Goal: Task Accomplishment & Management: Manage account settings

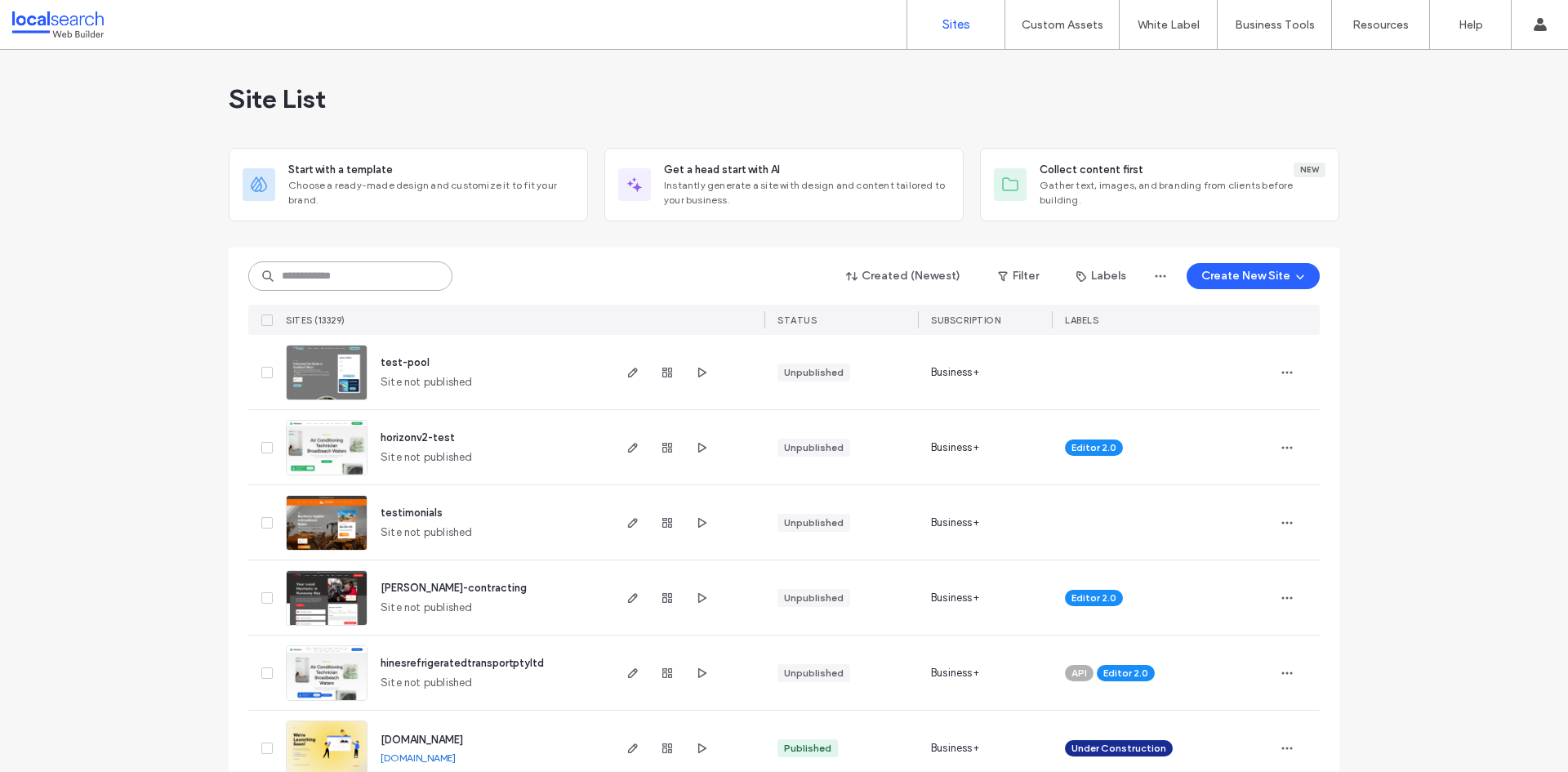
click at [342, 278] on input at bounding box center [350, 276] width 204 height 29
paste input "********"
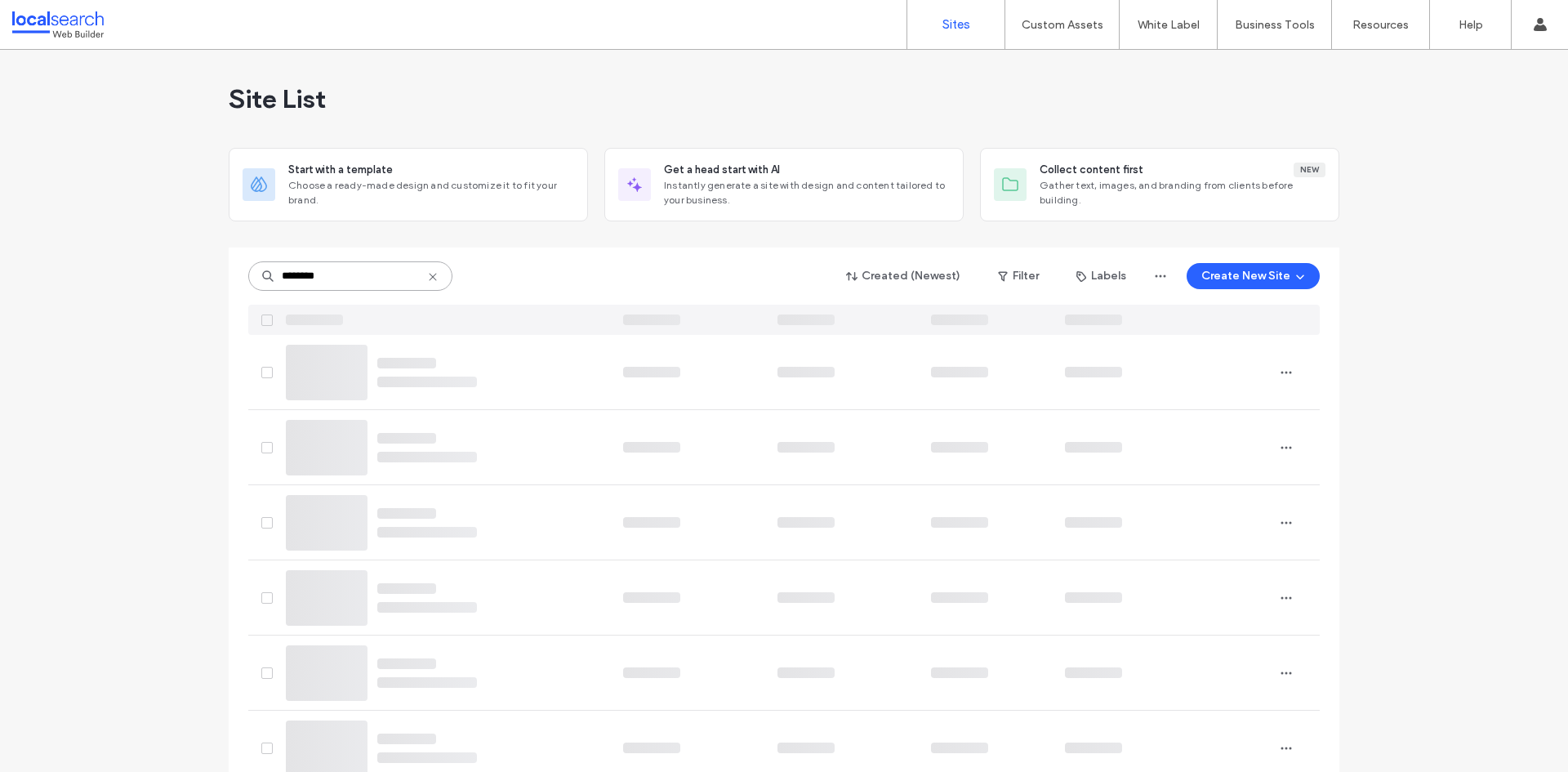
type input "********"
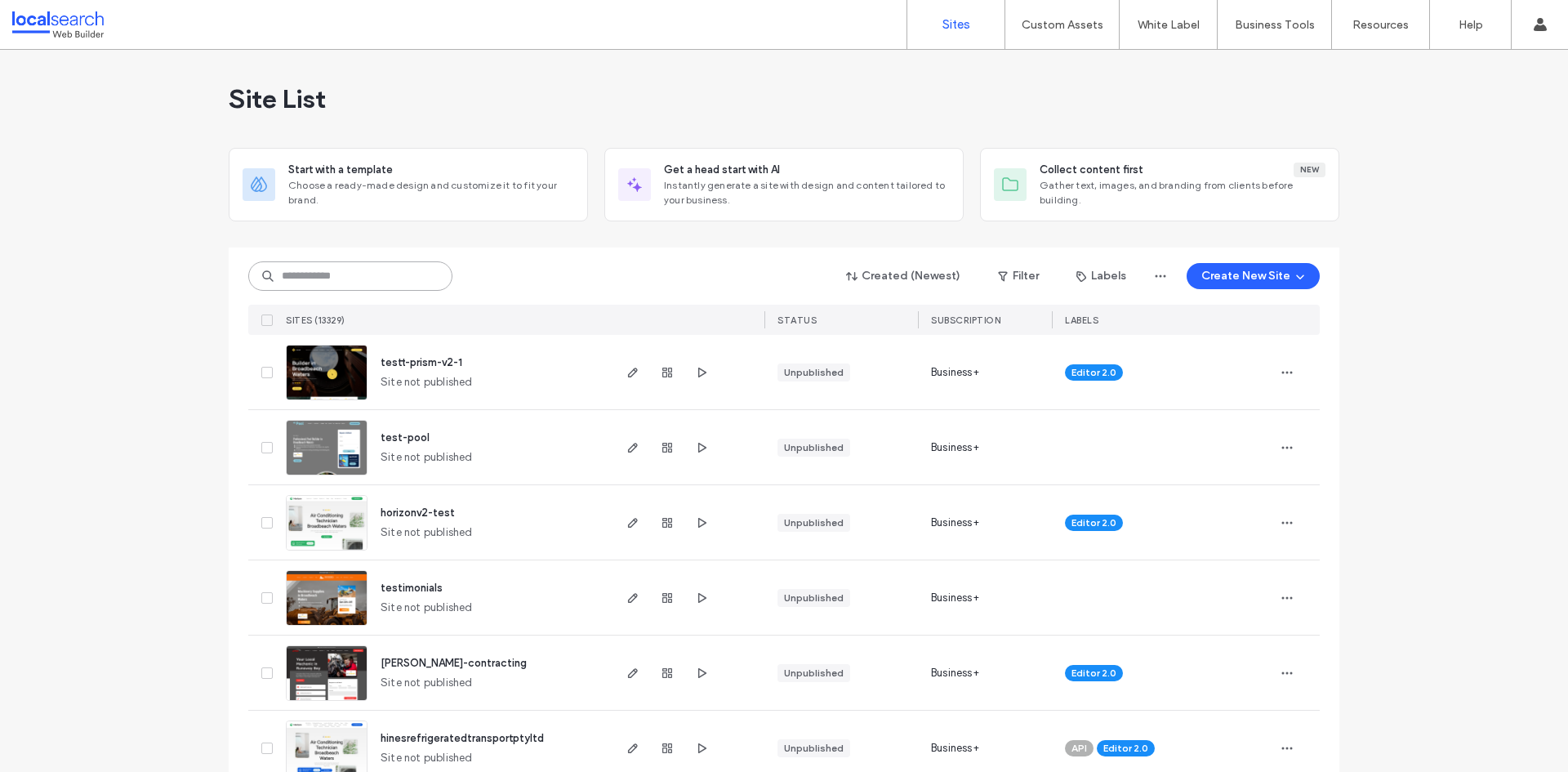
click at [311, 274] on input at bounding box center [350, 276] width 204 height 29
paste input "********"
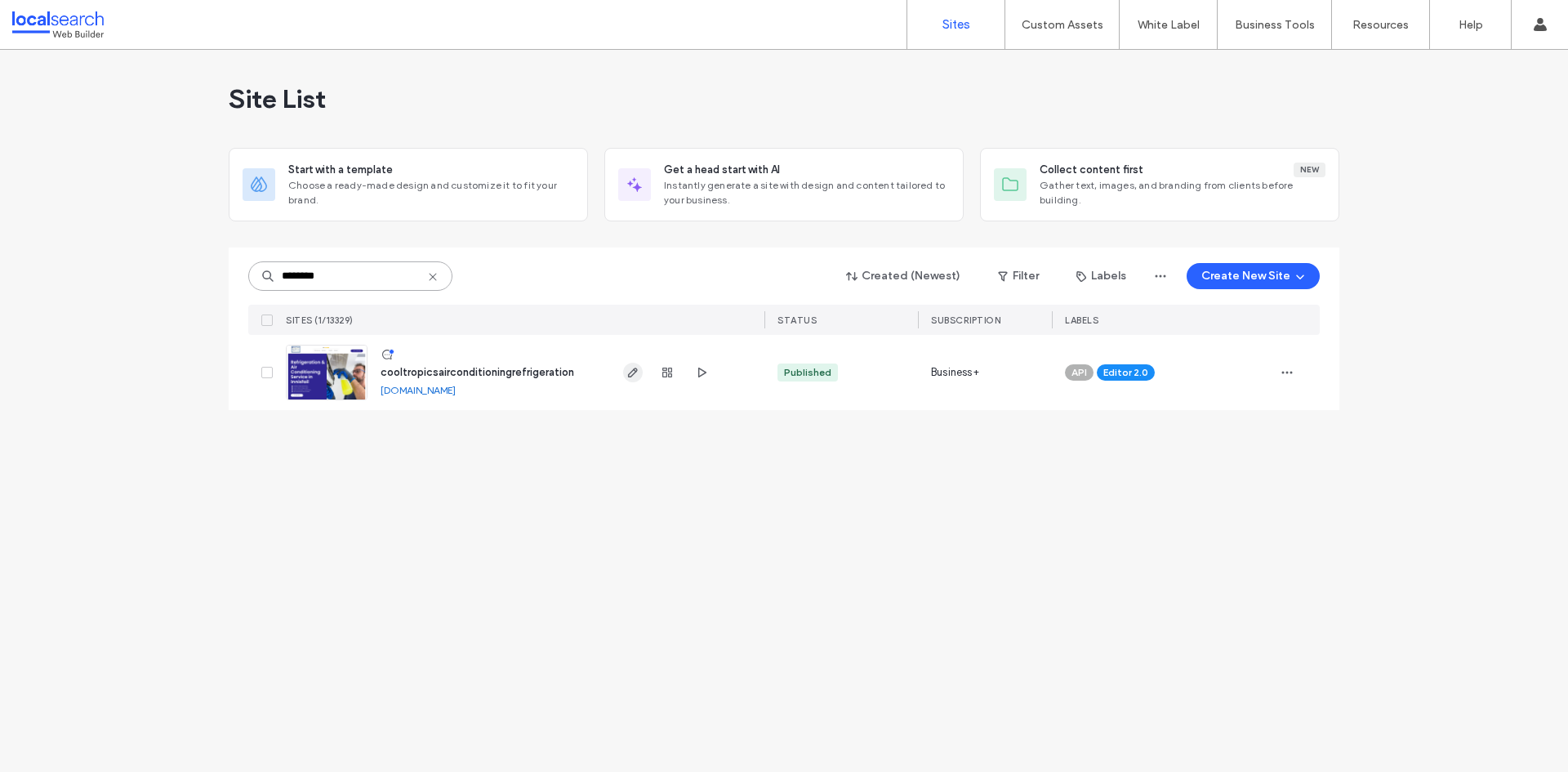
type input "********"
drag, startPoint x: 630, startPoint y: 371, endPoint x: 524, endPoint y: 377, distance: 106.2
click at [630, 371] on icon "button" at bounding box center [632, 372] width 13 height 13
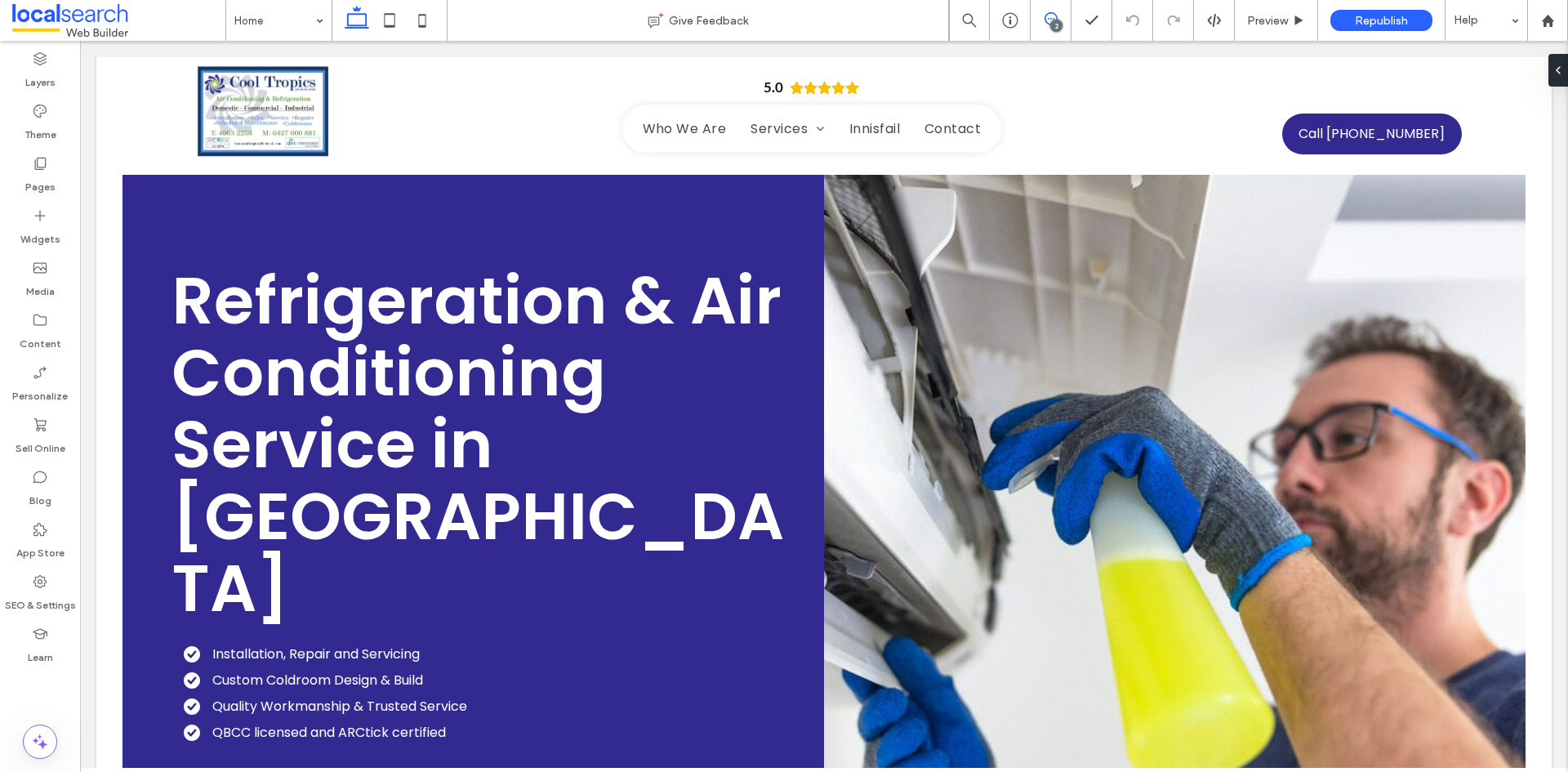
click at [1047, 21] on icon at bounding box center [1051, 19] width 13 height 13
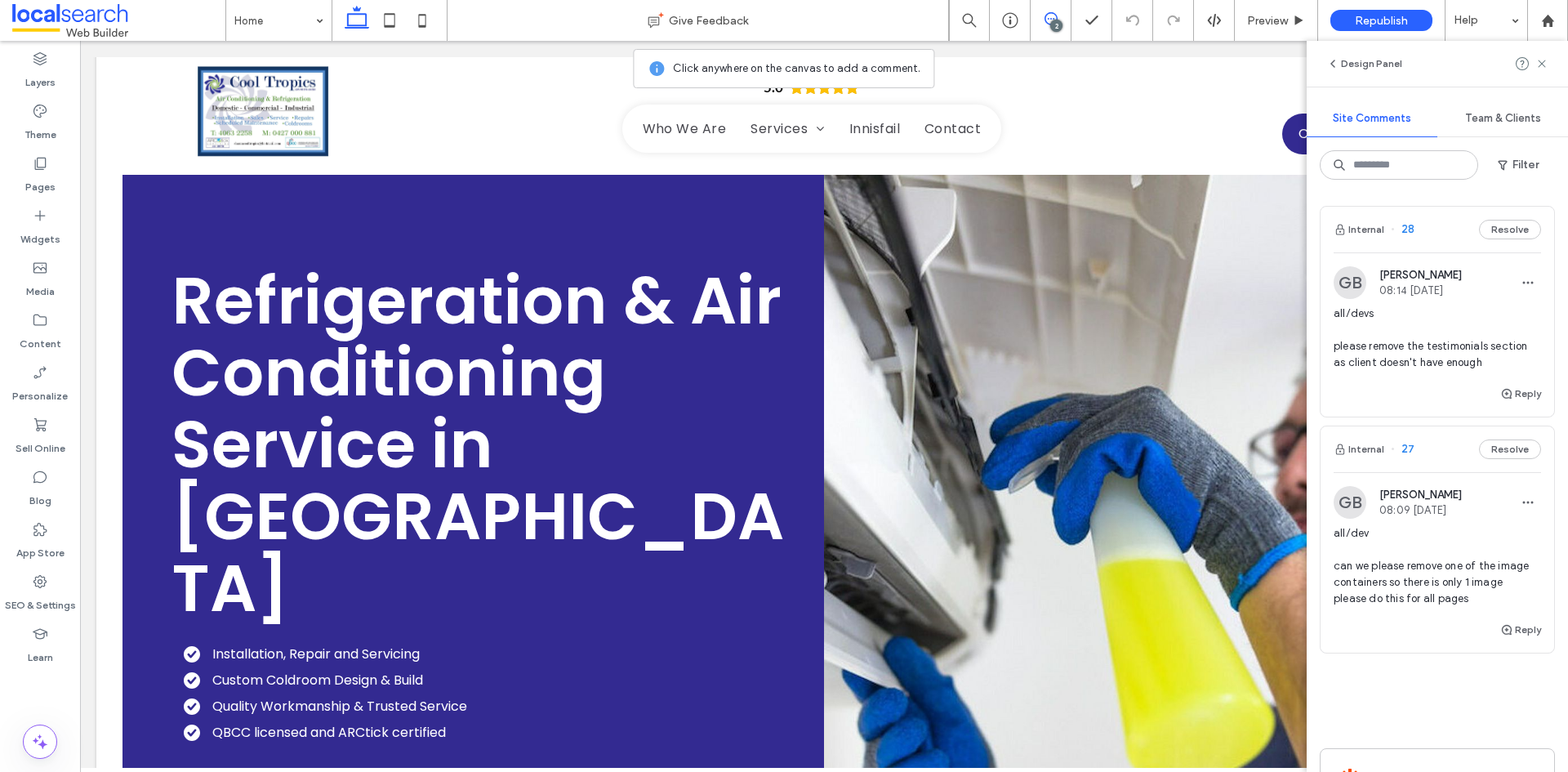
click at [1427, 610] on div "all/dev can we please remove one of the image containers so there is only 1 ima…" at bounding box center [1437, 573] width 208 height 95
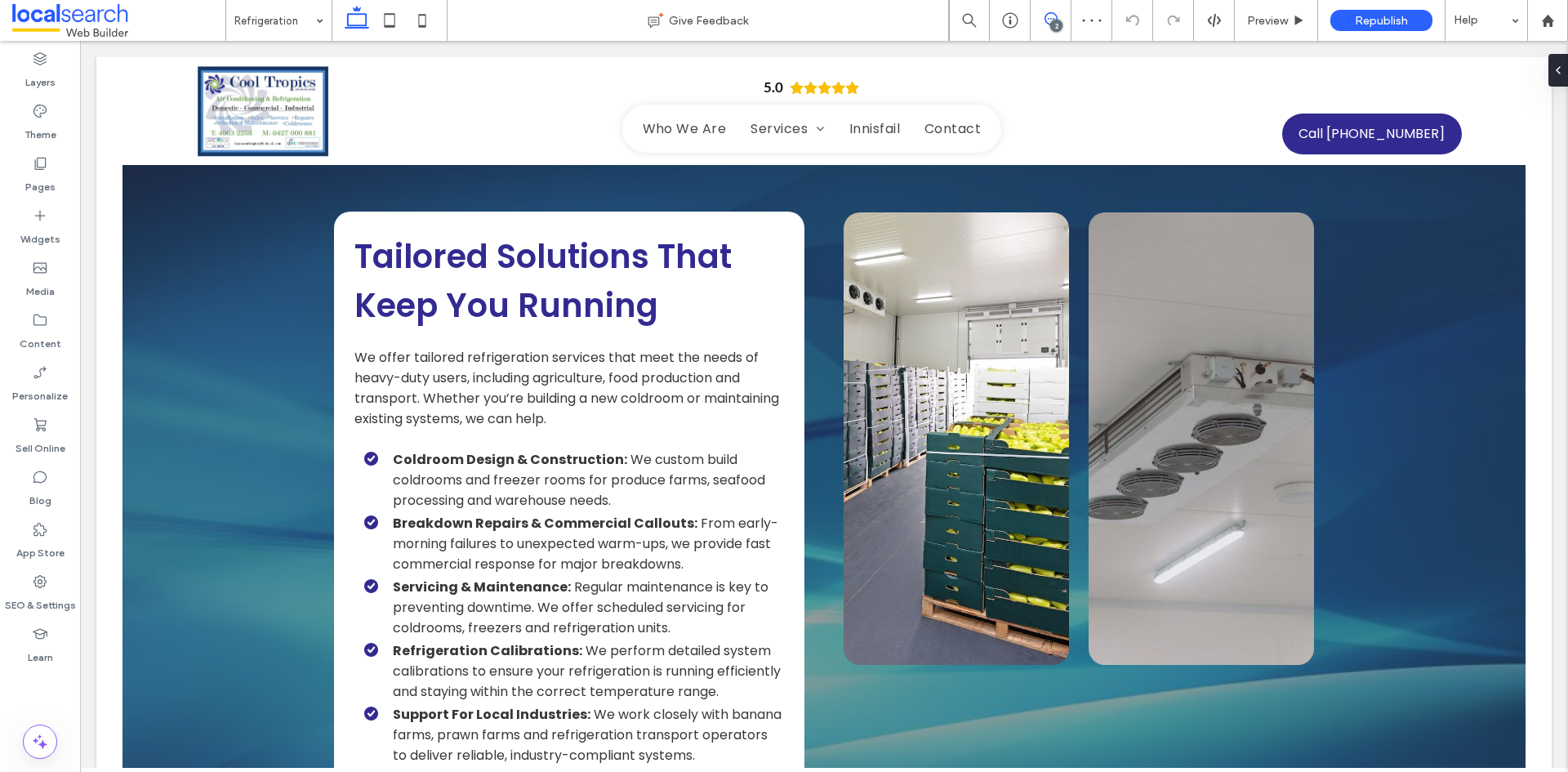
click at [1054, 17] on icon at bounding box center [1051, 19] width 13 height 13
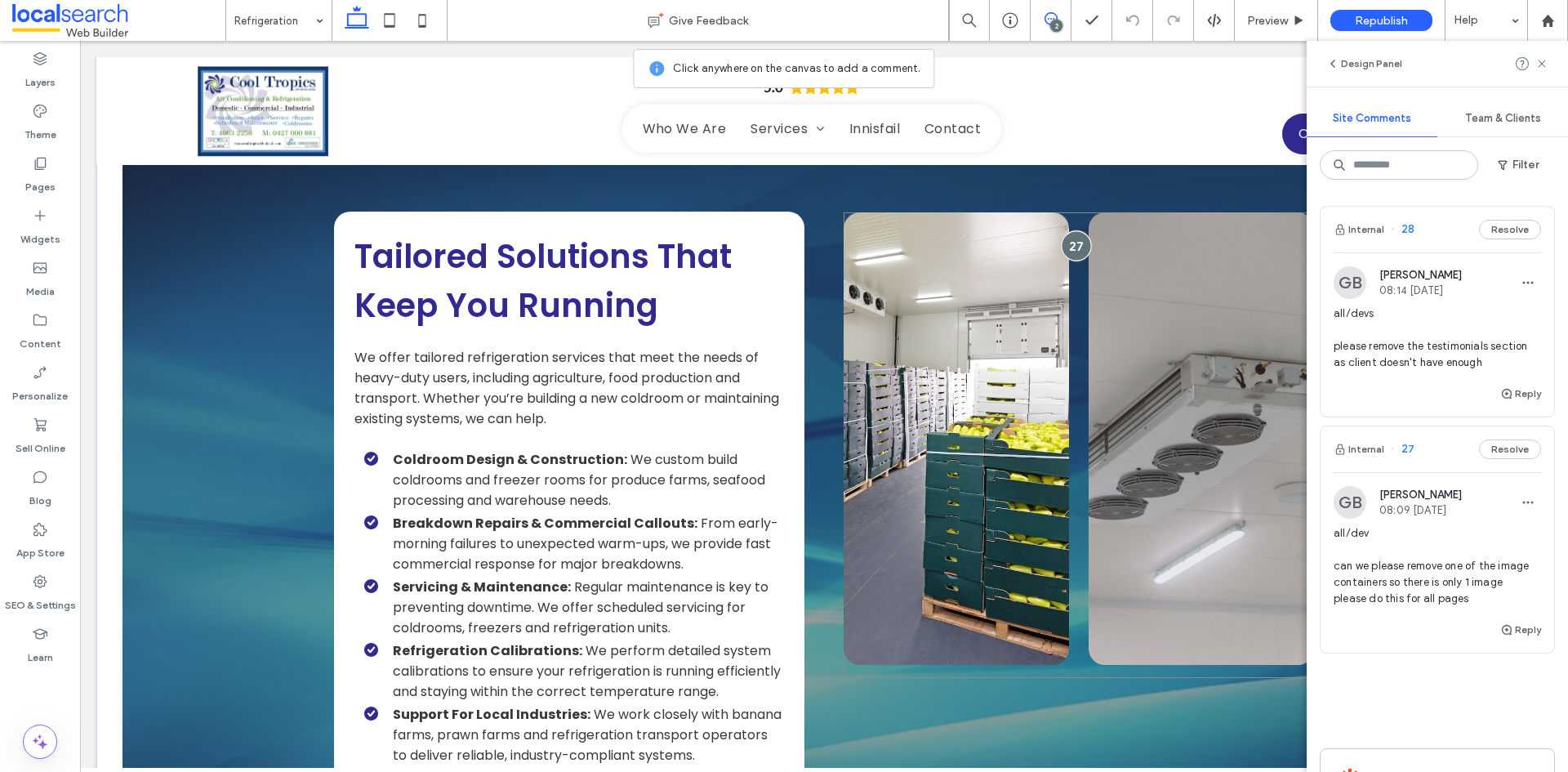
click at [1069, 249] on div at bounding box center [1076, 245] width 30 height 30
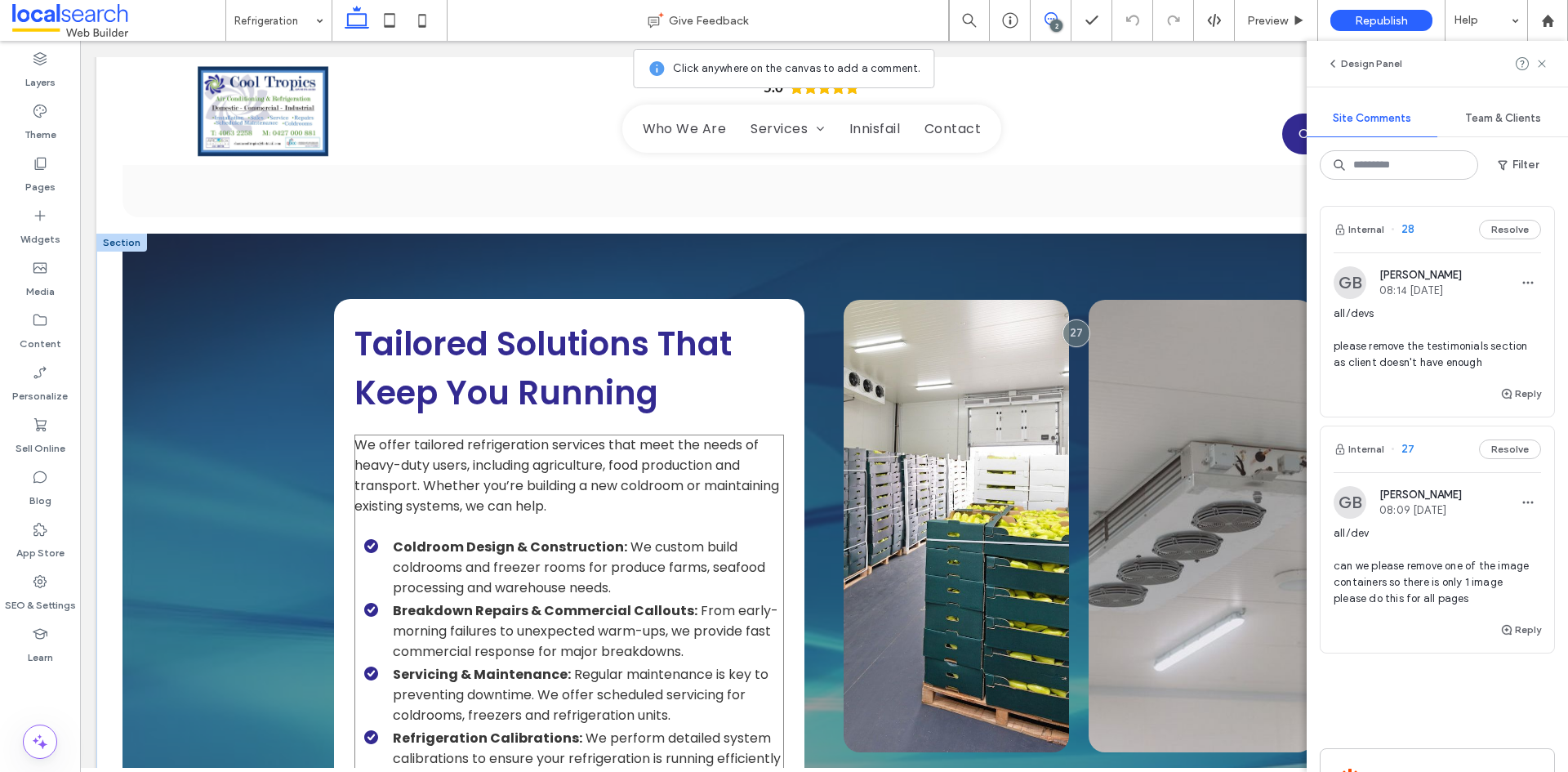
scroll to position [946, 0]
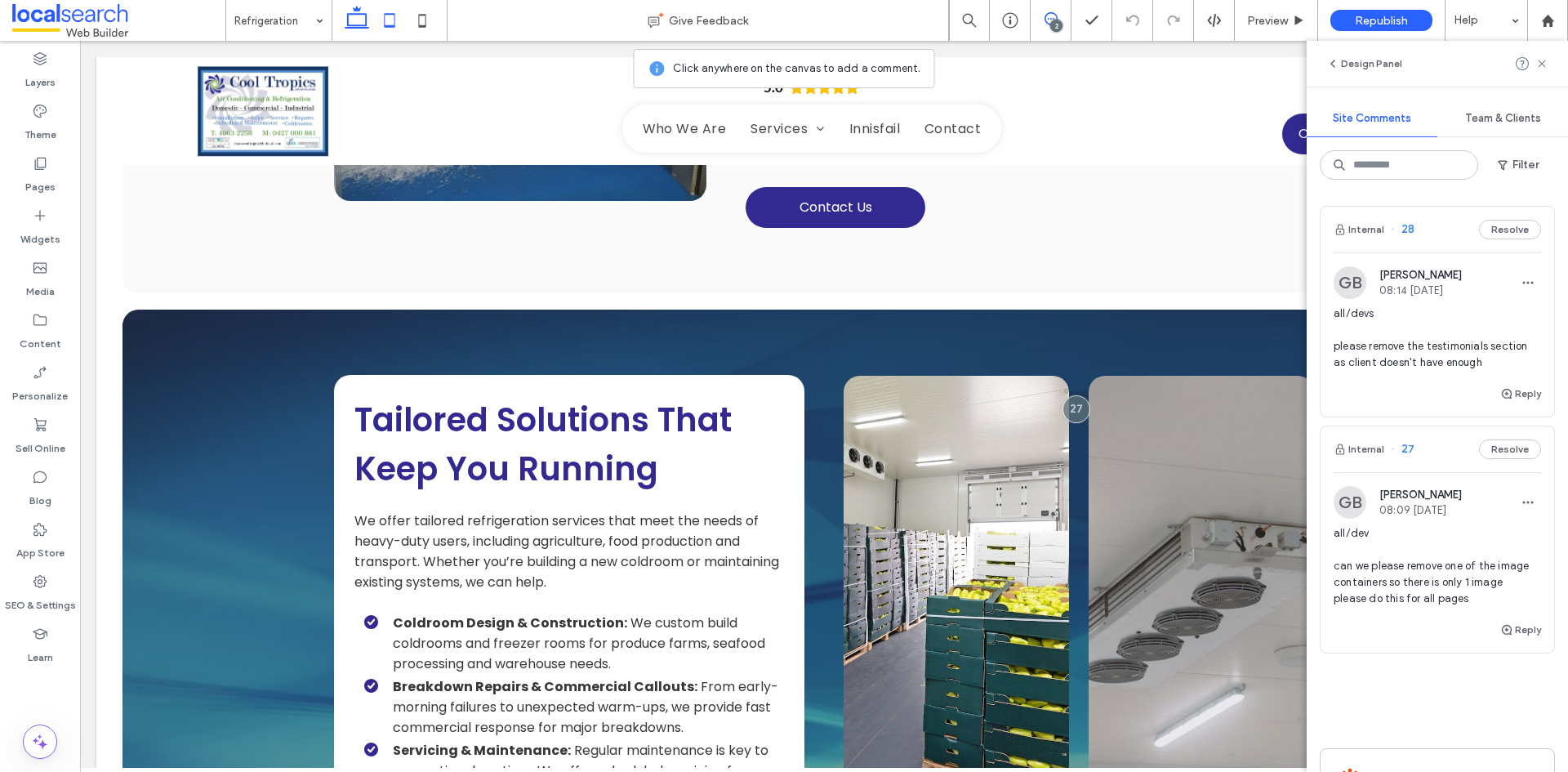
click at [396, 20] on icon at bounding box center [389, 21] width 33 height 33
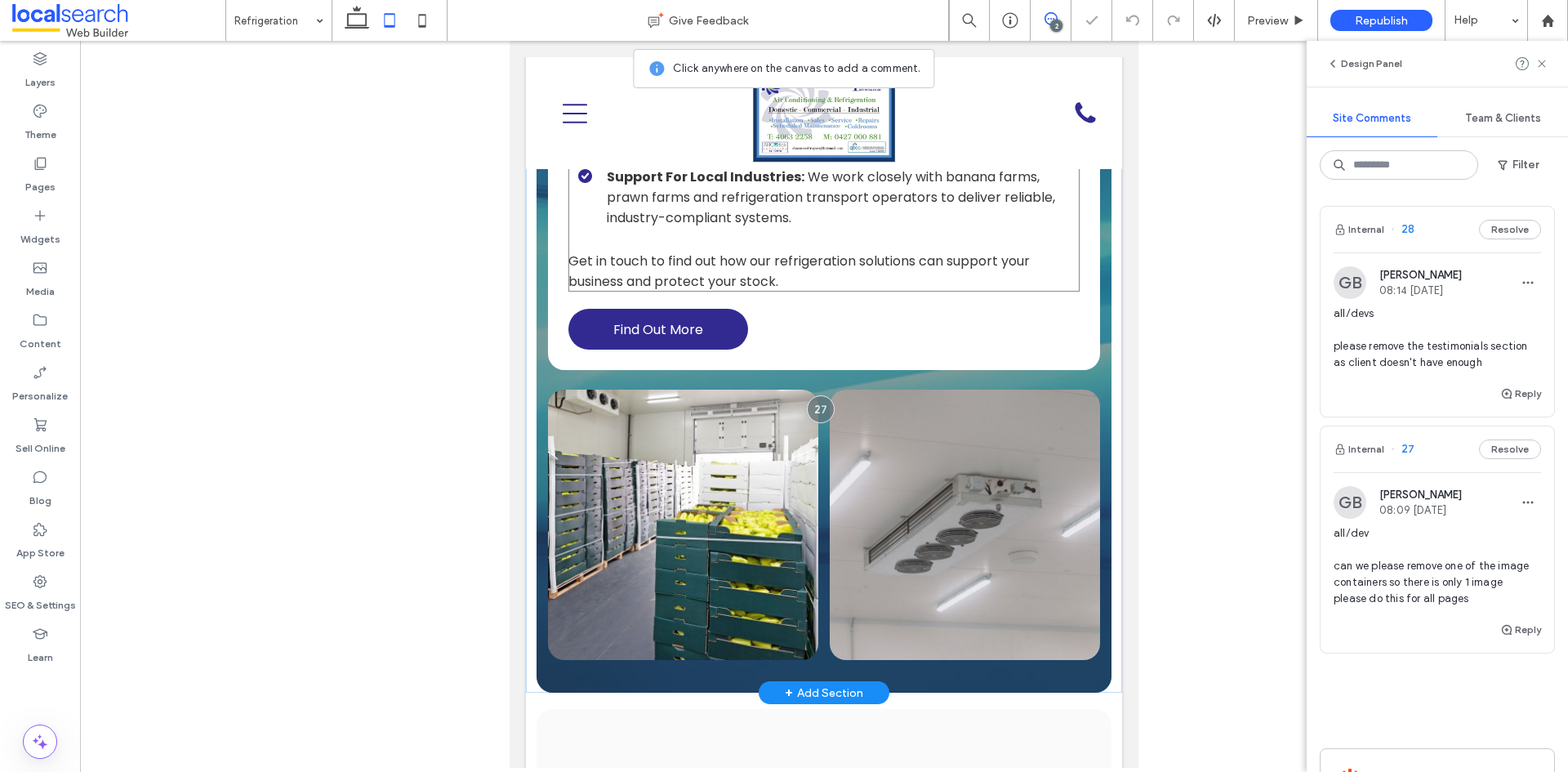
scroll to position [1705, 0]
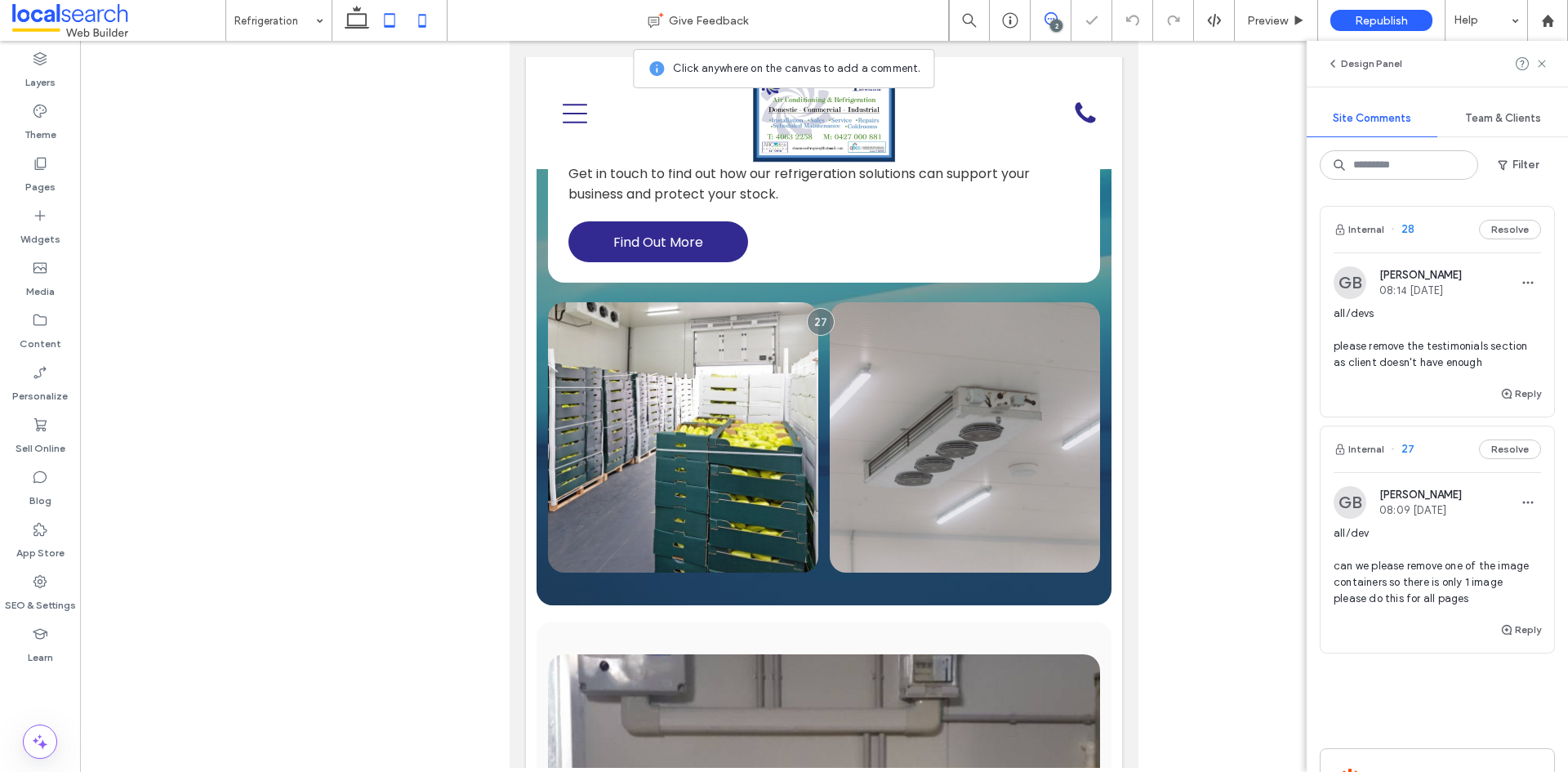
click at [423, 12] on icon at bounding box center [422, 21] width 33 height 33
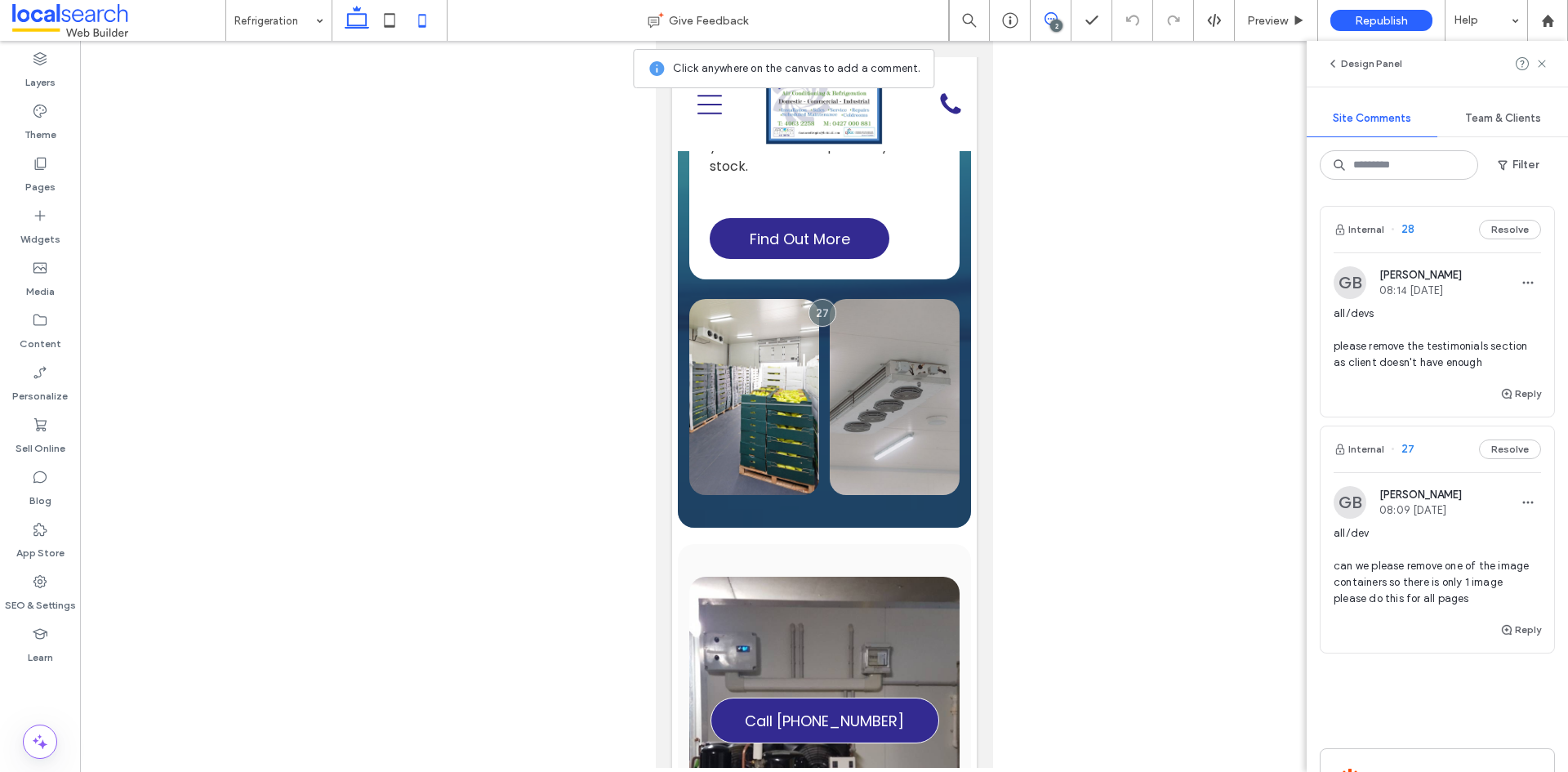
click at [342, 21] on icon at bounding box center [357, 21] width 33 height 33
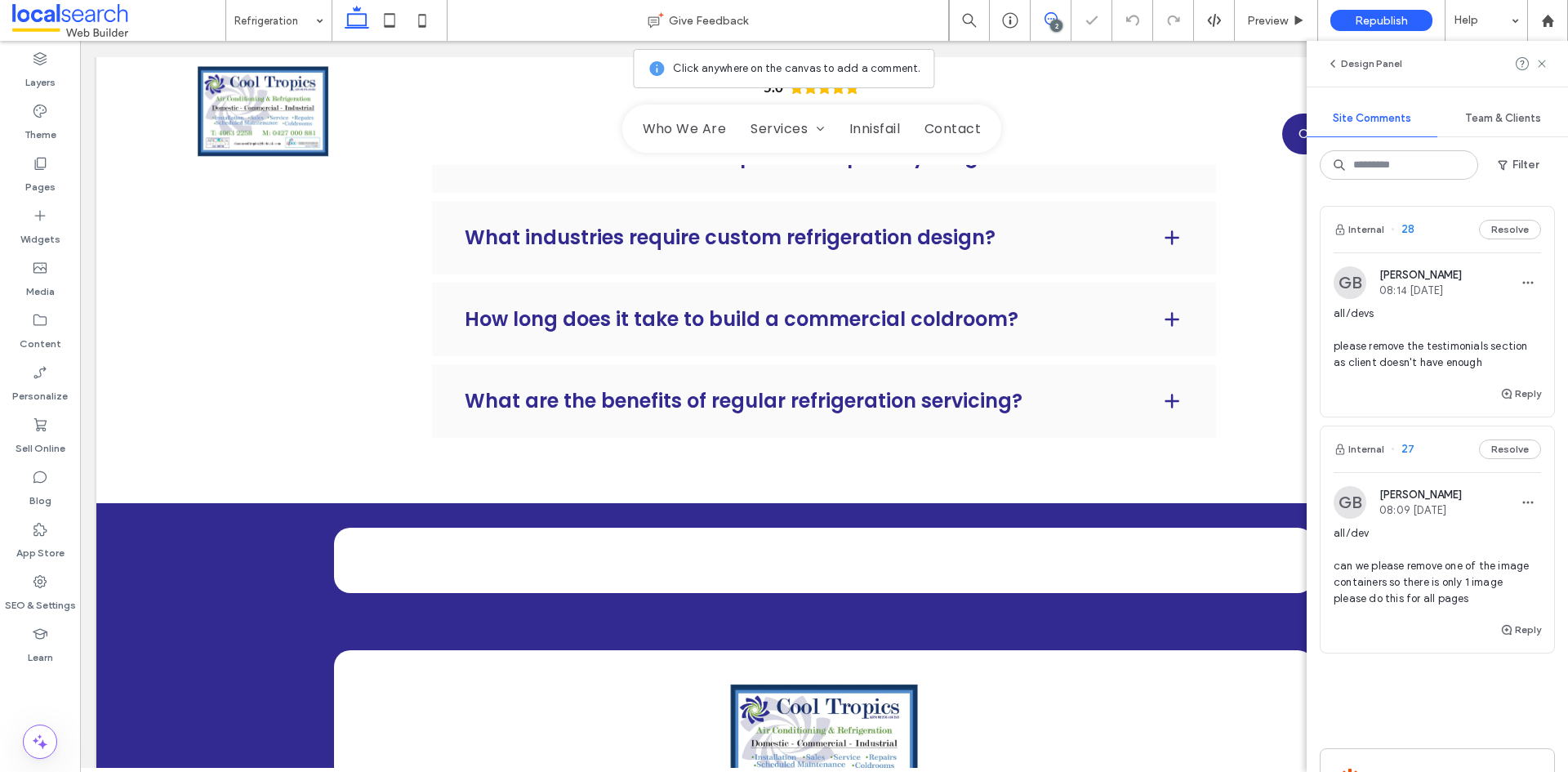
scroll to position [1955, 0]
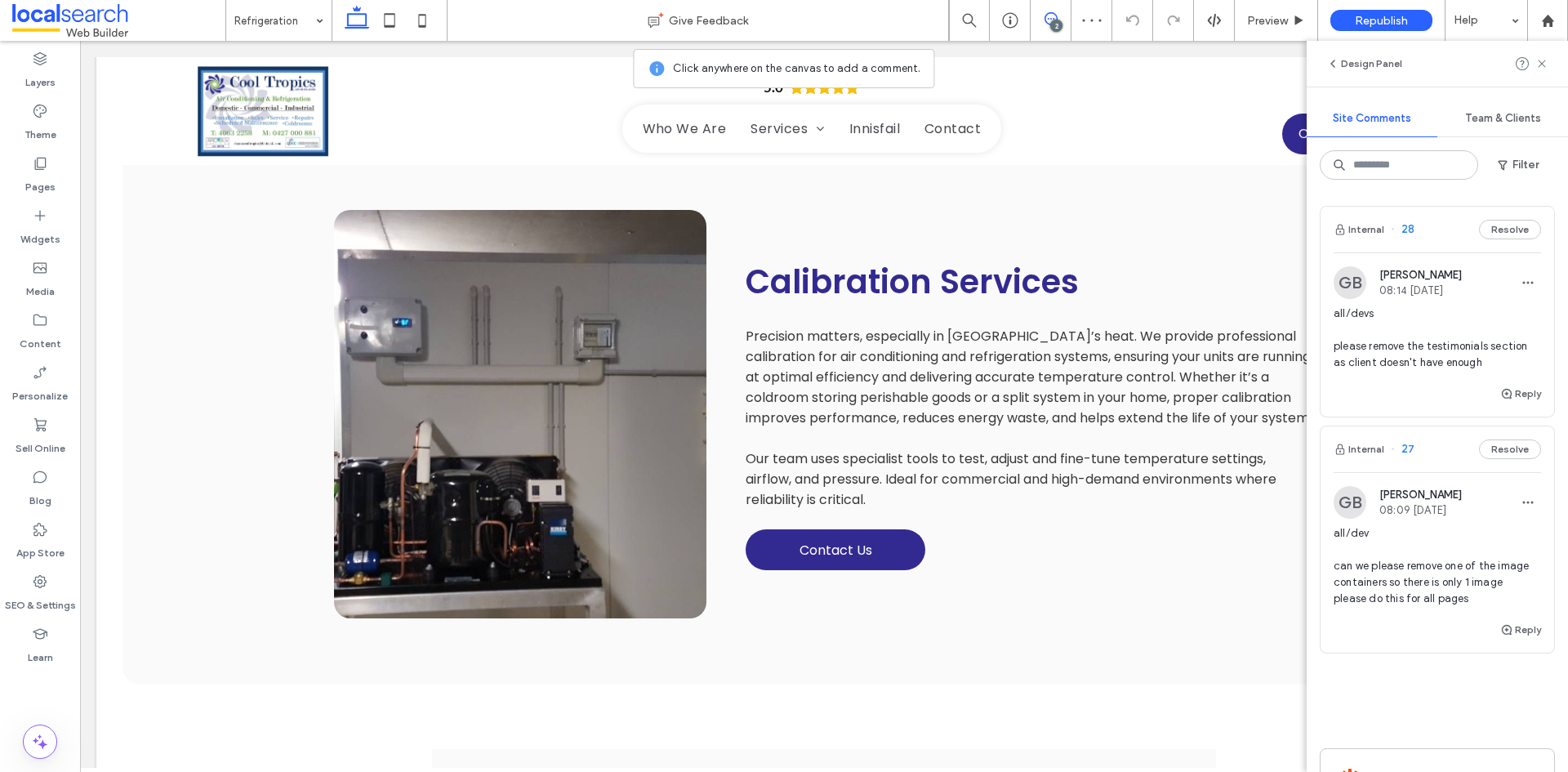
click at [1440, 378] on div "all/devs please remove the testimonials section as client doesn't have enough" at bounding box center [1437, 344] width 208 height 79
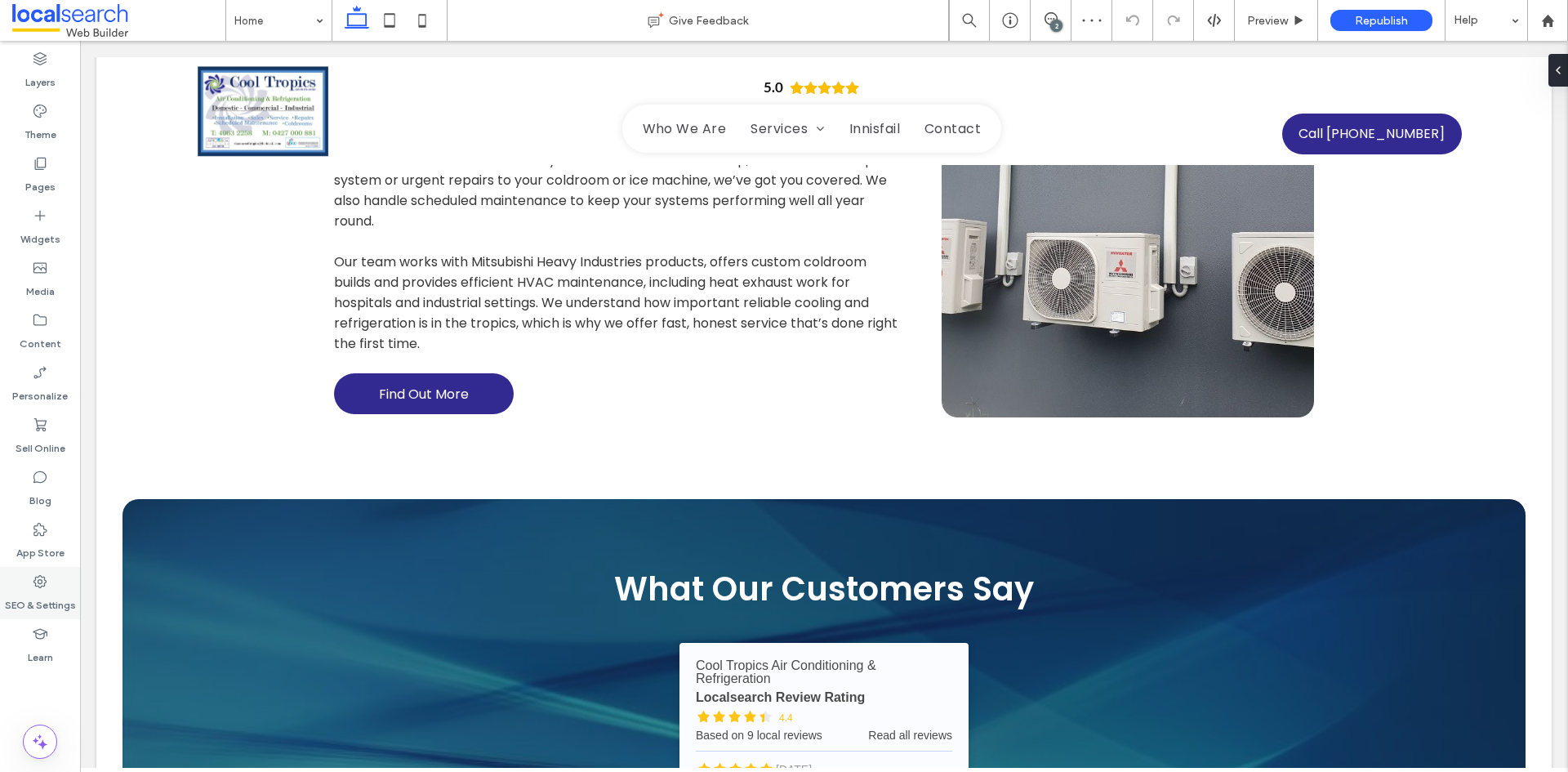
click at [47, 602] on label "SEO & Settings" at bounding box center [40, 602] width 71 height 23
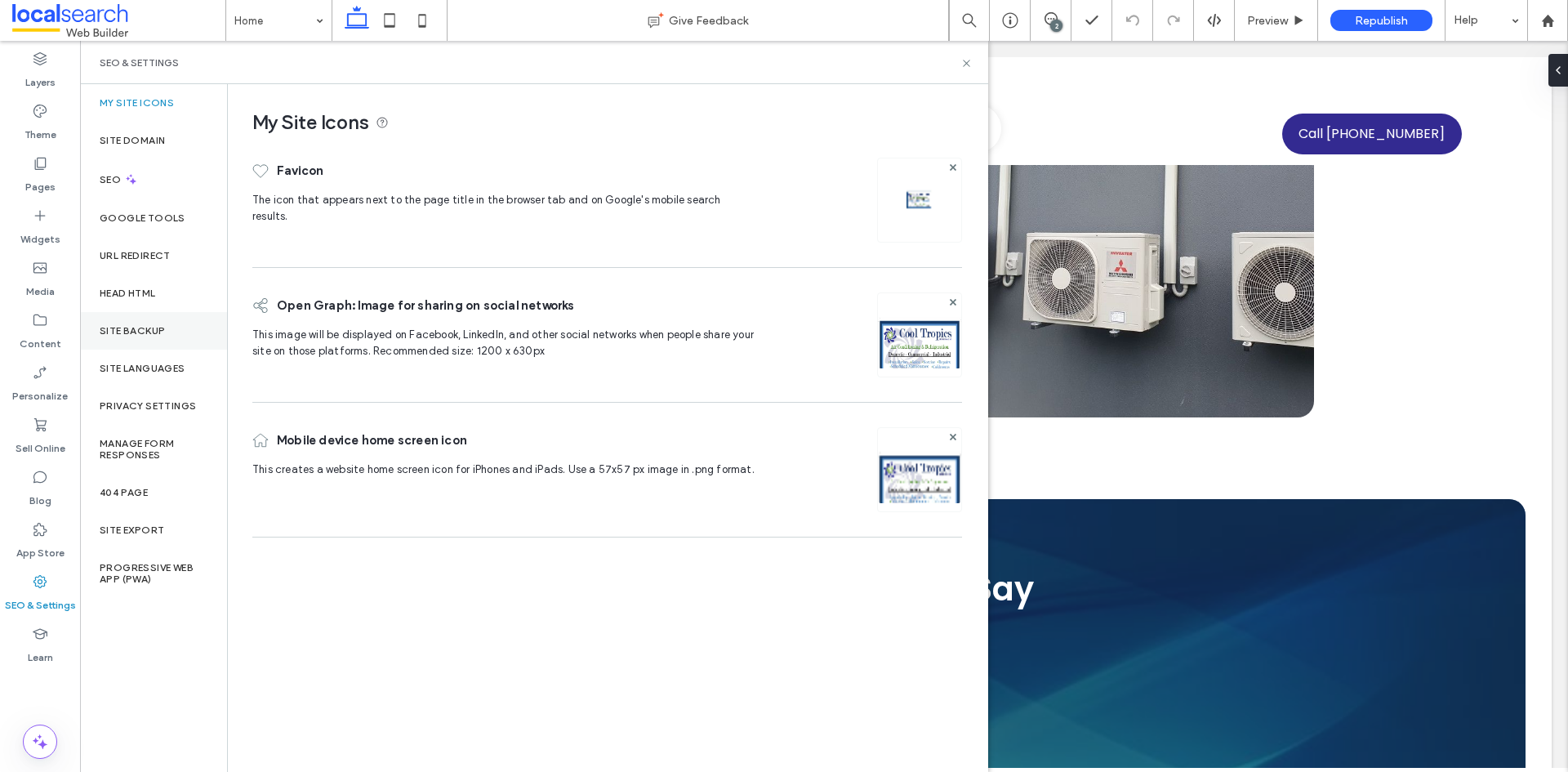
click at [153, 323] on div "Site Backup" at bounding box center [153, 331] width 147 height 37
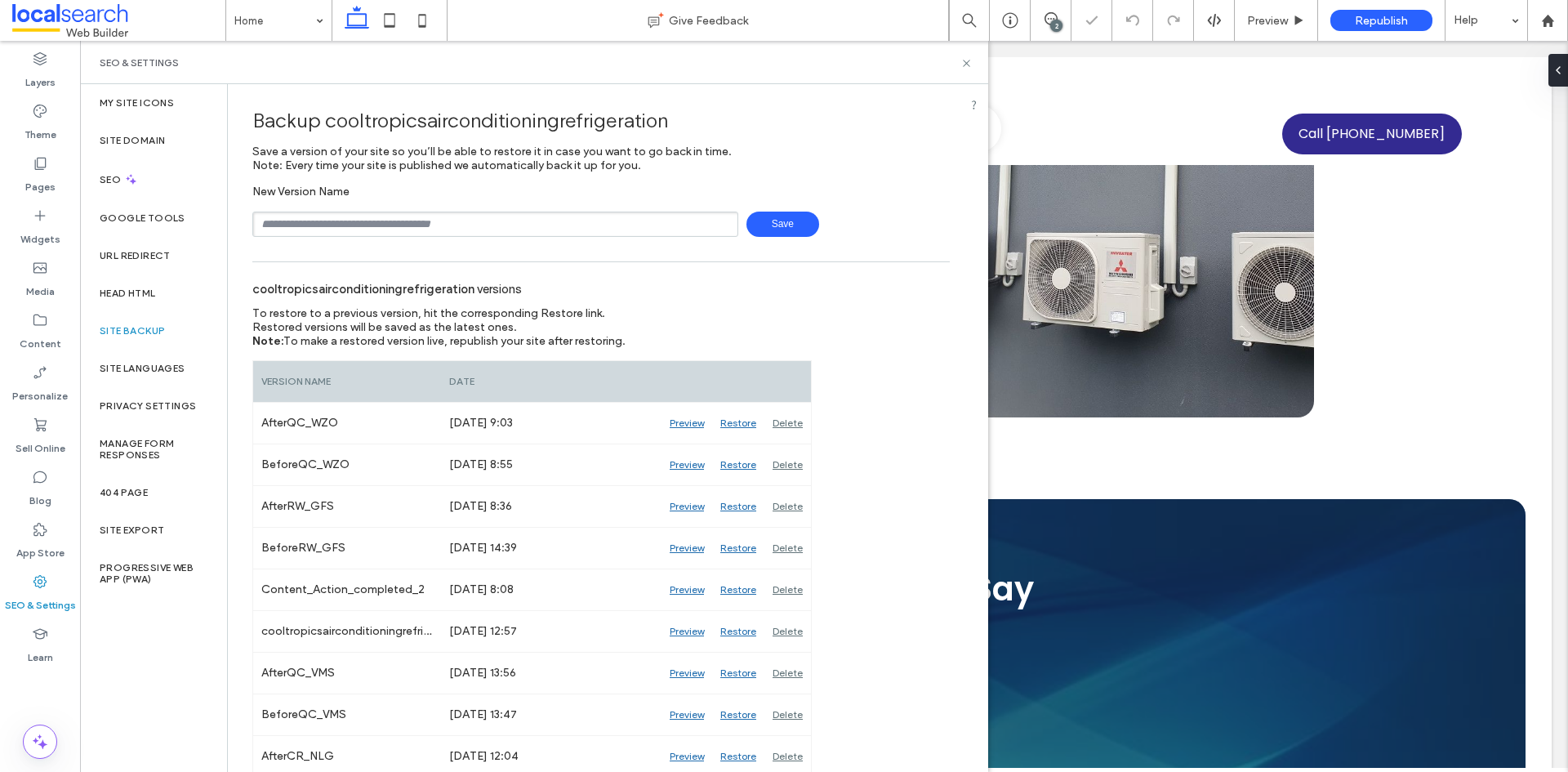
click at [333, 233] on input "text" at bounding box center [495, 224] width 486 height 25
type input "**********"
click at [794, 220] on span "Save" at bounding box center [782, 224] width 72 height 25
click at [965, 65] on icon at bounding box center [966, 63] width 12 height 12
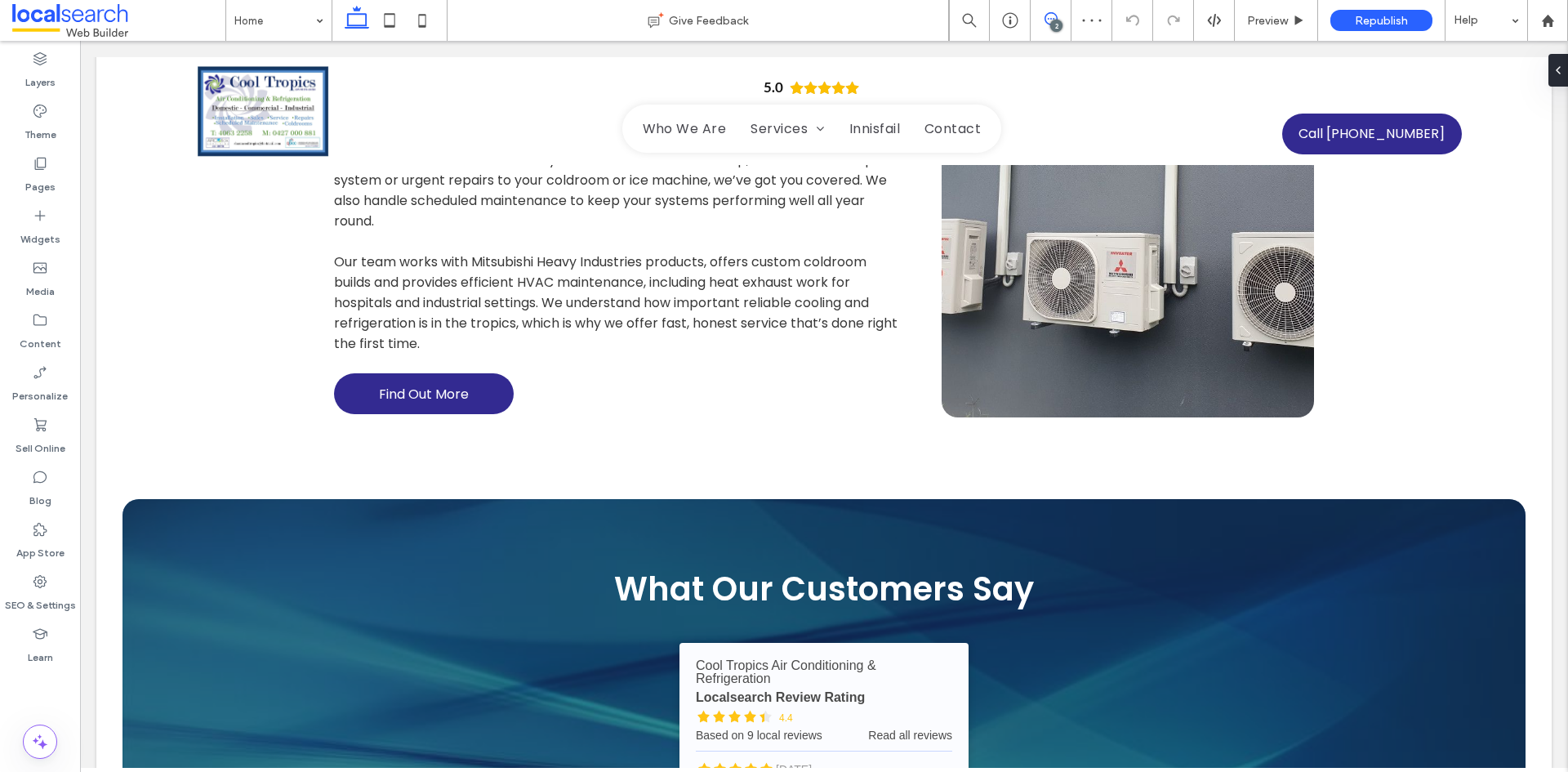
click at [1047, 23] on icon at bounding box center [1051, 19] width 13 height 13
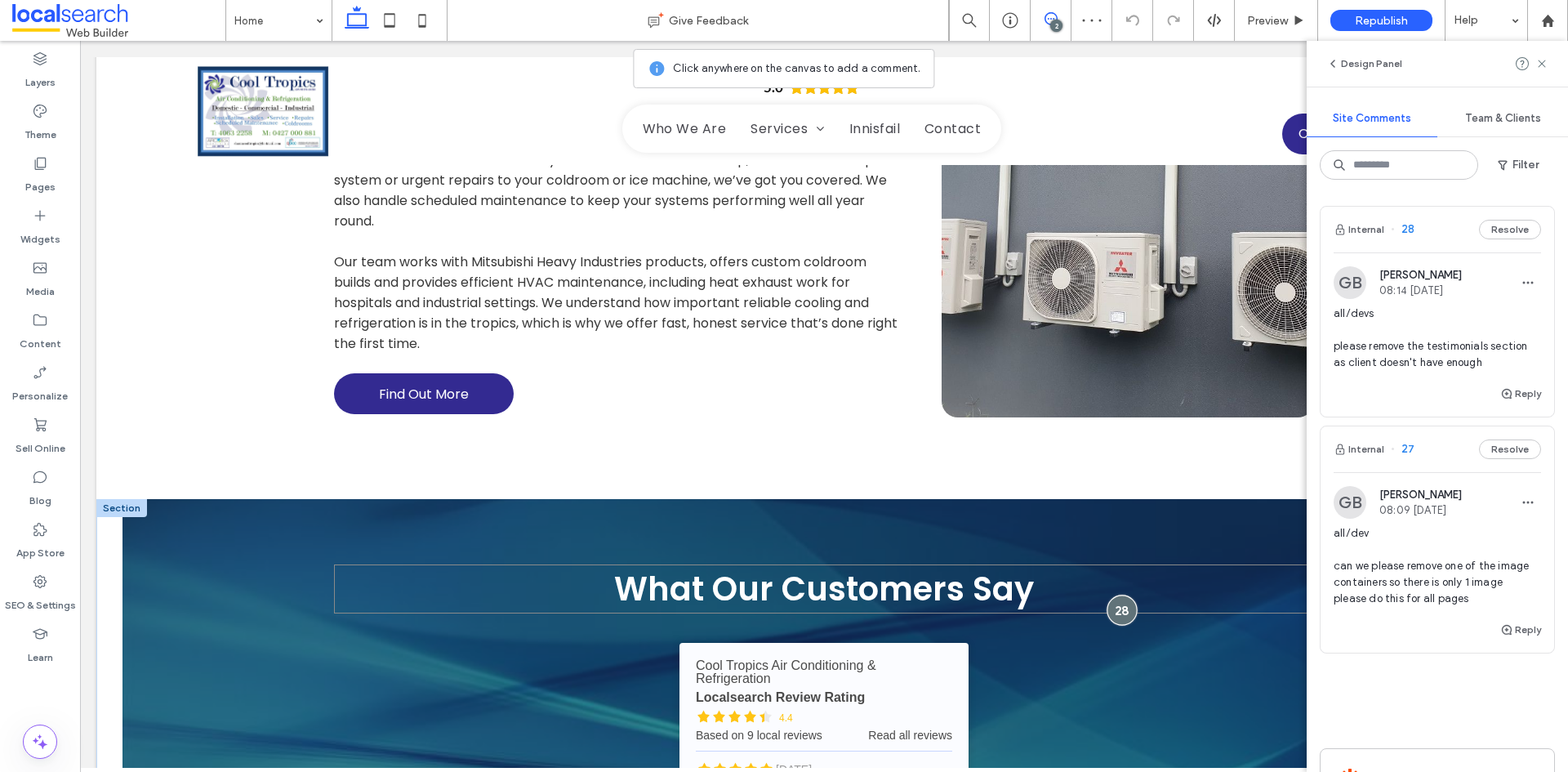
click at [1117, 594] on div at bounding box center [1122, 610] width 30 height 30
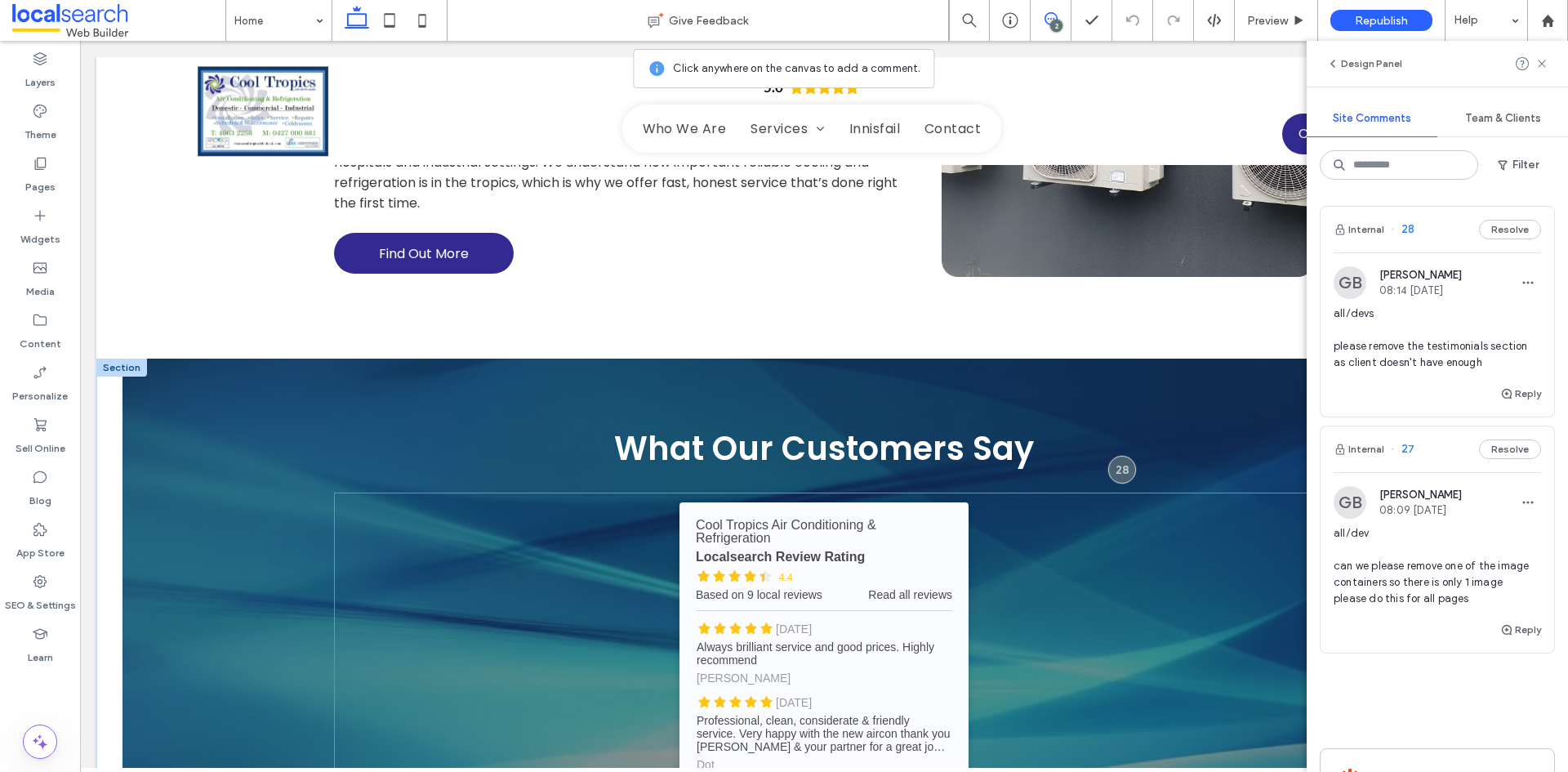
scroll to position [2839, 0]
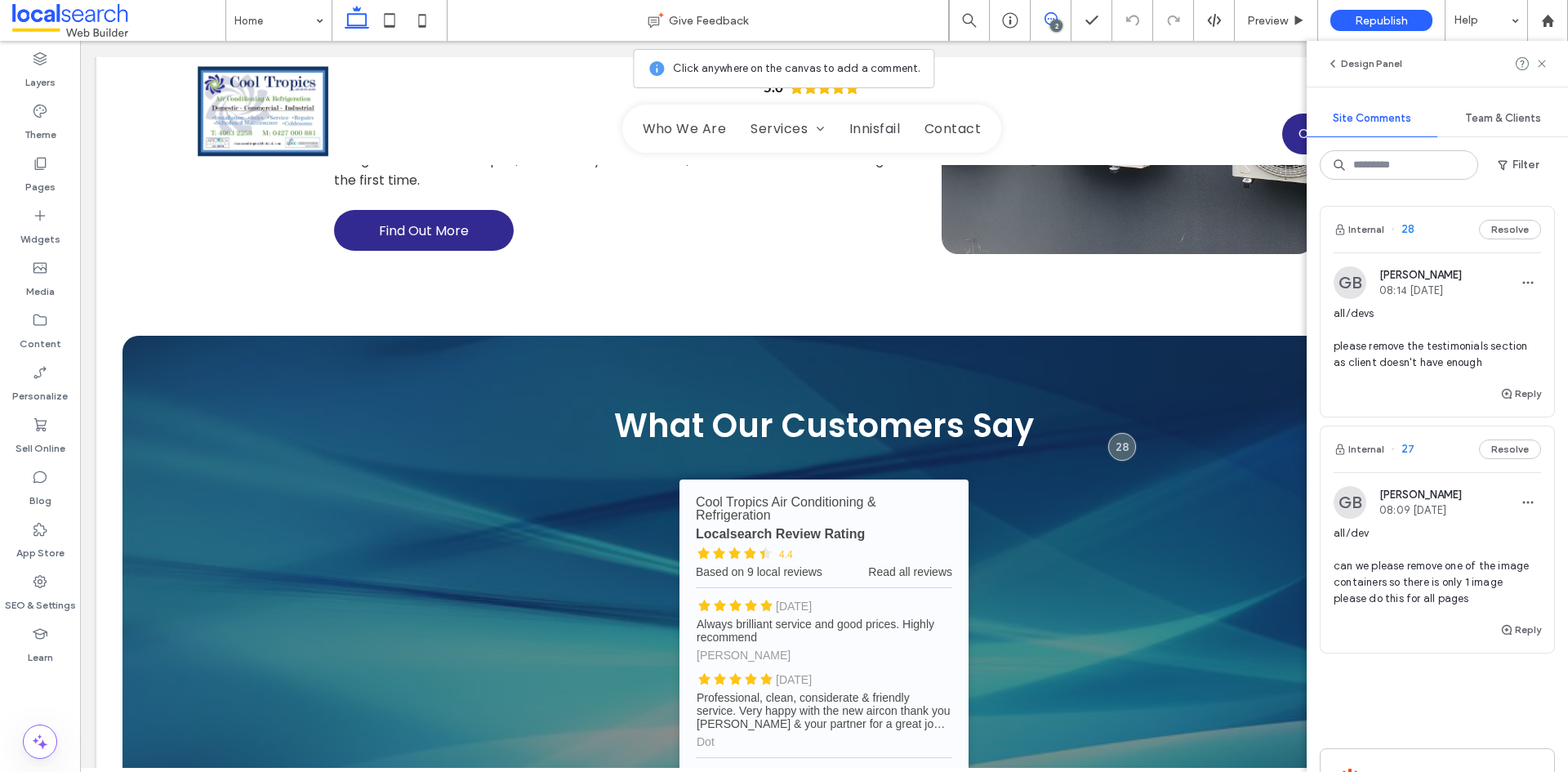
click at [1492, 332] on span "all/devs please remove the testimonials section as client doesn't have enough" at bounding box center [1437, 337] width 208 height 65
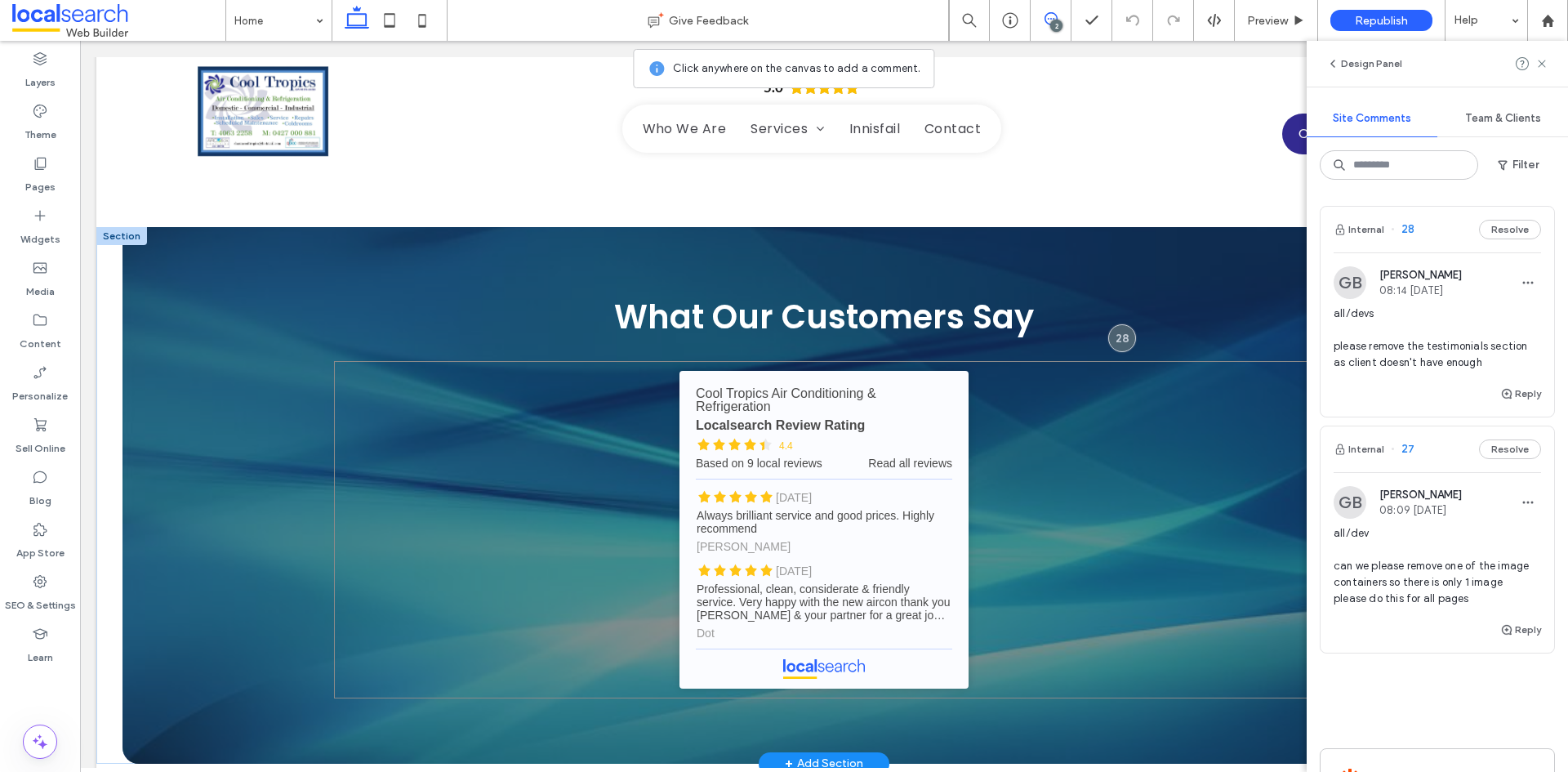
scroll to position [2920, 0]
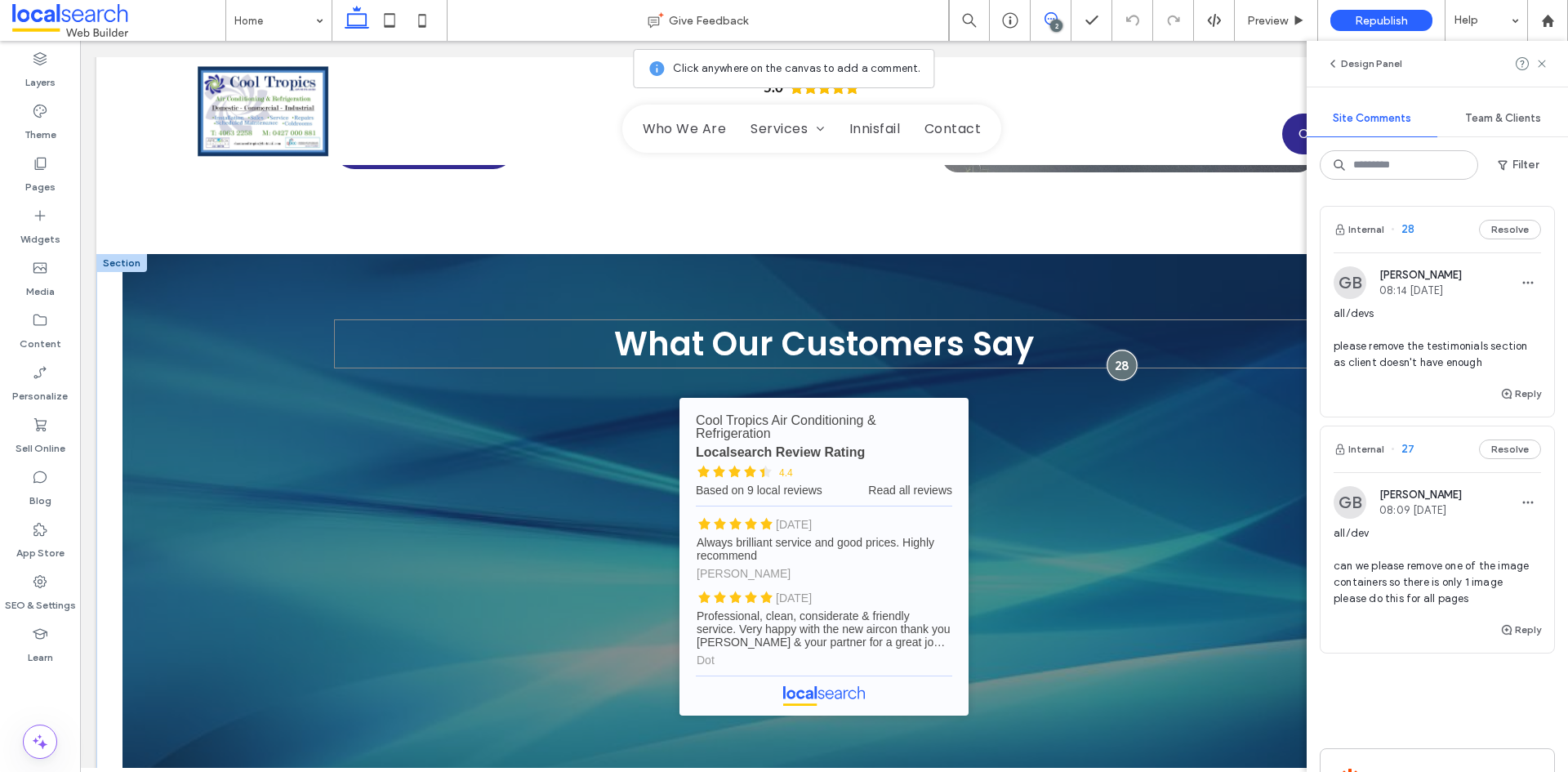
click at [1113, 350] on div at bounding box center [1122, 365] width 30 height 30
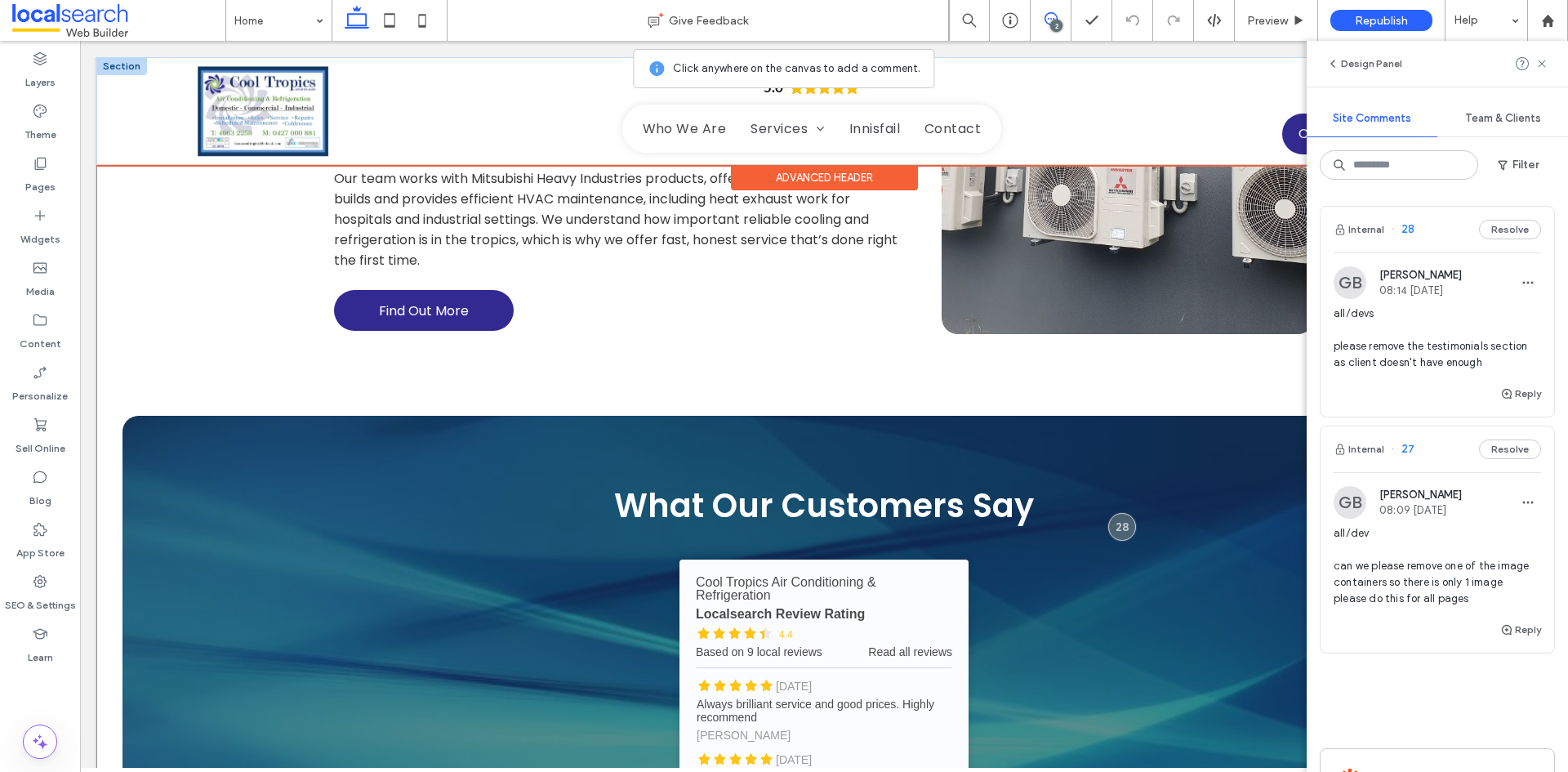
scroll to position [2757, 0]
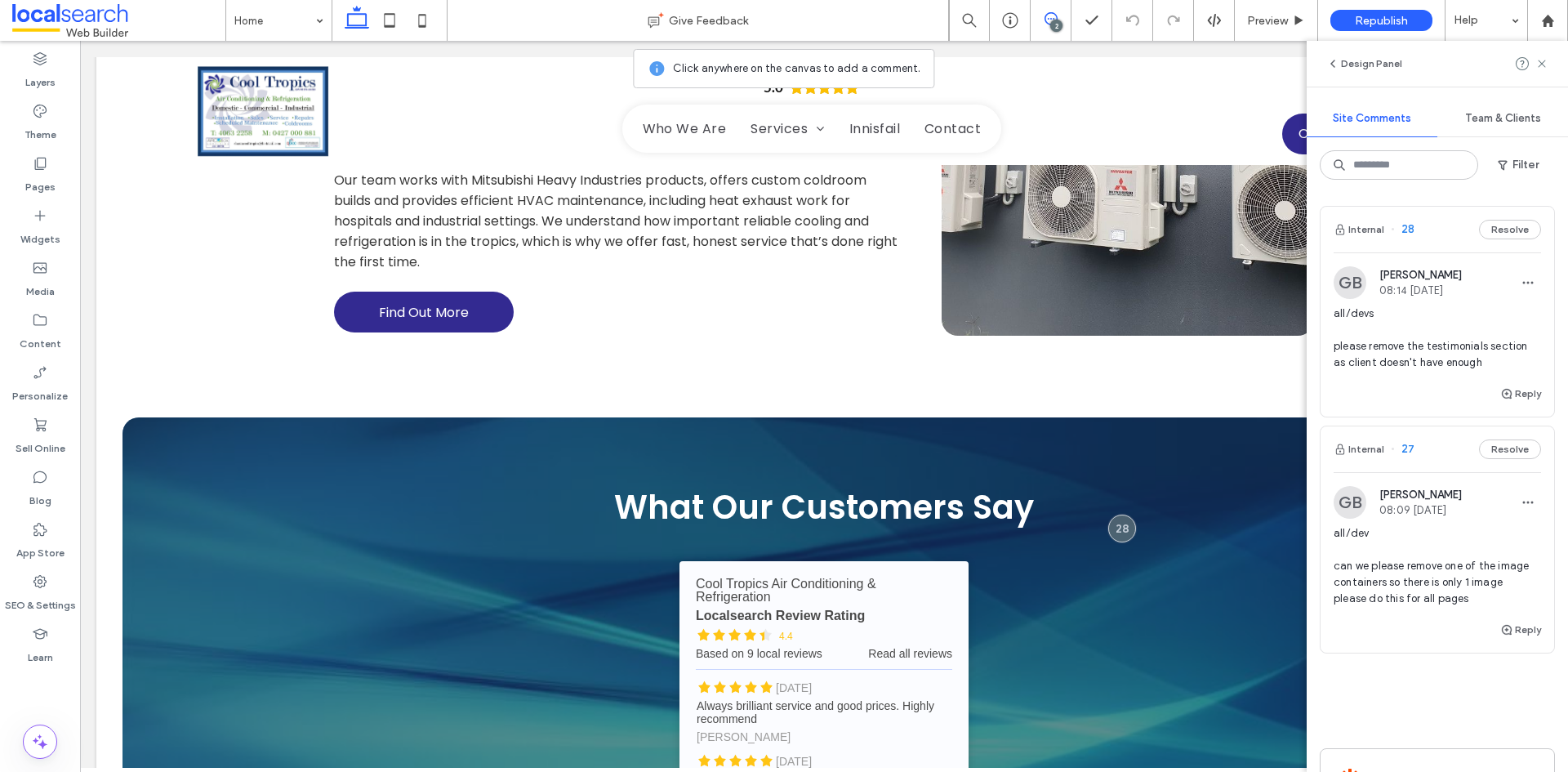
drag, startPoint x: 1539, startPoint y: 65, endPoint x: 1467, endPoint y: 122, distance: 91.8
click at [1539, 65] on icon at bounding box center [1541, 63] width 13 height 13
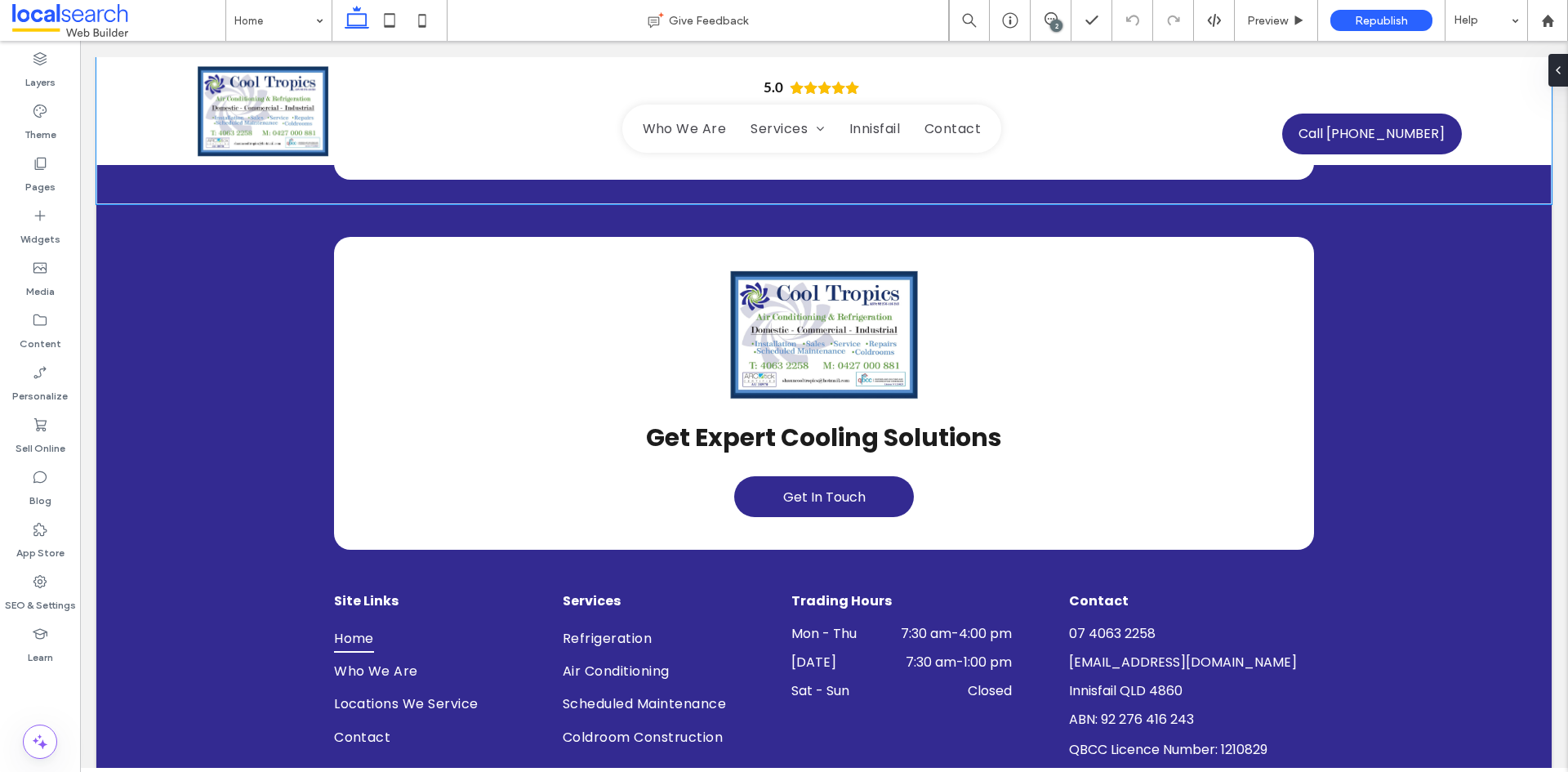
scroll to position [4046, 0]
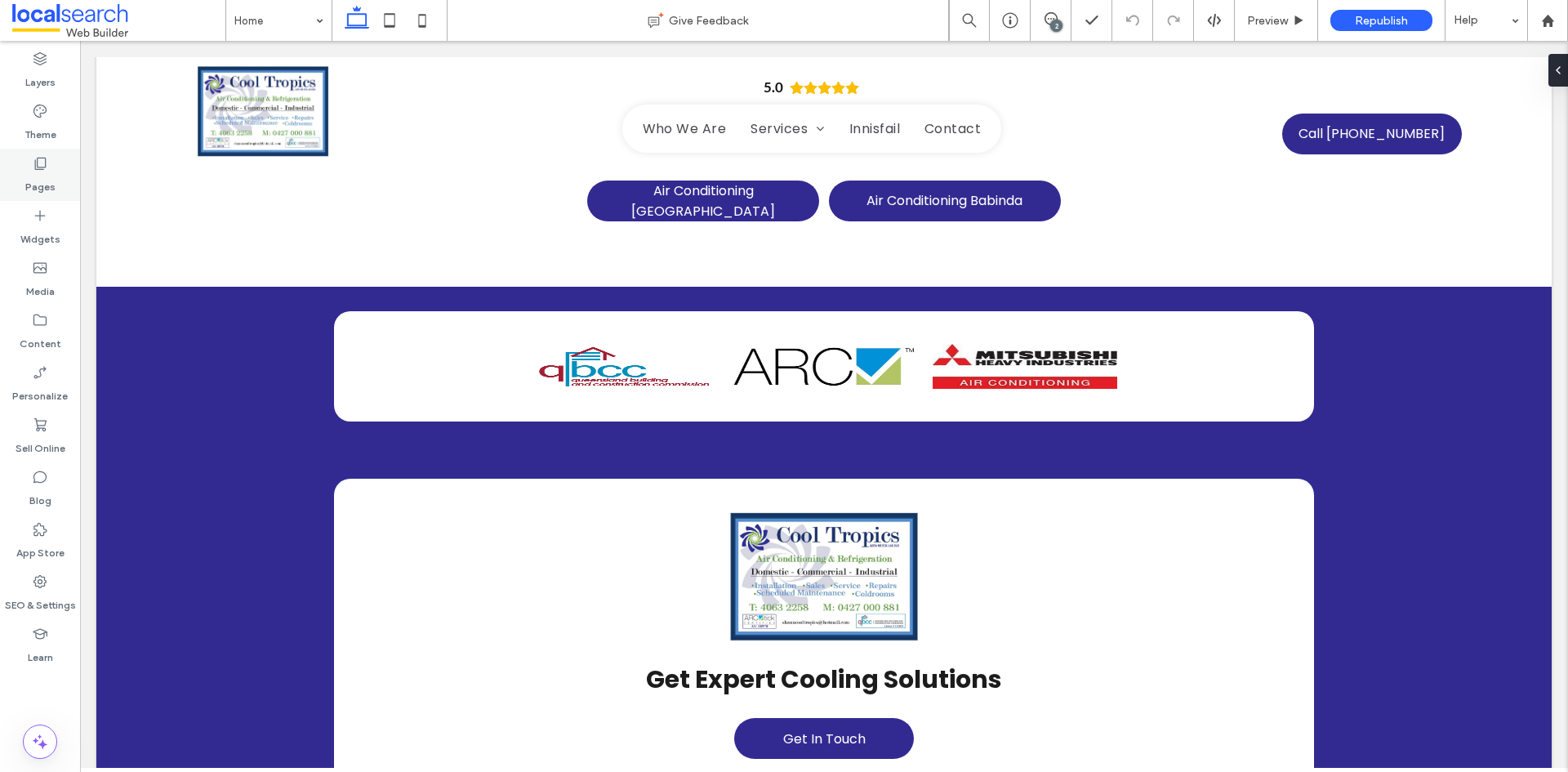
click at [32, 192] on label "Pages" at bounding box center [40, 183] width 30 height 23
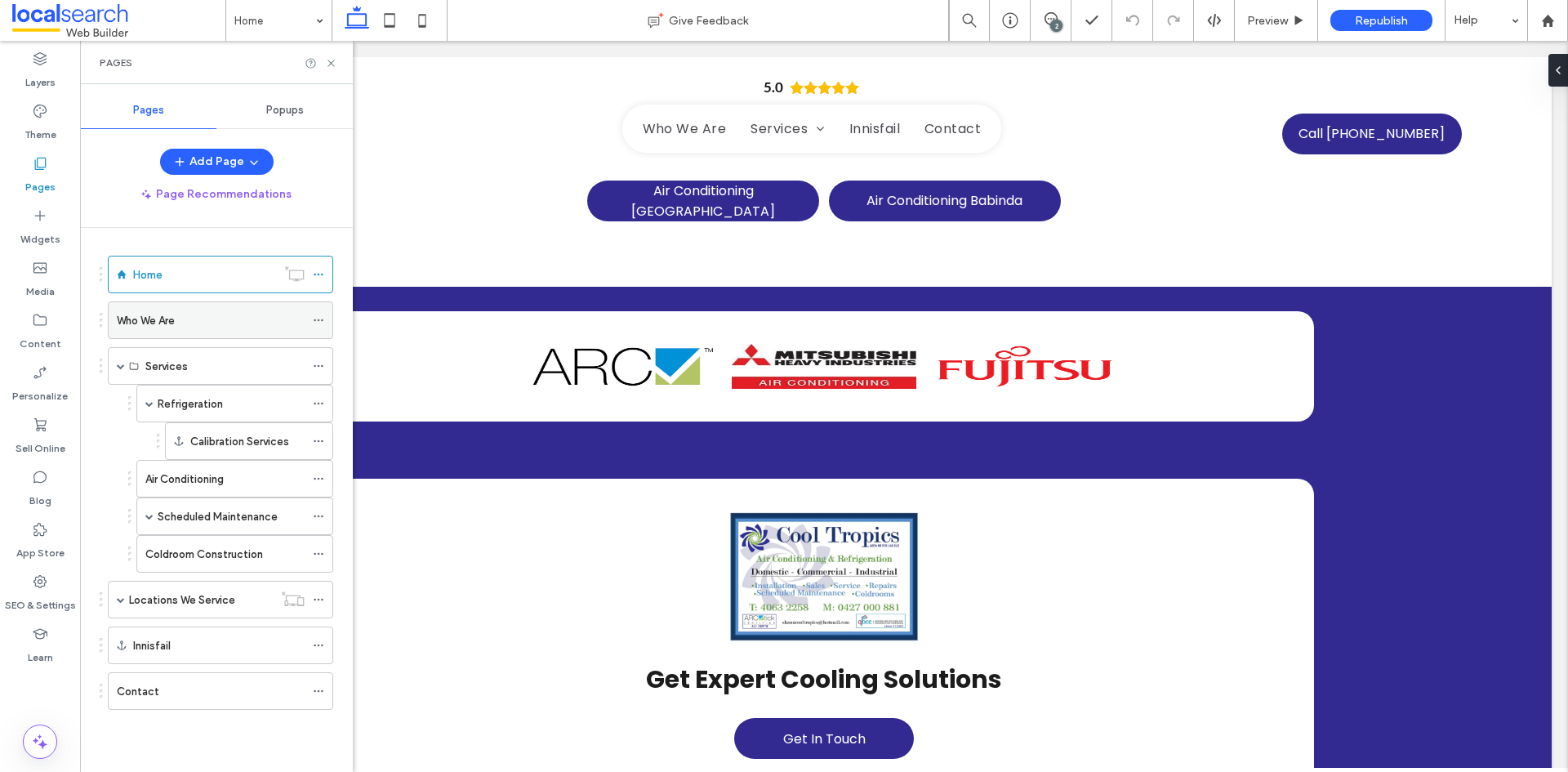
click at [201, 314] on div "Who We Are" at bounding box center [210, 320] width 188 height 17
click at [332, 67] on icon at bounding box center [331, 63] width 12 height 12
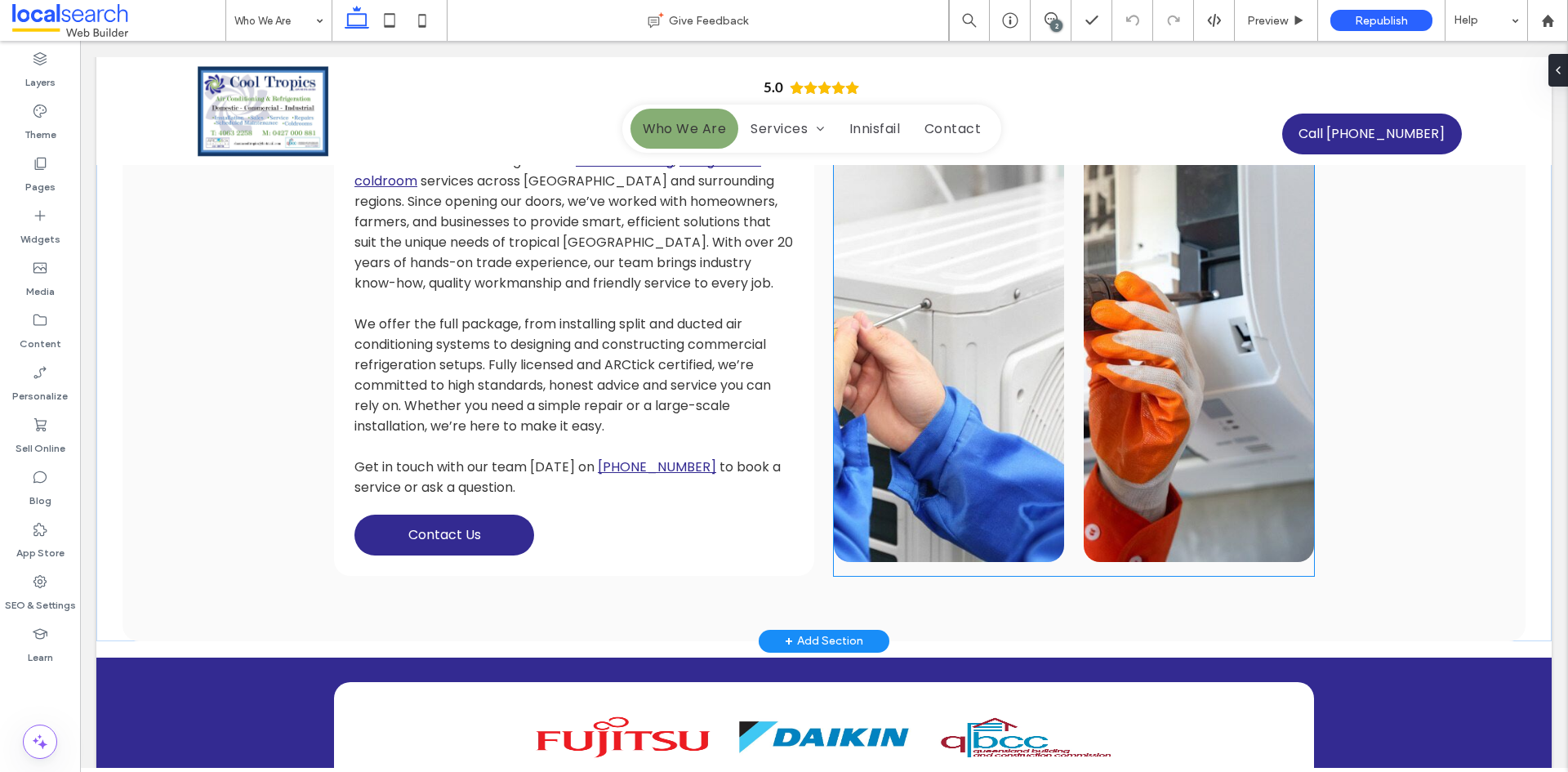
scroll to position [572, 0]
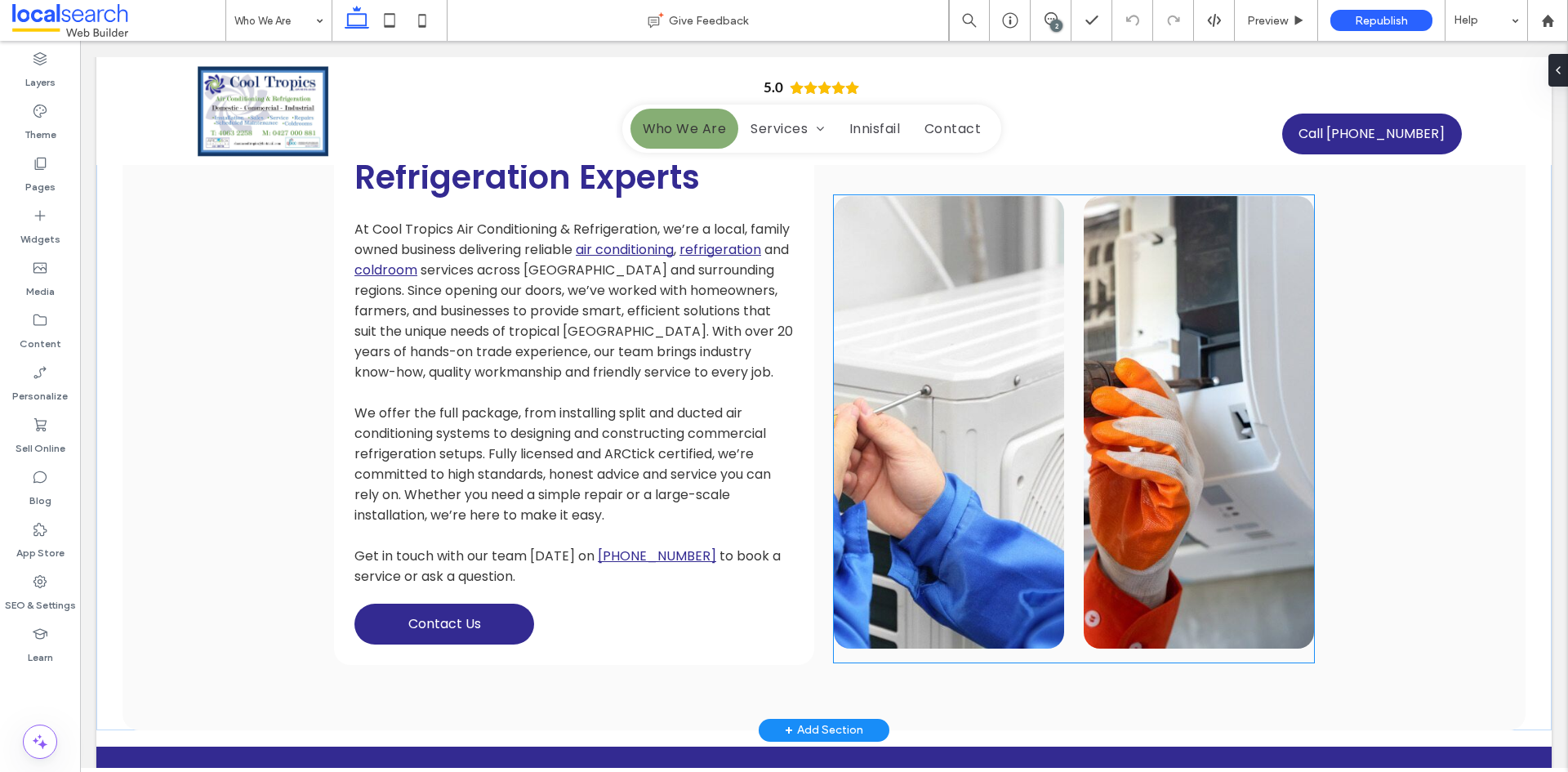
click at [1206, 429] on link at bounding box center [1199, 422] width 230 height 452
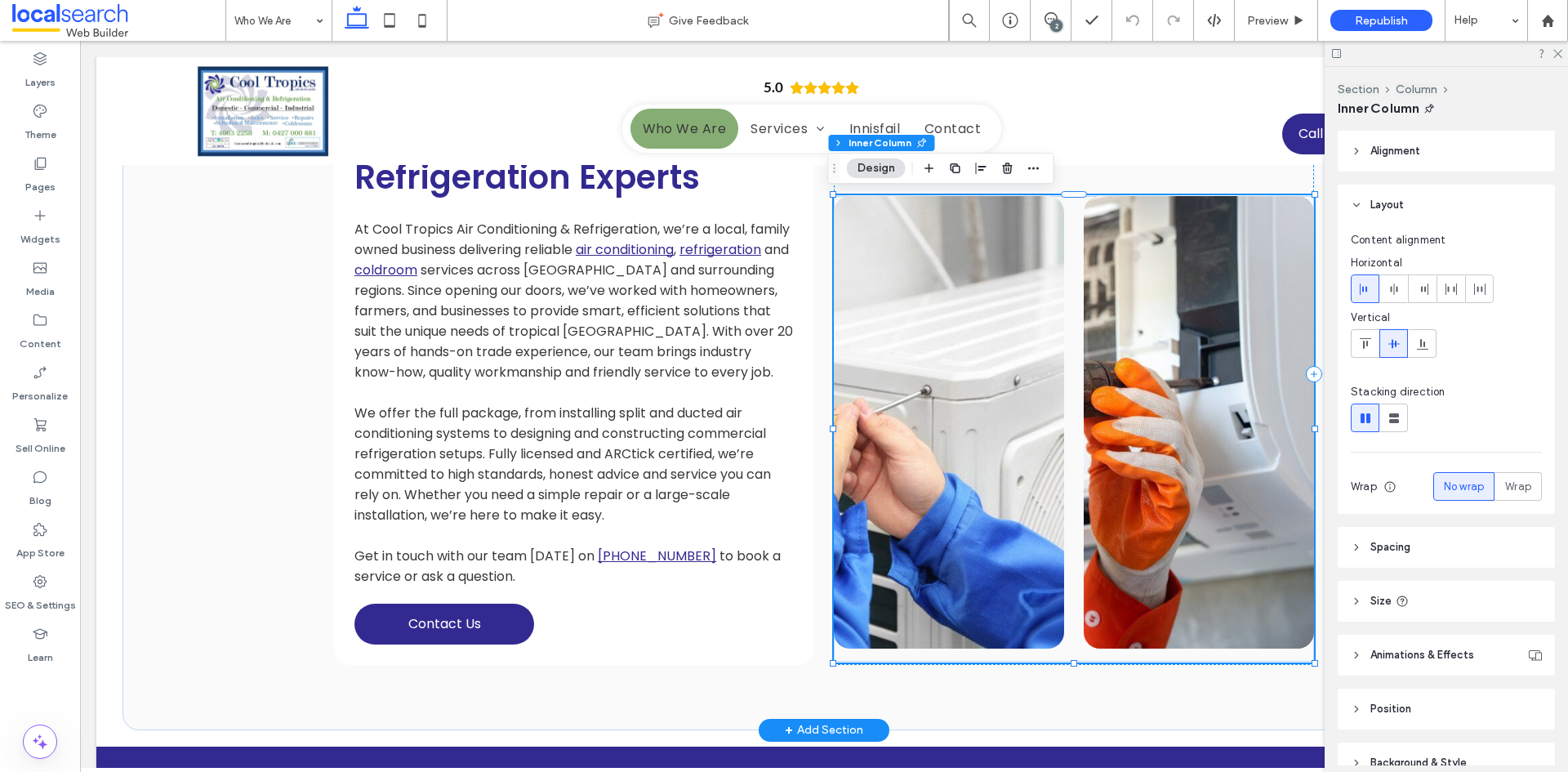
click at [1193, 428] on link at bounding box center [1199, 422] width 230 height 452
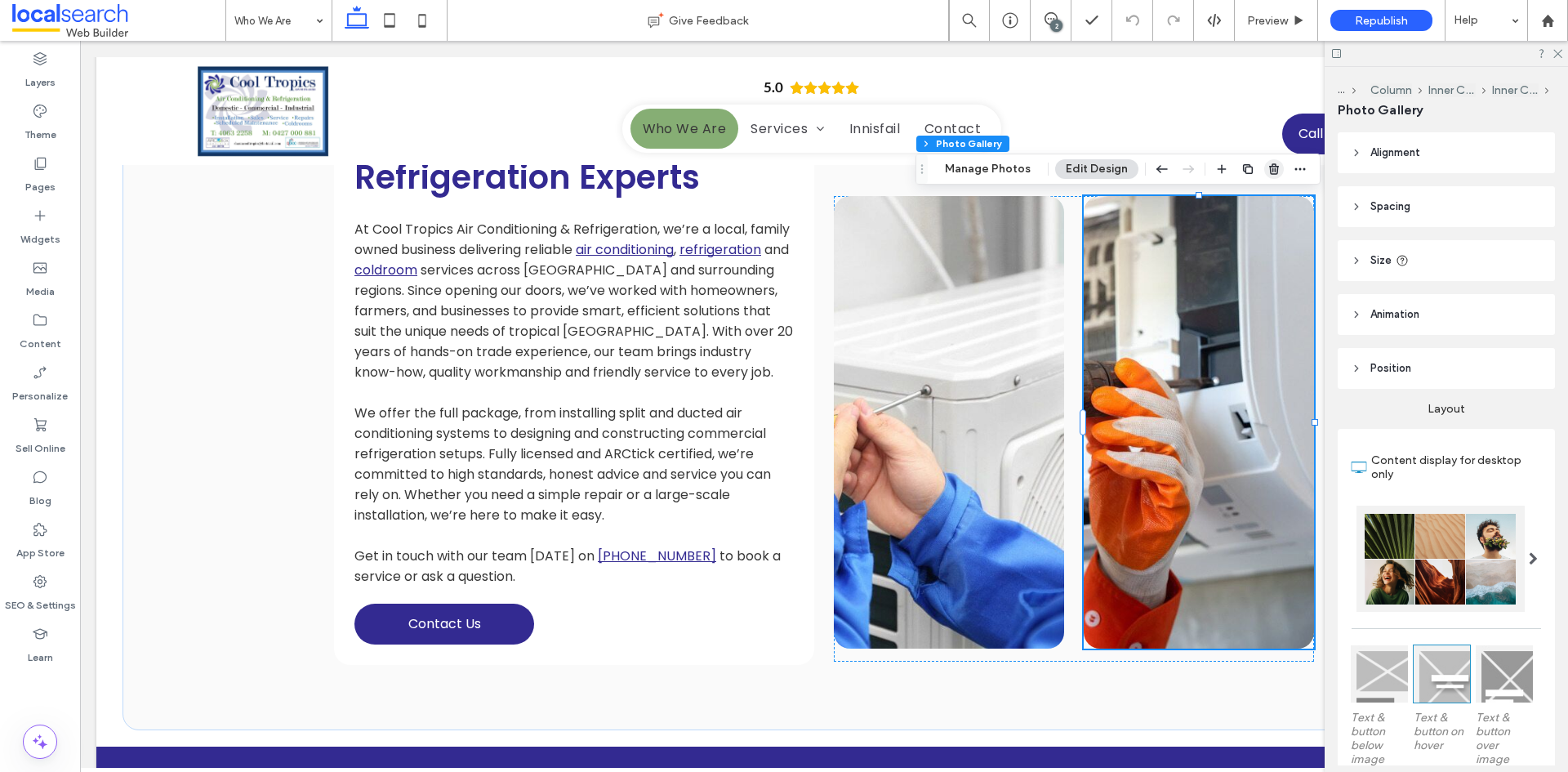
click at [1267, 173] on icon "button" at bounding box center [1274, 169] width 13 height 13
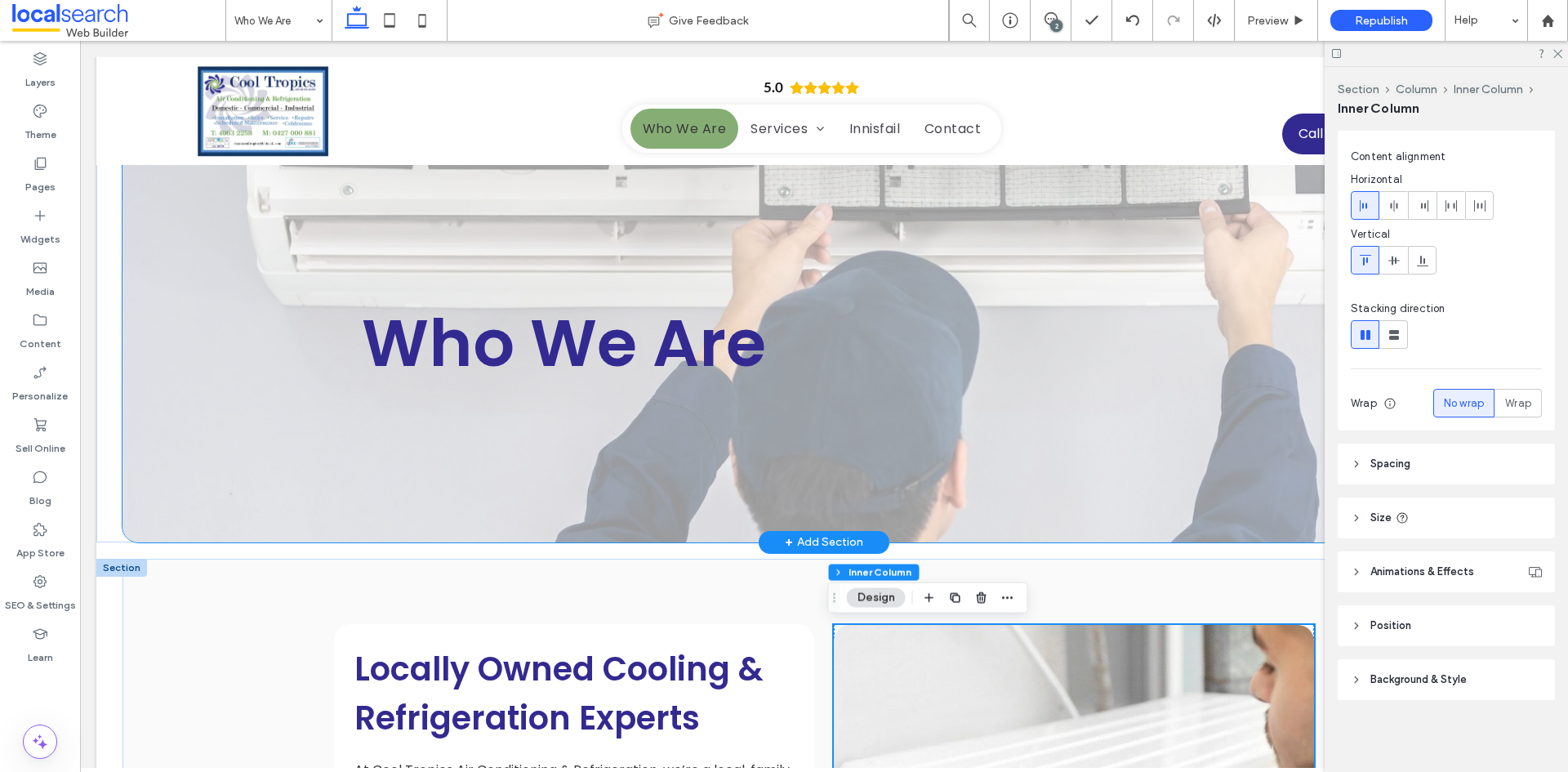
scroll to position [0, 0]
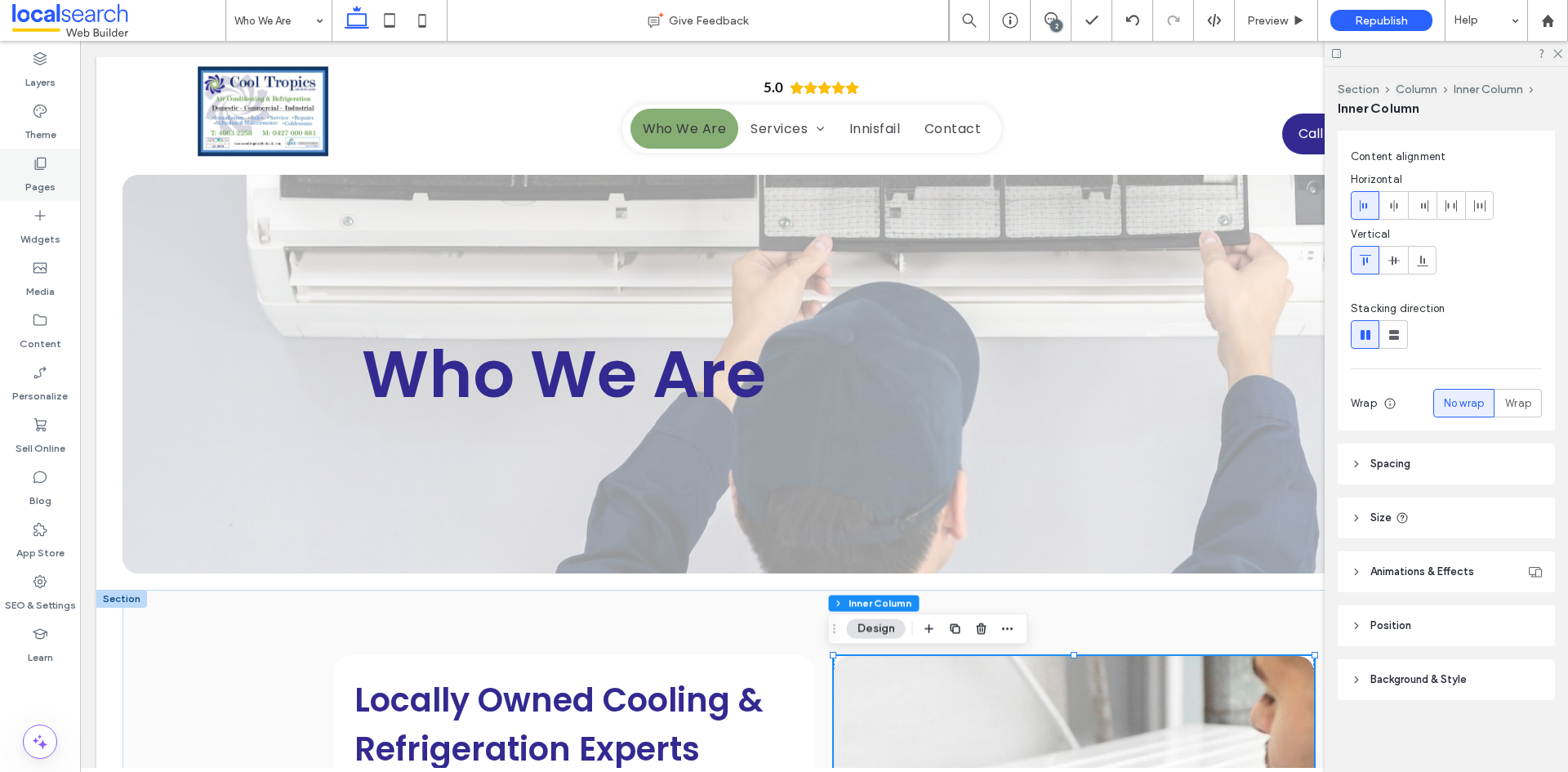
click at [44, 184] on label "Pages" at bounding box center [40, 183] width 30 height 23
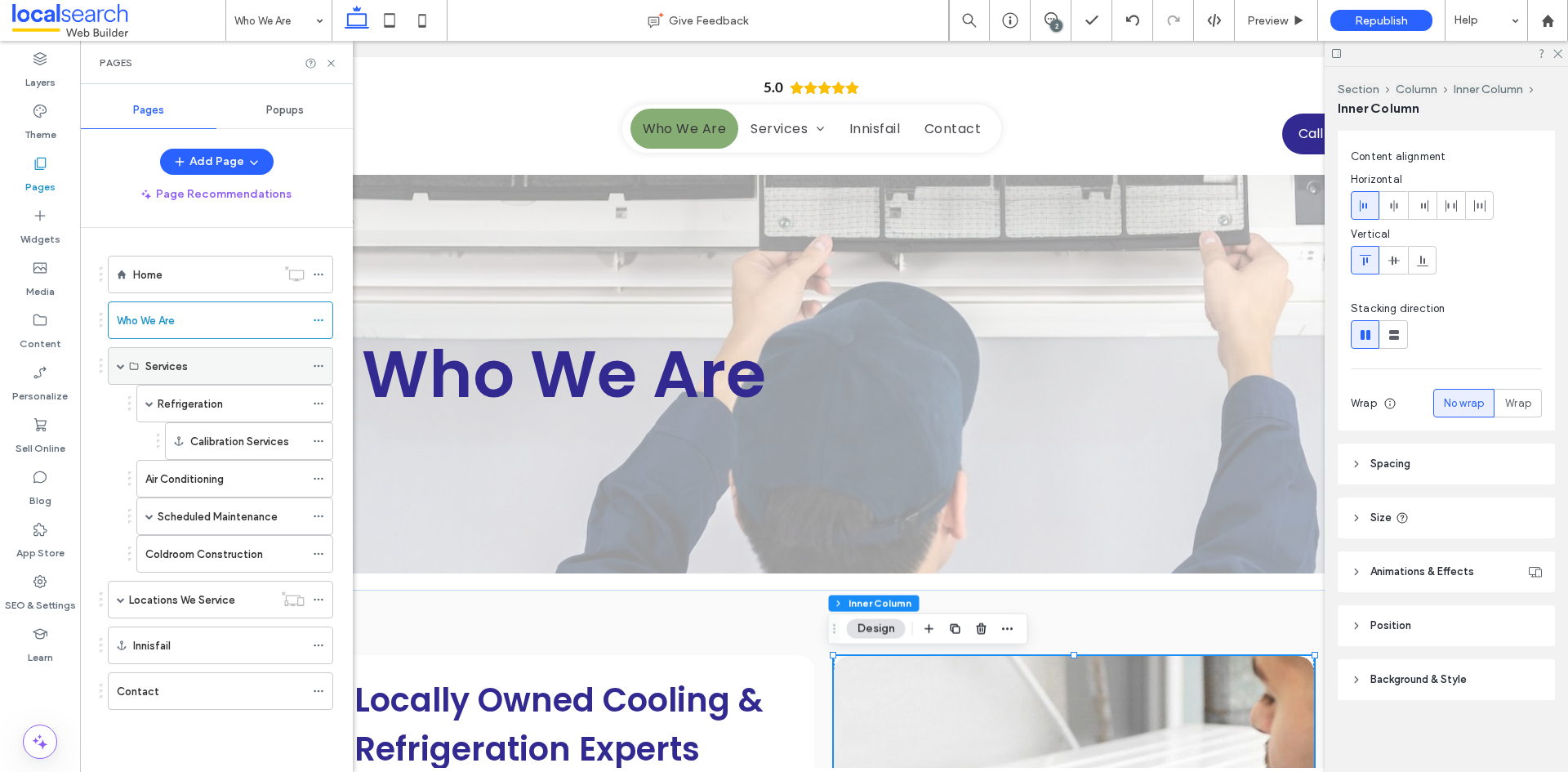
click at [221, 366] on div "Services" at bounding box center [225, 366] width 159 height 17
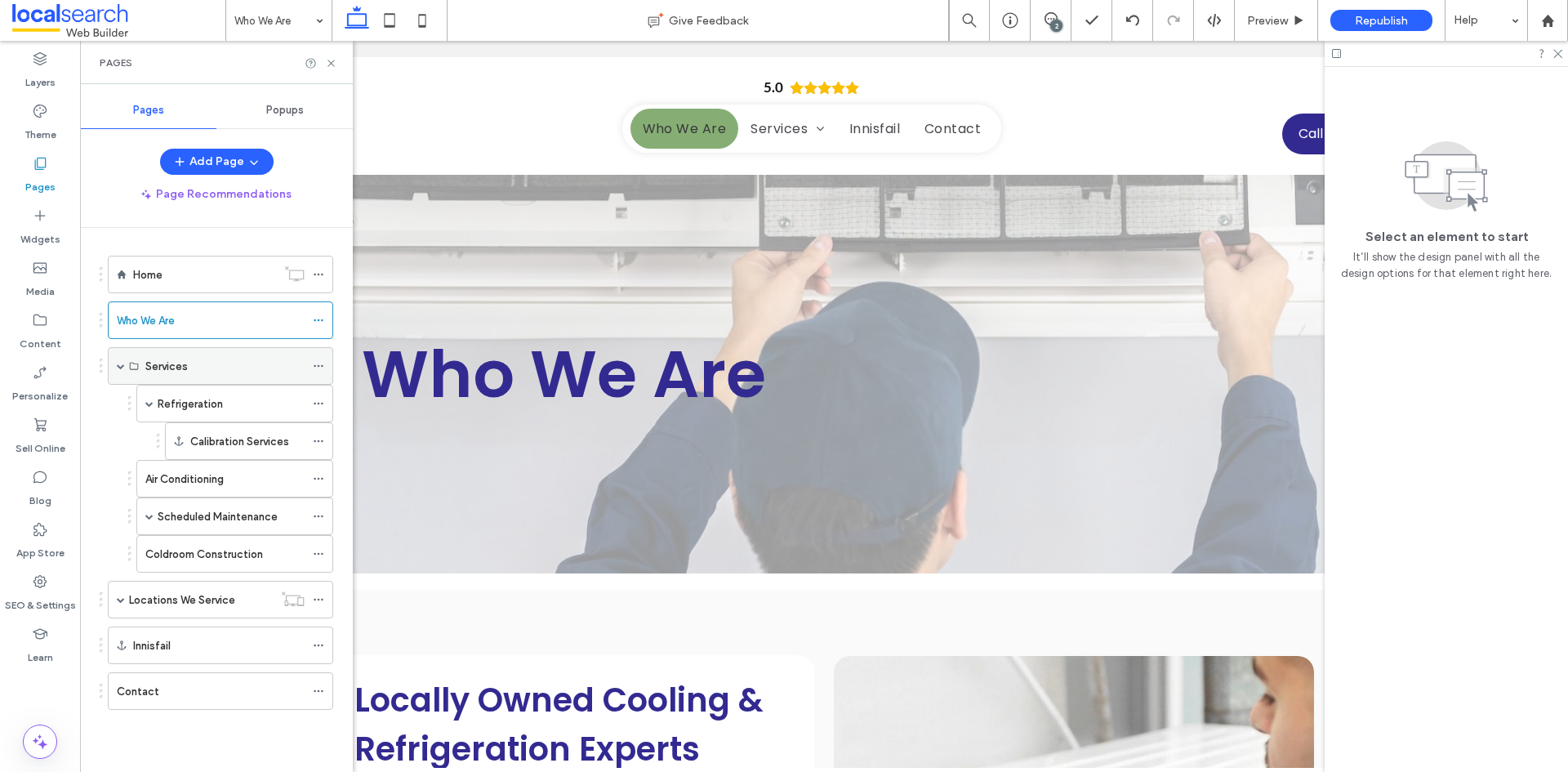
click at [184, 368] on label "Services" at bounding box center [167, 367] width 43 height 29
click at [235, 405] on div "Refrigeration" at bounding box center [231, 403] width 147 height 17
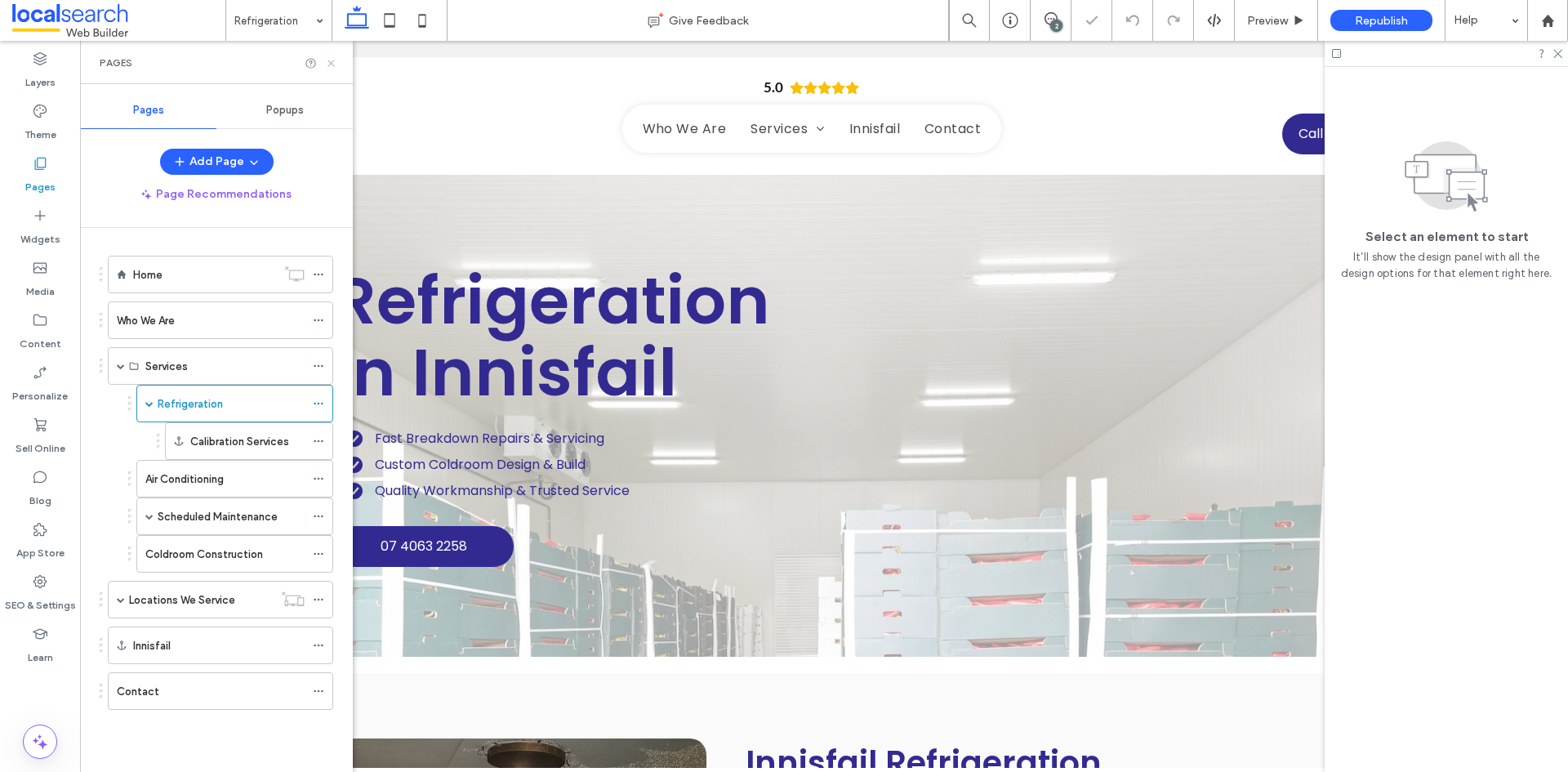
click at [328, 66] on icon at bounding box center [331, 63] width 12 height 12
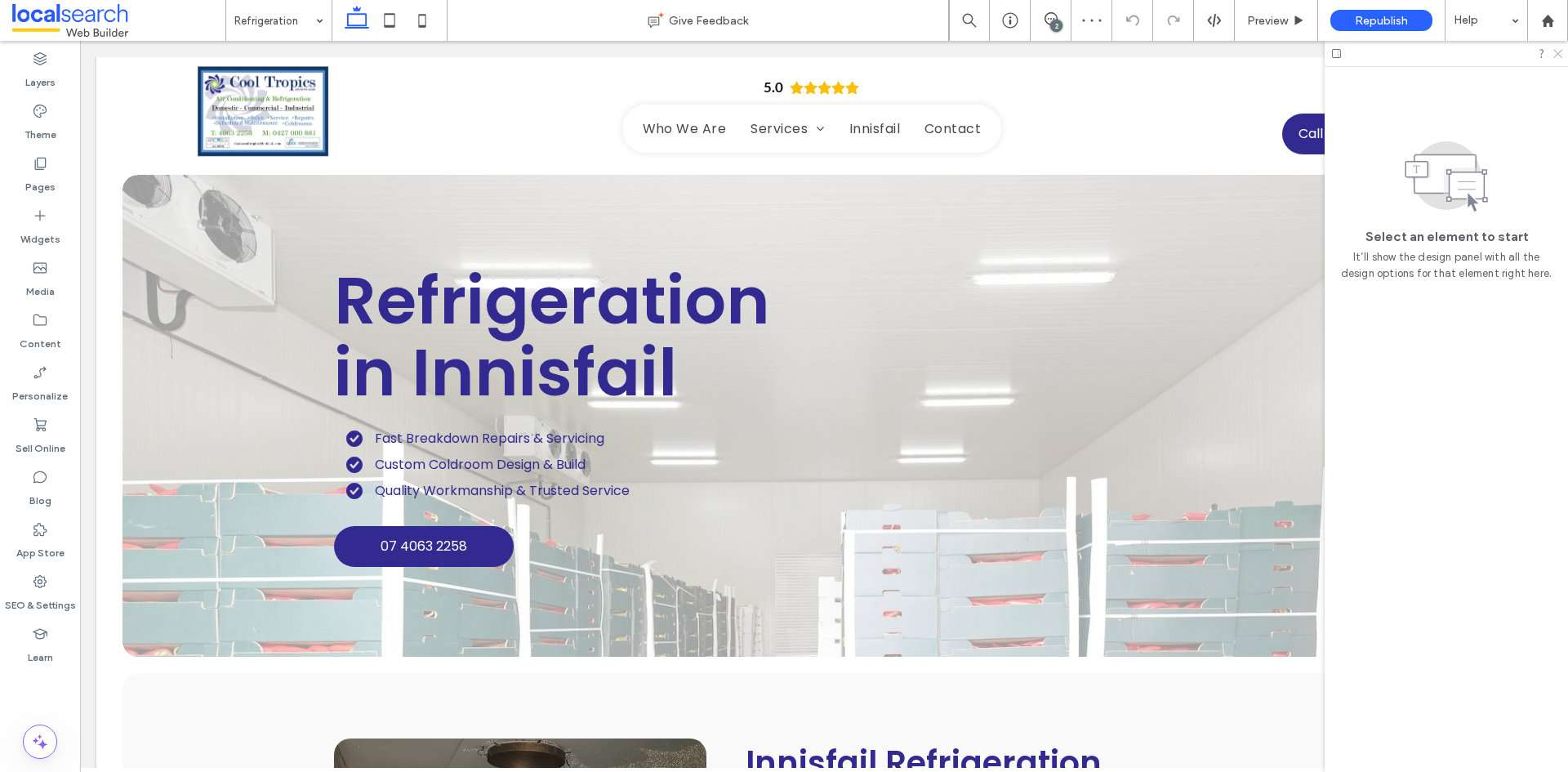
click at [1556, 57] on icon at bounding box center [1556, 53] width 11 height 11
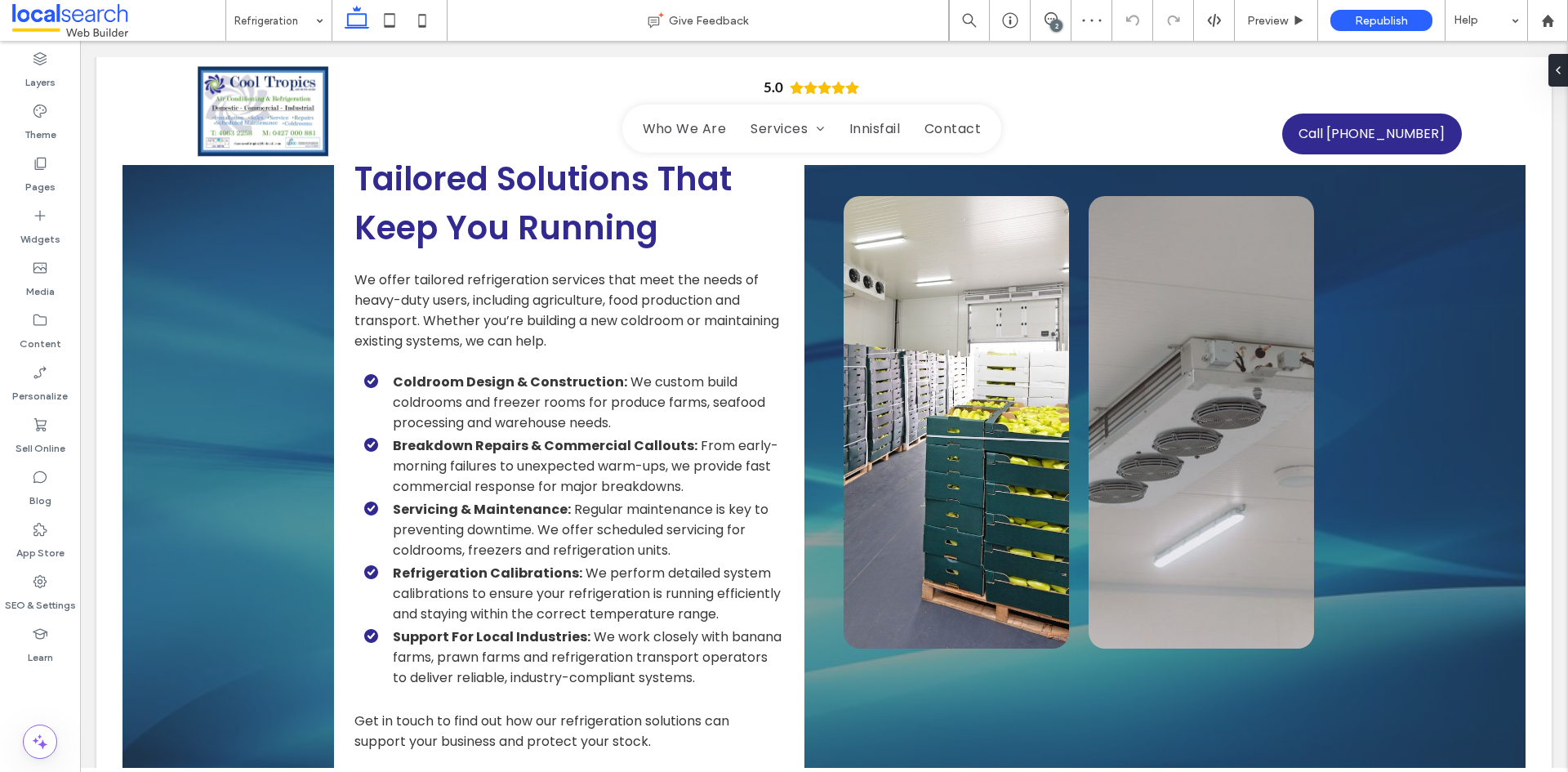
scroll to position [1225, 0]
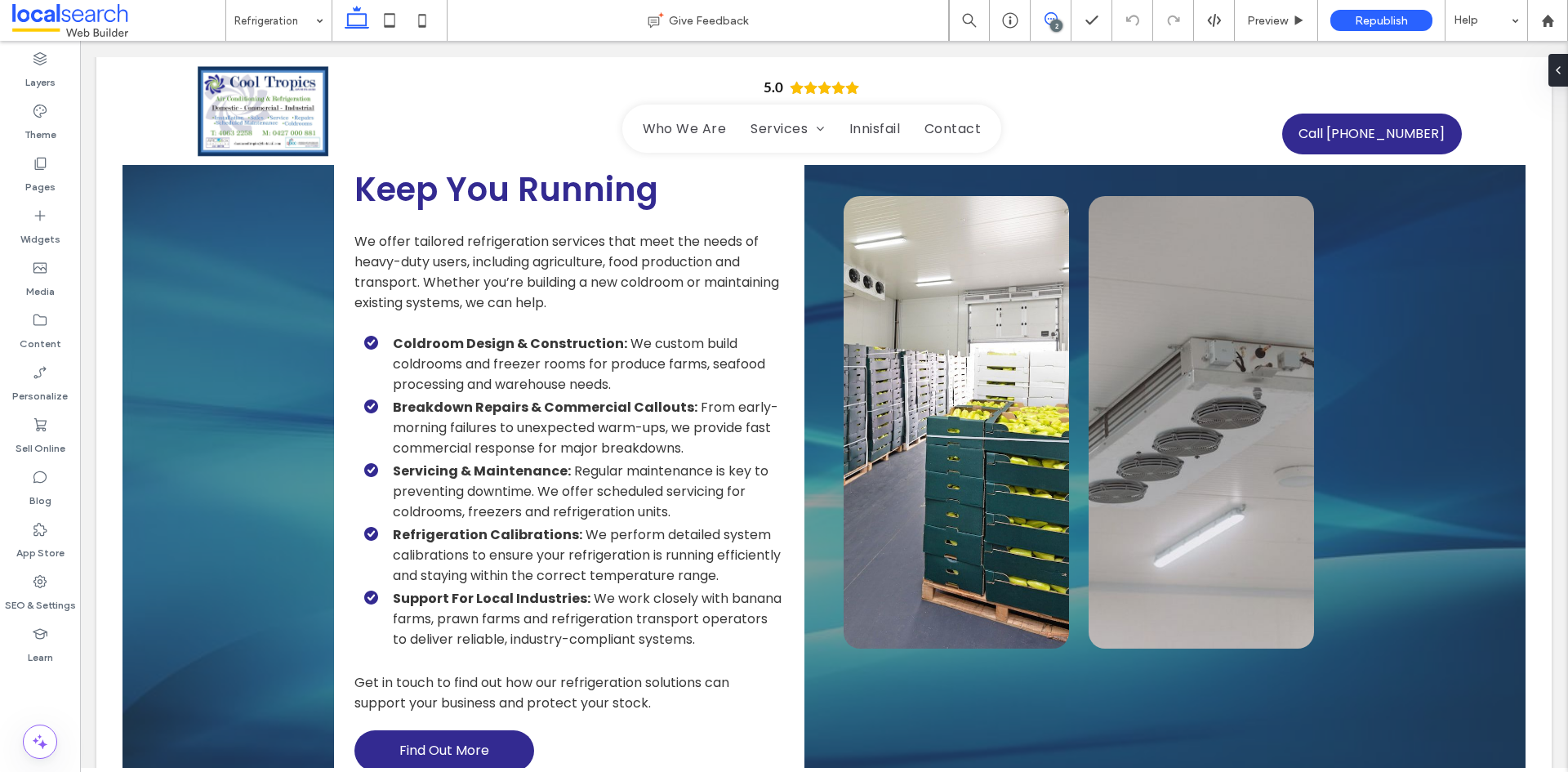
click at [1047, 21] on icon at bounding box center [1051, 19] width 13 height 13
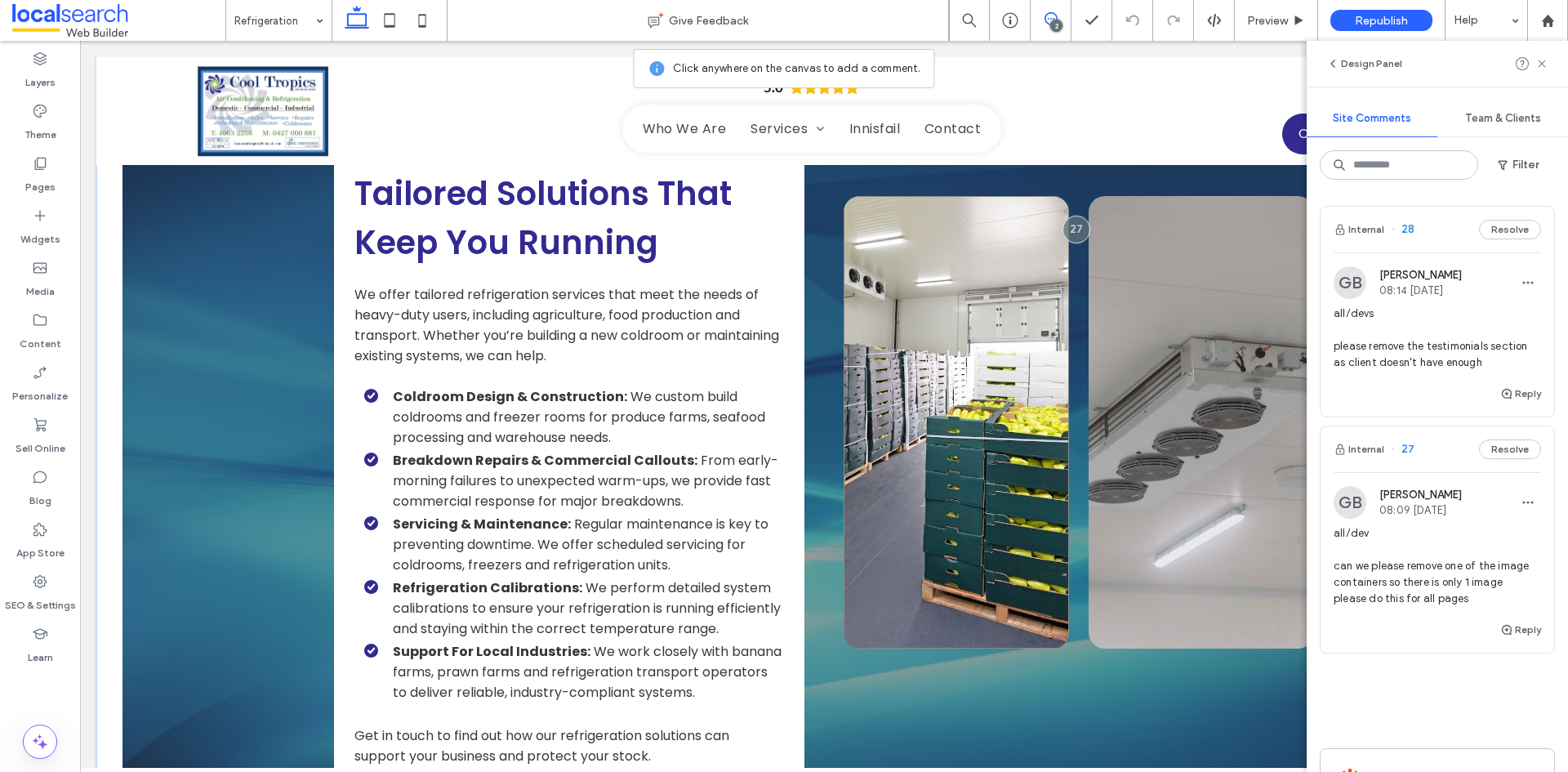
scroll to position [1144, 0]
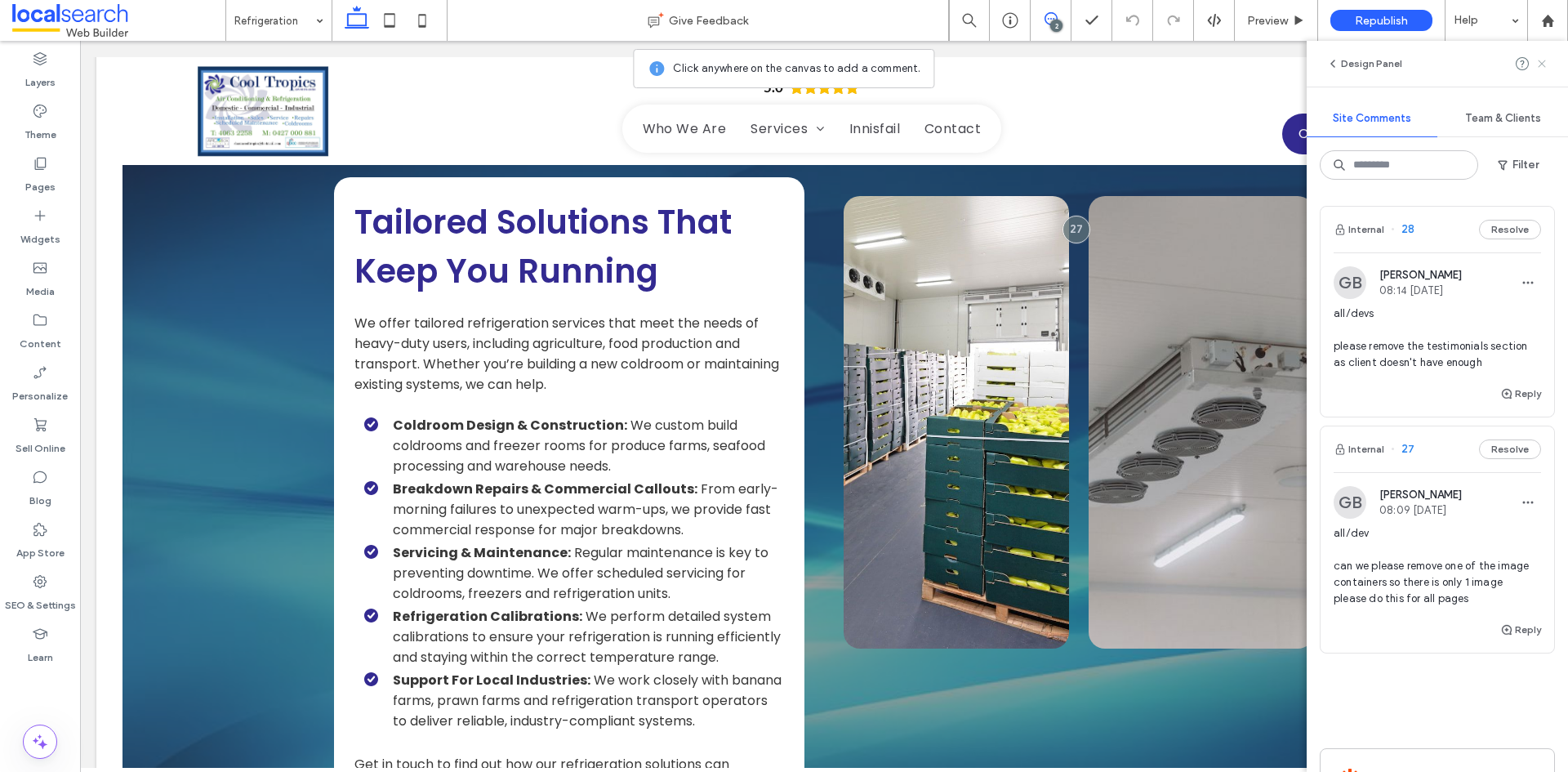
click at [1539, 68] on icon at bounding box center [1541, 63] width 13 height 13
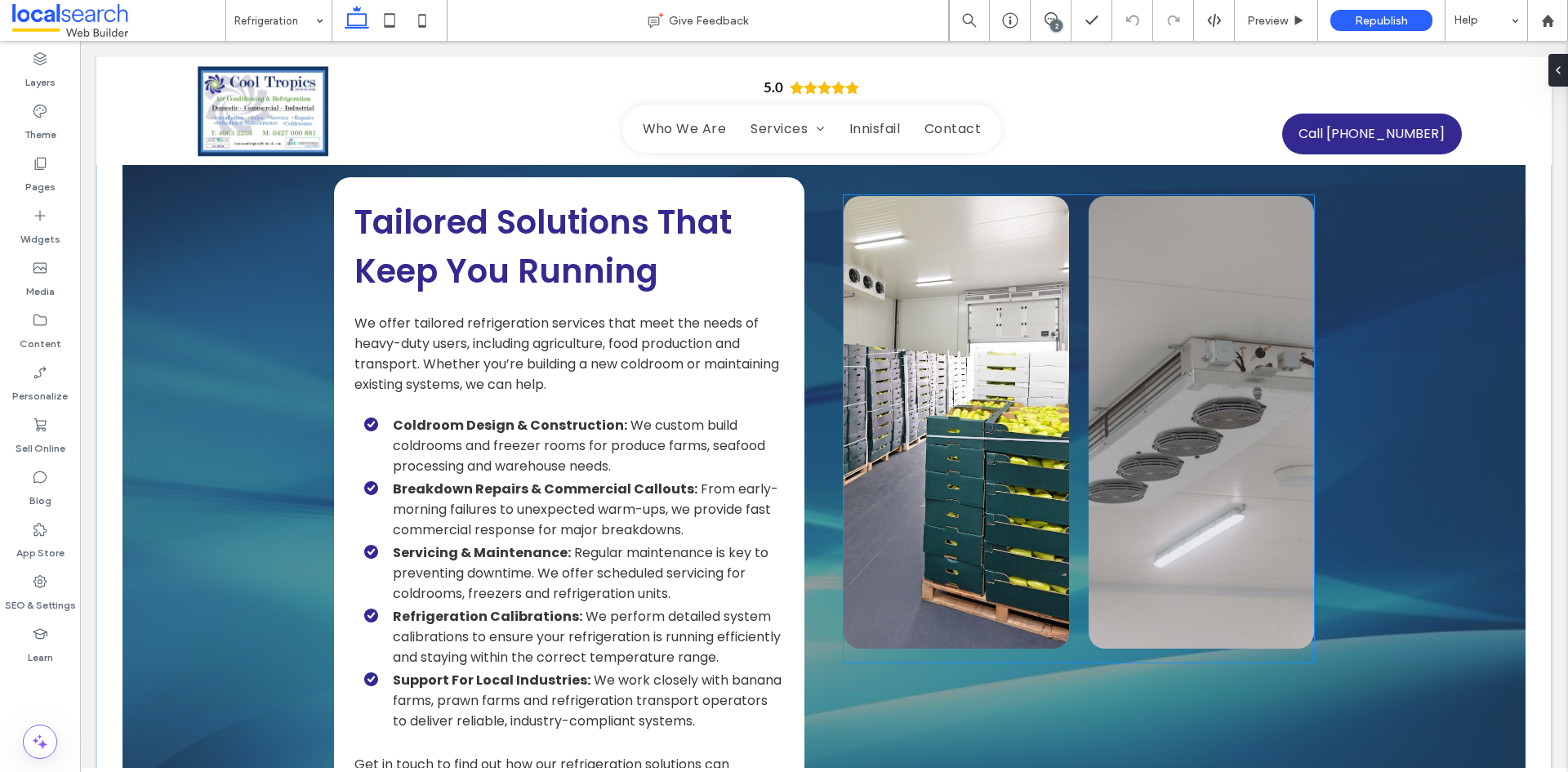
click at [1204, 324] on link at bounding box center [1201, 422] width 226 height 452
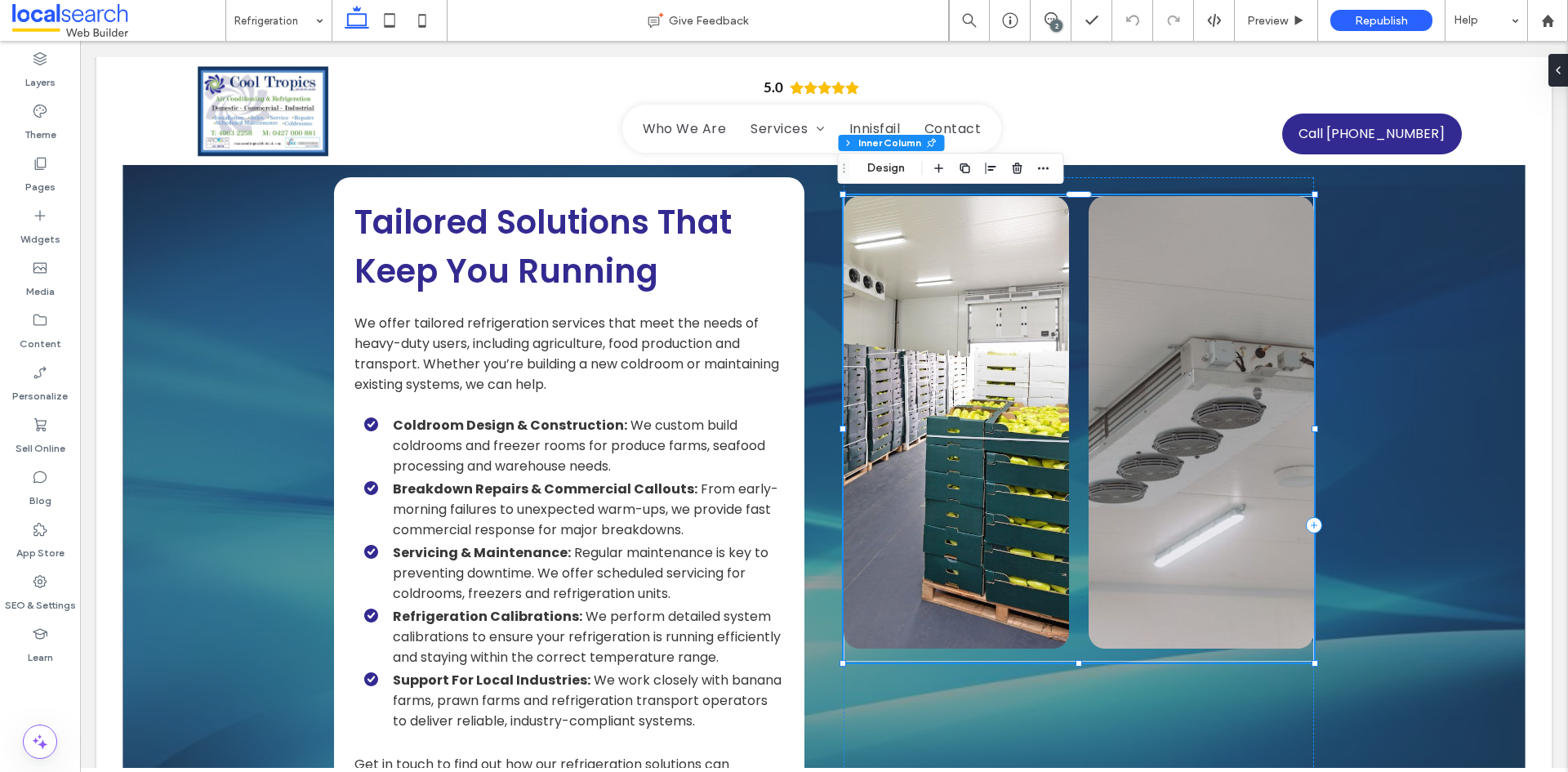
click at [1204, 324] on link at bounding box center [1201, 422] width 226 height 452
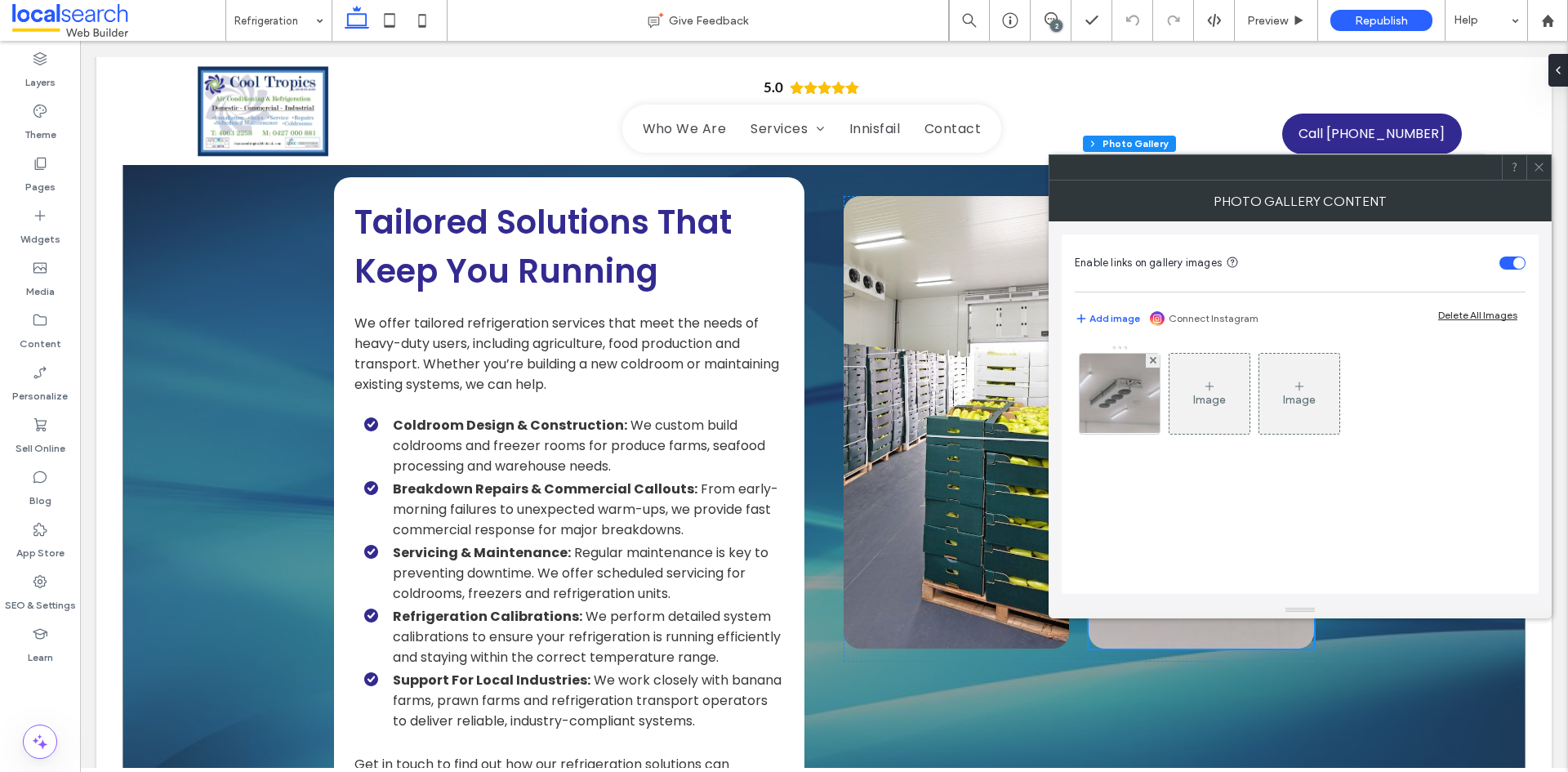
click at [1548, 178] on div at bounding box center [1538, 167] width 24 height 24
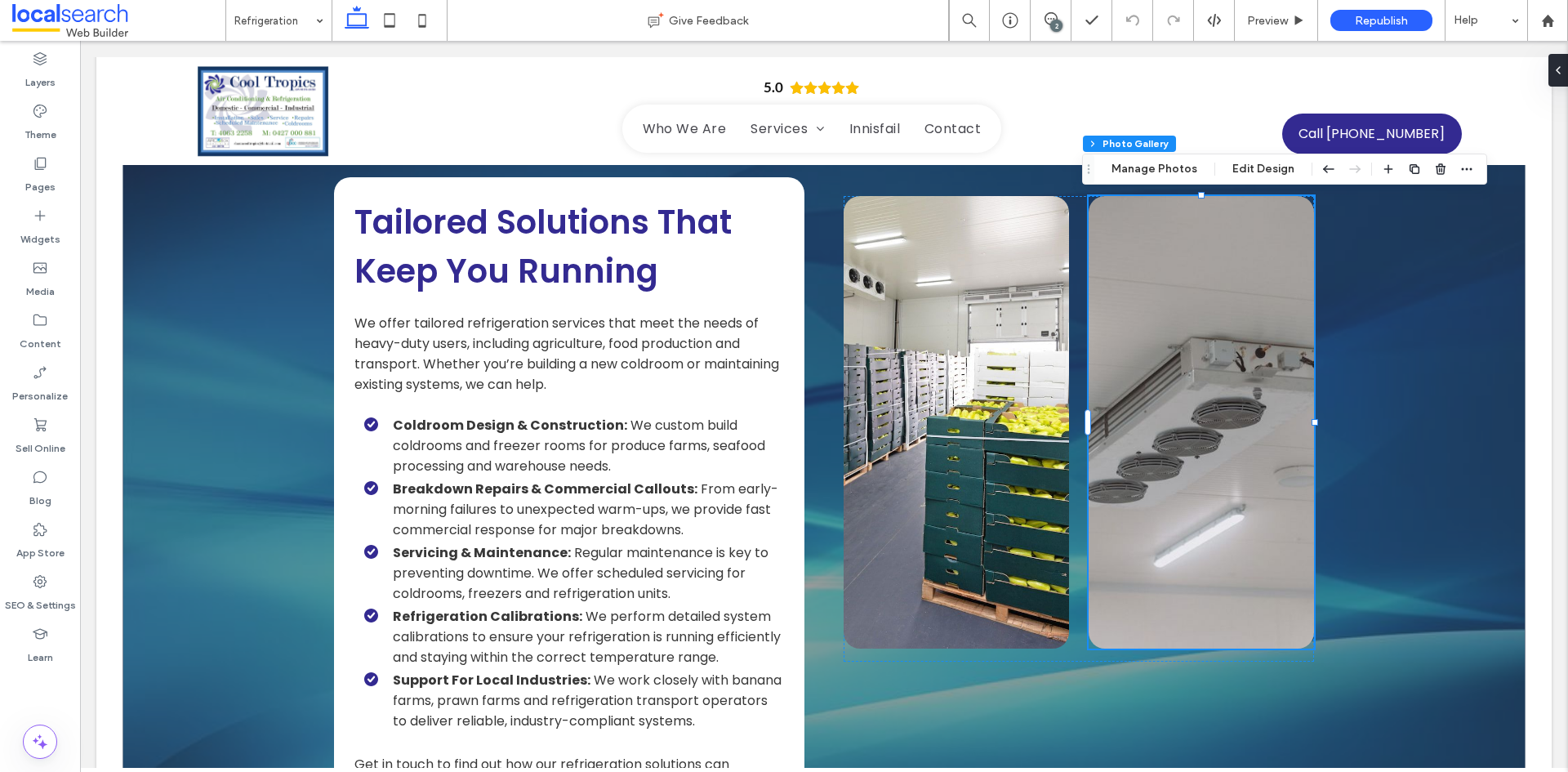
click at [1141, 417] on link at bounding box center [1201, 422] width 226 height 452
click at [1435, 170] on use "button" at bounding box center [1440, 169] width 10 height 11
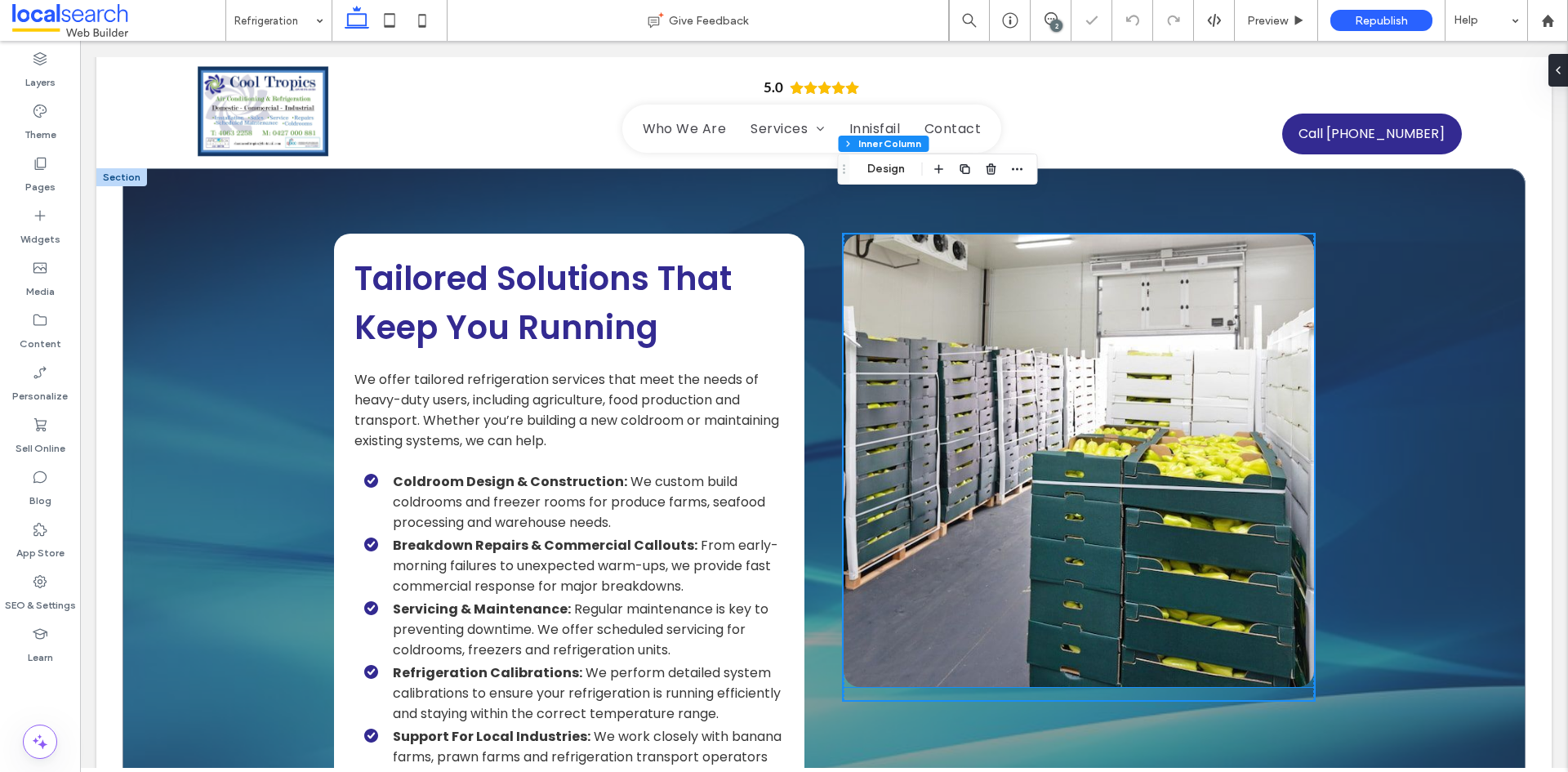
scroll to position [1062, 0]
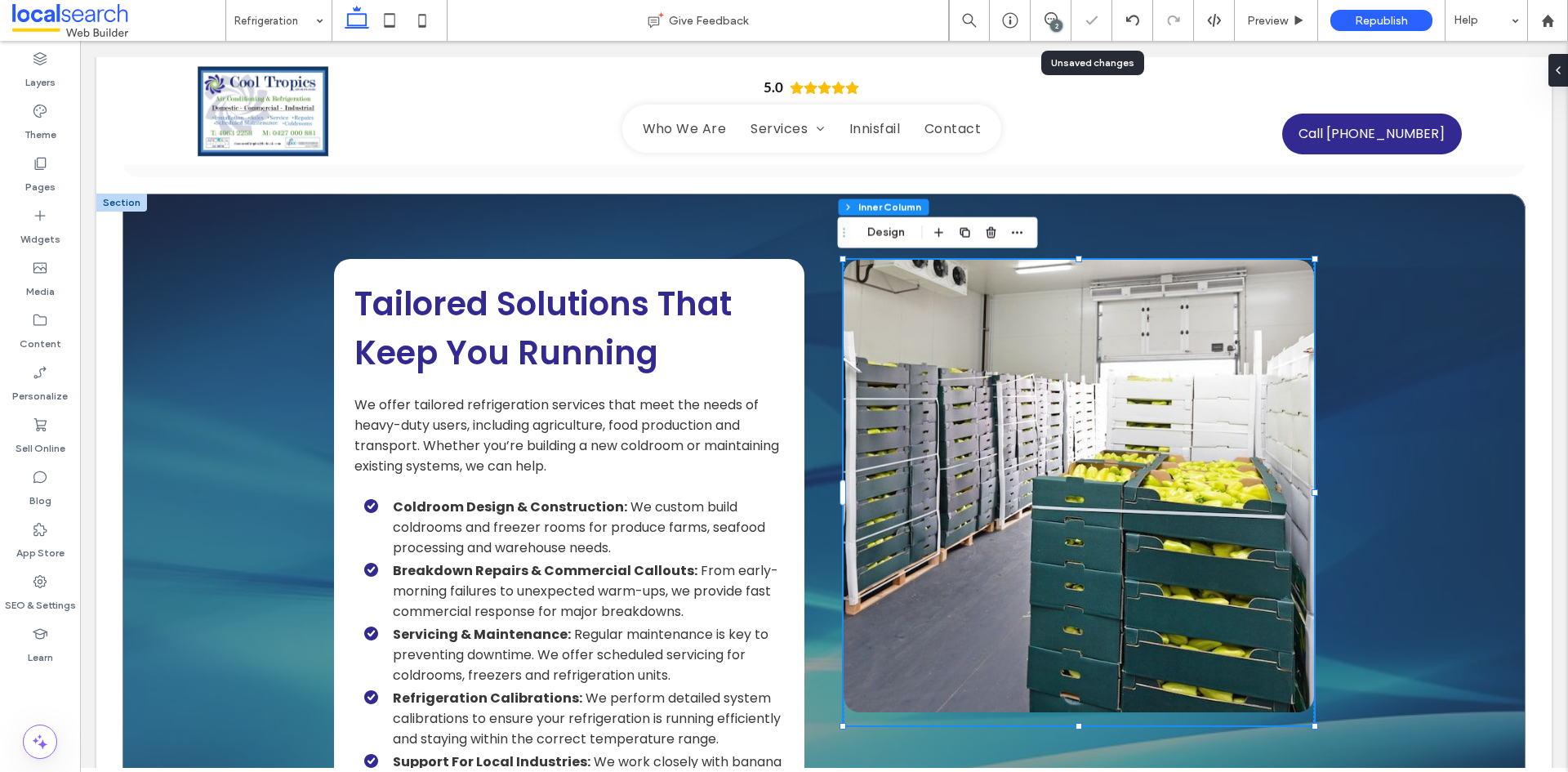
click at [1060, 21] on div "2" at bounding box center [1056, 26] width 12 height 12
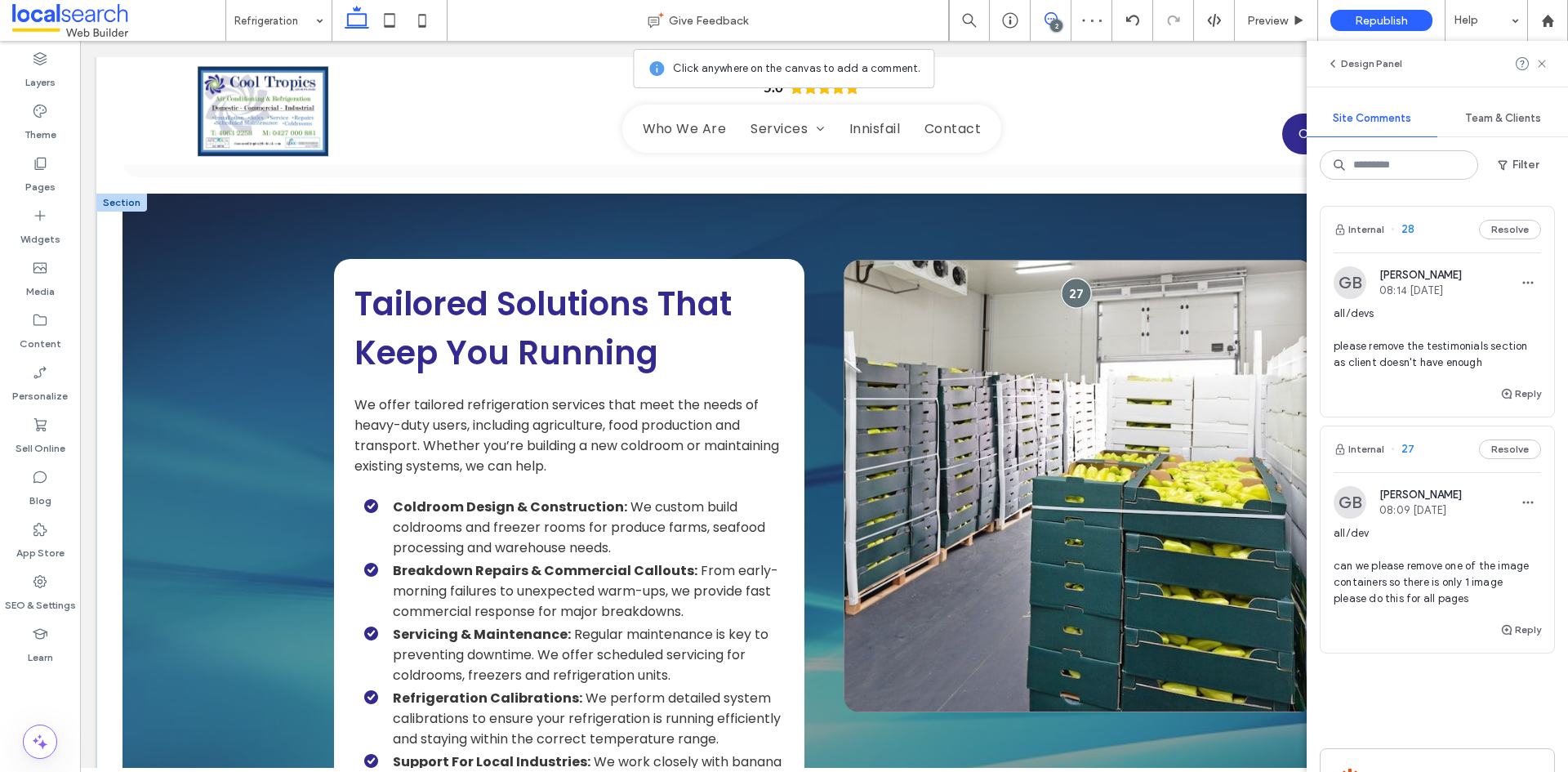
click at [1067, 285] on div at bounding box center [1076, 293] width 30 height 30
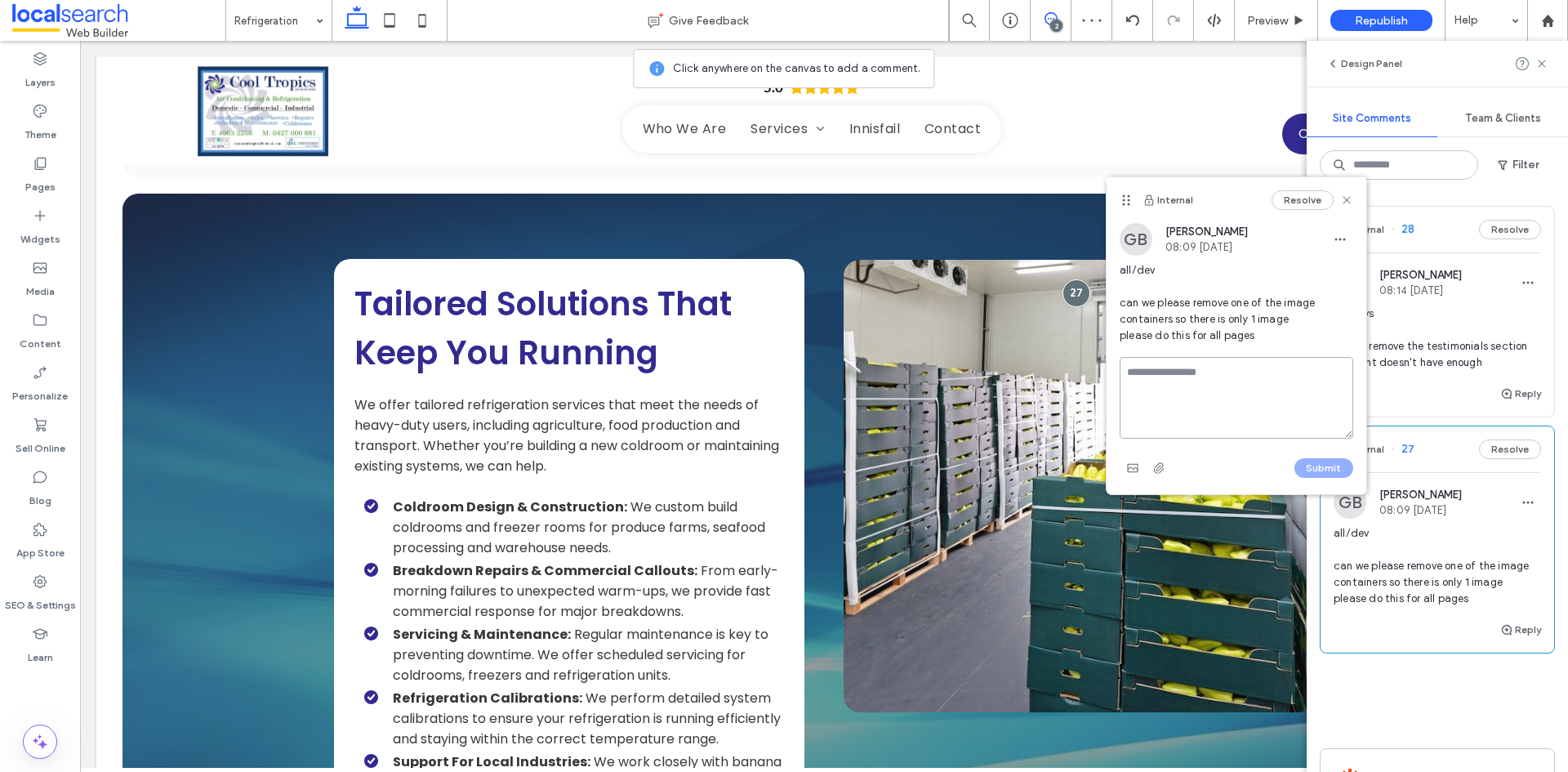
click at [1196, 371] on textarea at bounding box center [1236, 398] width 234 height 82
type textarea "**********"
click at [1326, 469] on button "Submit" at bounding box center [1324, 469] width 59 height 20
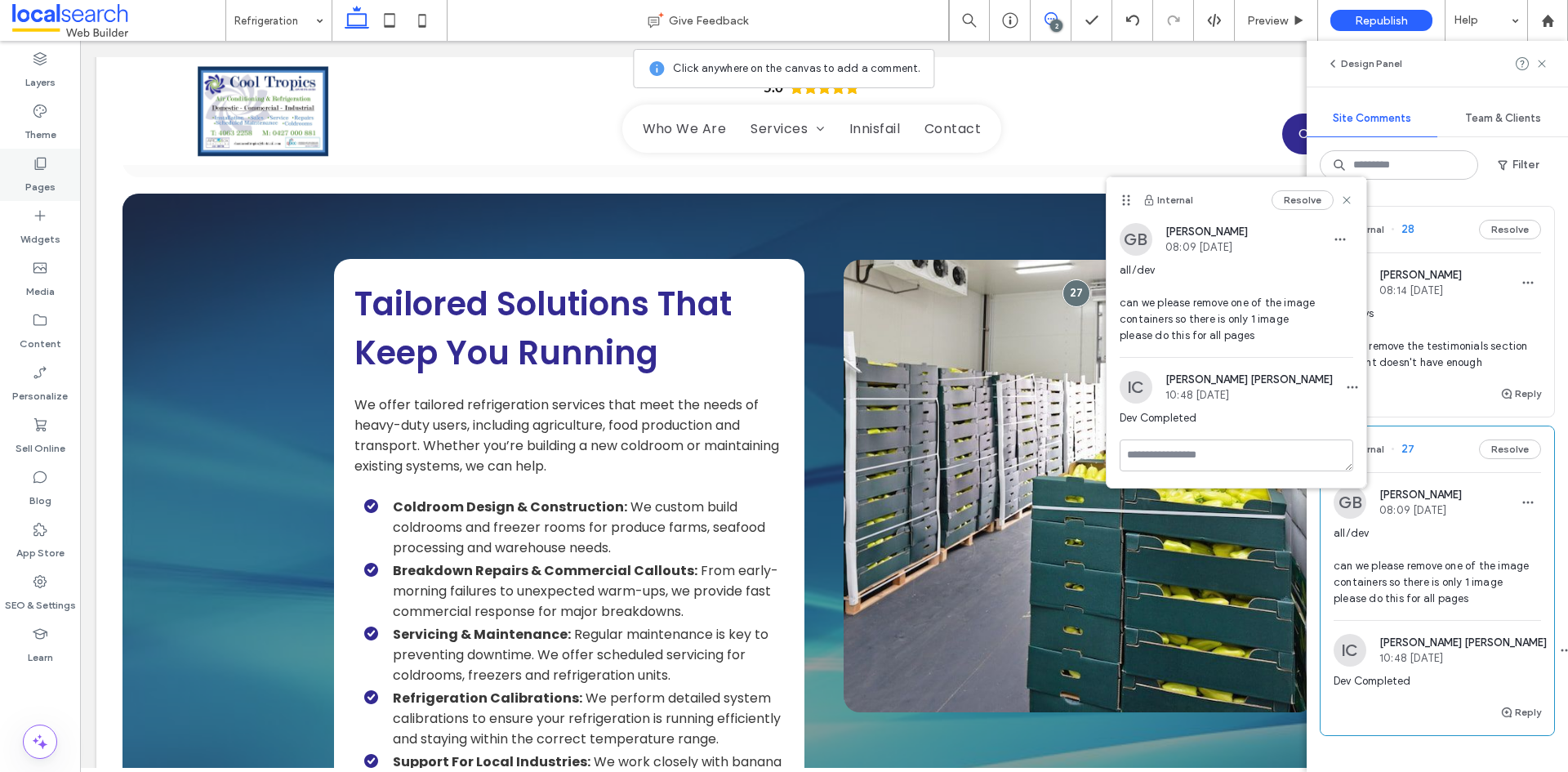
click at [59, 165] on div "Pages" at bounding box center [40, 175] width 80 height 53
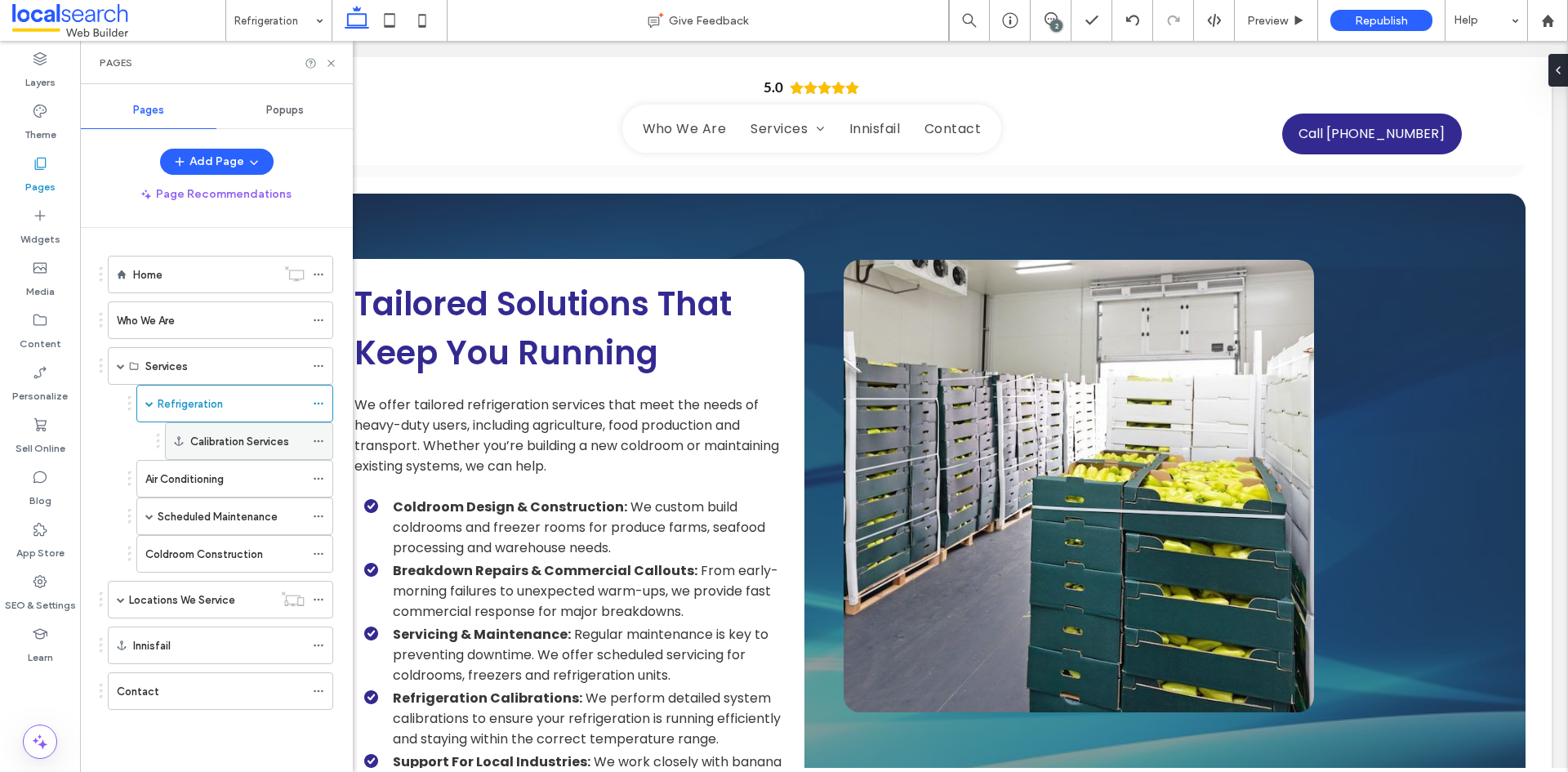
click at [227, 441] on label "Calibration Services" at bounding box center [239, 442] width 99 height 29
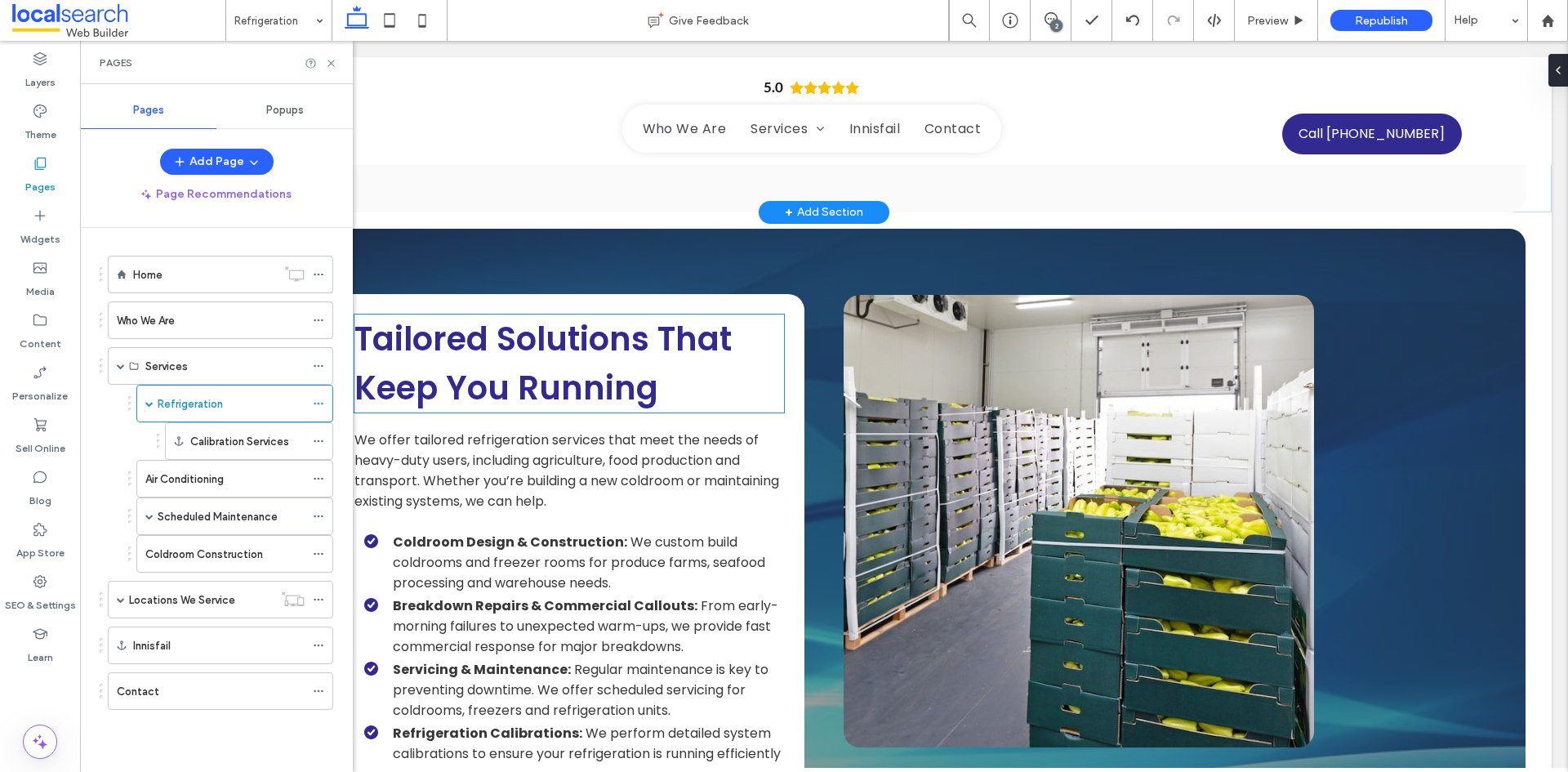
scroll to position [892, 0]
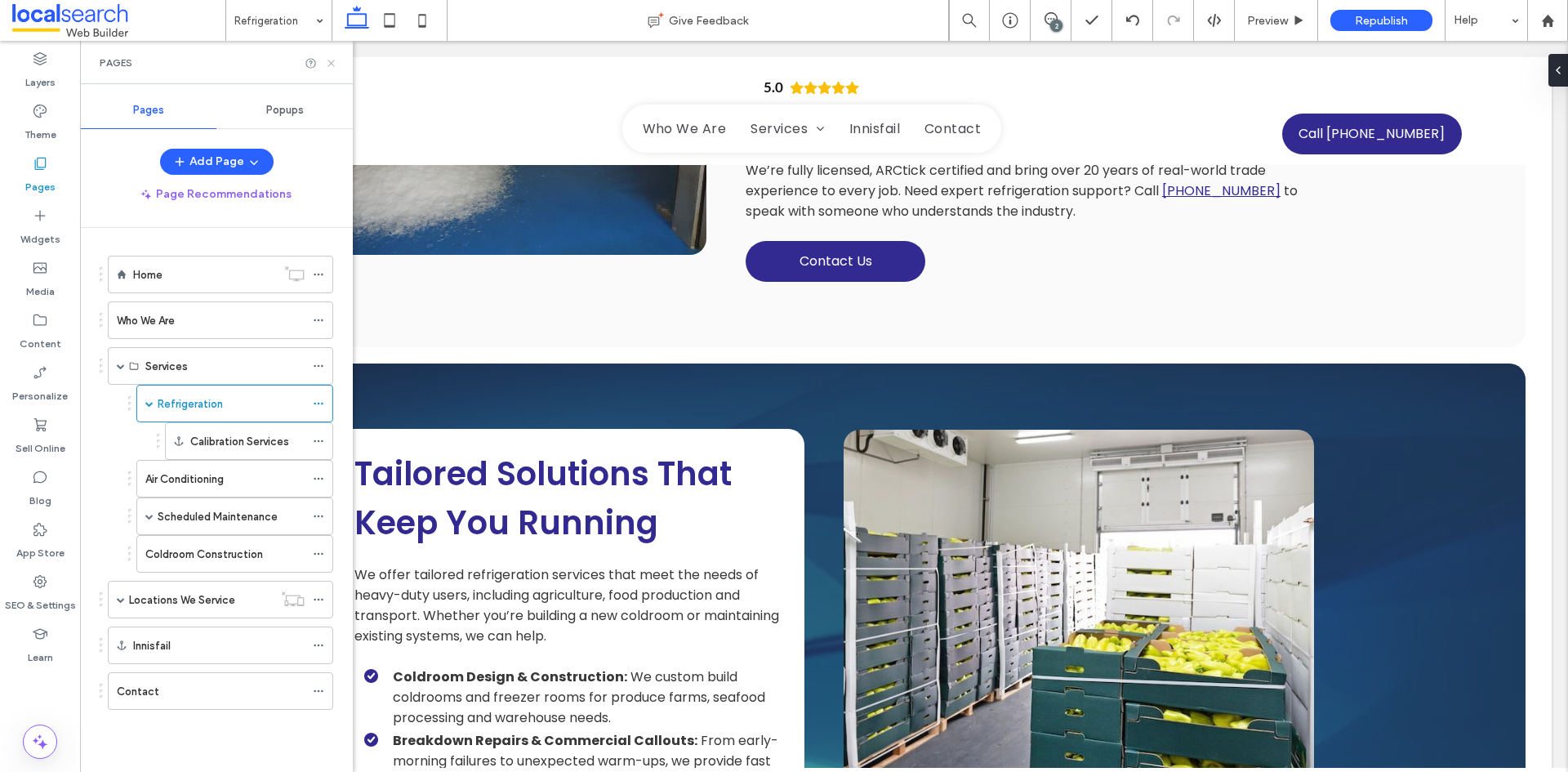
click at [330, 66] on icon at bounding box center [331, 63] width 12 height 12
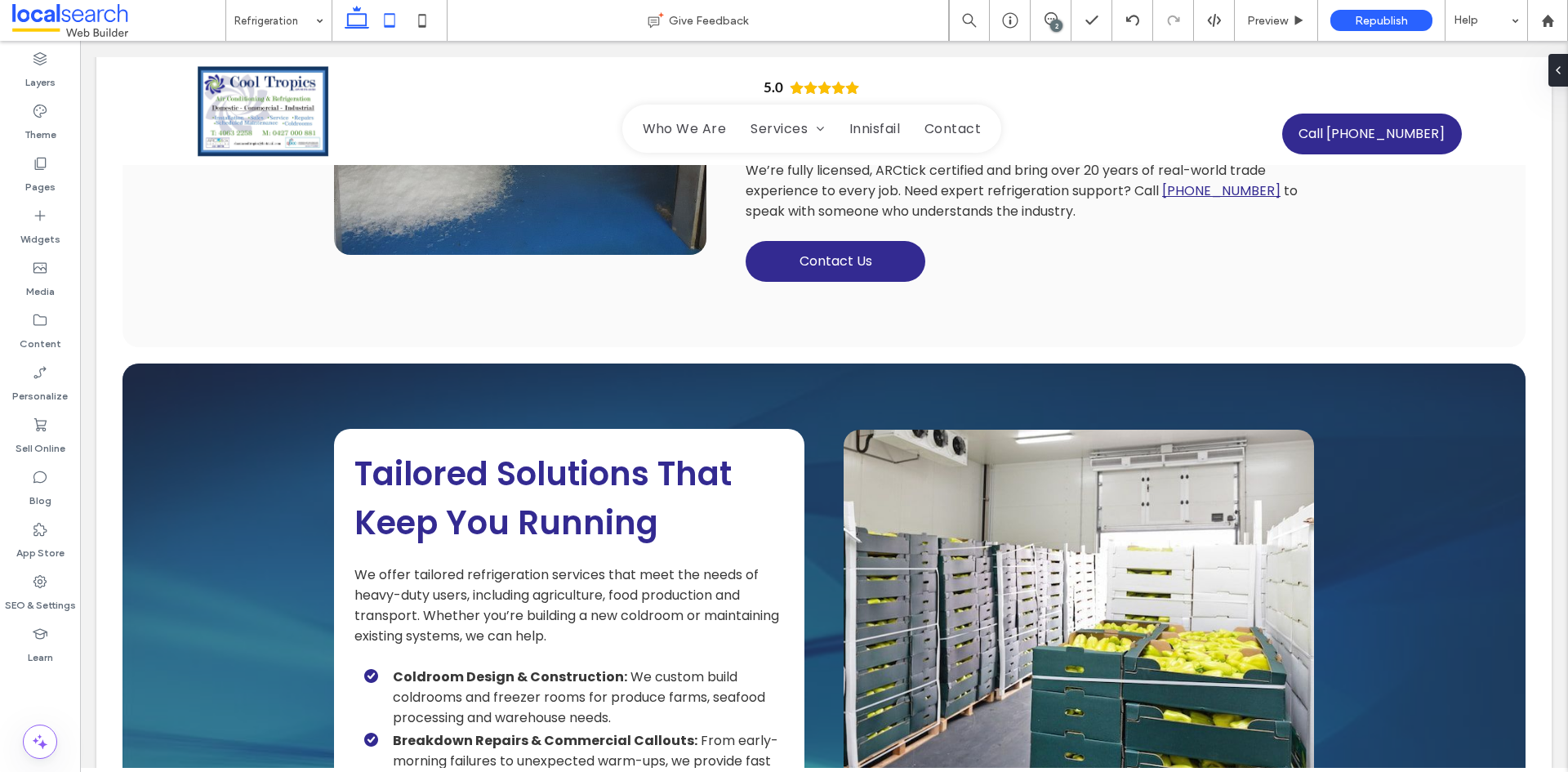
click at [384, 21] on icon at bounding box center [389, 21] width 33 height 33
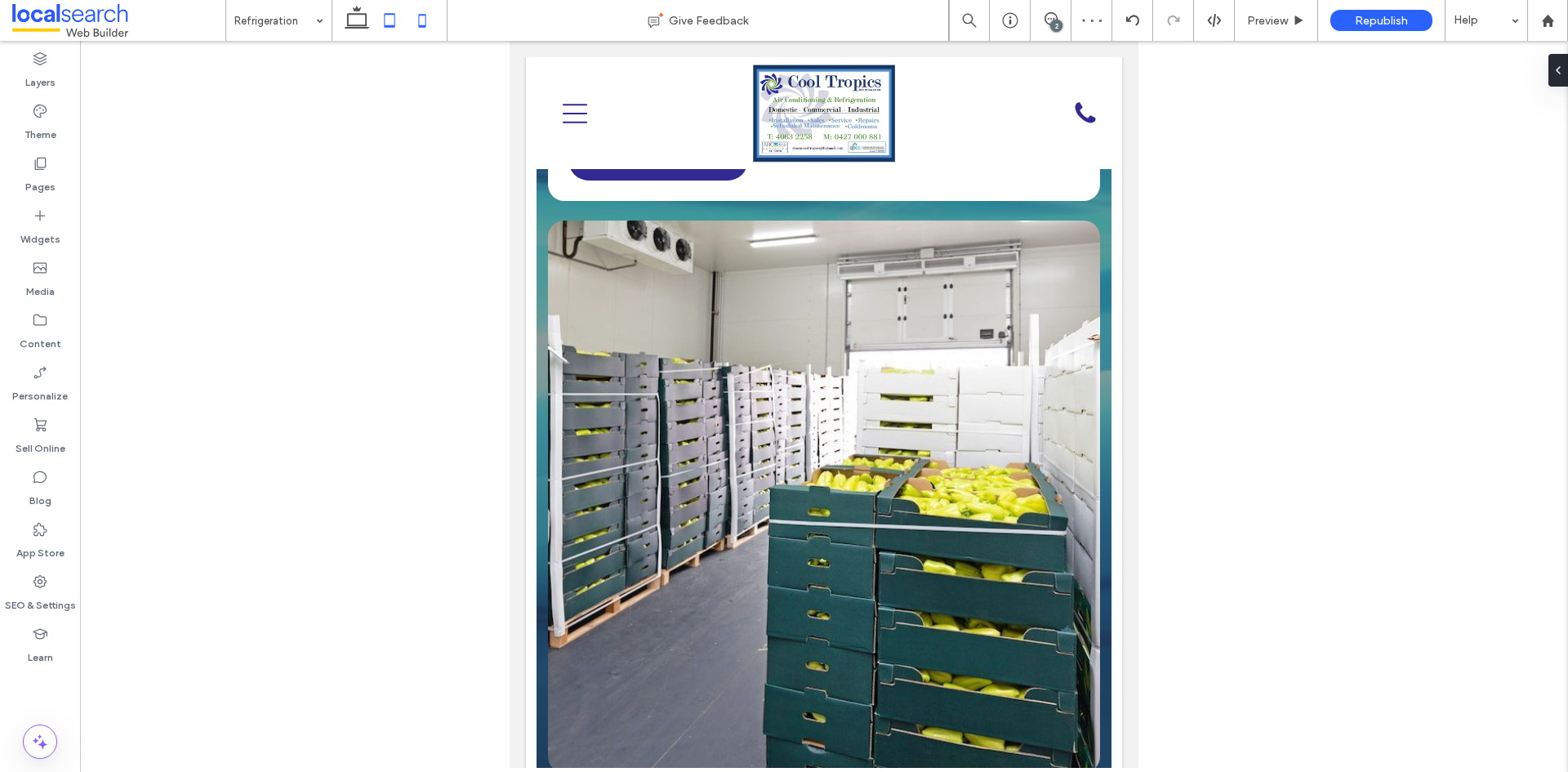
click at [429, 28] on icon at bounding box center [422, 21] width 33 height 33
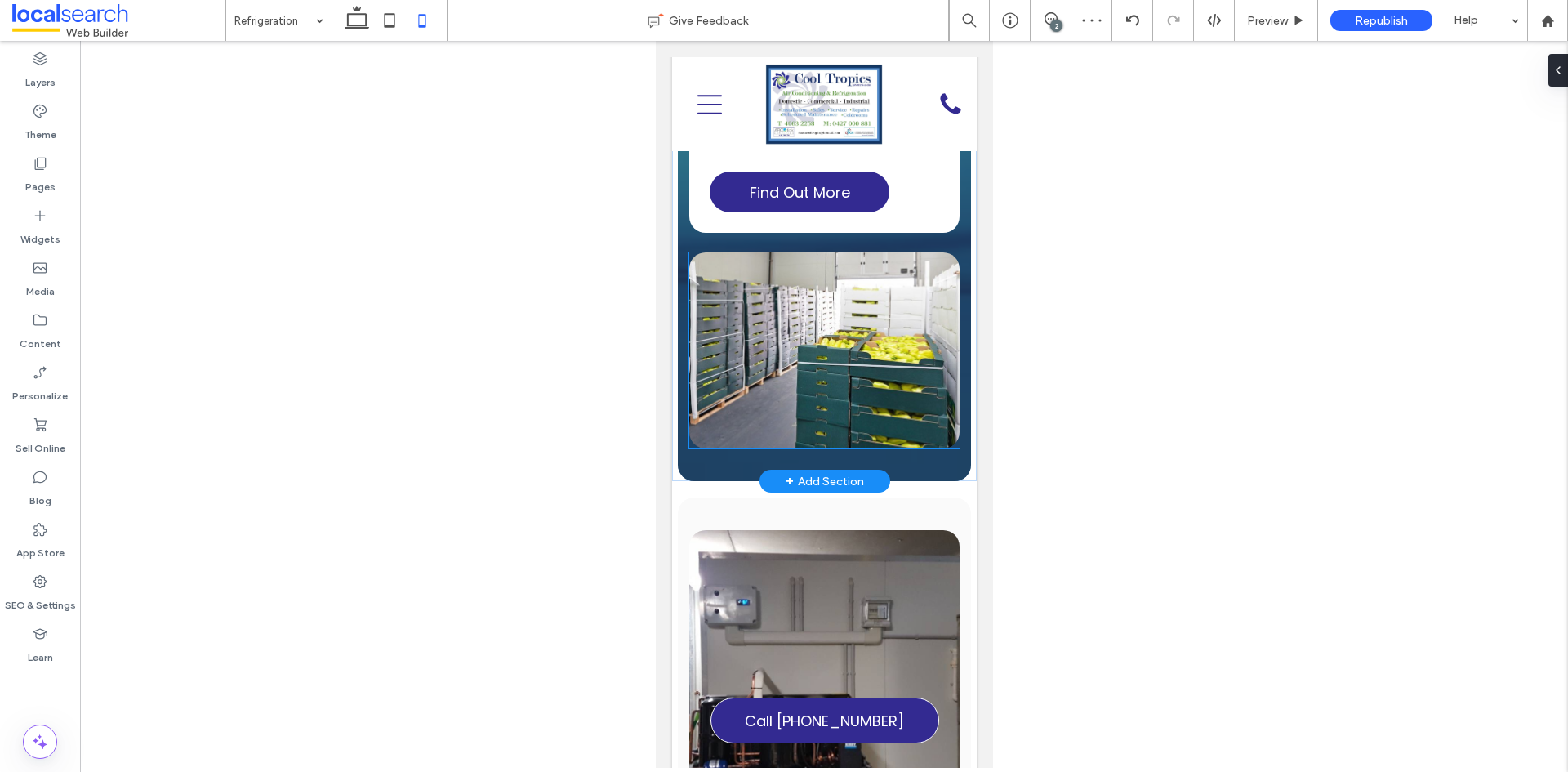
scroll to position [2666, 0]
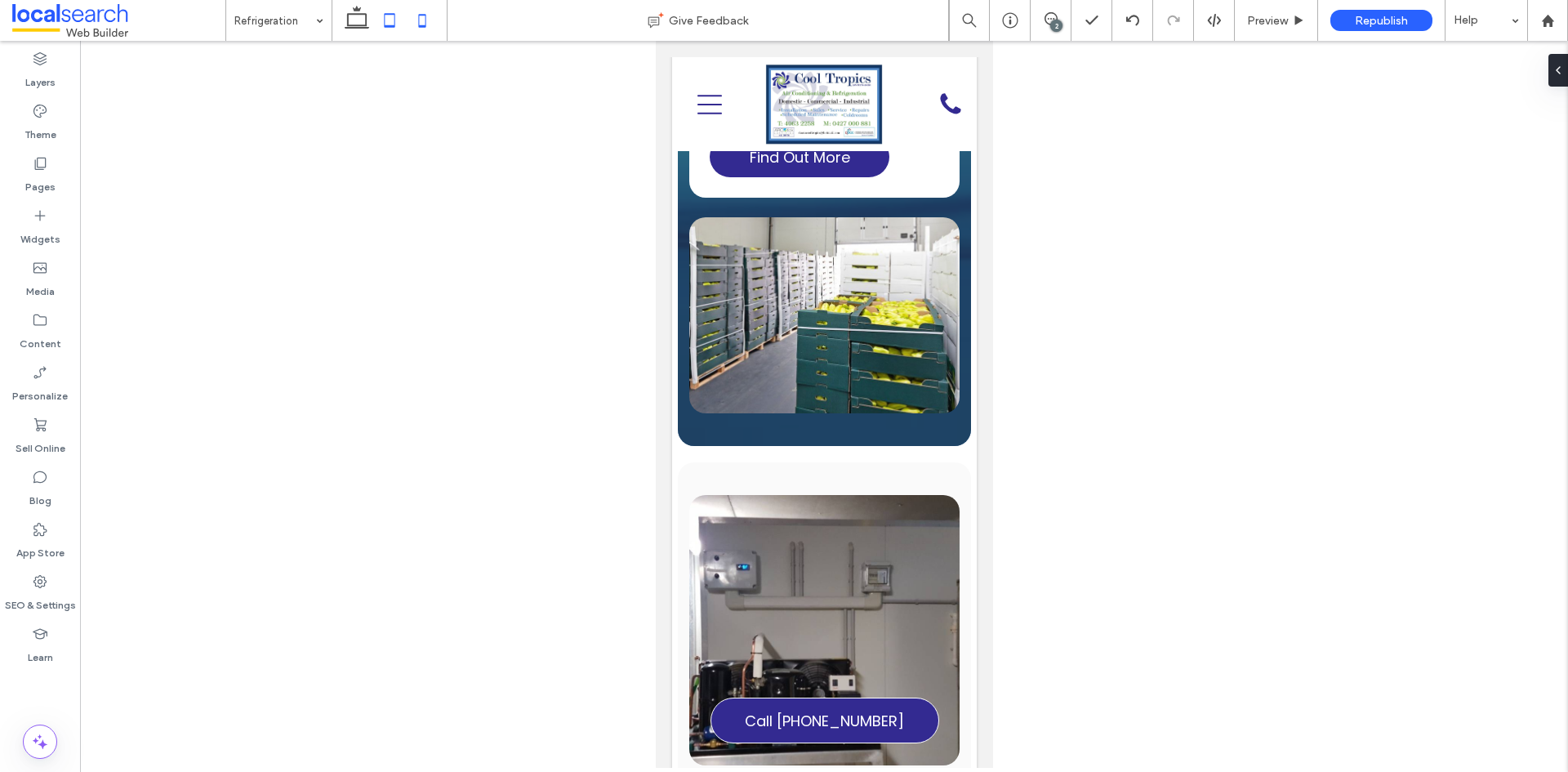
click at [373, 20] on icon at bounding box center [389, 21] width 33 height 33
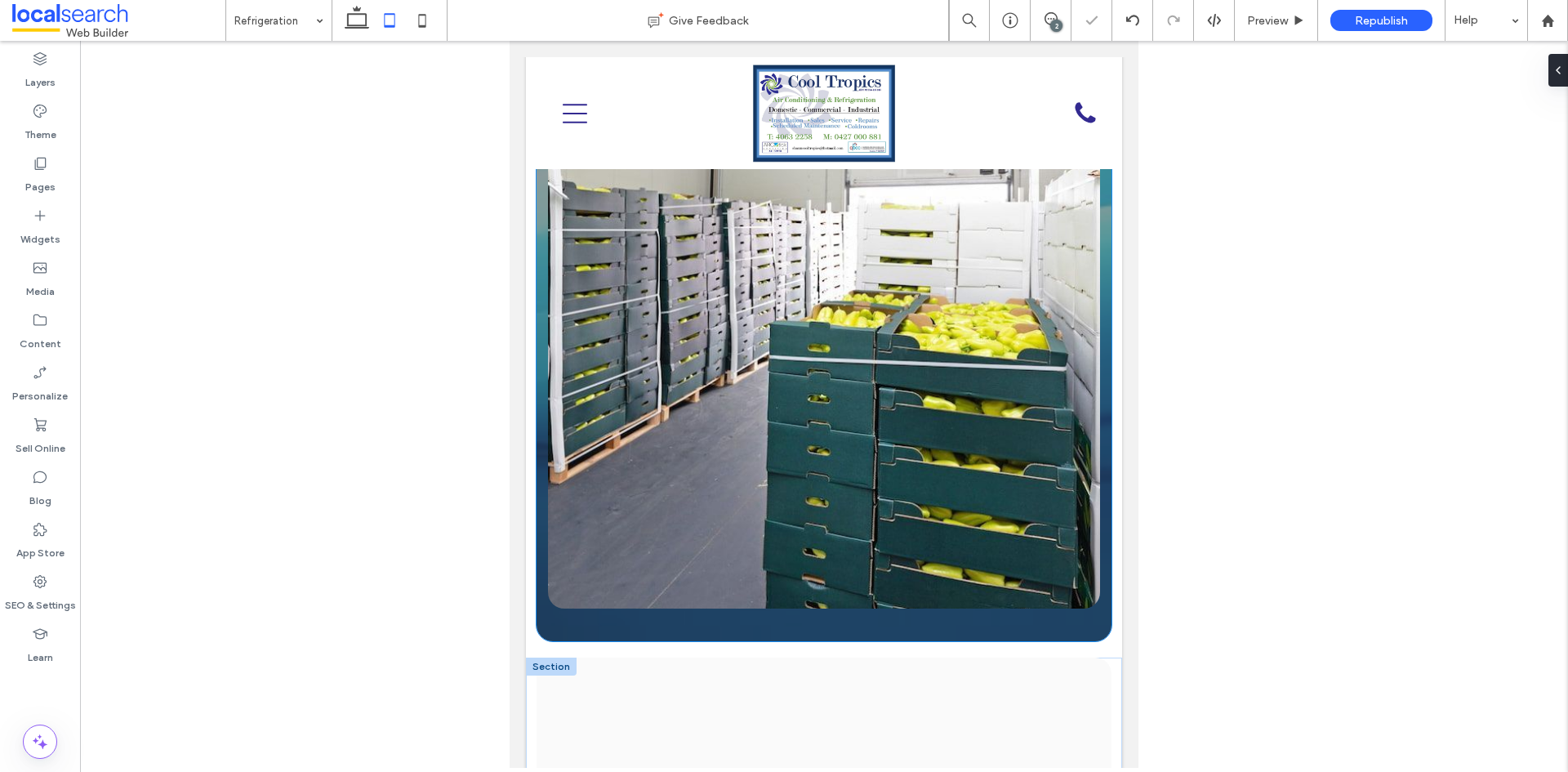
scroll to position [2359, 0]
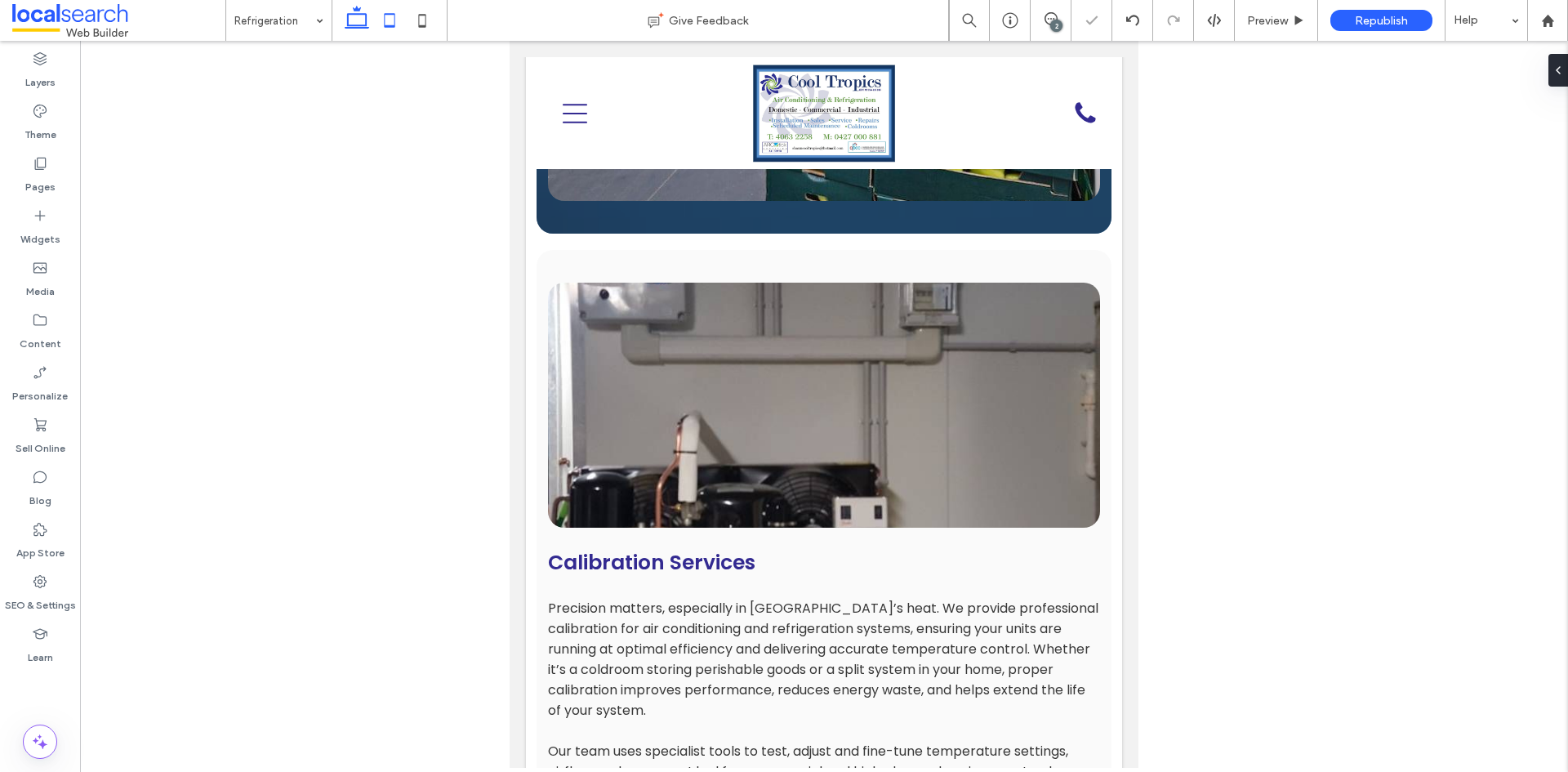
click at [352, 21] on icon at bounding box center [357, 21] width 33 height 33
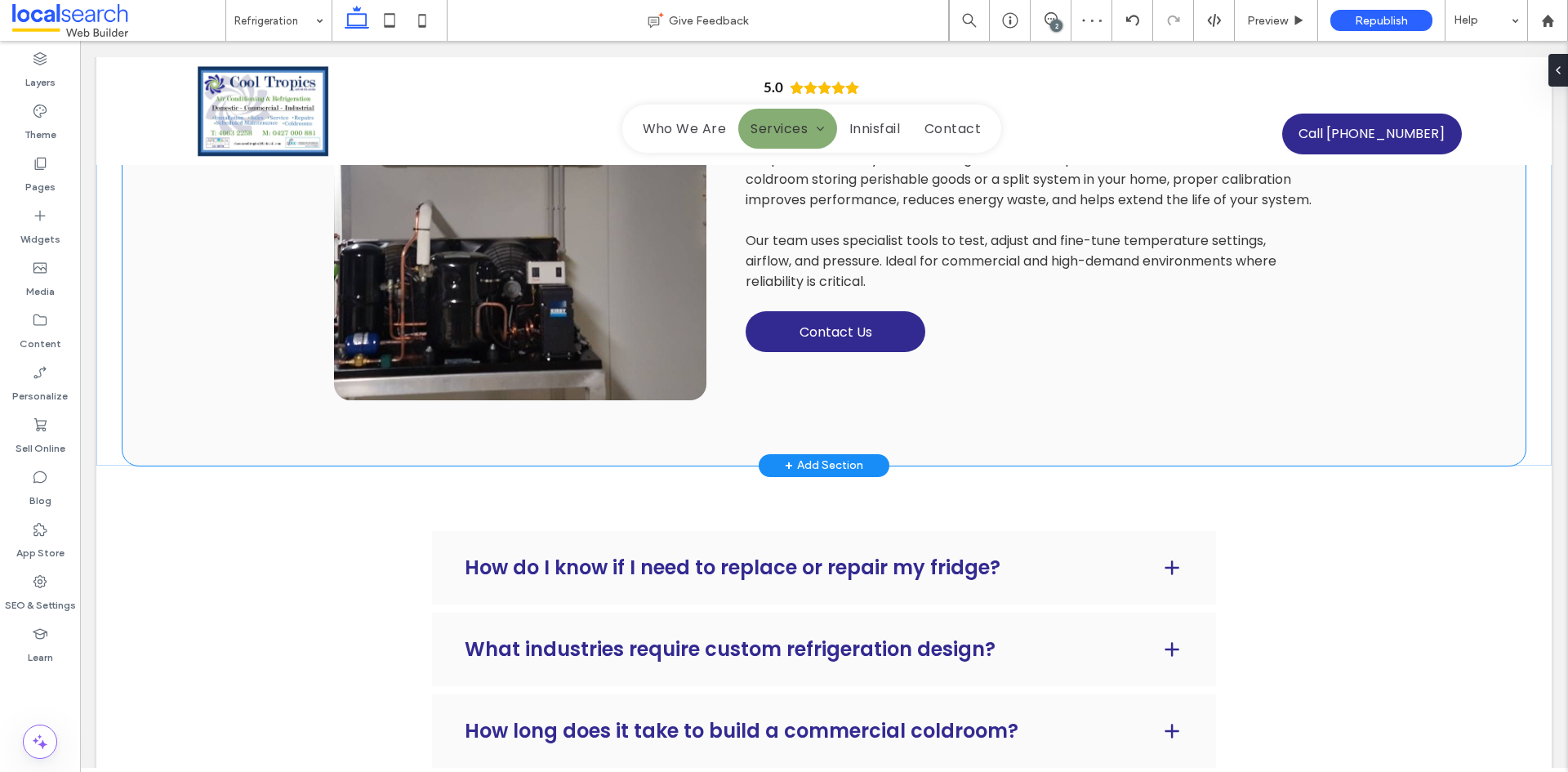
scroll to position [2362, 0]
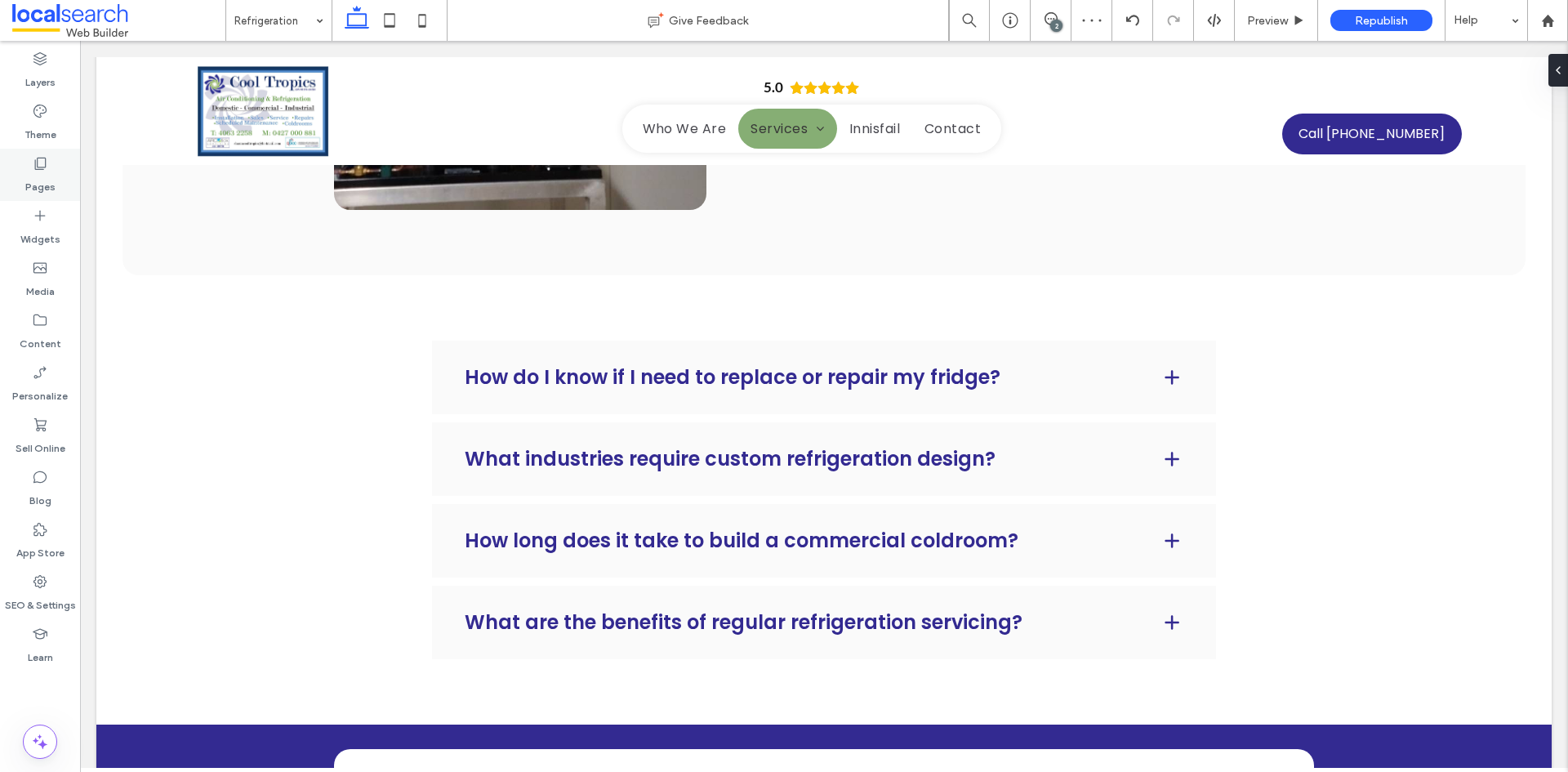
click at [54, 173] on div "Pages" at bounding box center [40, 175] width 80 height 53
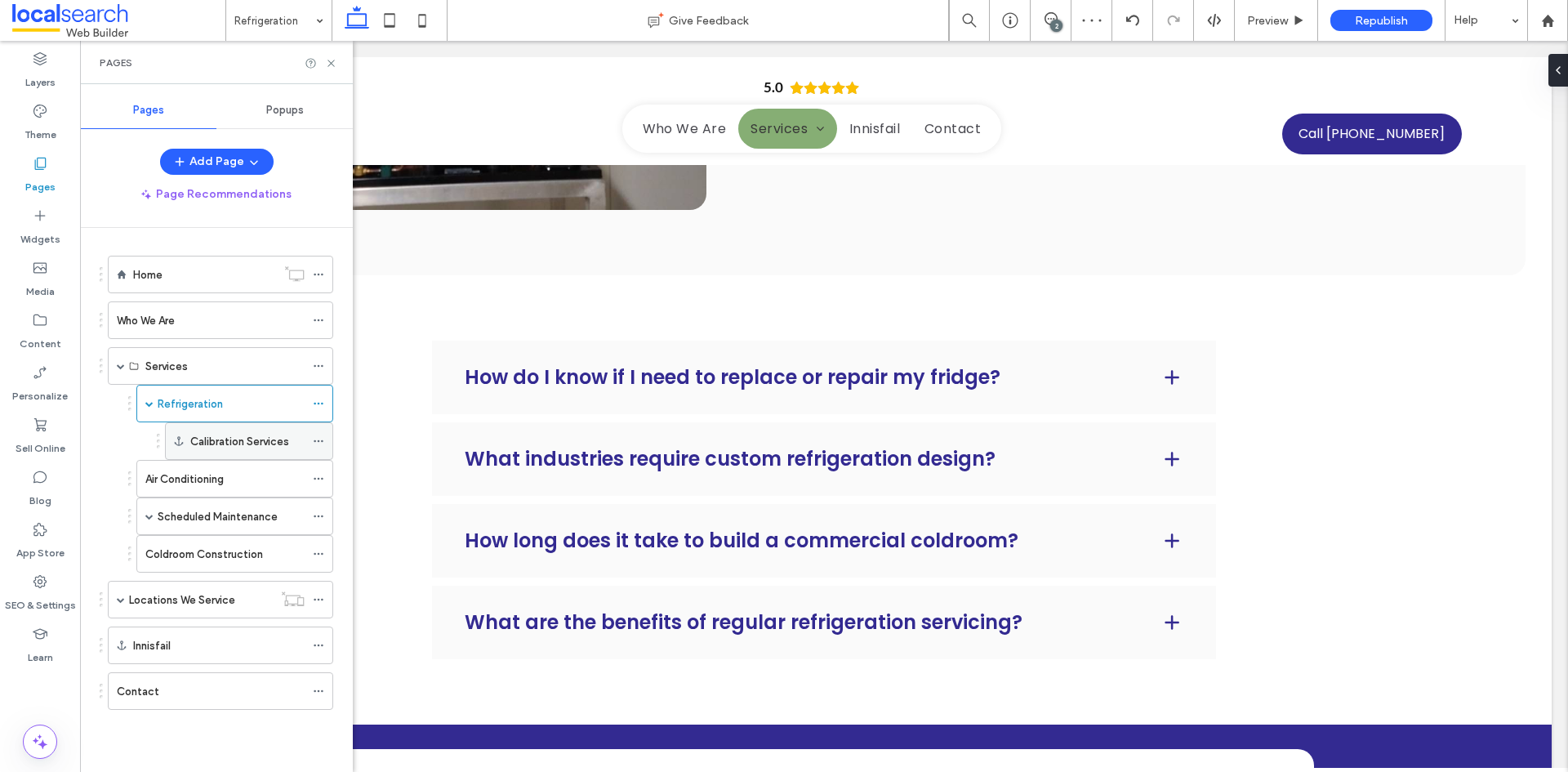
click at [227, 445] on label "Calibration Services" at bounding box center [239, 442] width 99 height 29
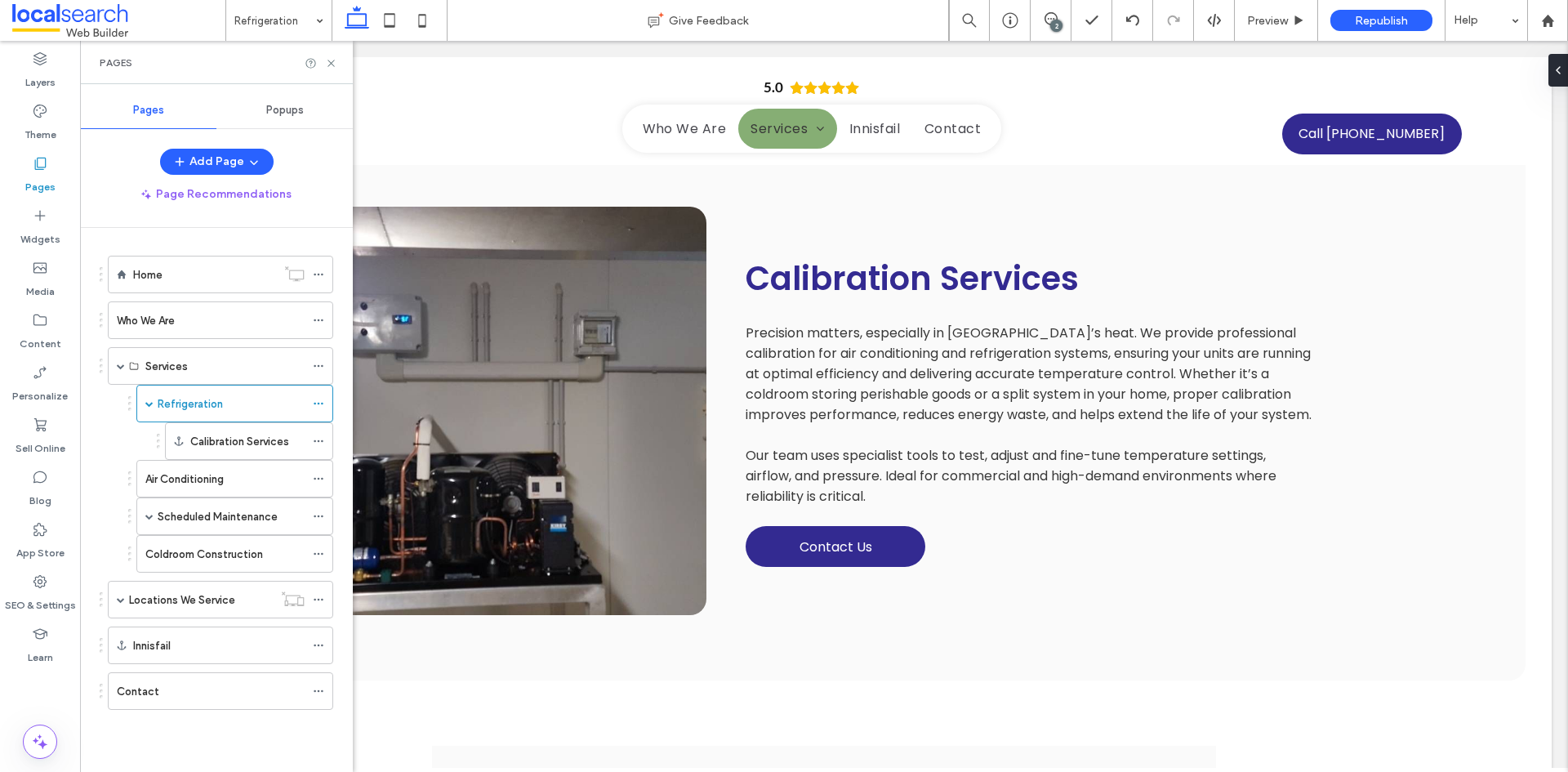
scroll to position [1955, 0]
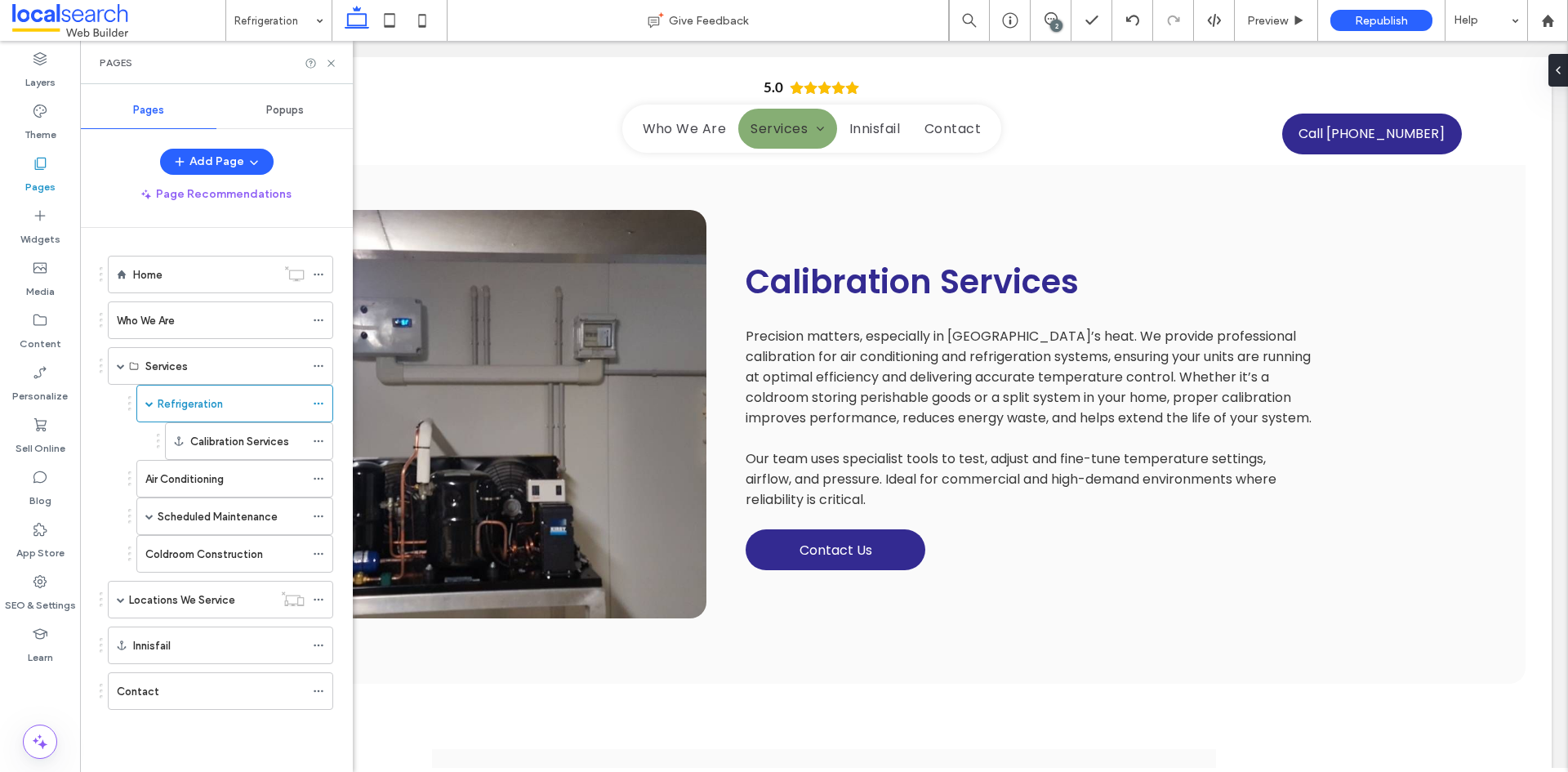
click at [177, 477] on label "Air Conditioning" at bounding box center [185, 479] width 78 height 29
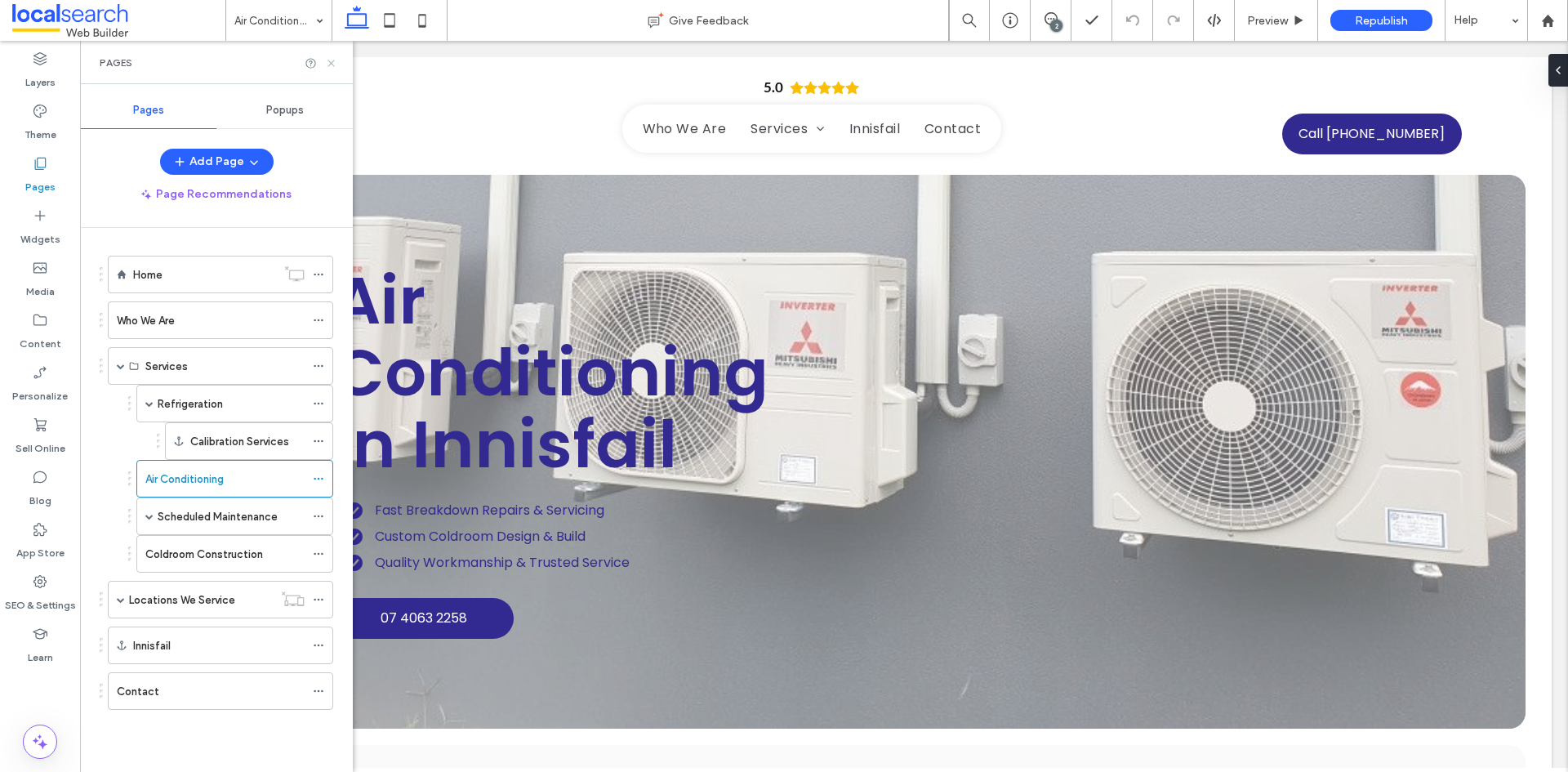
drag, startPoint x: 250, startPoint y: 25, endPoint x: 329, endPoint y: 68, distance: 89.9
click at [329, 68] on icon at bounding box center [331, 63] width 12 height 12
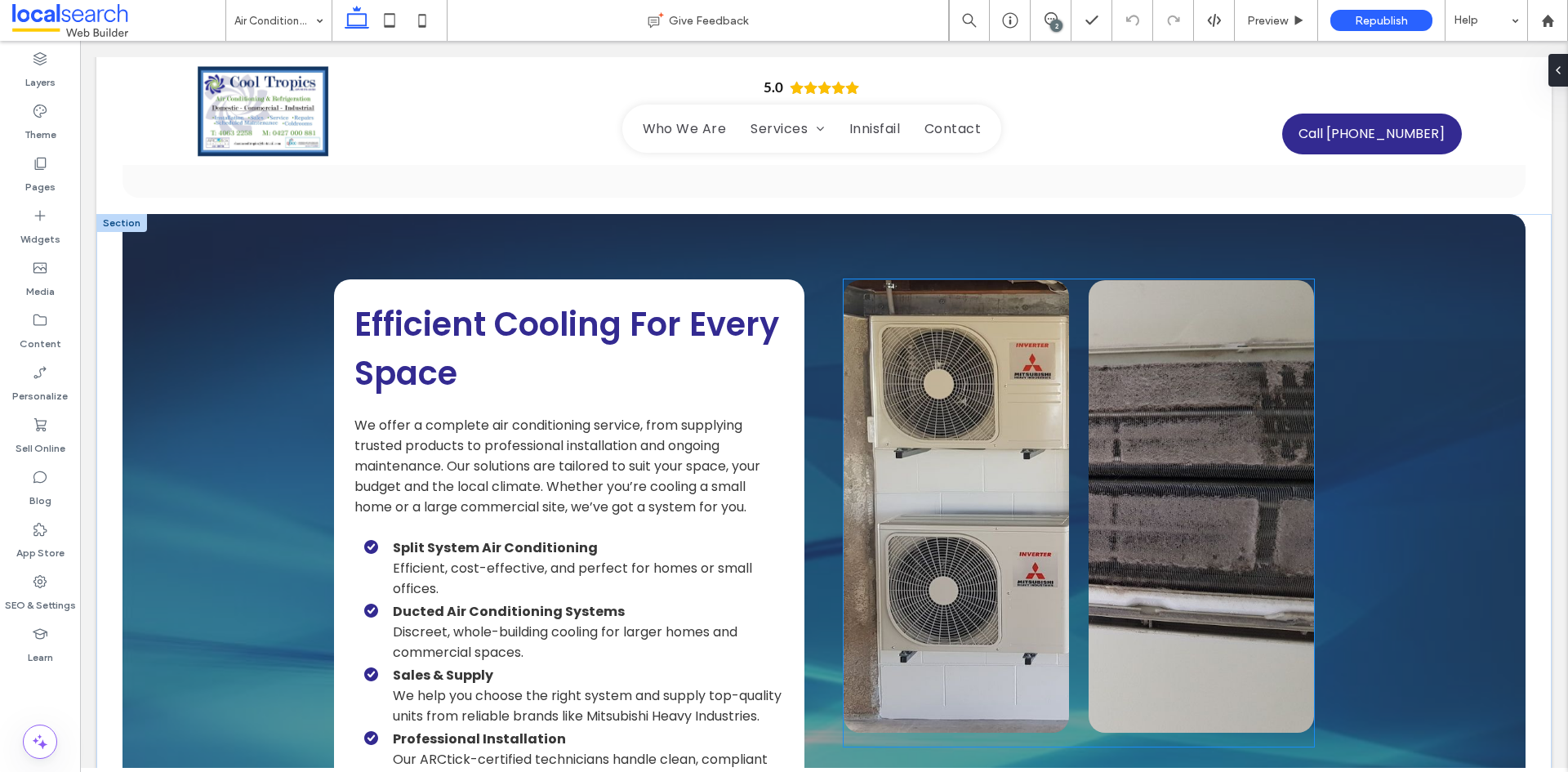
scroll to position [1062, 0]
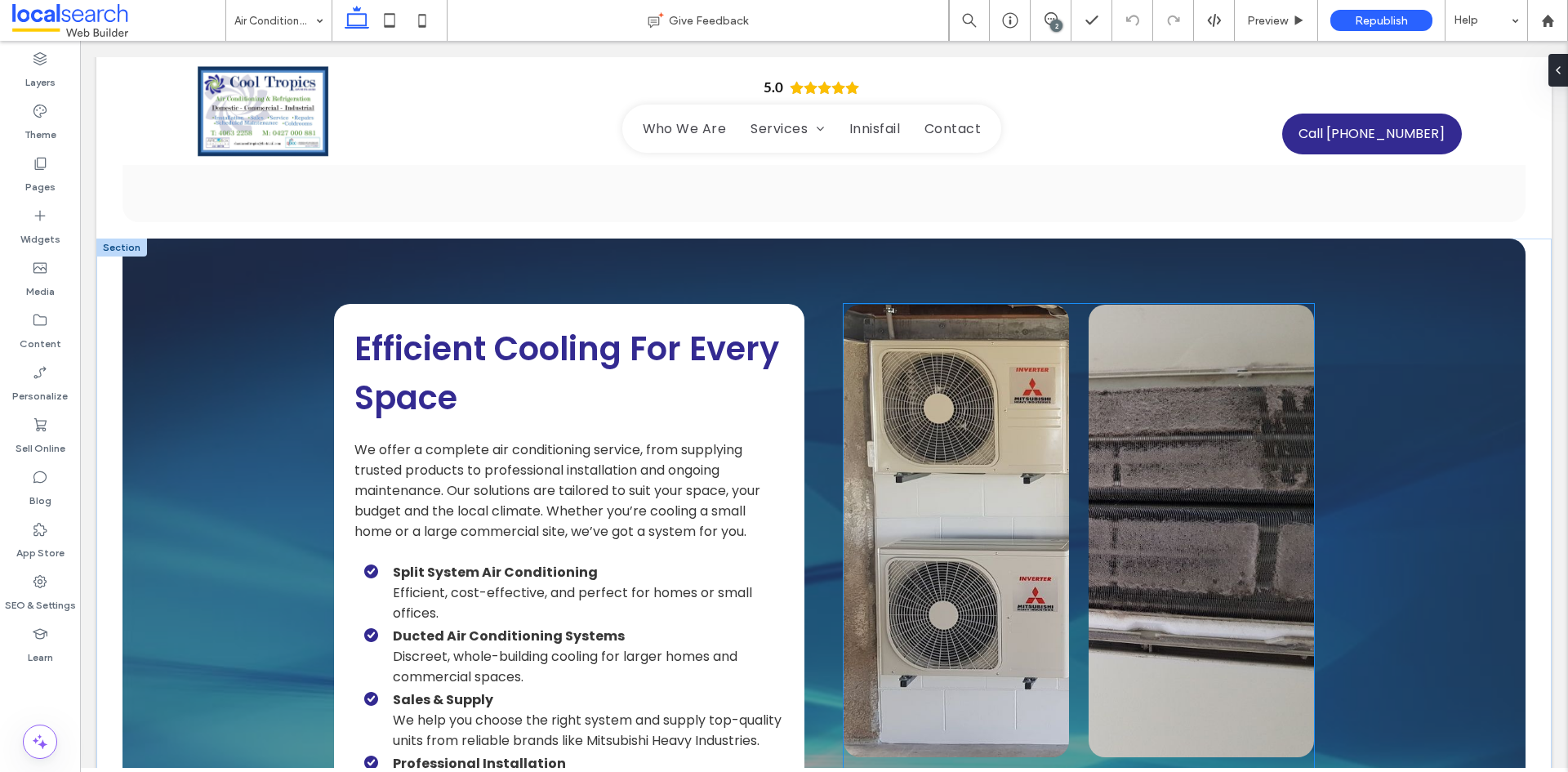
click at [1162, 530] on link at bounding box center [1201, 530] width 226 height 452
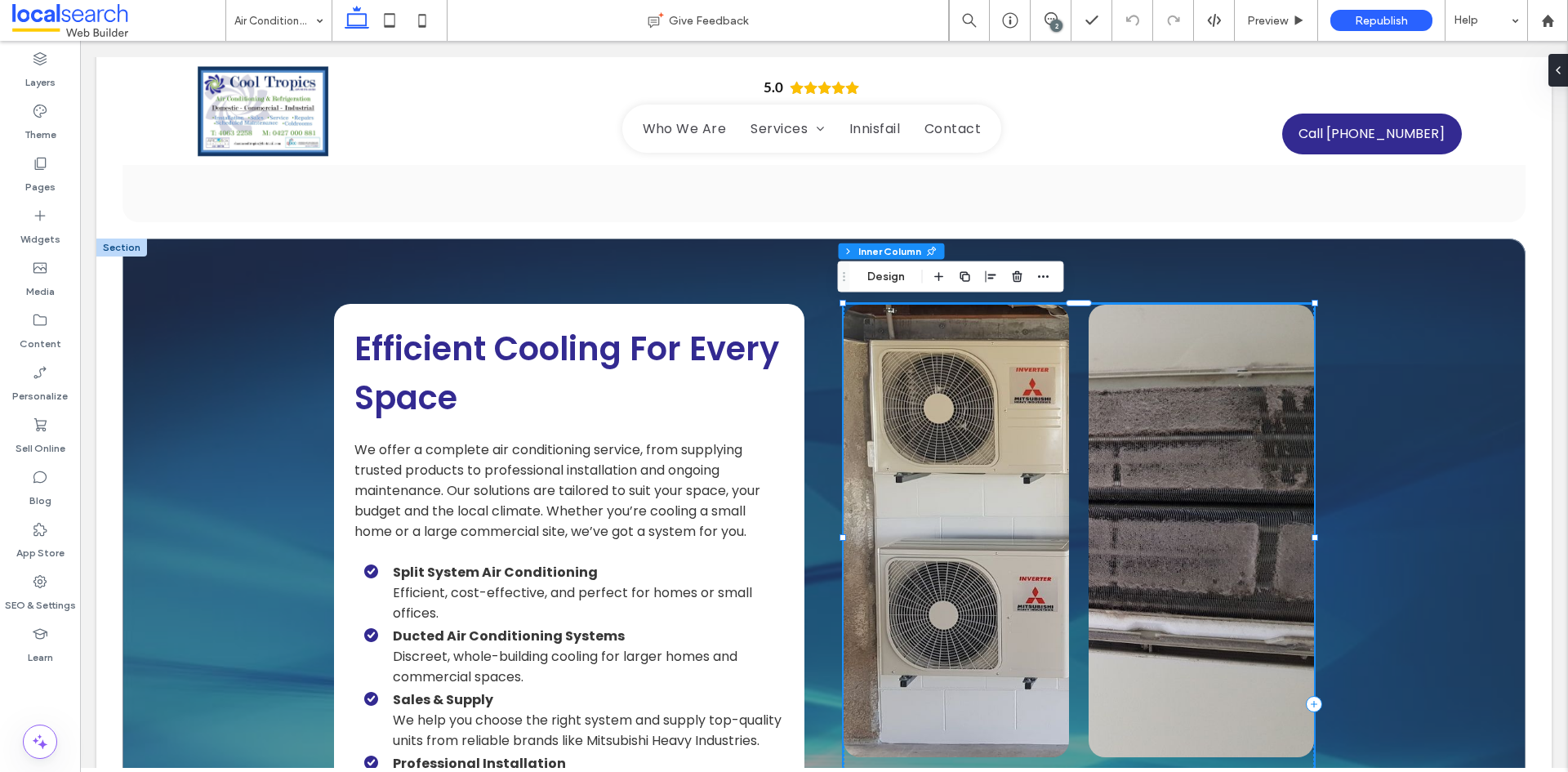
click at [1124, 475] on link at bounding box center [1201, 530] width 226 height 452
click at [1142, 462] on link at bounding box center [1201, 530] width 226 height 452
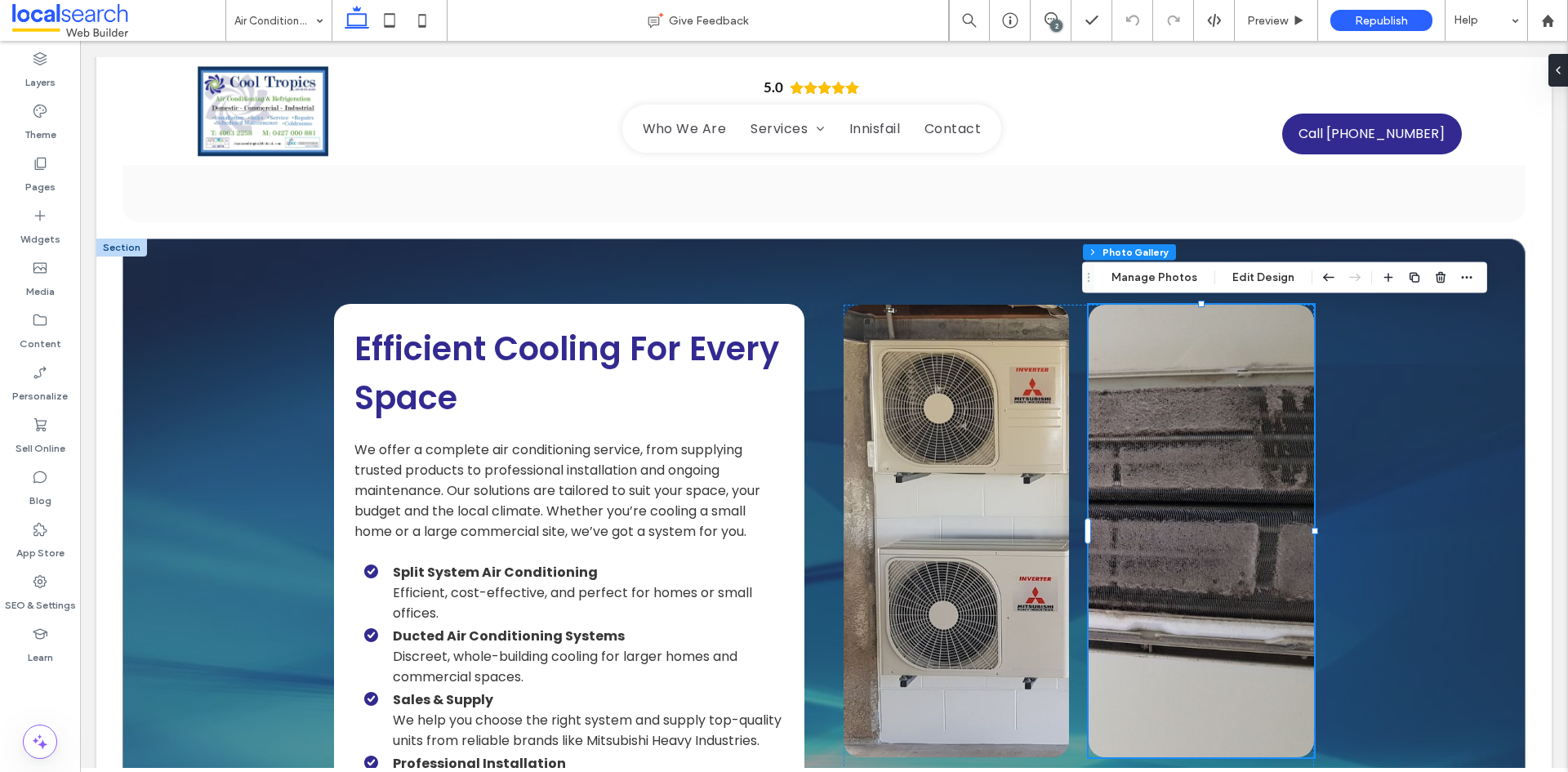
click at [1424, 276] on div at bounding box center [1427, 278] width 98 height 29
click at [1433, 276] on icon "button" at bounding box center [1440, 278] width 13 height 13
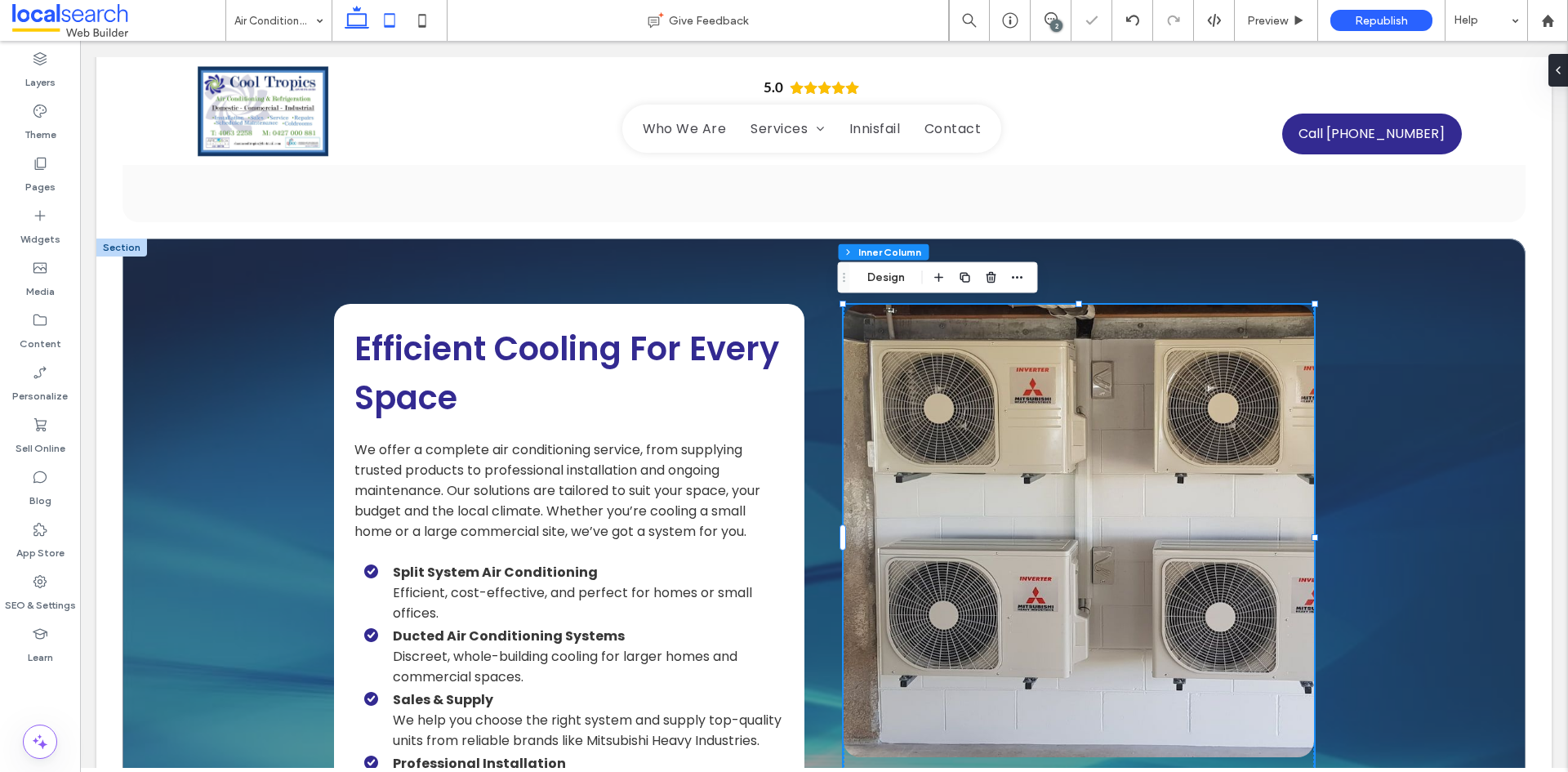
click at [396, 29] on icon at bounding box center [389, 21] width 33 height 33
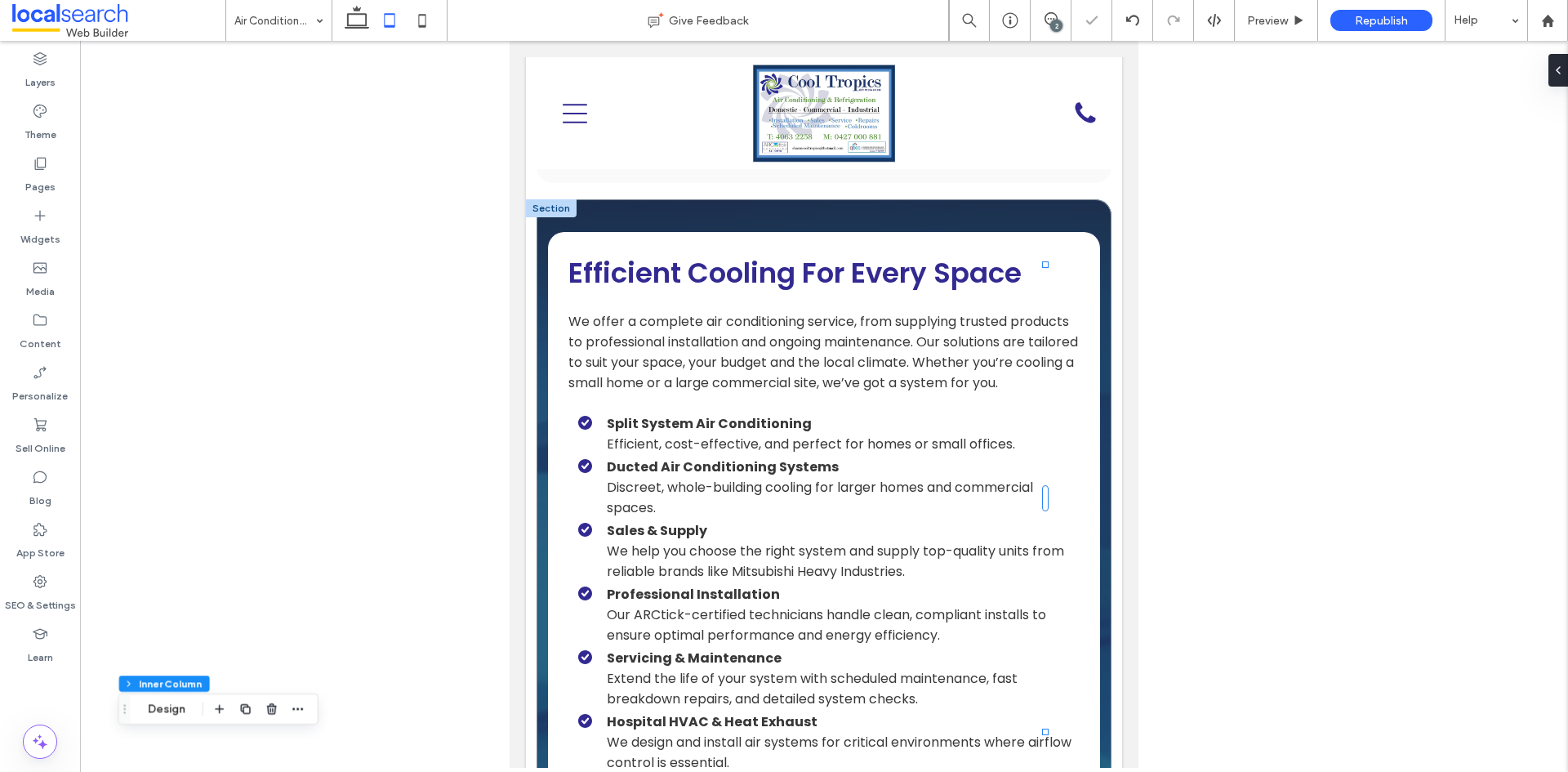
type input "*"
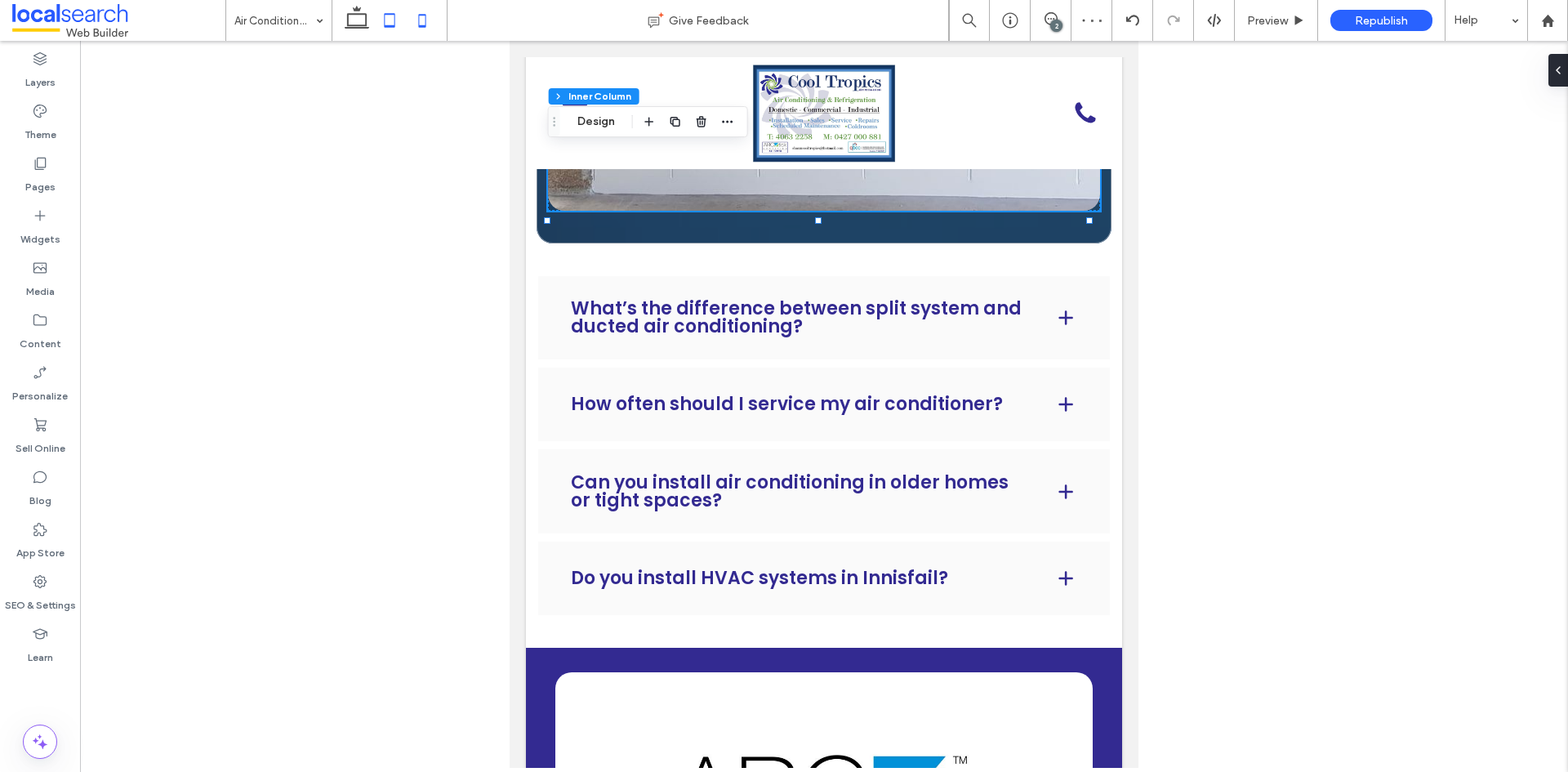
click at [425, 27] on use at bounding box center [423, 21] width 7 height 13
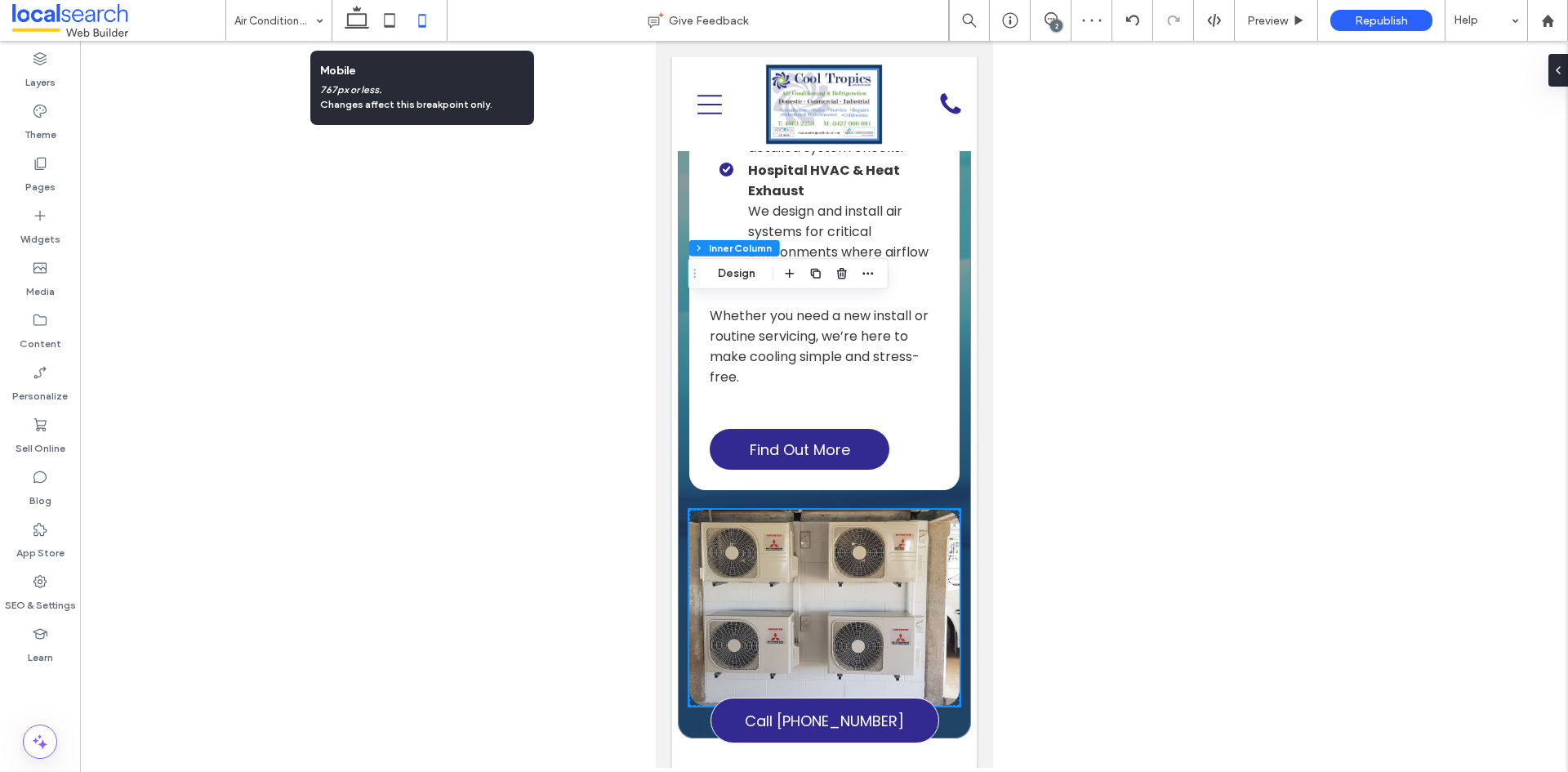
scroll to position [2598, 0]
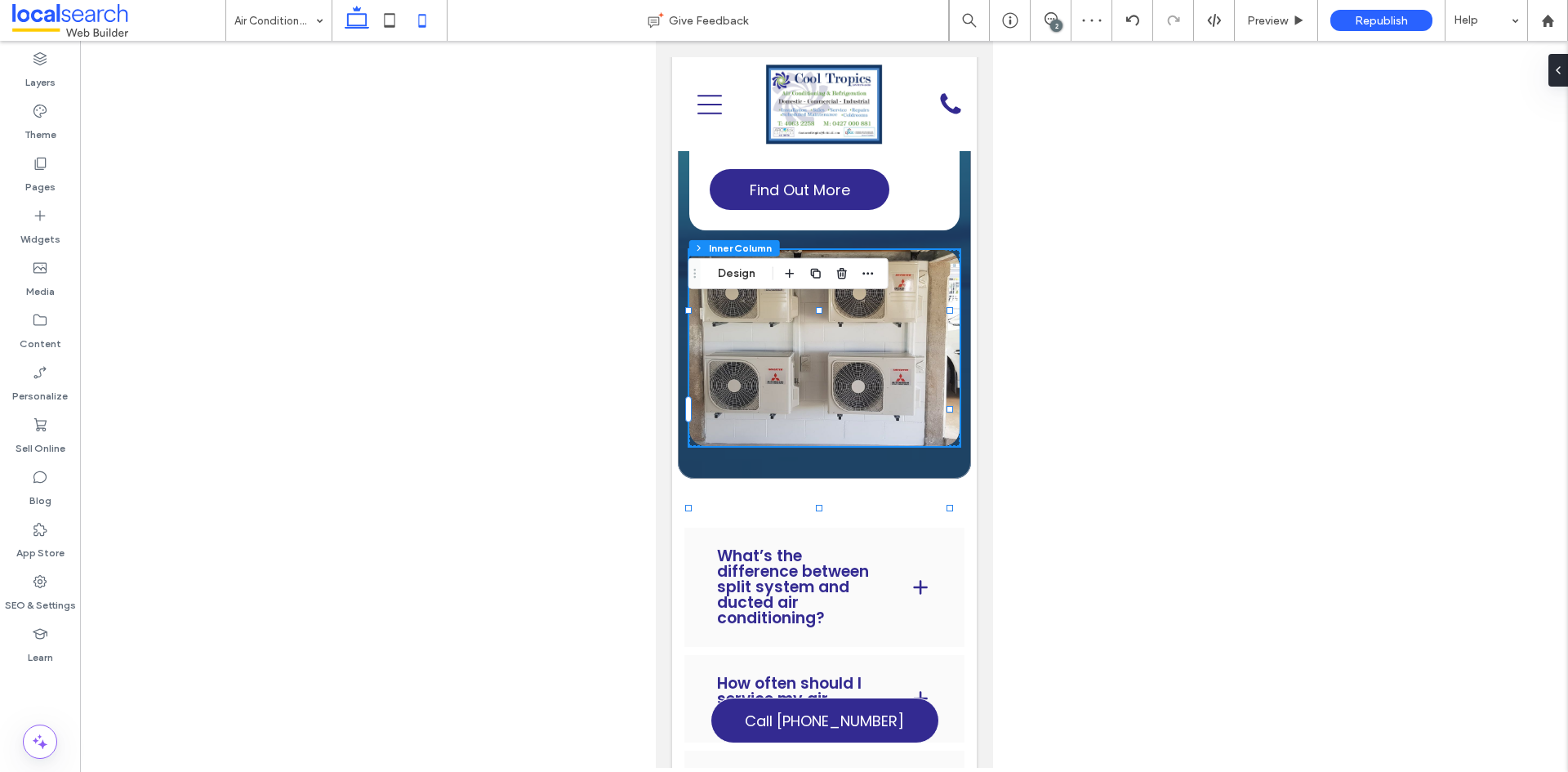
click at [354, 24] on icon at bounding box center [357, 21] width 33 height 33
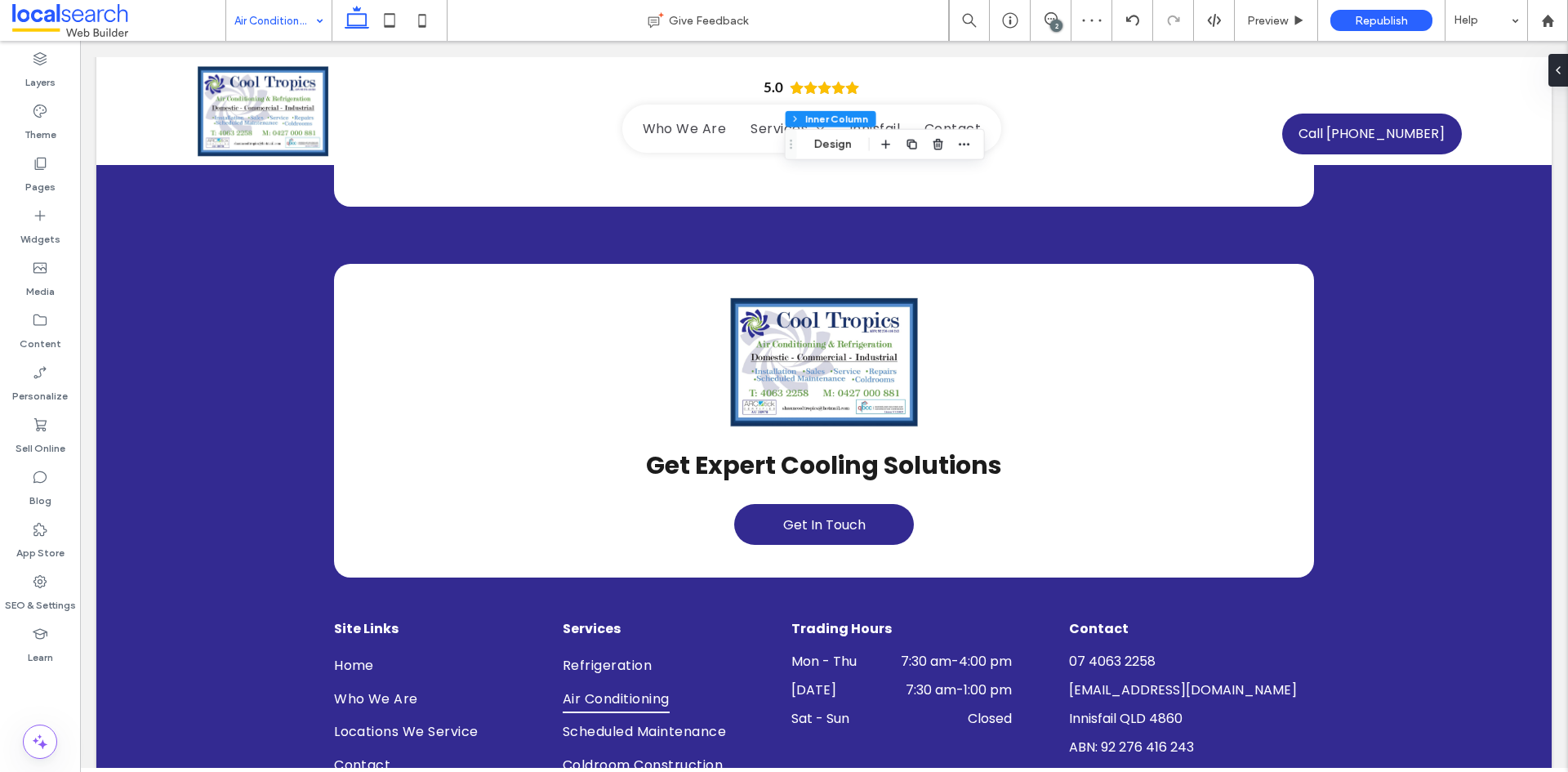
type input "***"
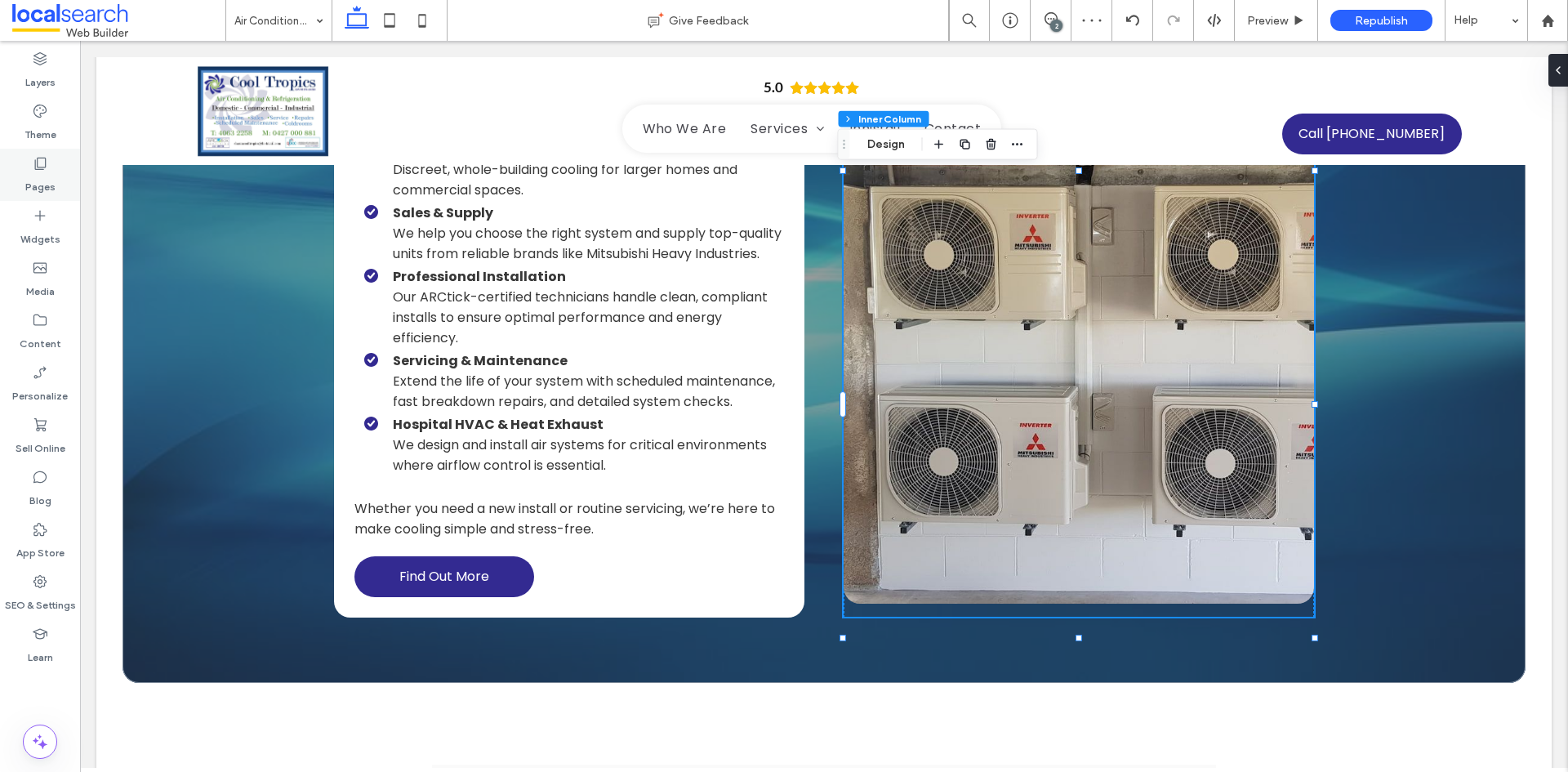
click at [58, 164] on div "Pages" at bounding box center [40, 175] width 80 height 53
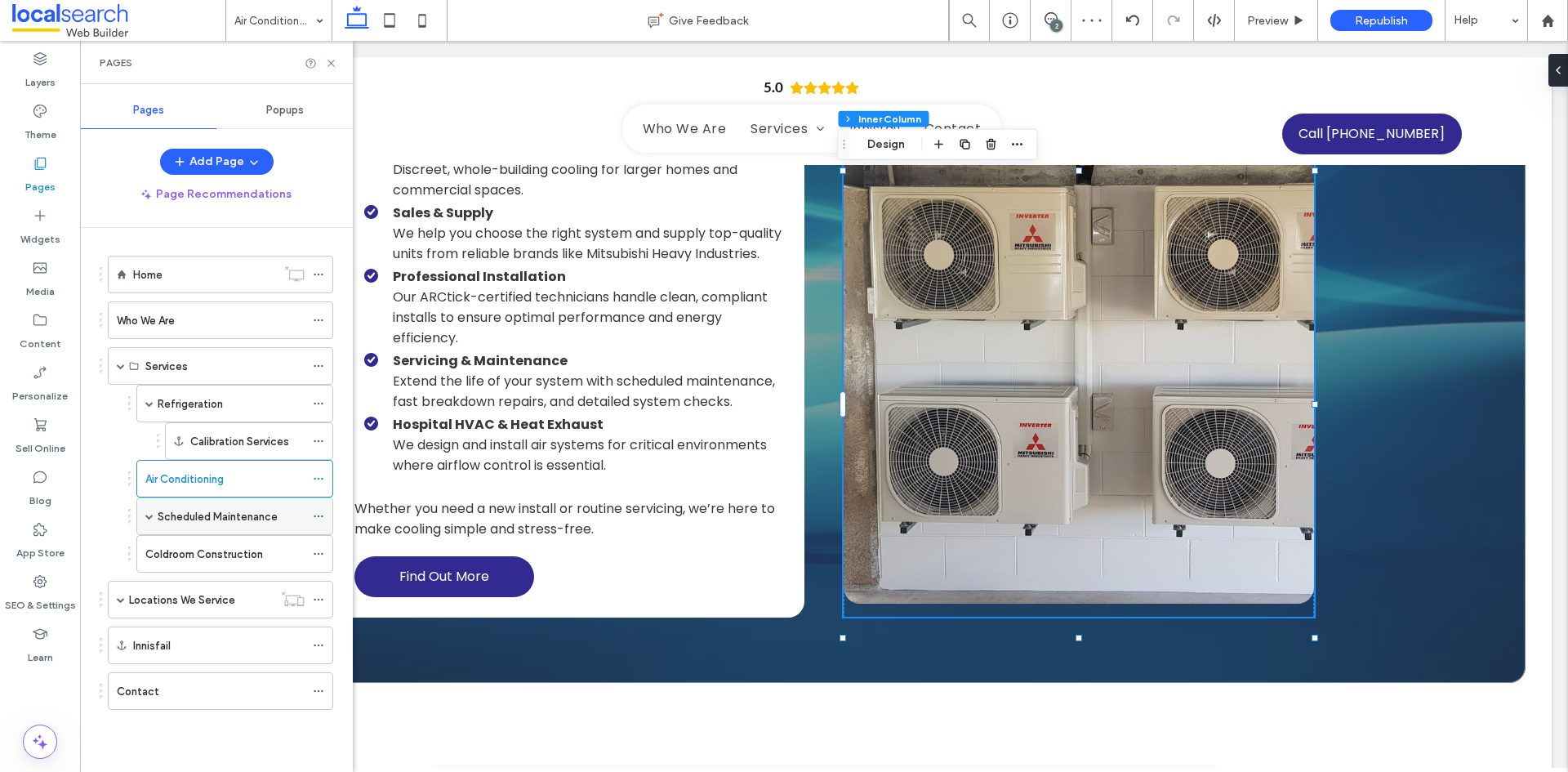
click at [200, 527] on div "Scheduled Maintenance" at bounding box center [231, 516] width 147 height 36
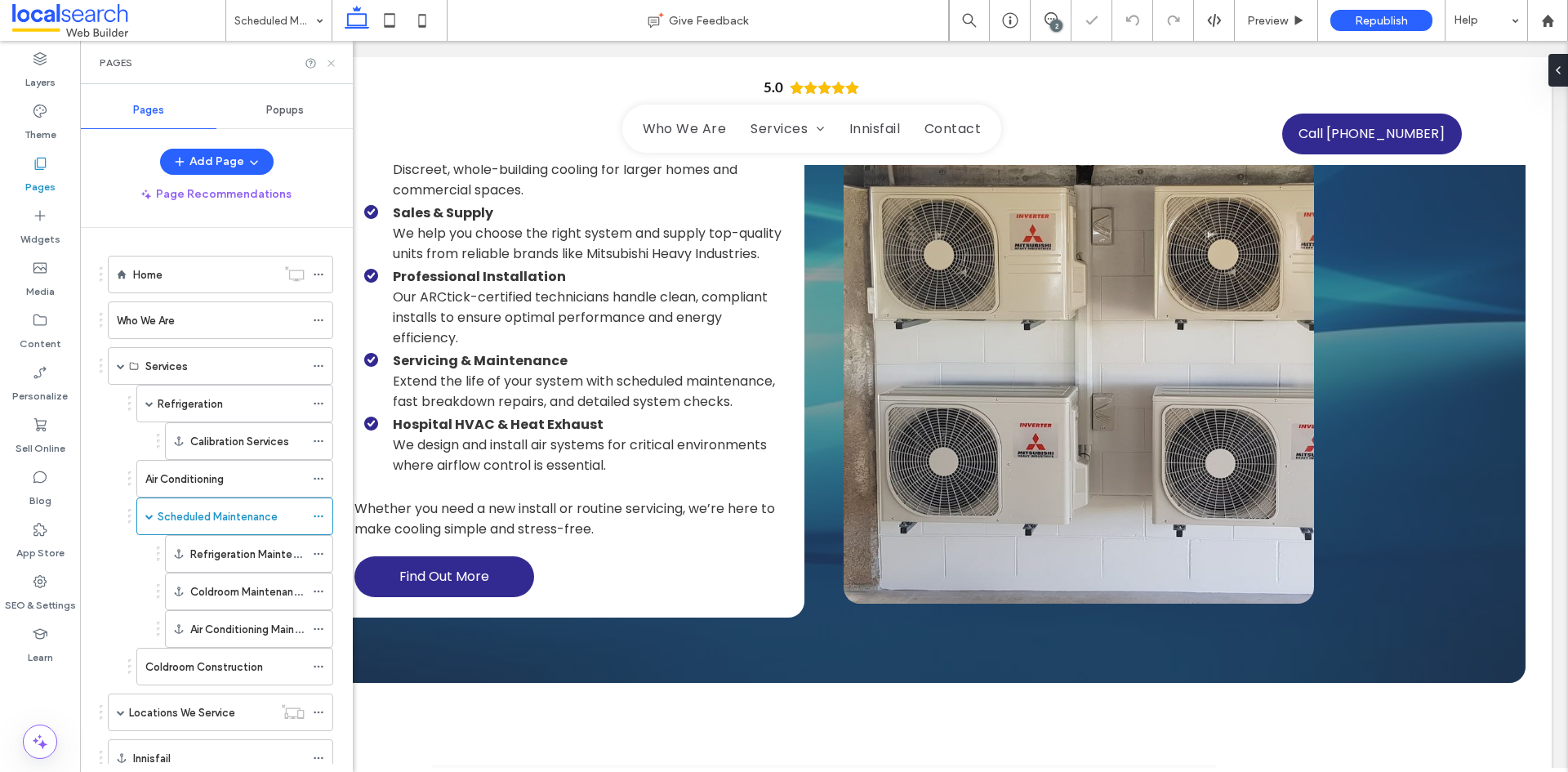
click at [333, 62] on icon at bounding box center [331, 63] width 12 height 12
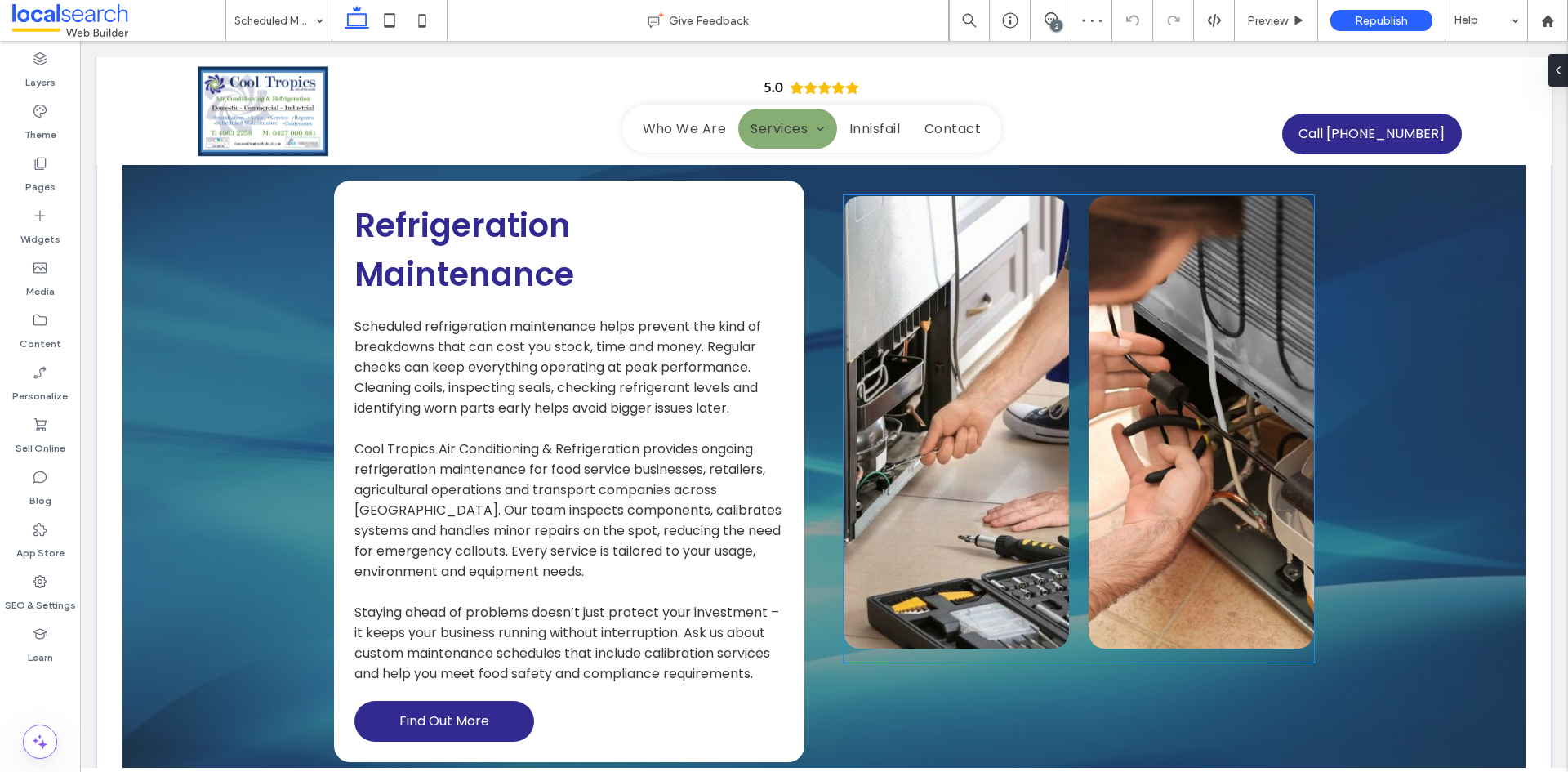
scroll to position [1307, 0]
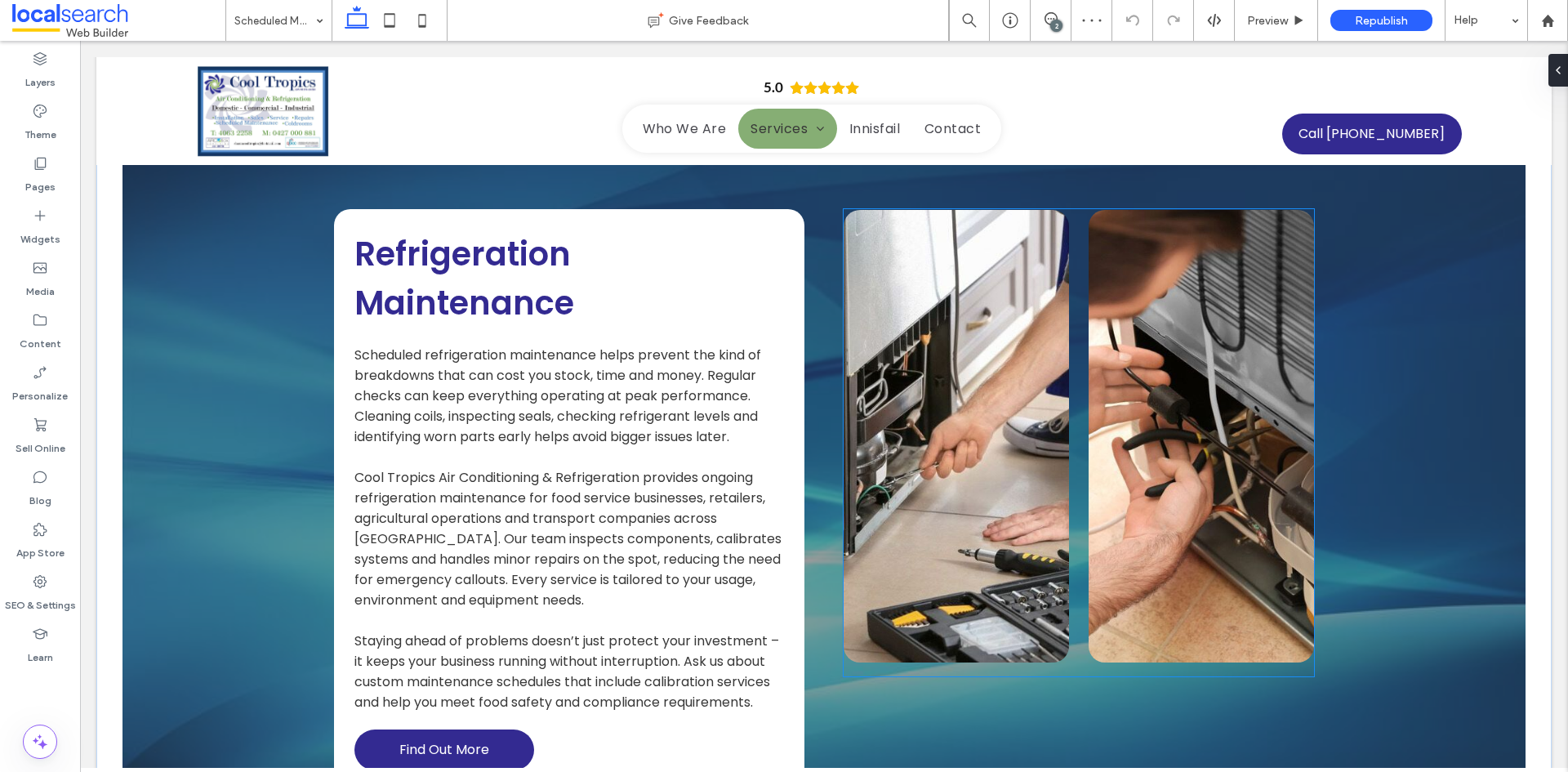
click at [995, 495] on link at bounding box center [956, 436] width 226 height 452
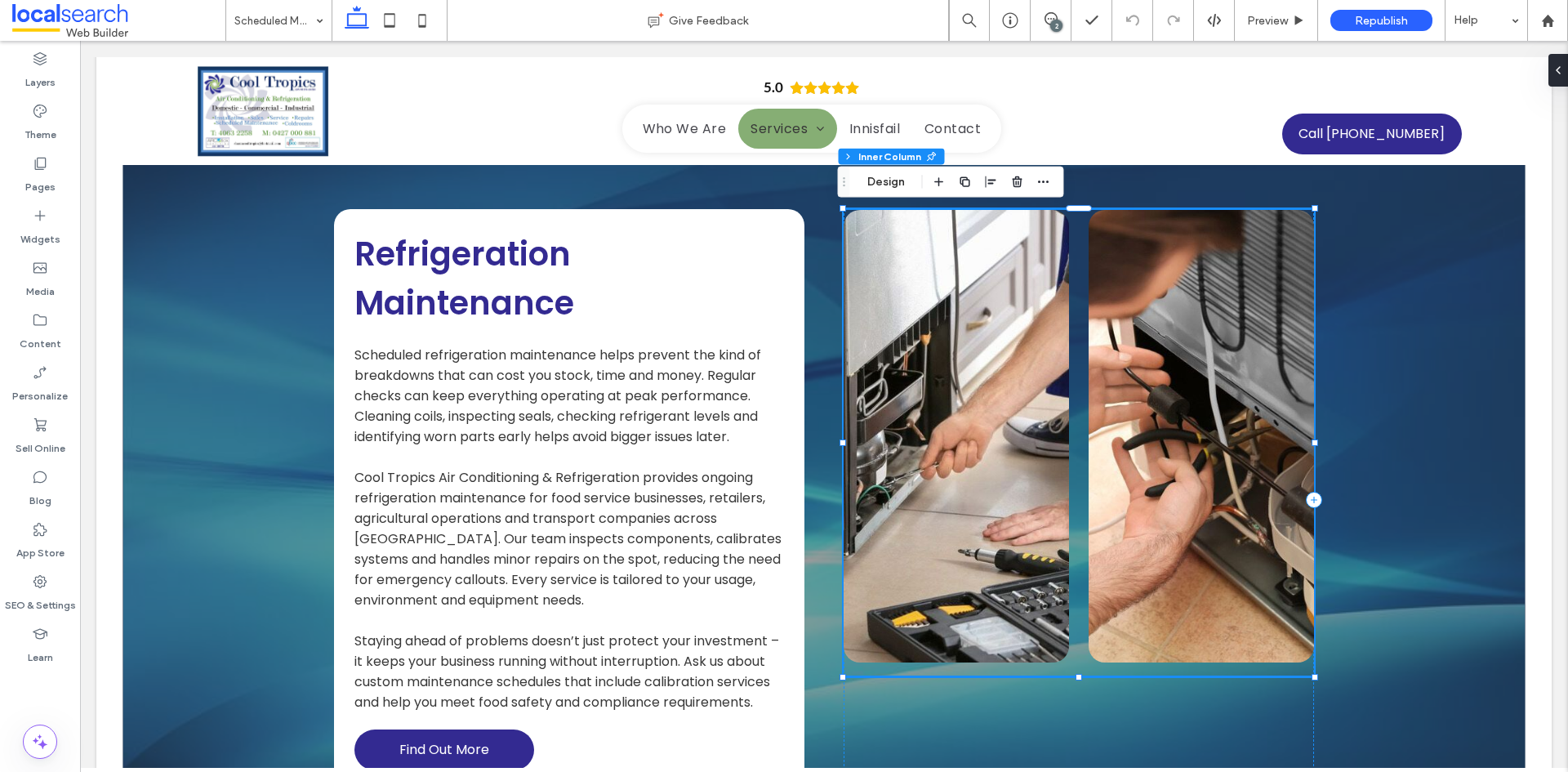
click at [1211, 482] on link at bounding box center [1201, 436] width 226 height 452
click at [1019, 492] on link at bounding box center [956, 436] width 226 height 452
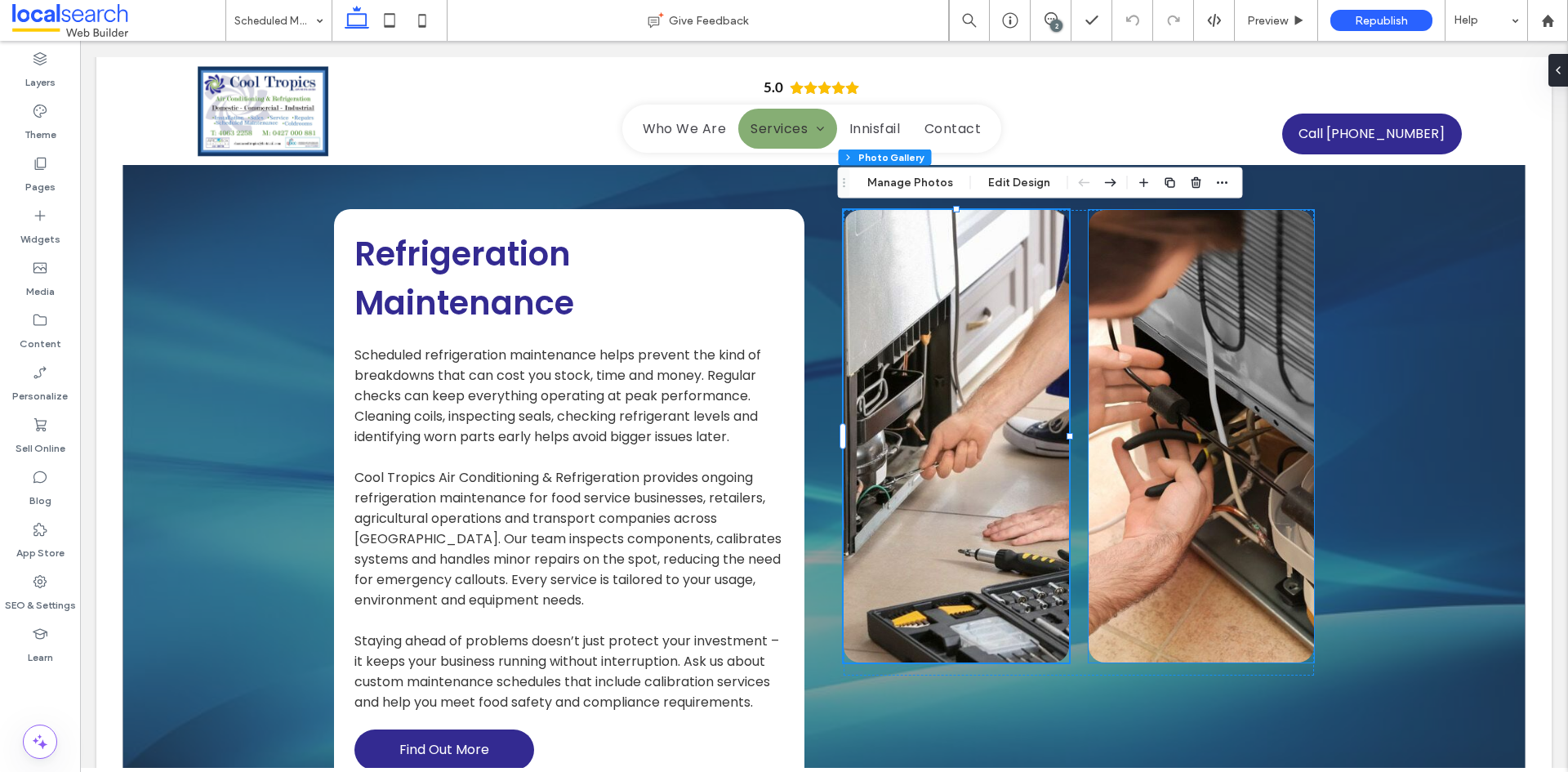
click at [1124, 469] on link at bounding box center [1201, 436] width 226 height 452
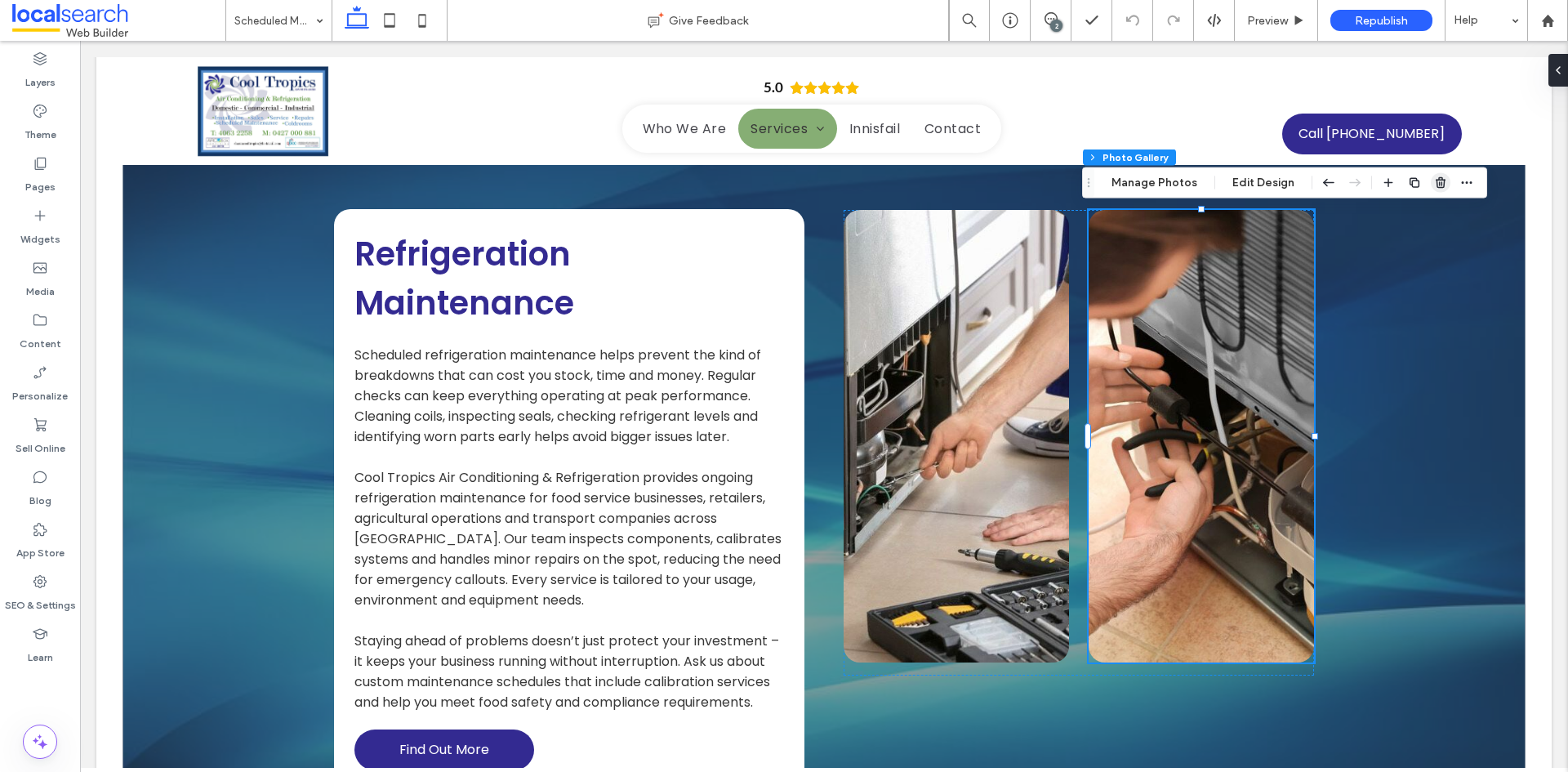
click at [1435, 178] on use "button" at bounding box center [1440, 183] width 10 height 11
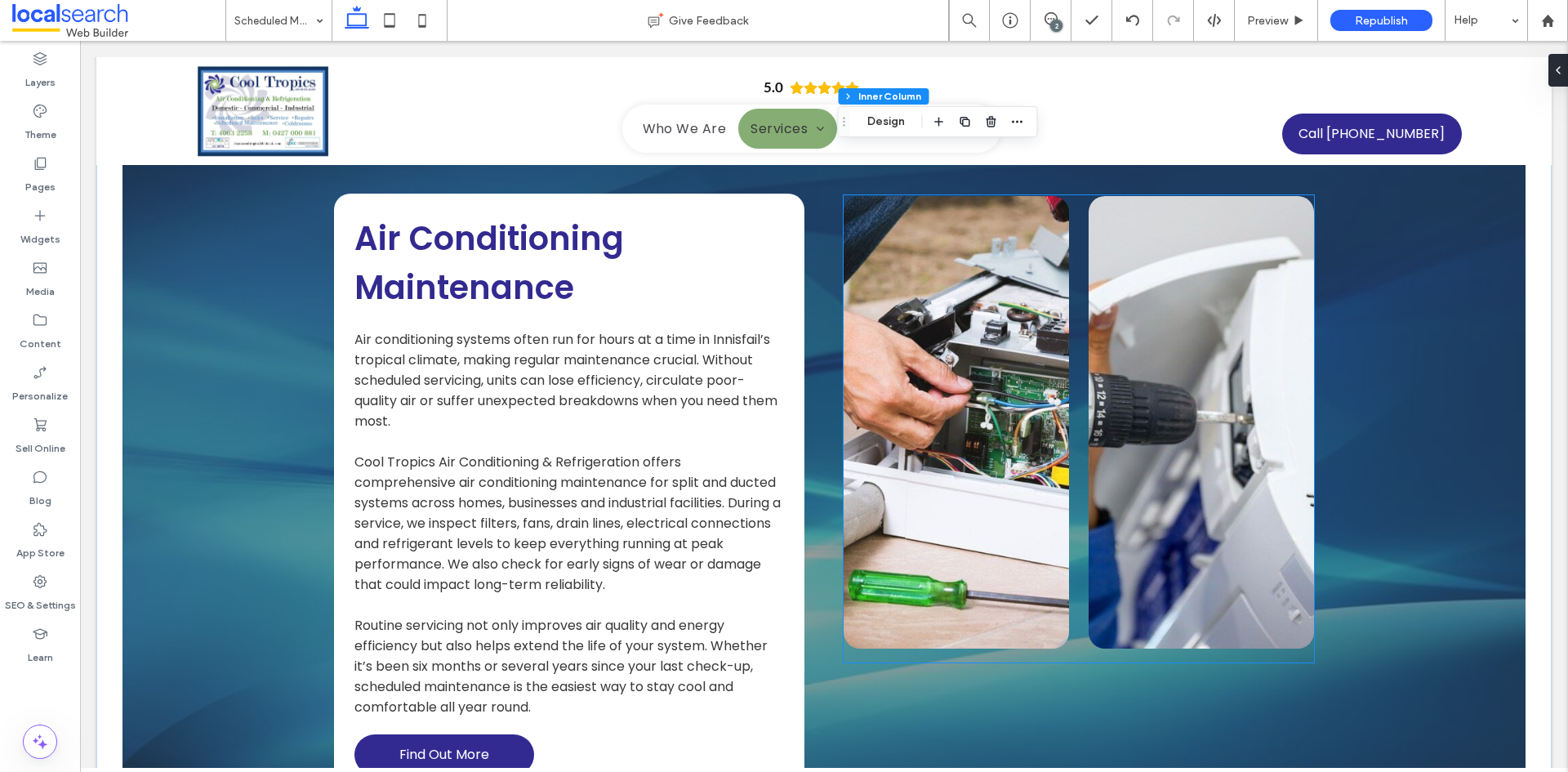
scroll to position [2533, 0]
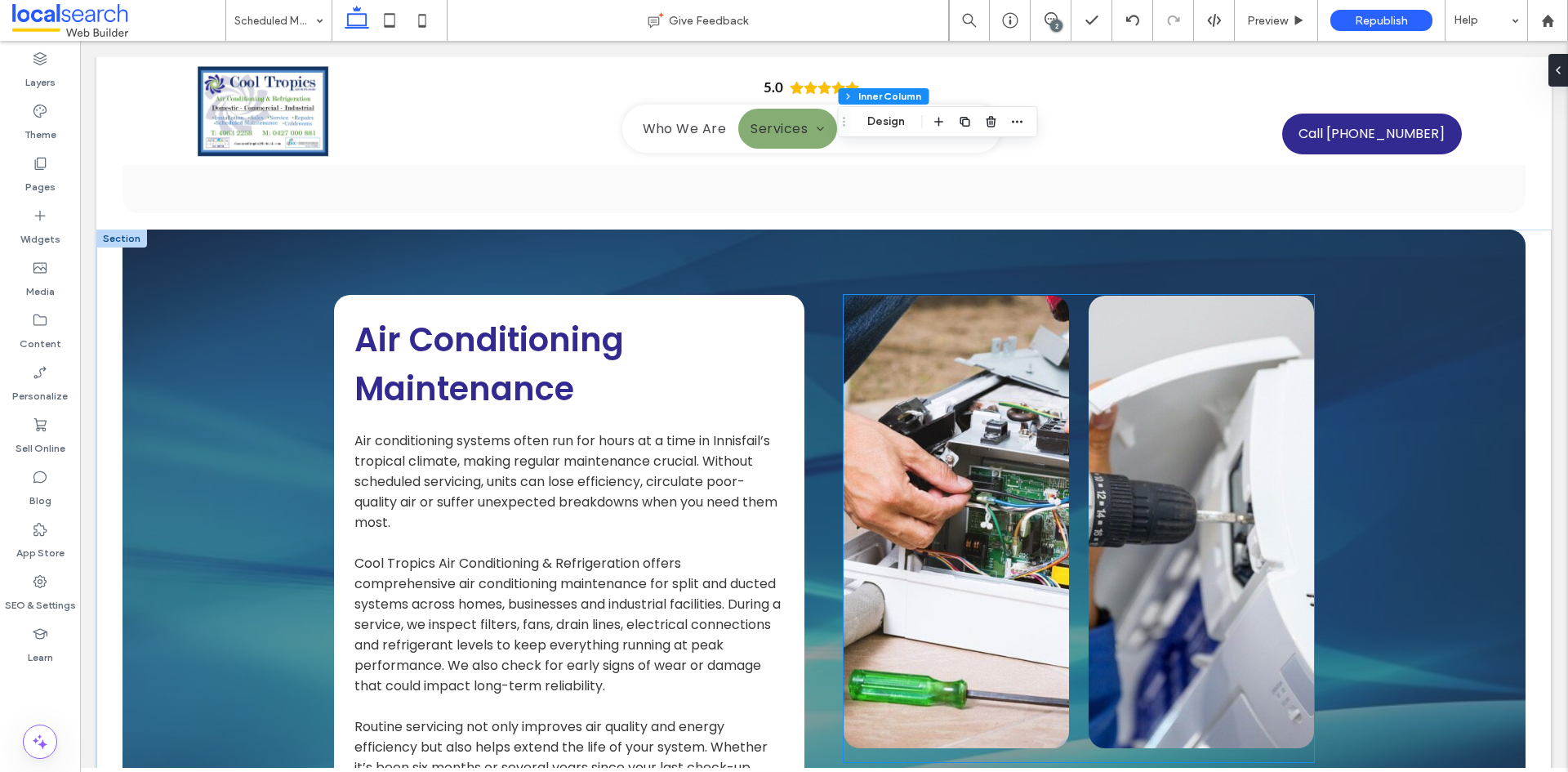
click at [1129, 482] on link at bounding box center [1201, 521] width 226 height 452
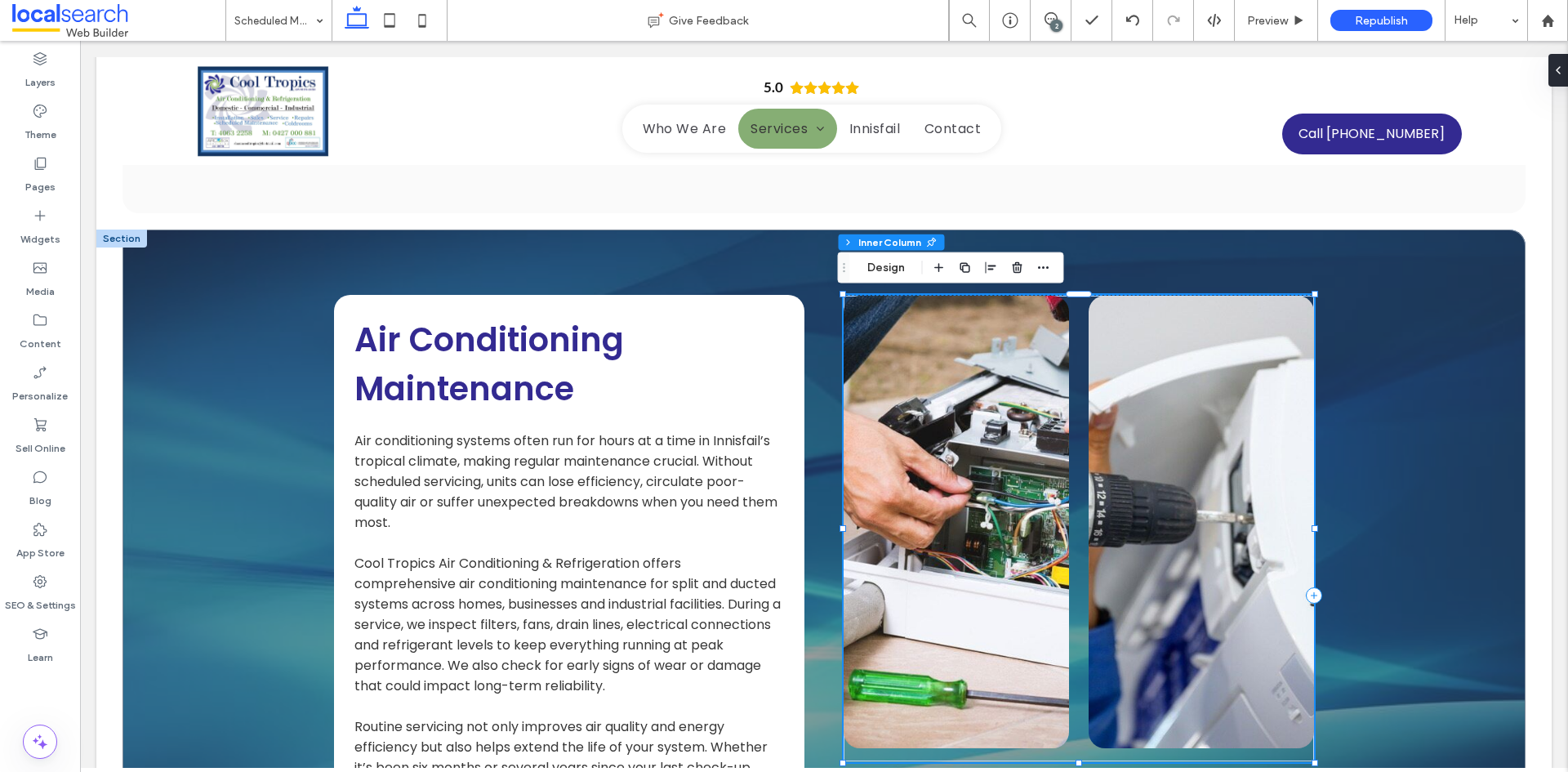
click at [1130, 483] on link at bounding box center [1201, 521] width 226 height 452
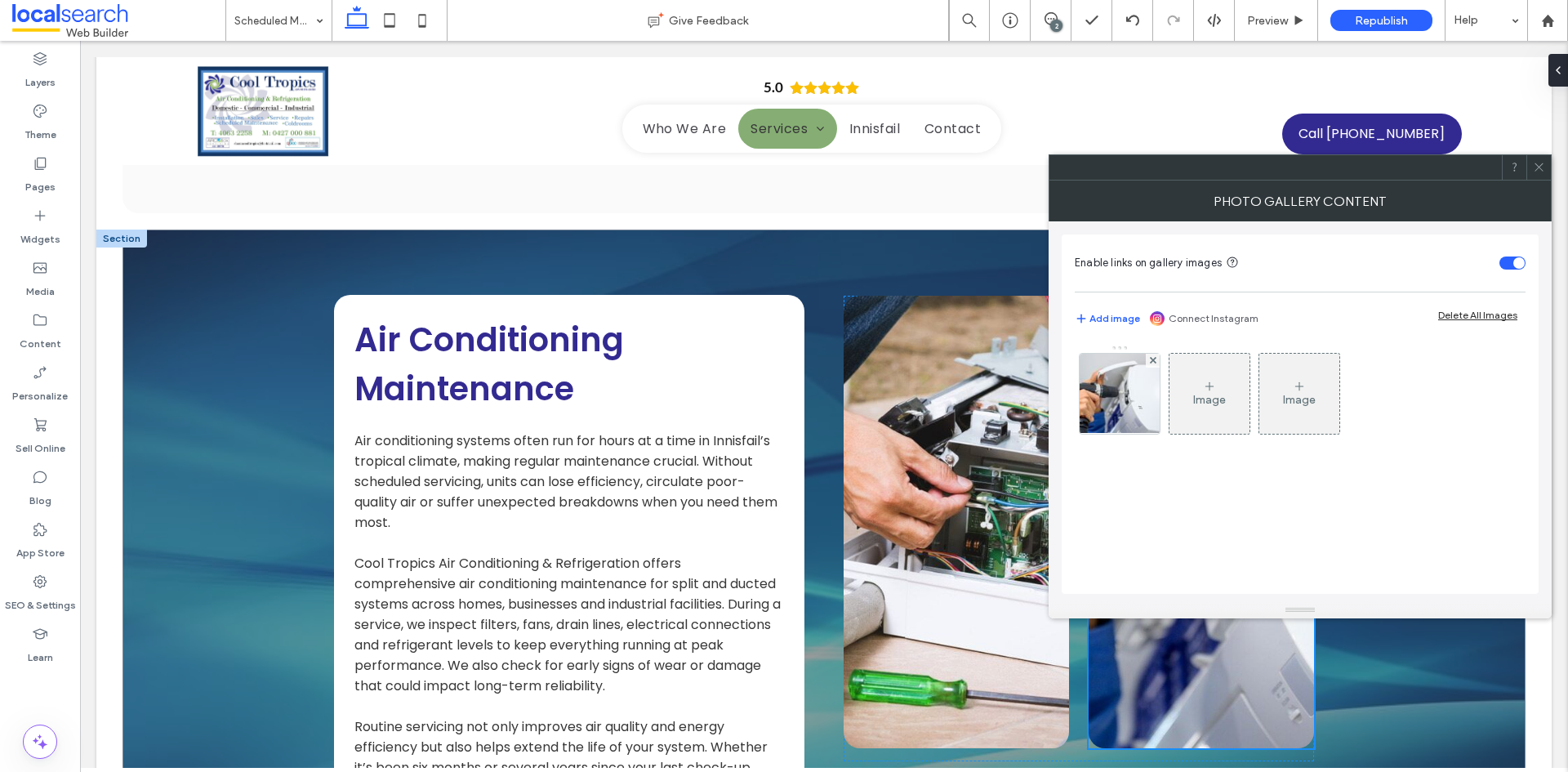
click at [1544, 171] on icon at bounding box center [1539, 167] width 12 height 12
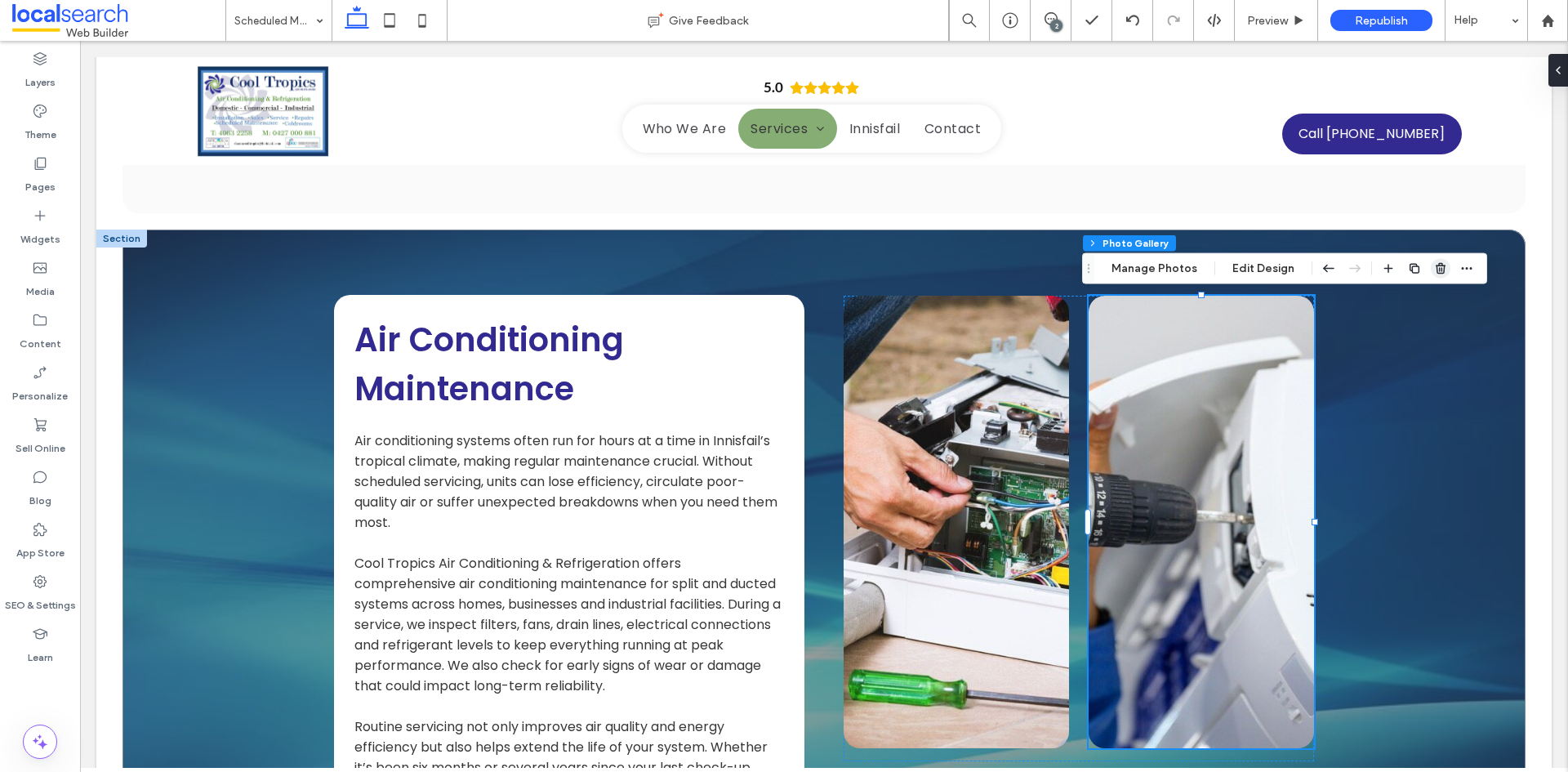
click at [1431, 265] on span "button" at bounding box center [1440, 269] width 20 height 20
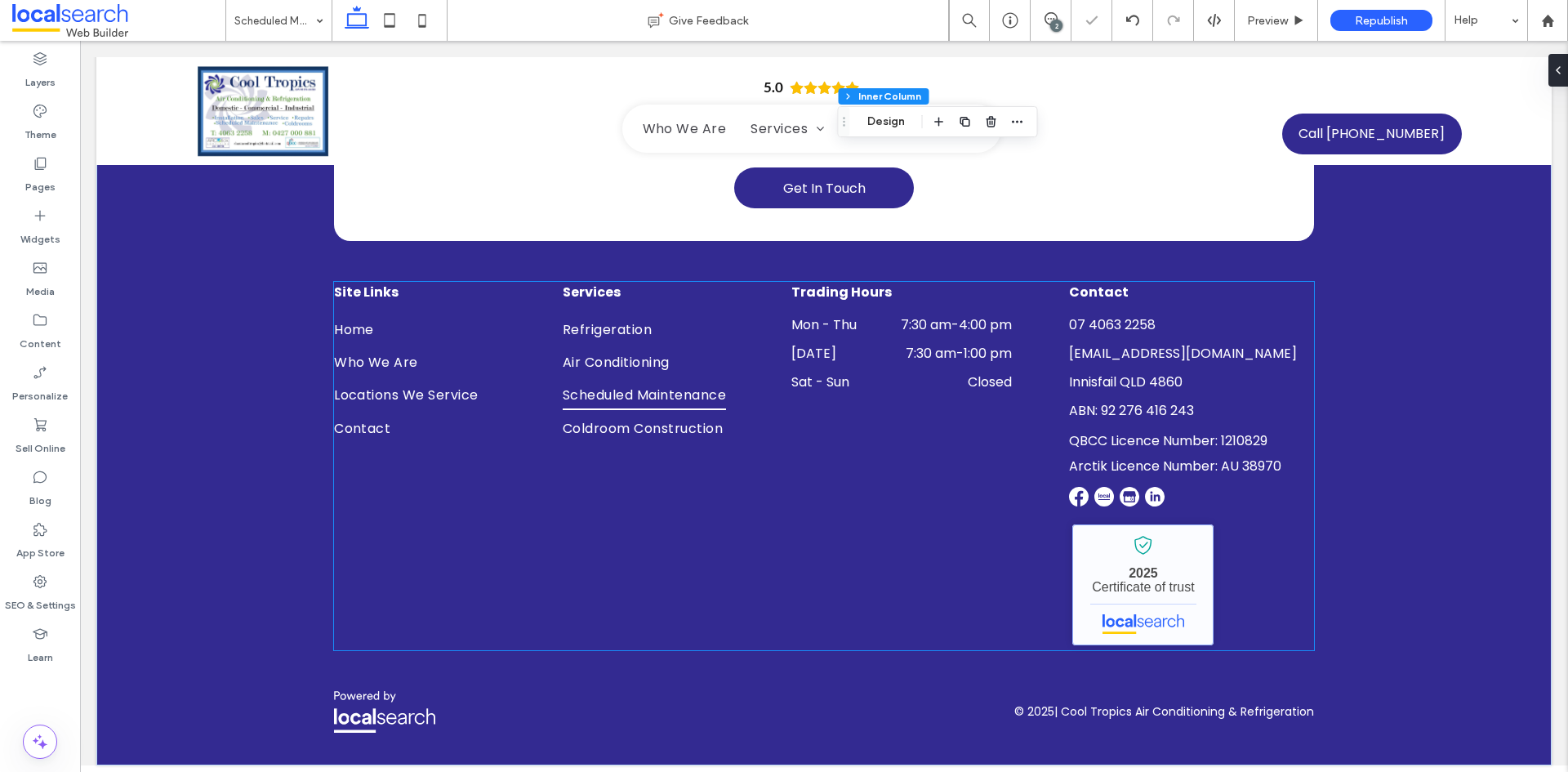
scroll to position [4226, 0]
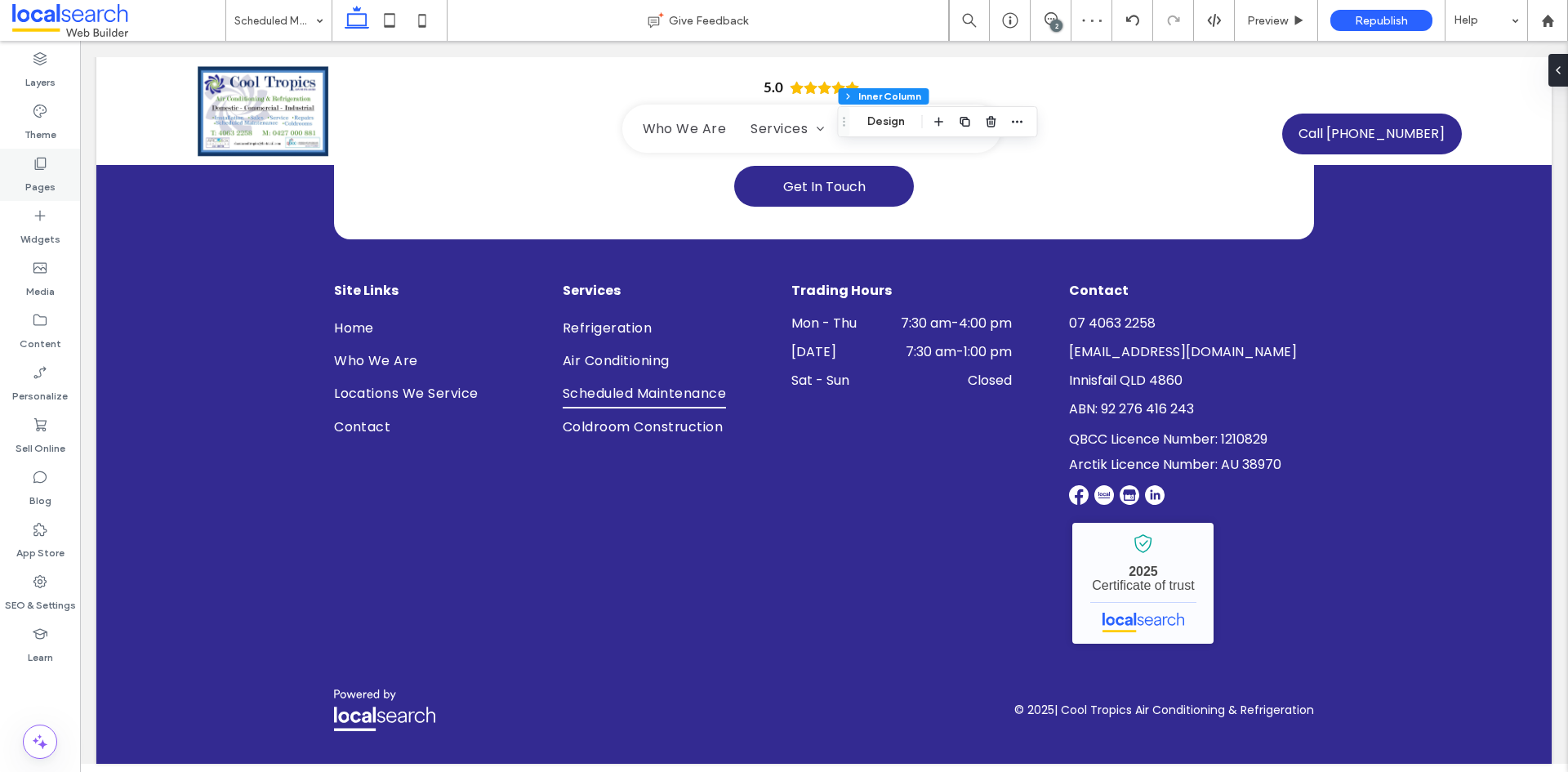
click at [48, 190] on label "Pages" at bounding box center [40, 183] width 30 height 23
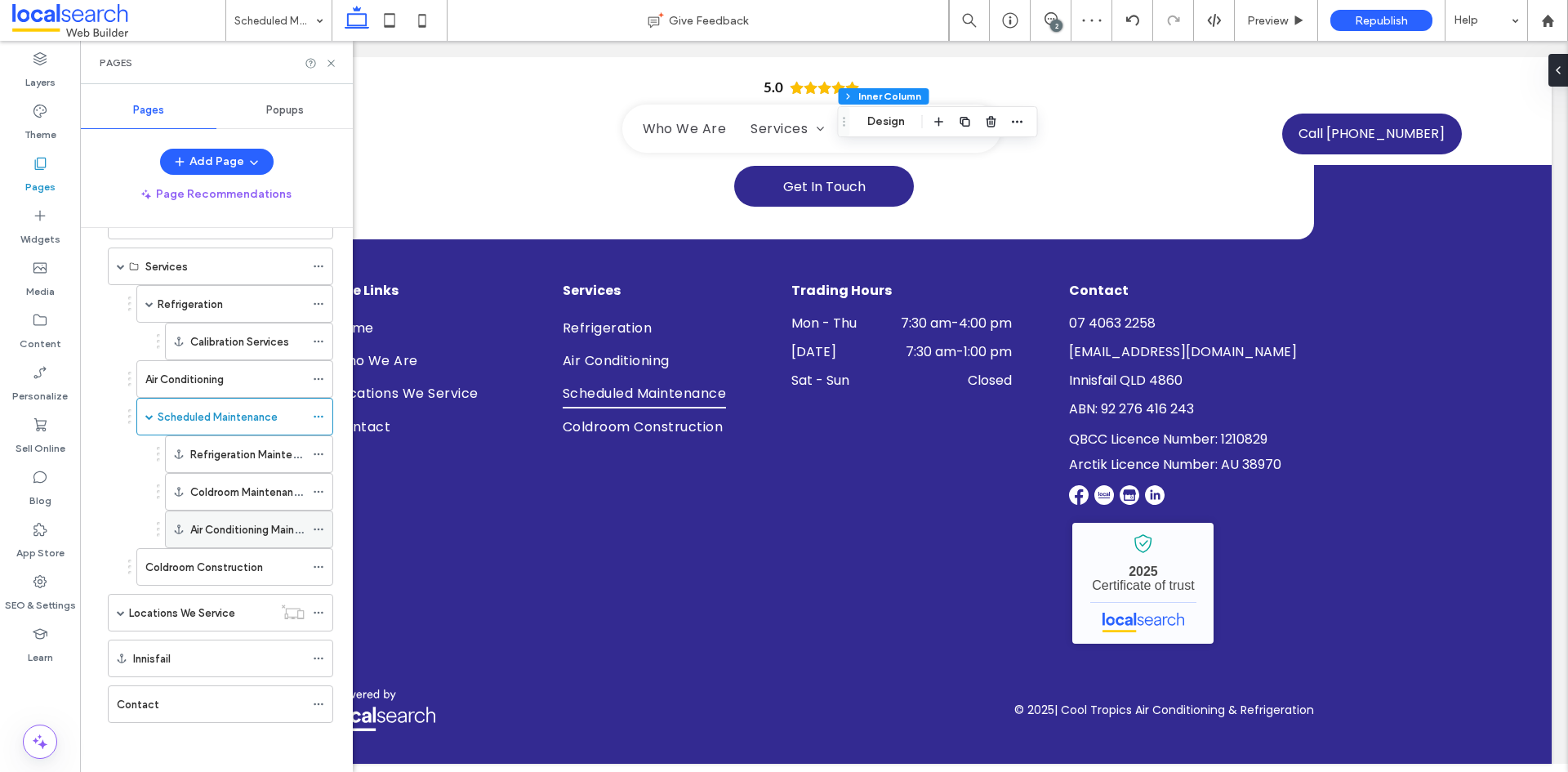
scroll to position [0, 0]
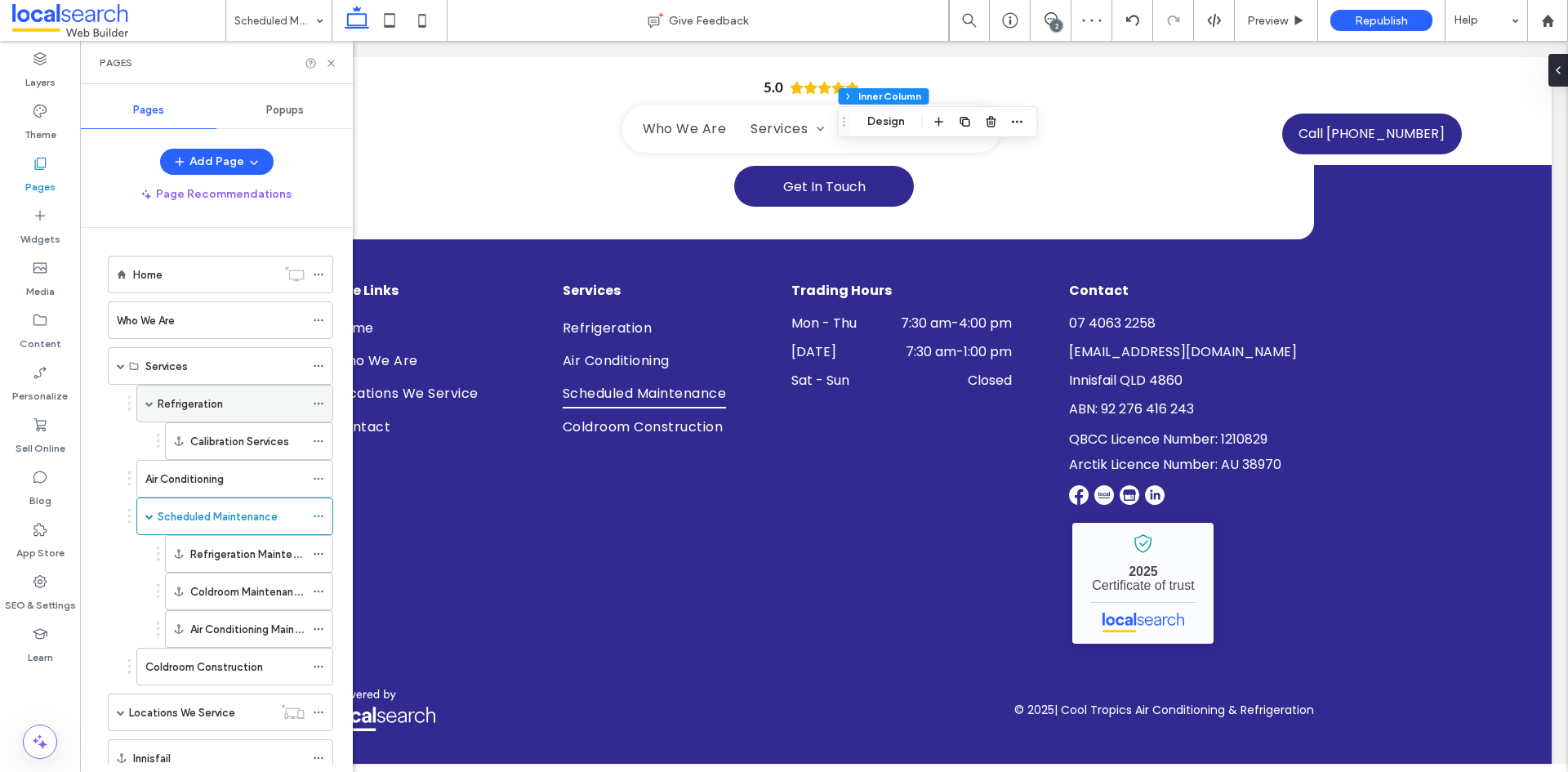
click at [225, 405] on div "Refrigeration" at bounding box center [231, 403] width 147 height 17
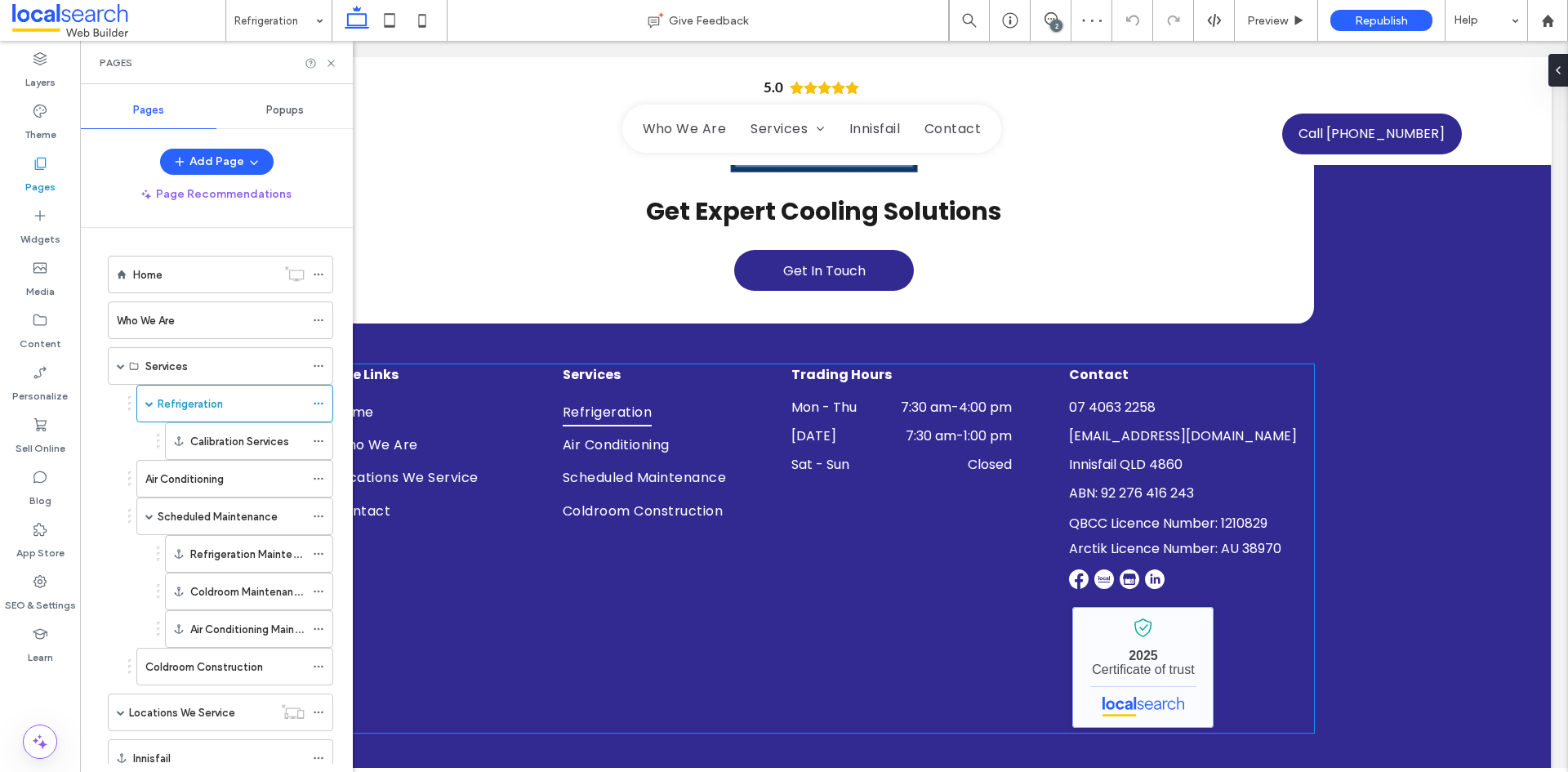
scroll to position [3374, 0]
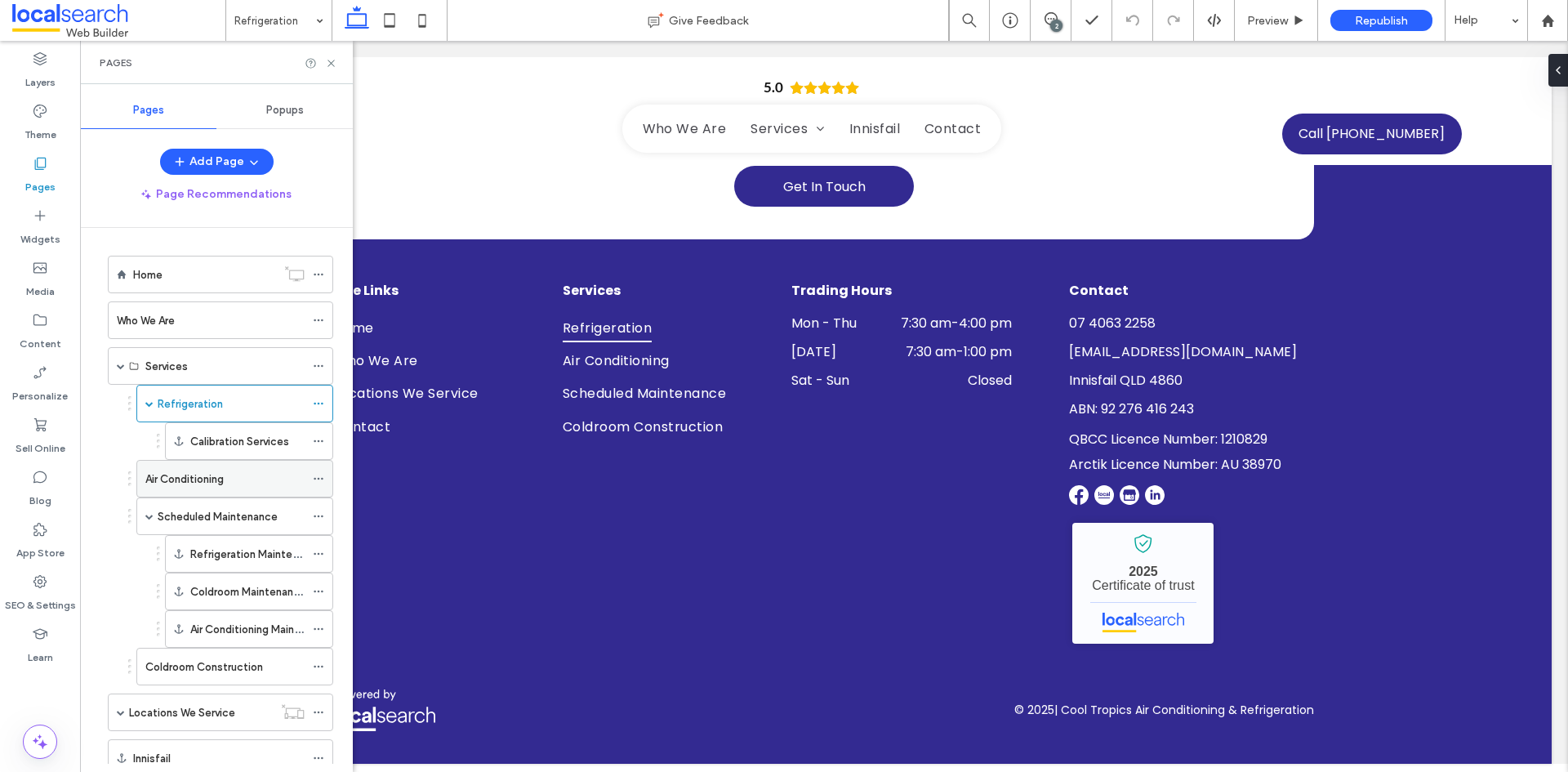
click at [210, 482] on label "Air Conditioning" at bounding box center [185, 479] width 78 height 29
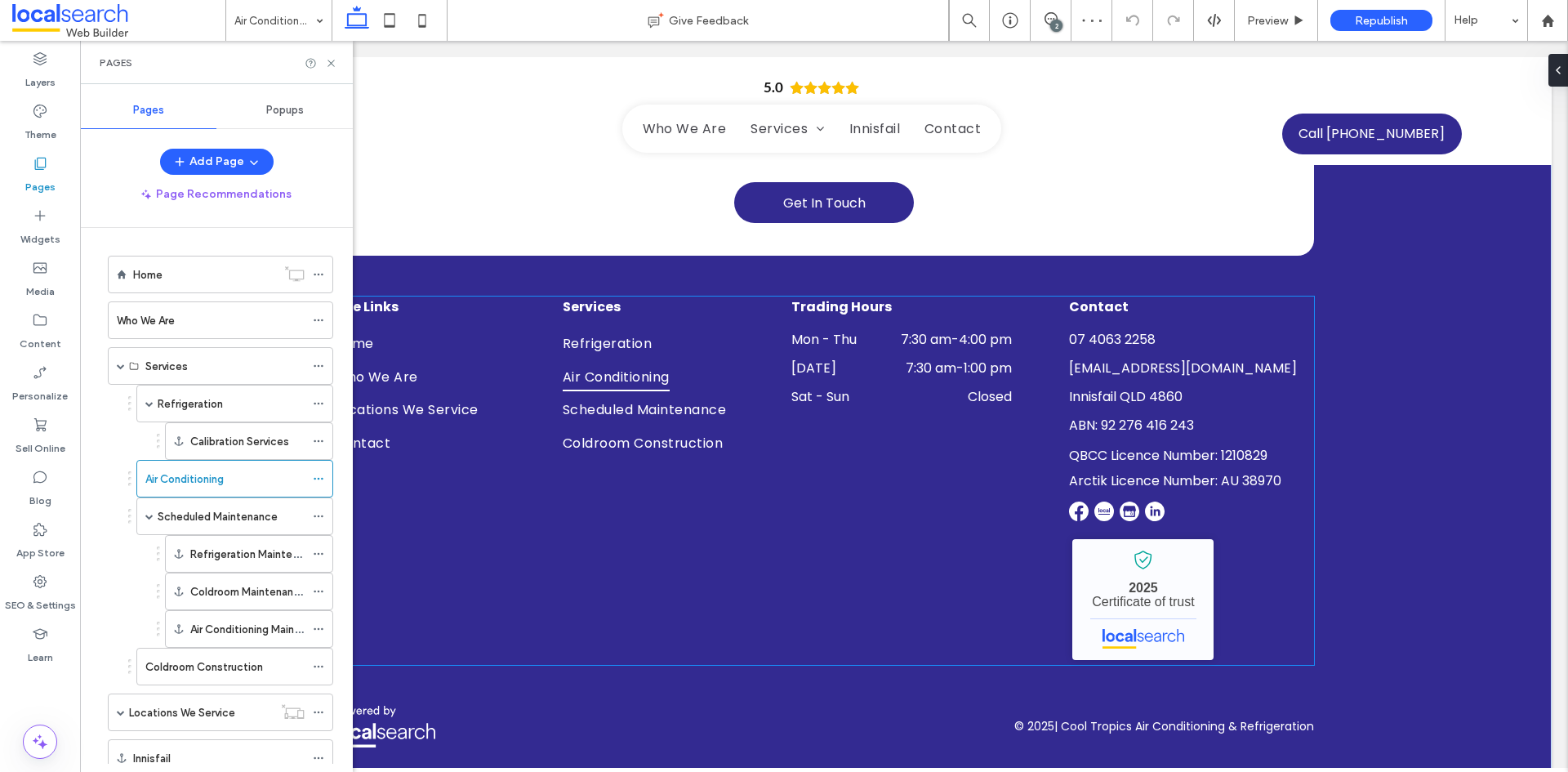
scroll to position [3001, 0]
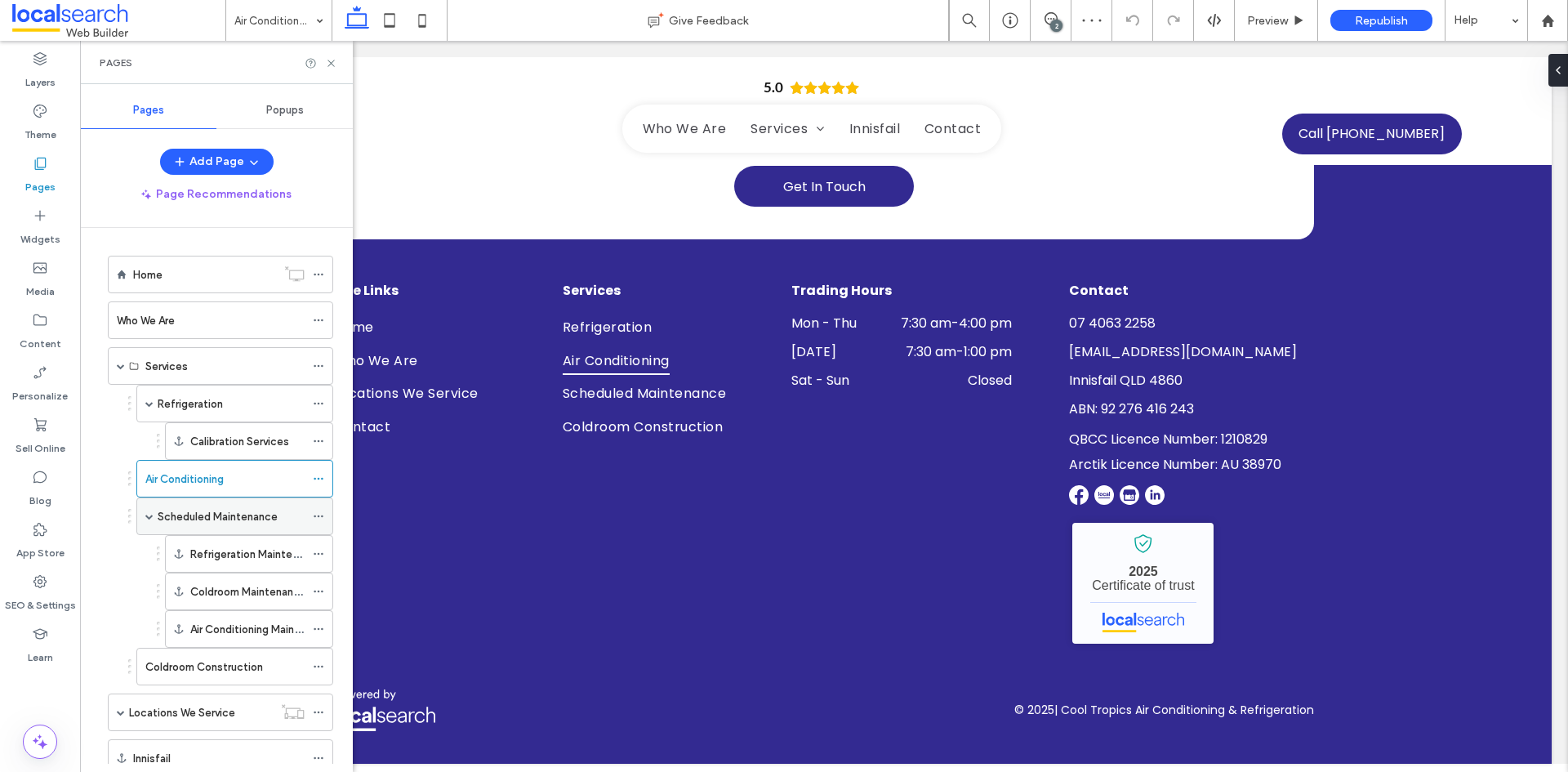
click at [246, 522] on label "Scheduled Maintenance" at bounding box center [218, 517] width 120 height 29
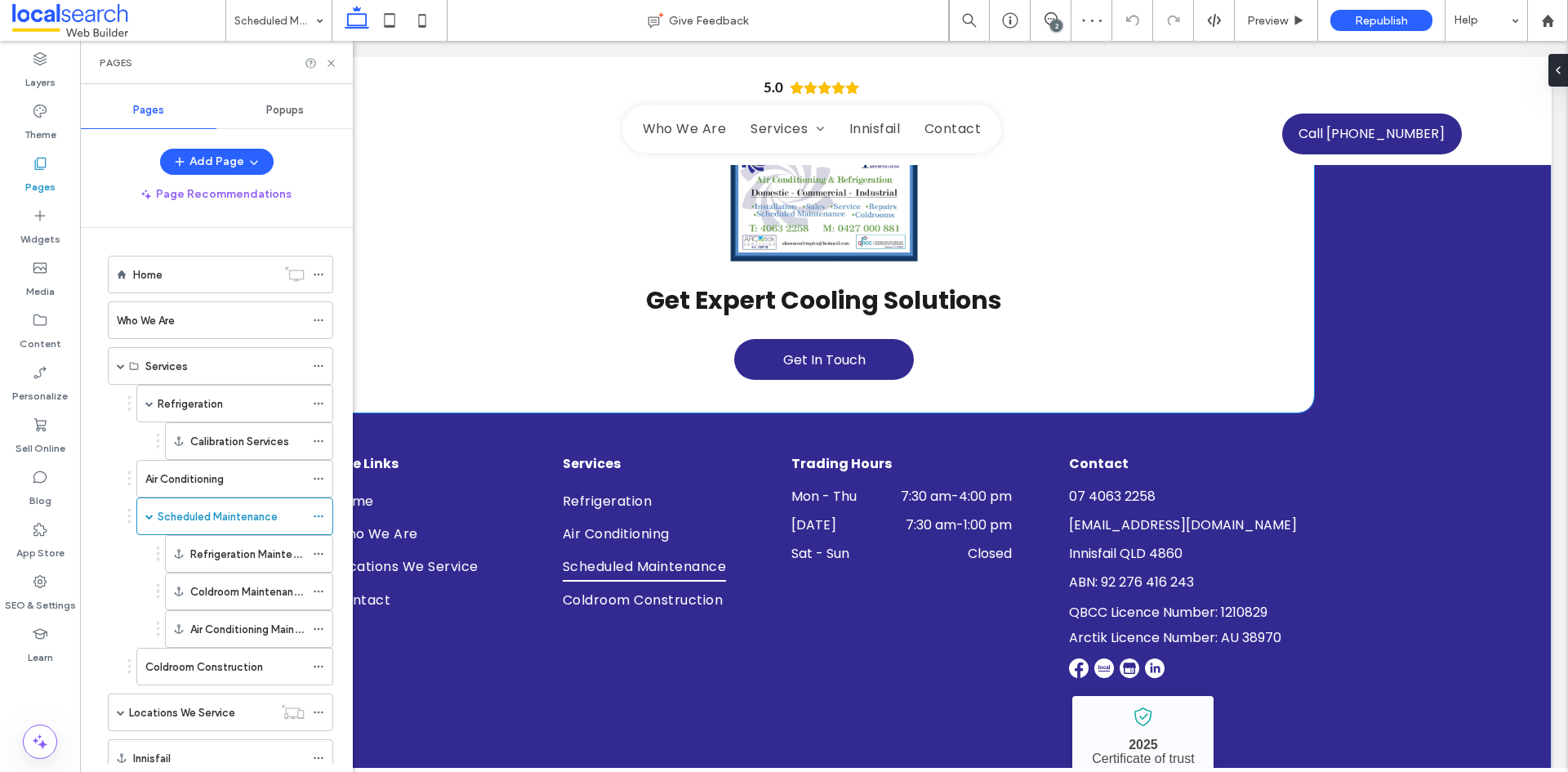
scroll to position [4226, 0]
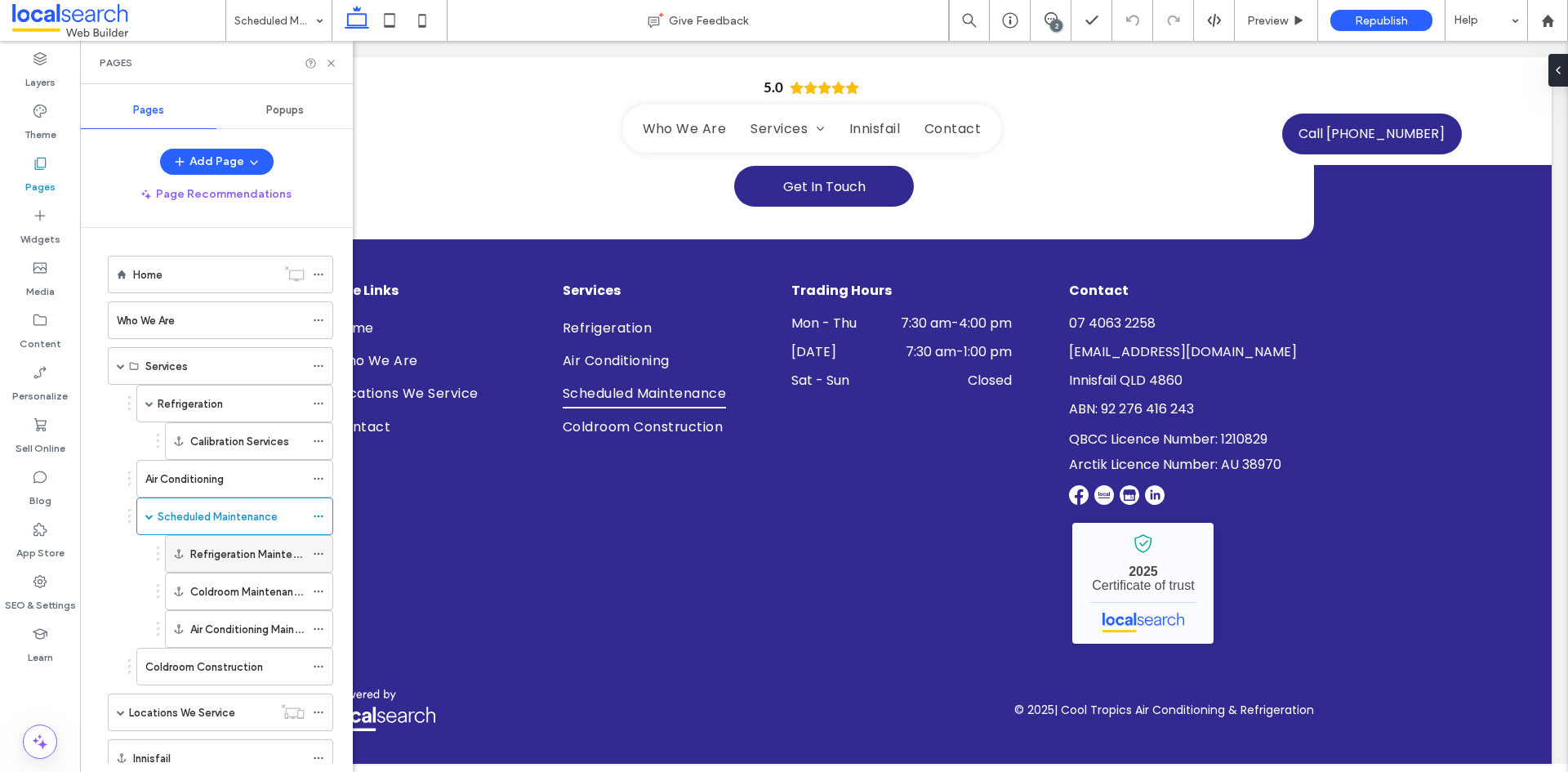
click at [223, 547] on label "Refrigeration Maintenance" at bounding box center [256, 554] width 132 height 29
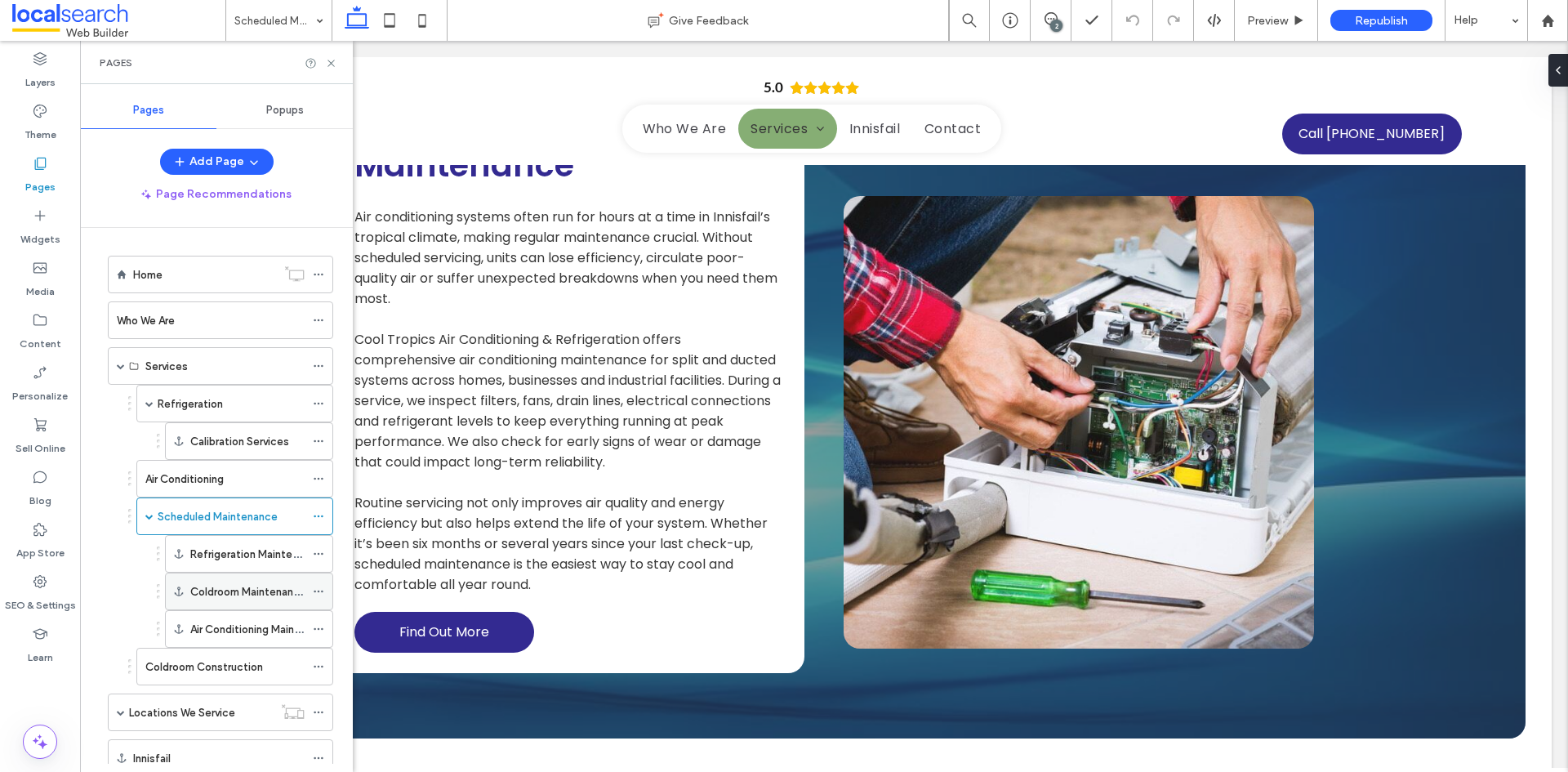
click at [230, 589] on label "Coldroom Maintenance" at bounding box center [248, 592] width 116 height 29
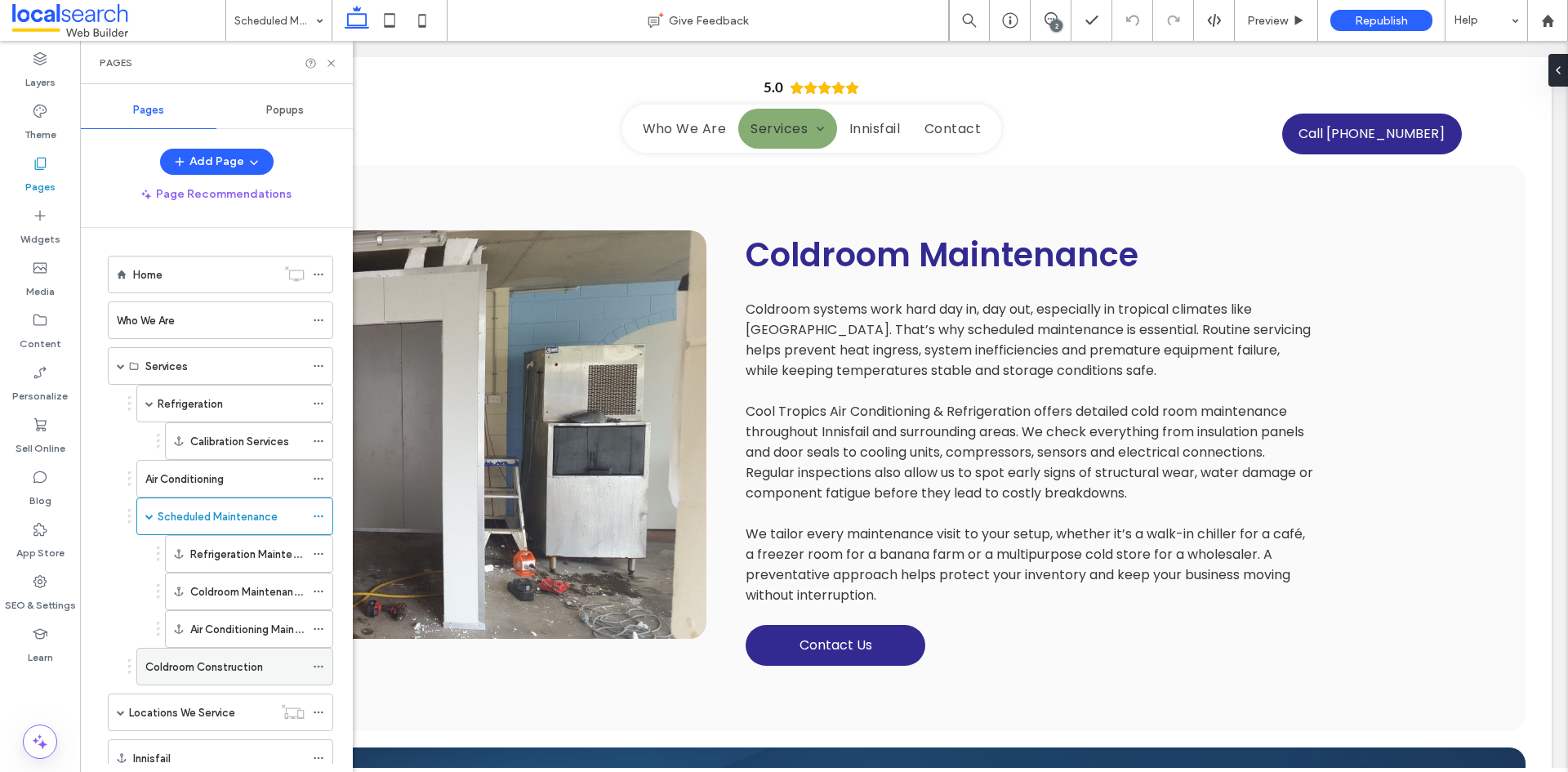
drag, startPoint x: 239, startPoint y: 631, endPoint x: 224, endPoint y: 656, distance: 29.2
click at [238, 632] on label "Air Conditioning Maintenance" at bounding box center [262, 629] width 145 height 29
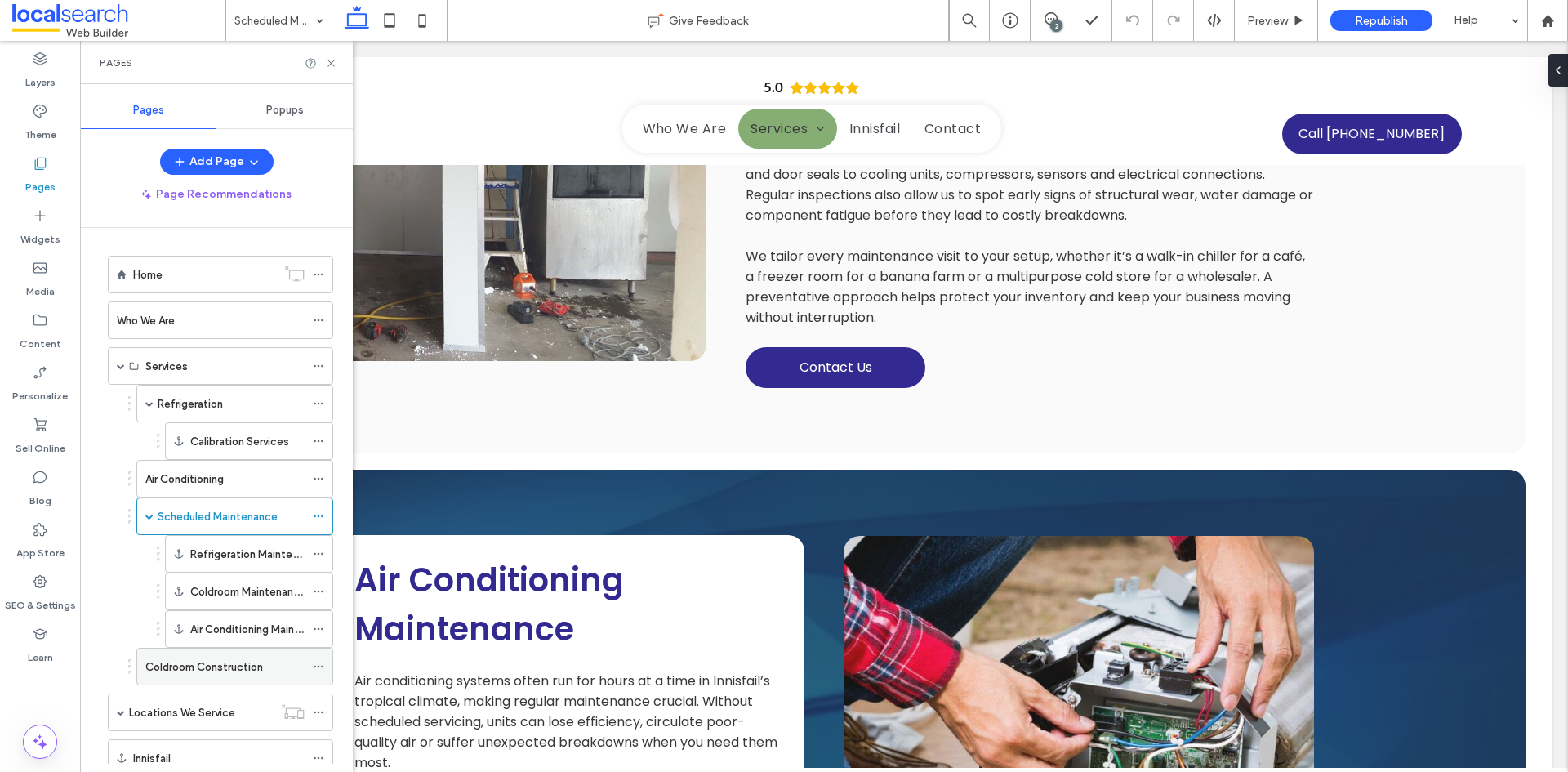
scroll to position [2597, 0]
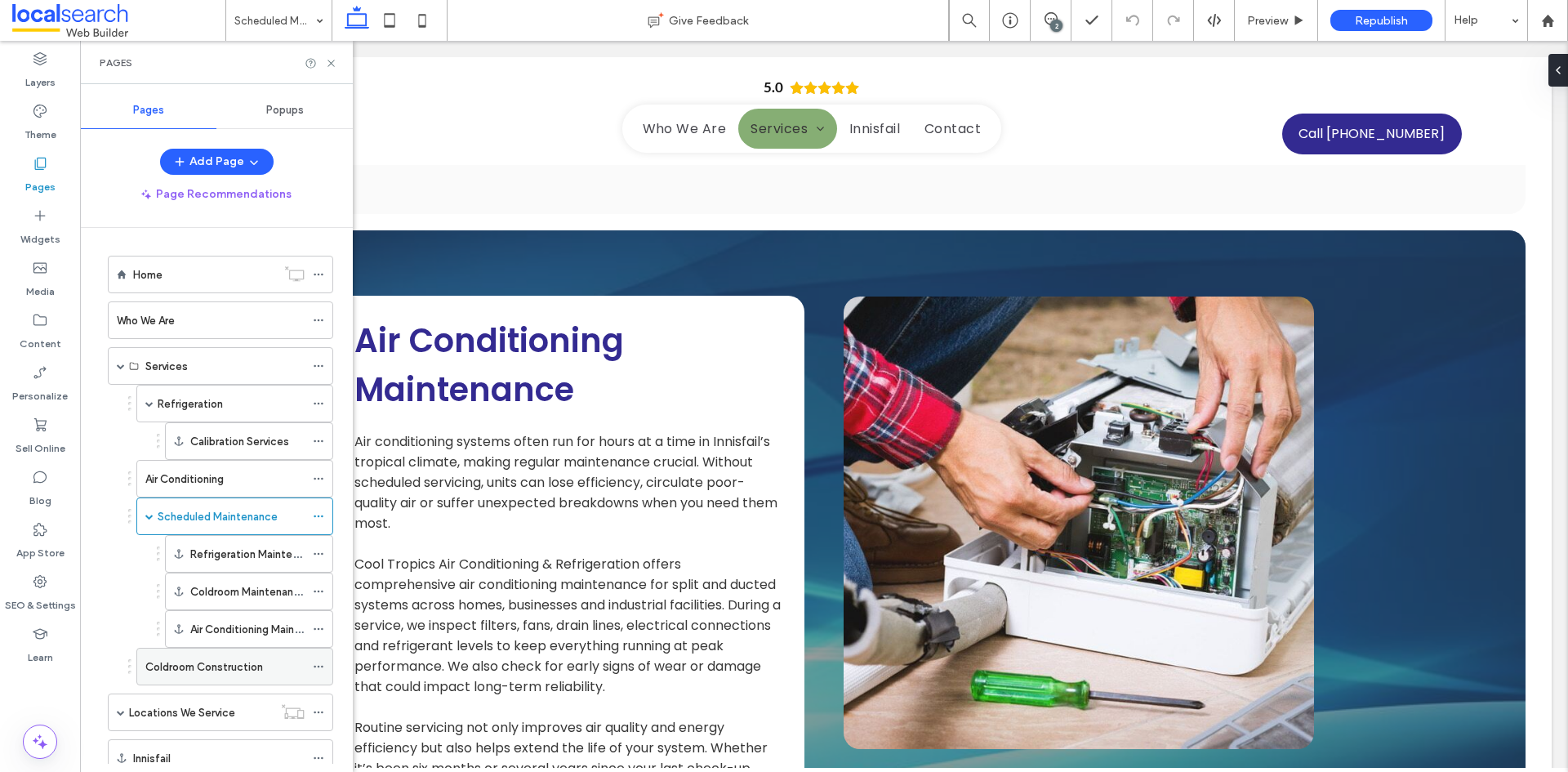
click at [209, 670] on label "Coldroom Construction" at bounding box center [204, 667] width 118 height 29
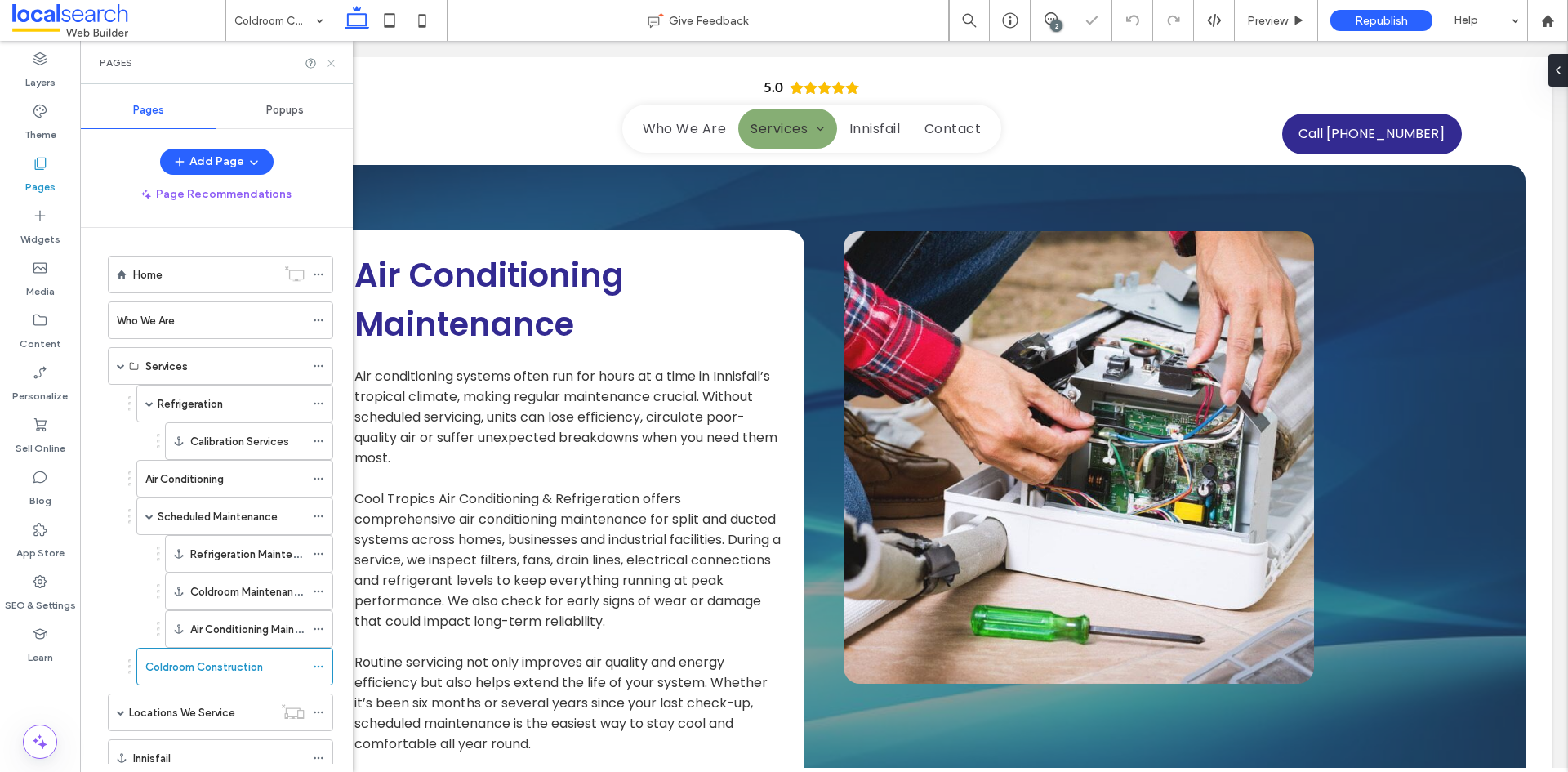
click at [333, 62] on icon at bounding box center [331, 63] width 12 height 12
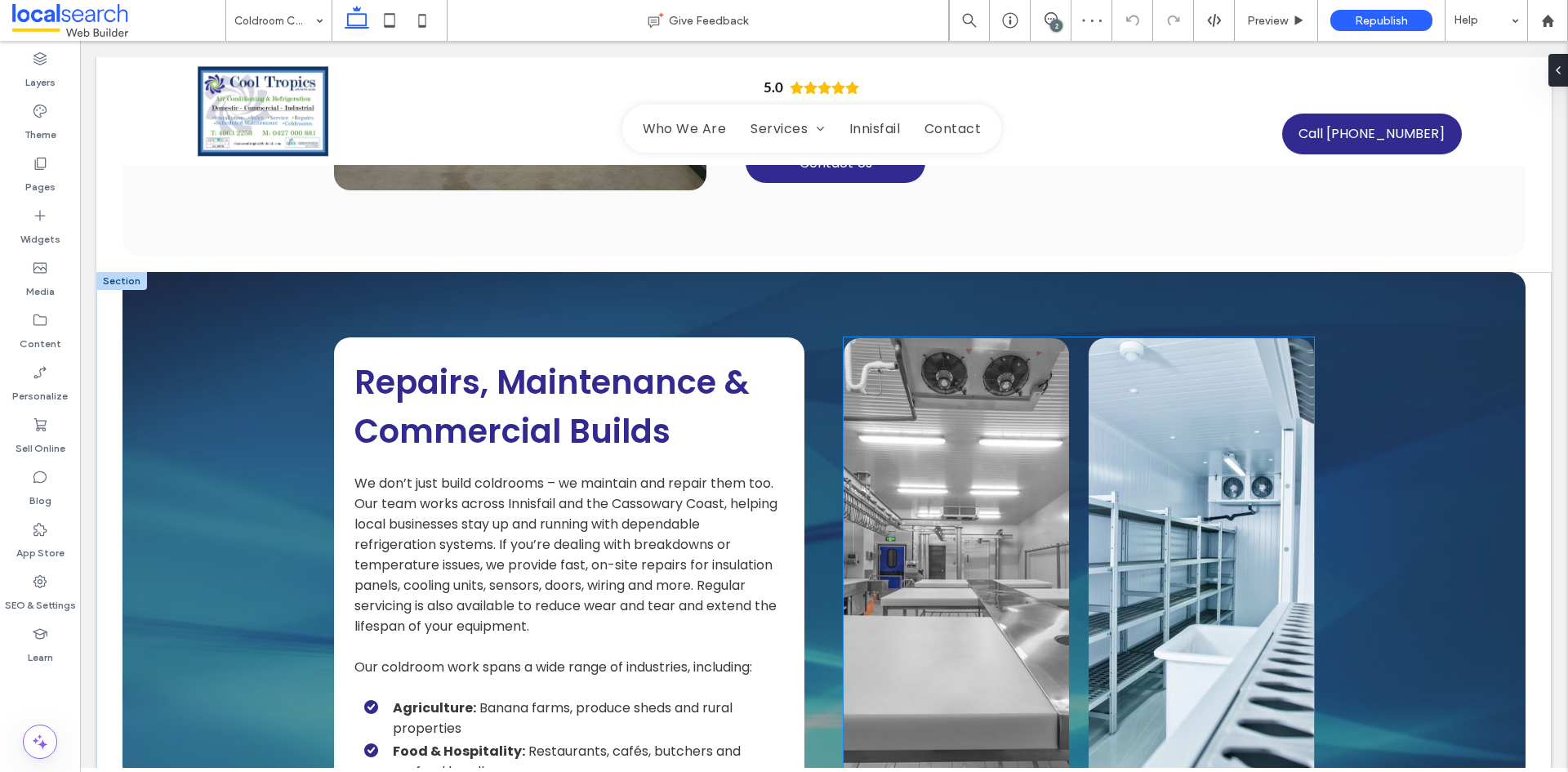
scroll to position [1062, 0]
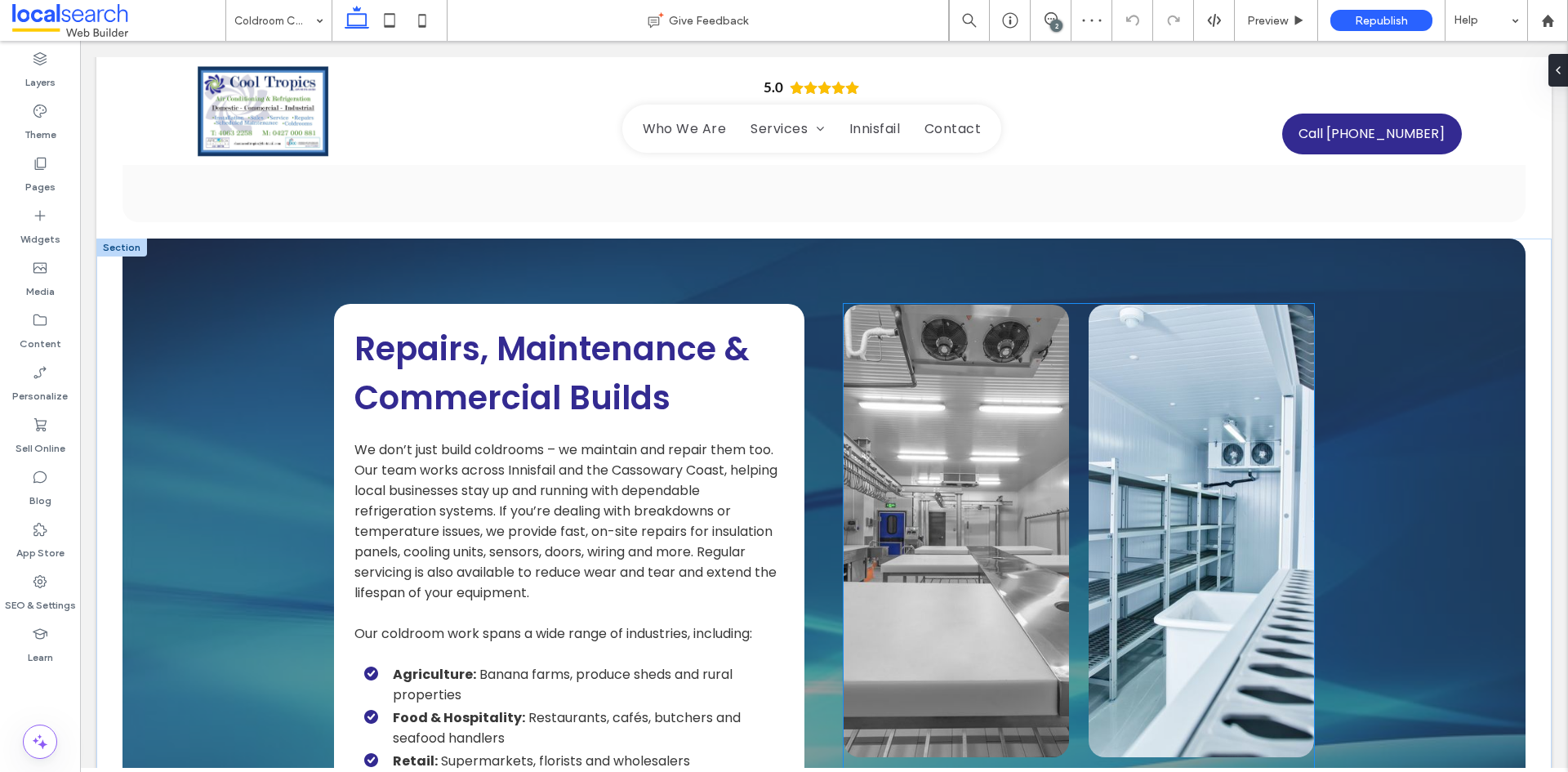
click at [1177, 537] on link at bounding box center [1201, 530] width 226 height 452
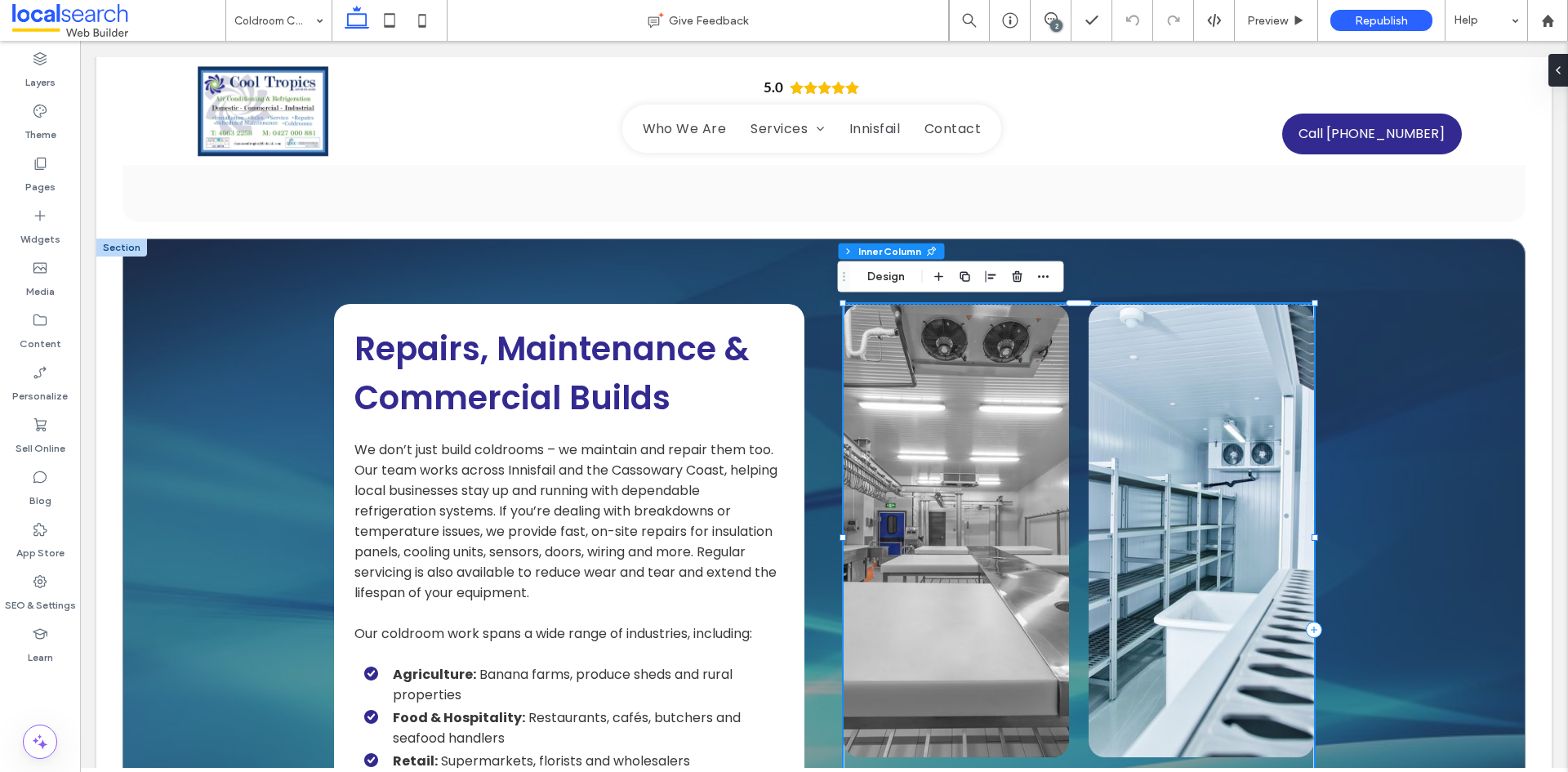
click at [1177, 537] on link at bounding box center [1201, 530] width 226 height 452
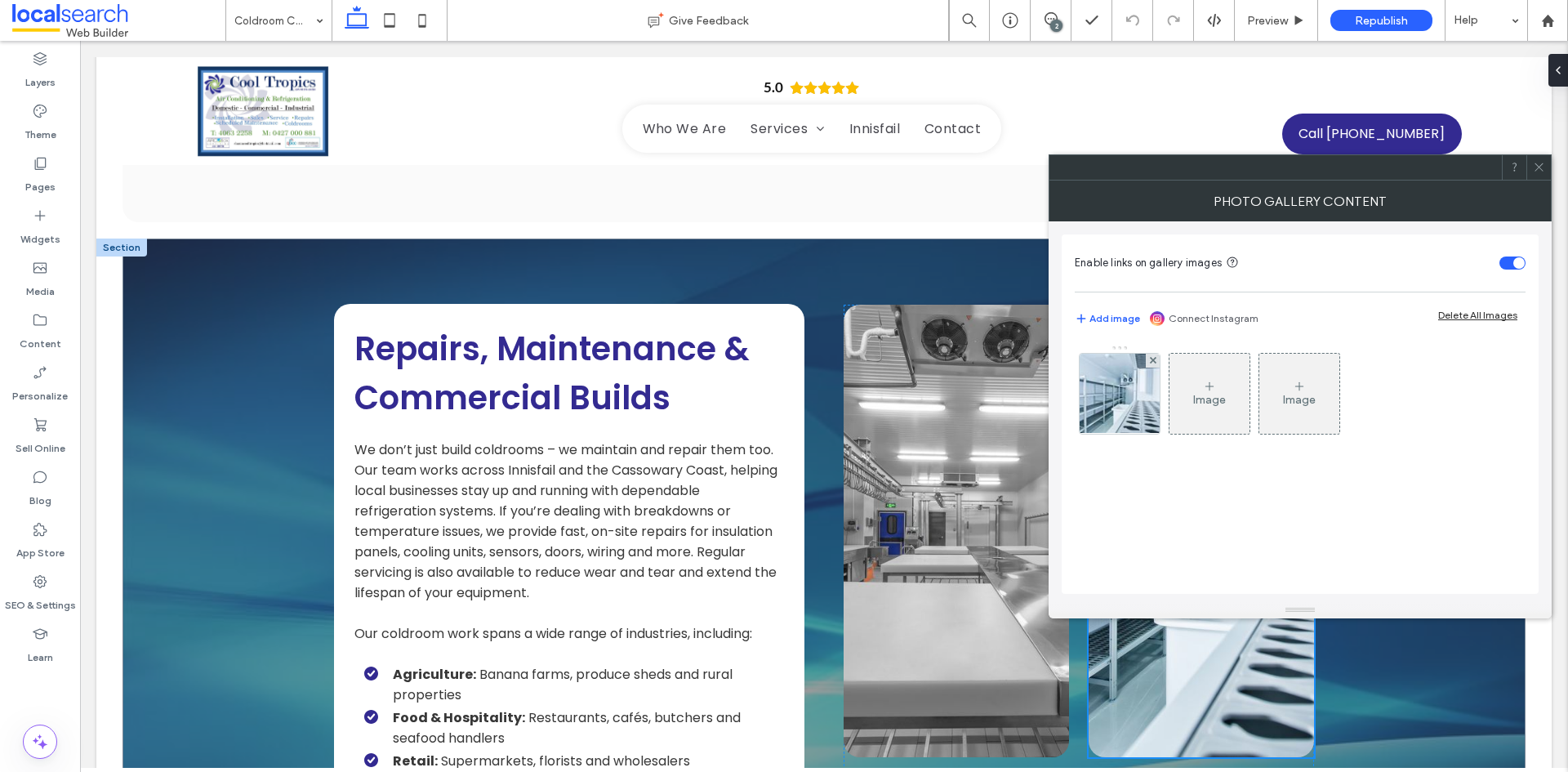
click at [1548, 170] on div at bounding box center [1538, 167] width 24 height 24
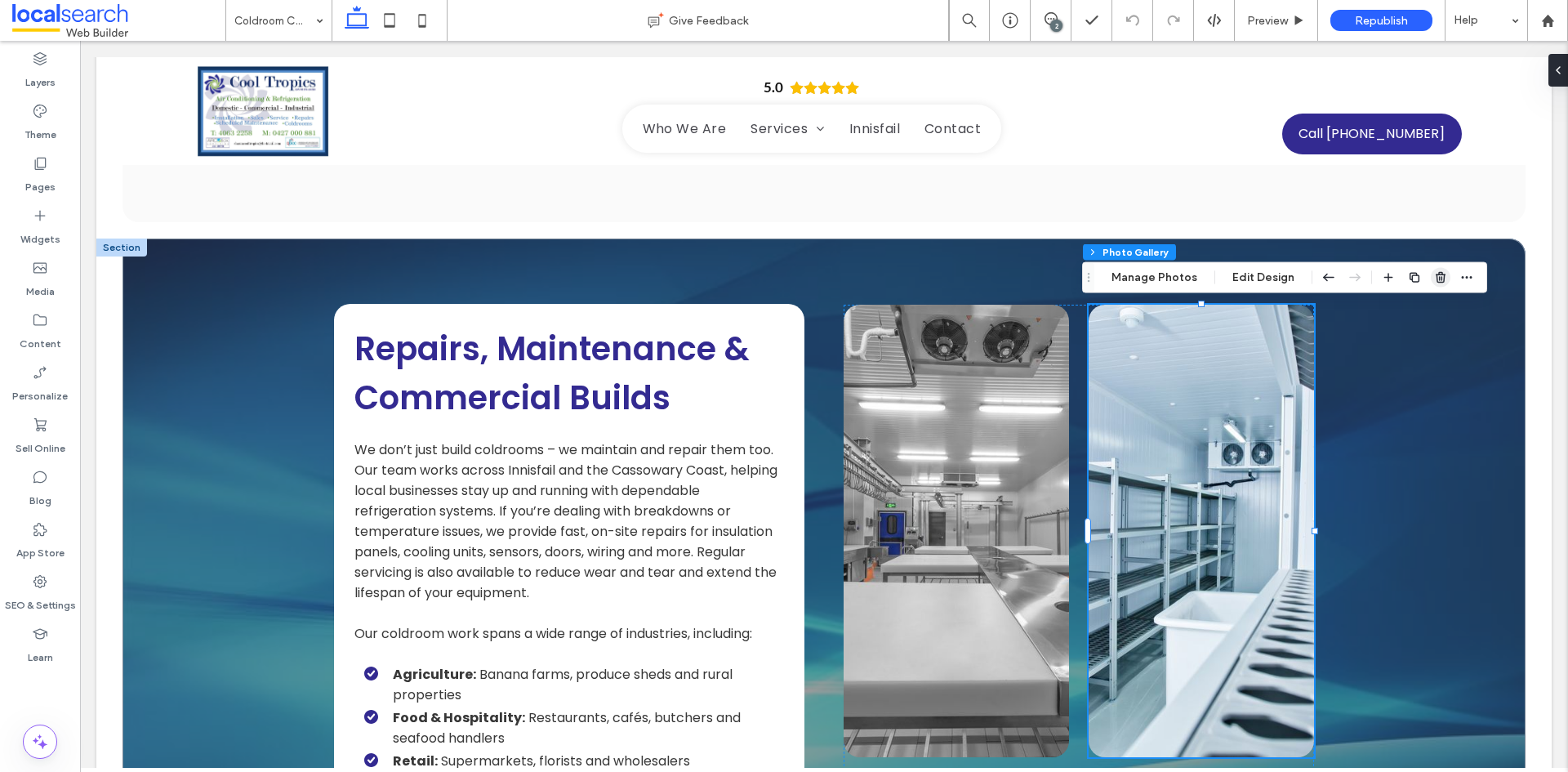
drag, startPoint x: 1440, startPoint y: 275, endPoint x: 1338, endPoint y: 256, distance: 103.8
click at [1440, 275] on use "button" at bounding box center [1440, 278] width 10 height 11
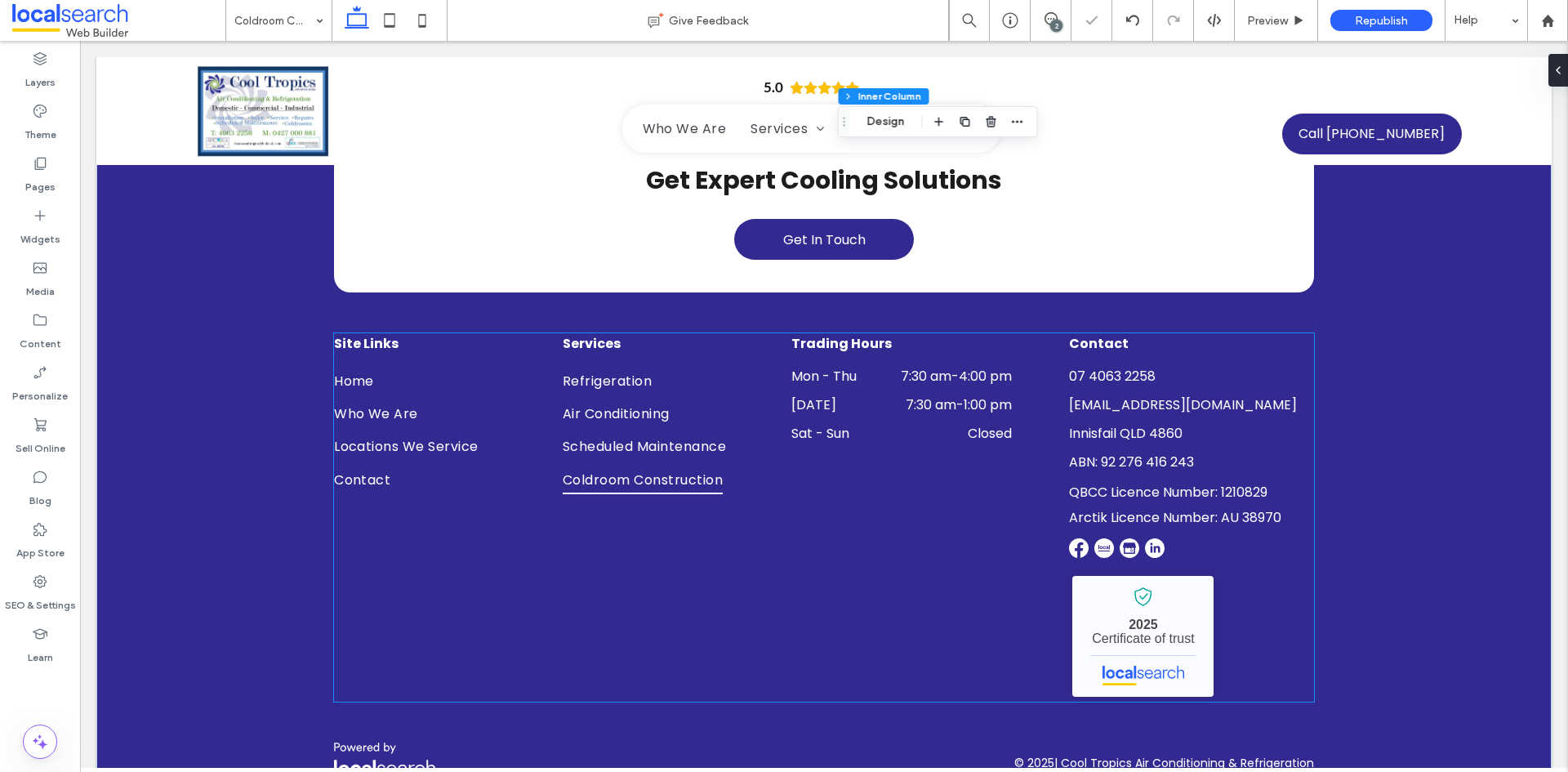
scroll to position [2815, 0]
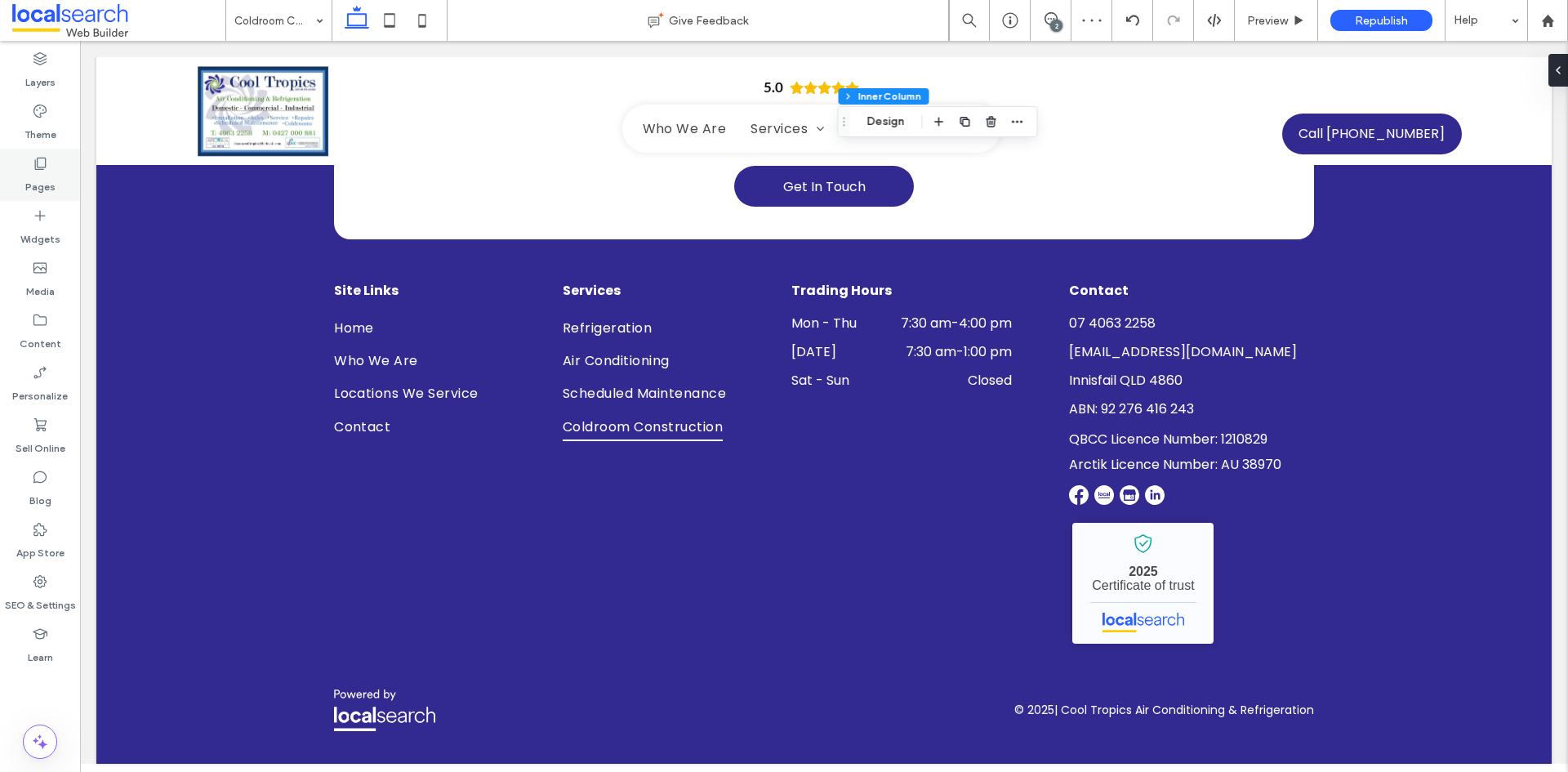
click at [43, 171] on label "Pages" at bounding box center [40, 183] width 30 height 23
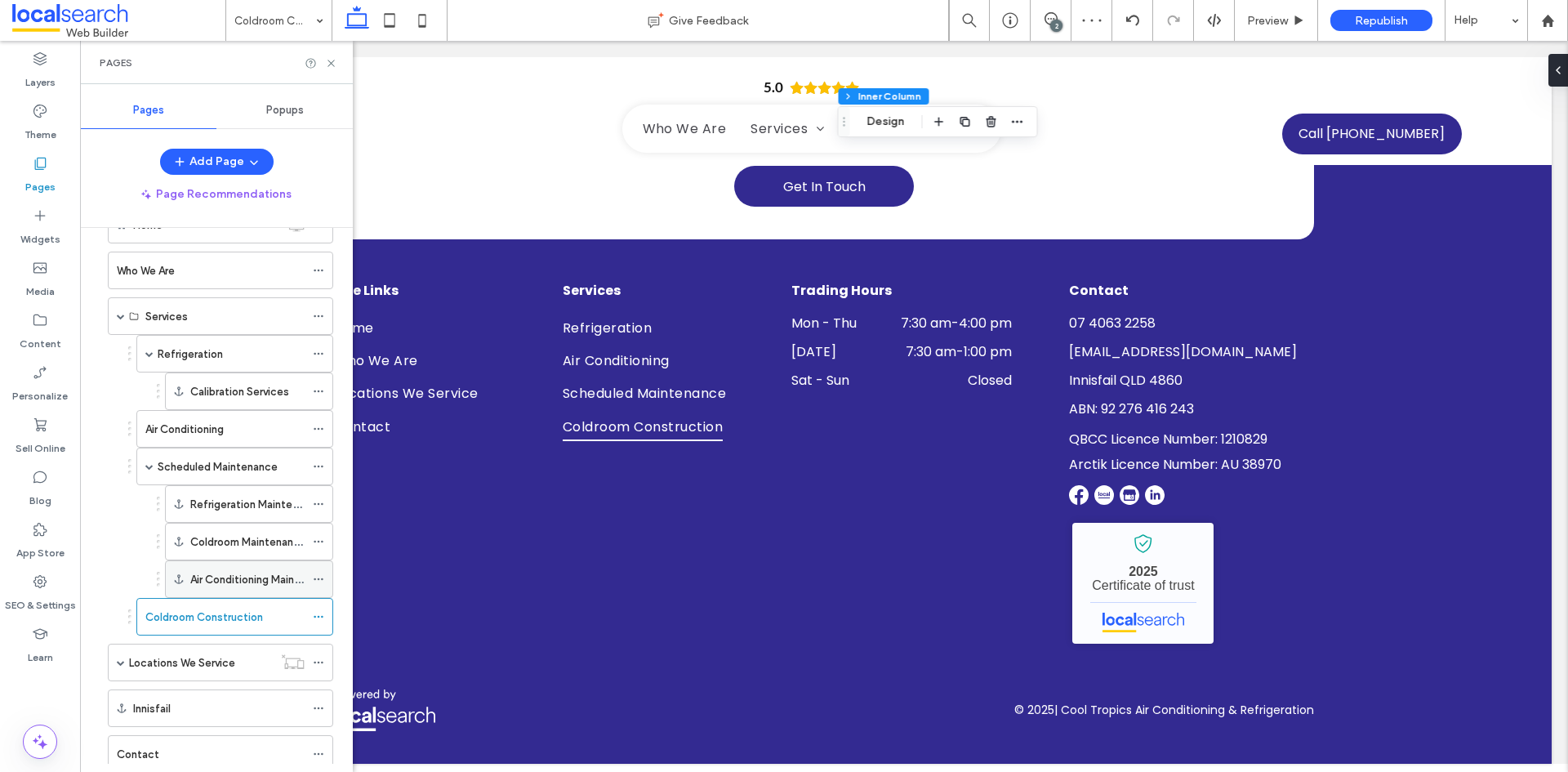
scroll to position [100, 0]
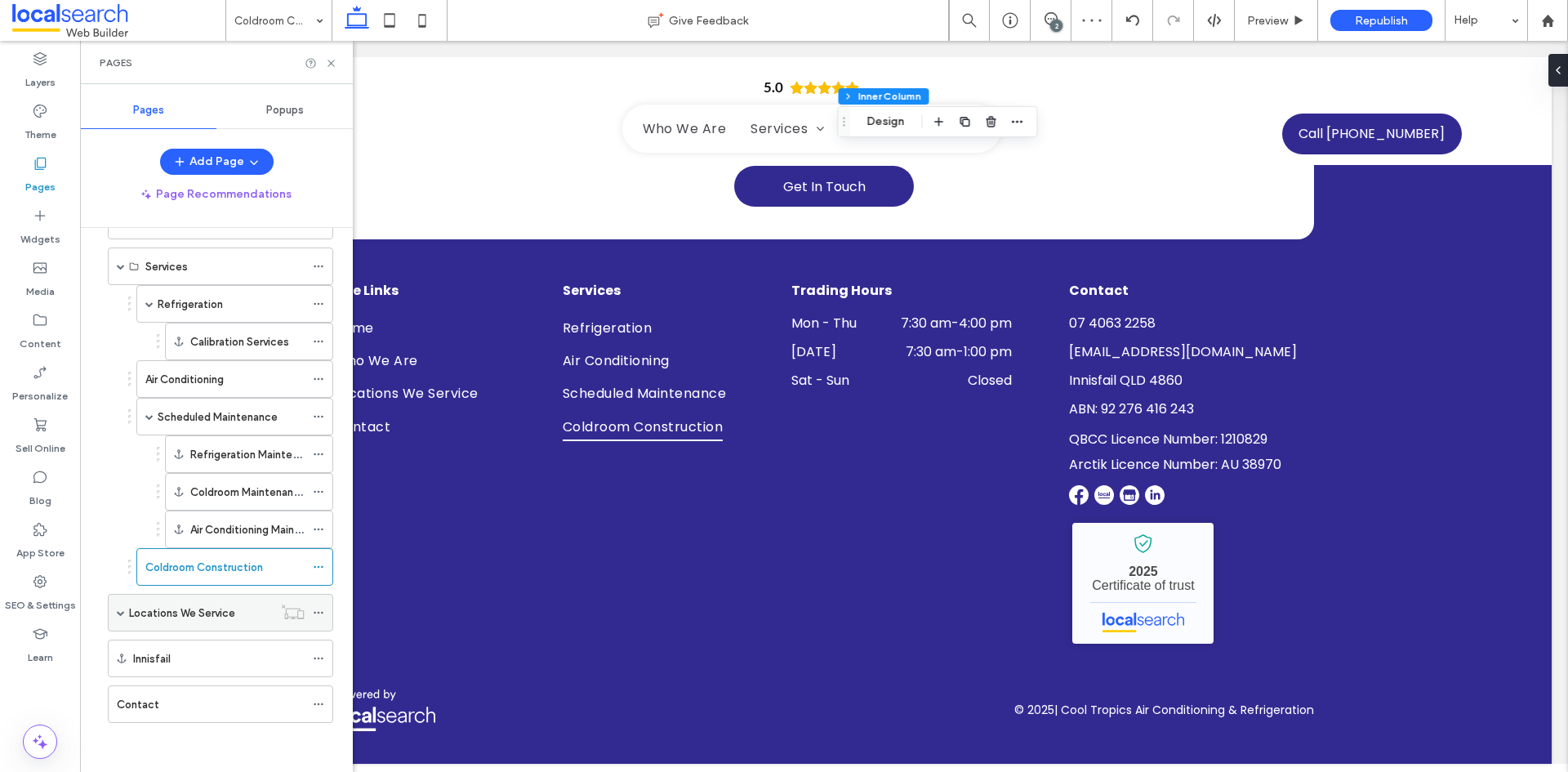
click at [207, 599] on div "Locations We Service" at bounding box center [201, 612] width 144 height 36
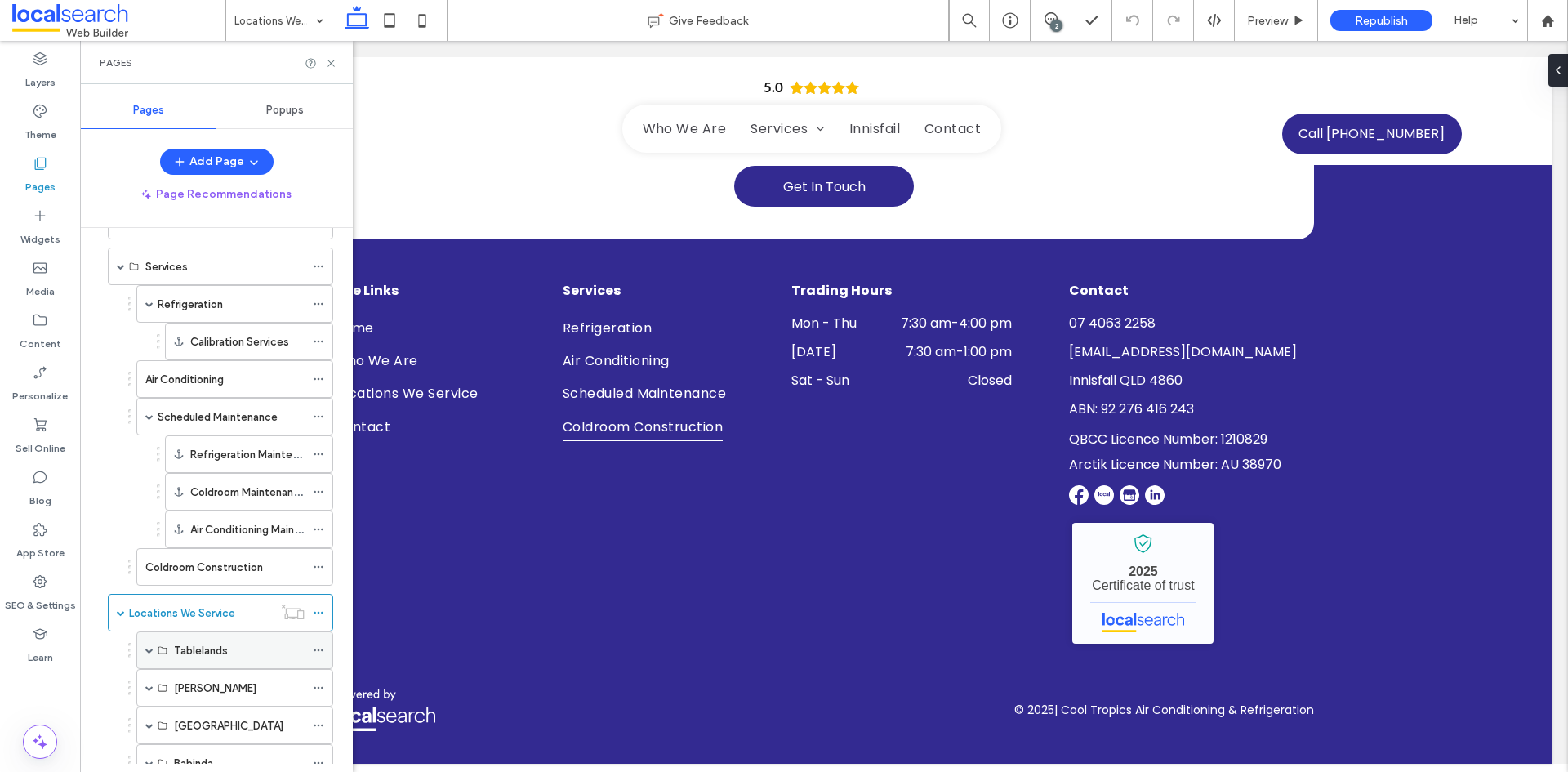
click at [194, 649] on label "Tablelands" at bounding box center [201, 651] width 54 height 29
click at [146, 648] on span at bounding box center [149, 650] width 8 height 8
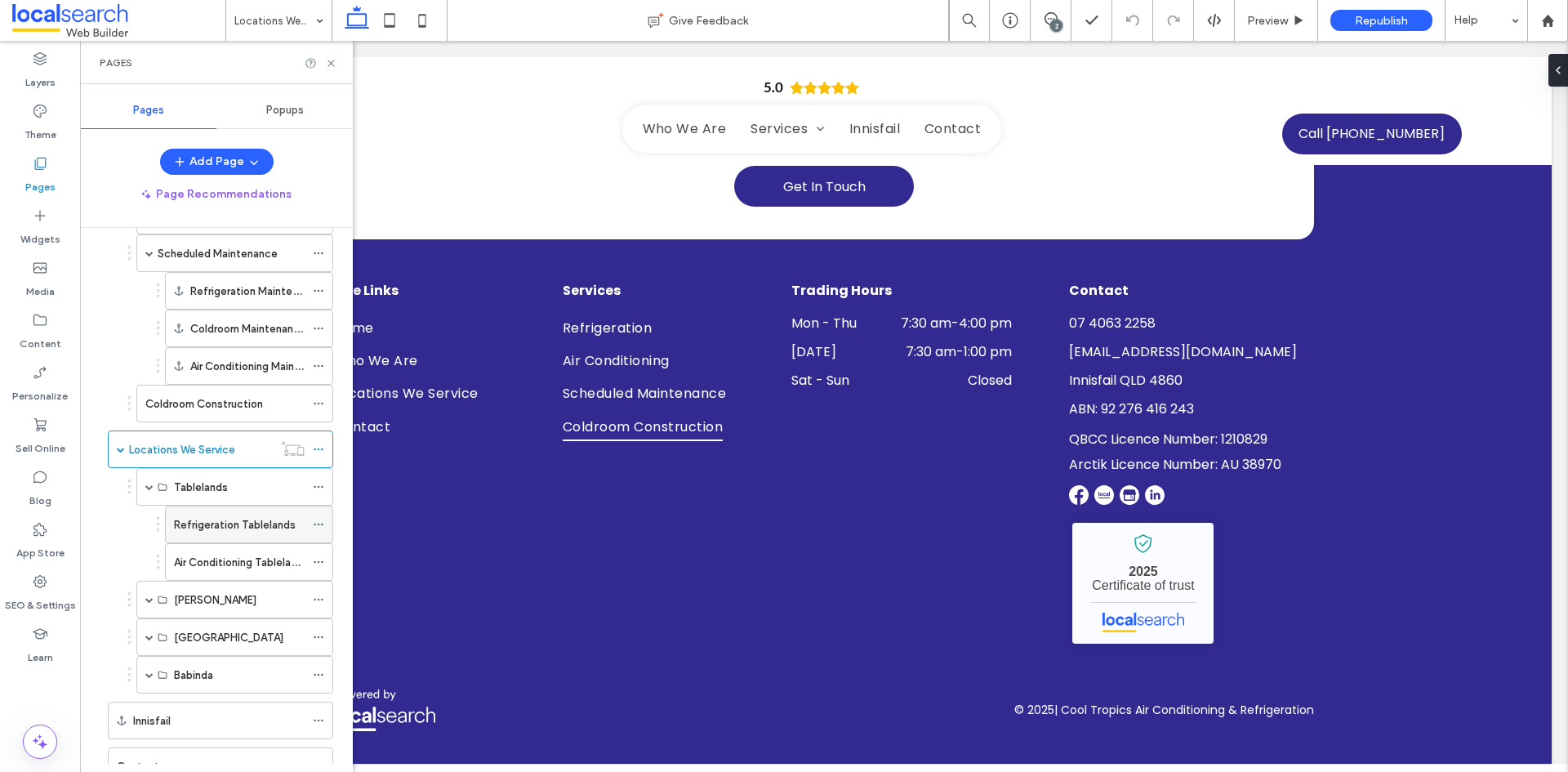
click at [225, 511] on div "Refrigeration Tablelands" at bounding box center [239, 525] width 130 height 36
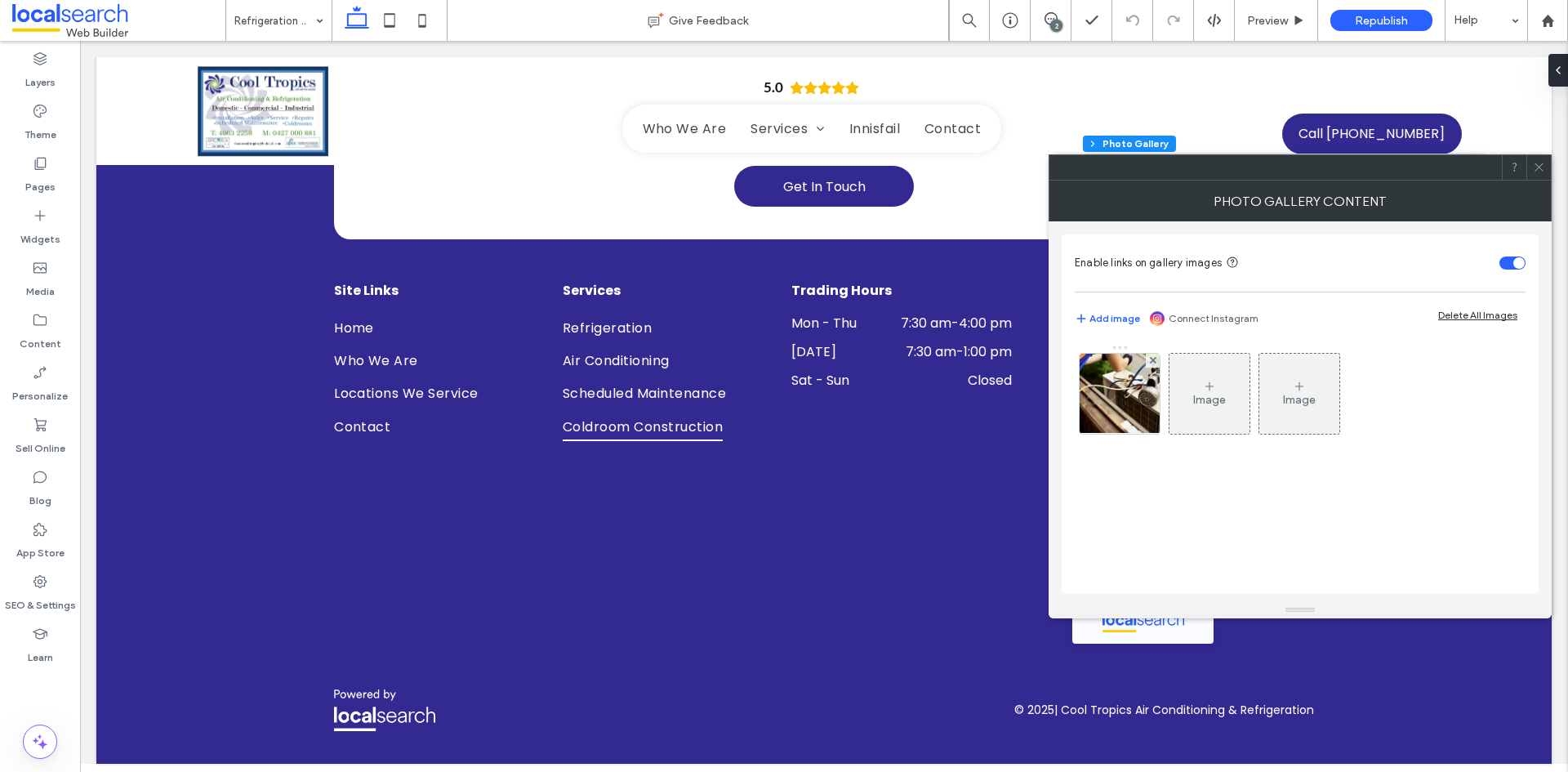
click at [1547, 161] on div at bounding box center [1538, 167] width 24 height 24
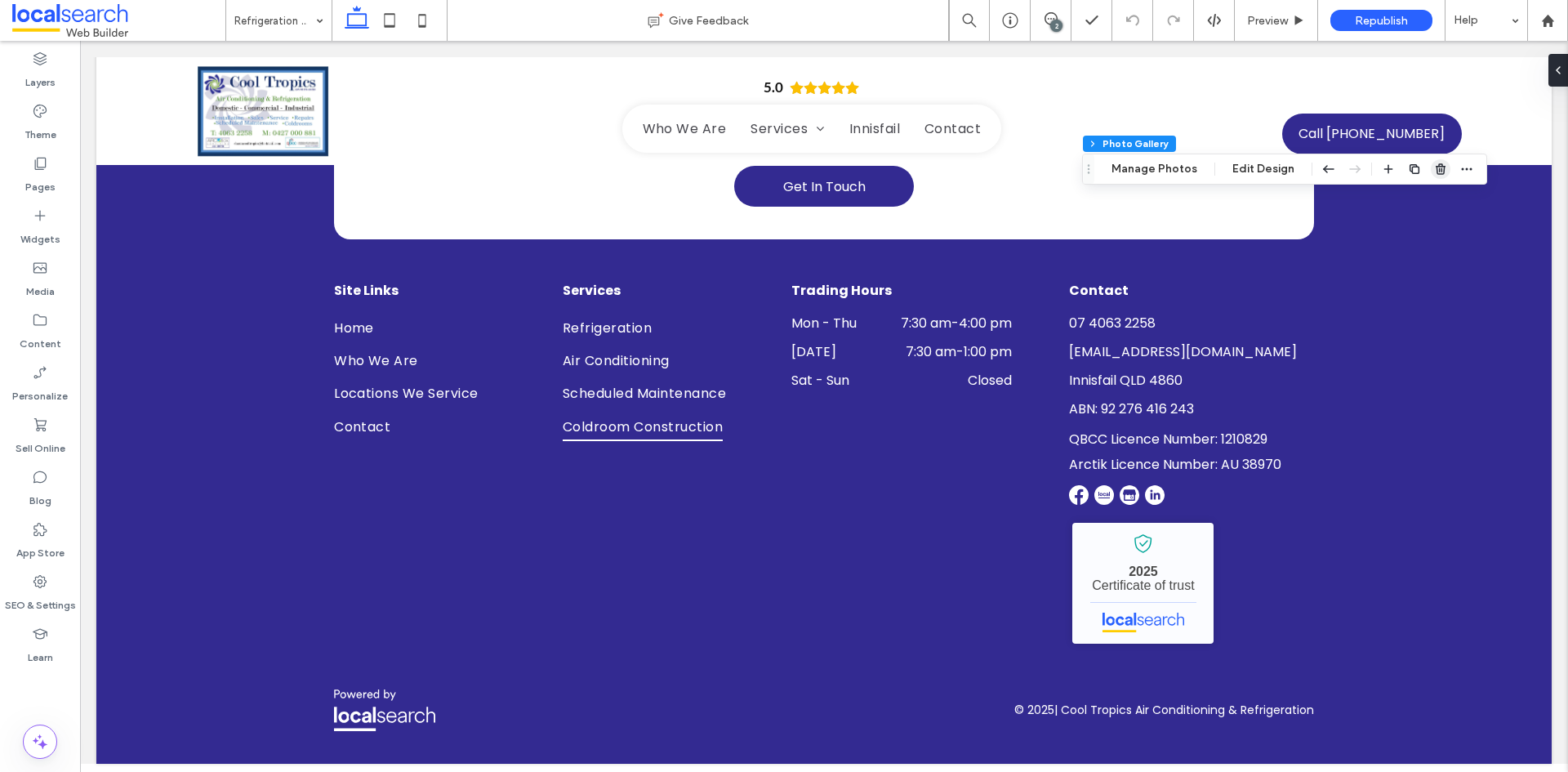
click at [1435, 168] on icon "button" at bounding box center [1440, 169] width 13 height 13
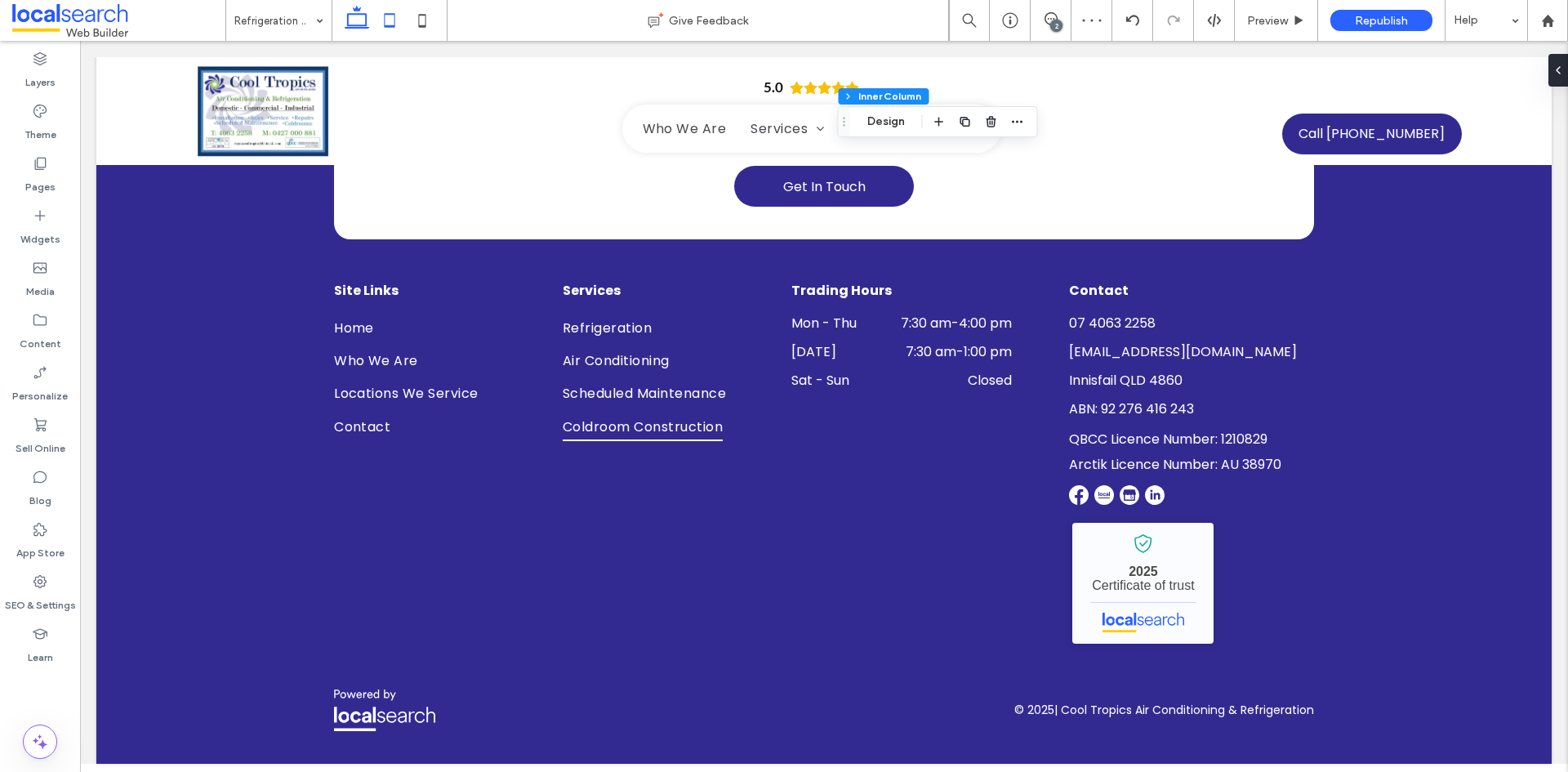
click at [391, 21] on icon at bounding box center [389, 21] width 33 height 33
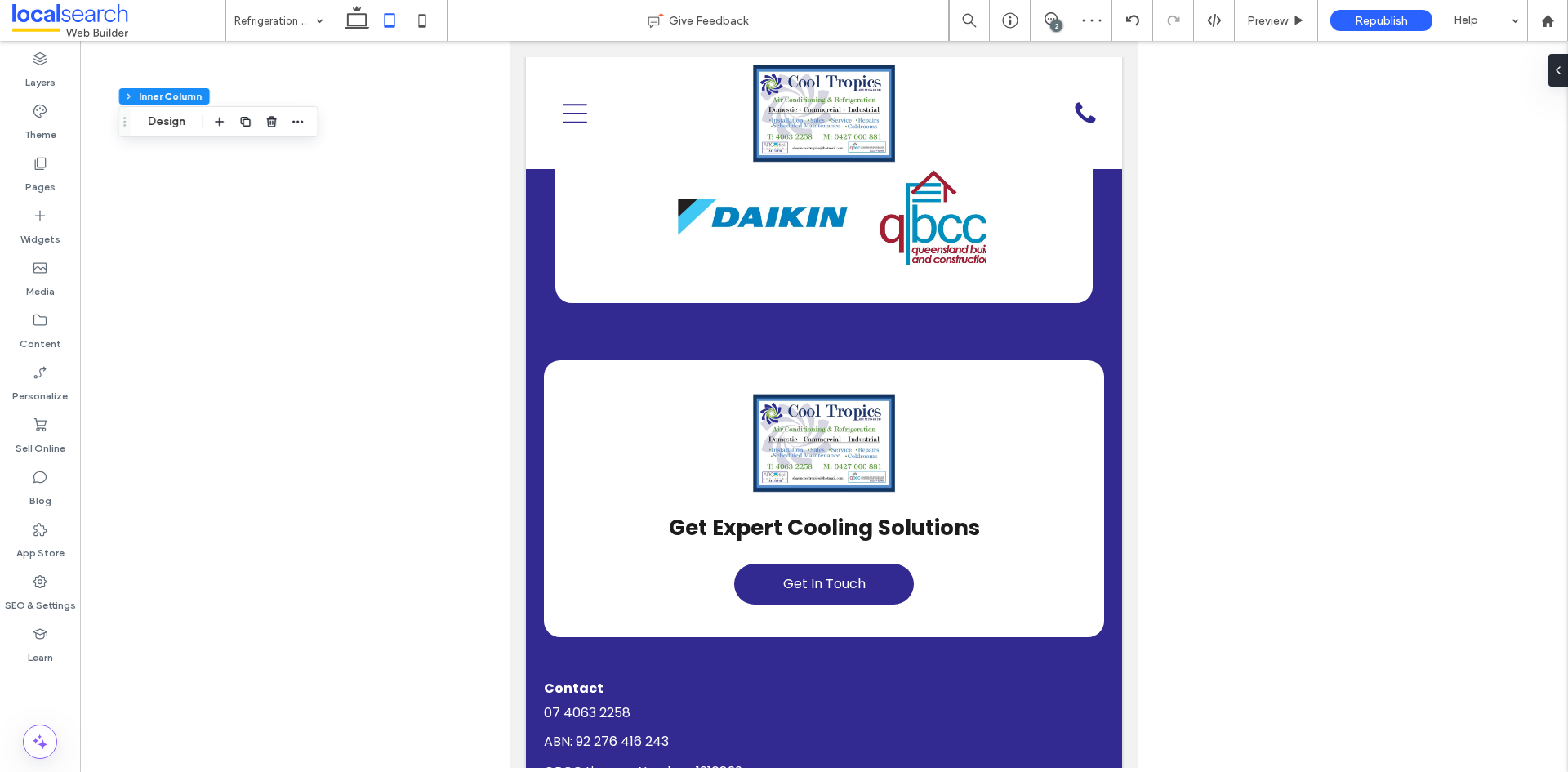
type input "*"
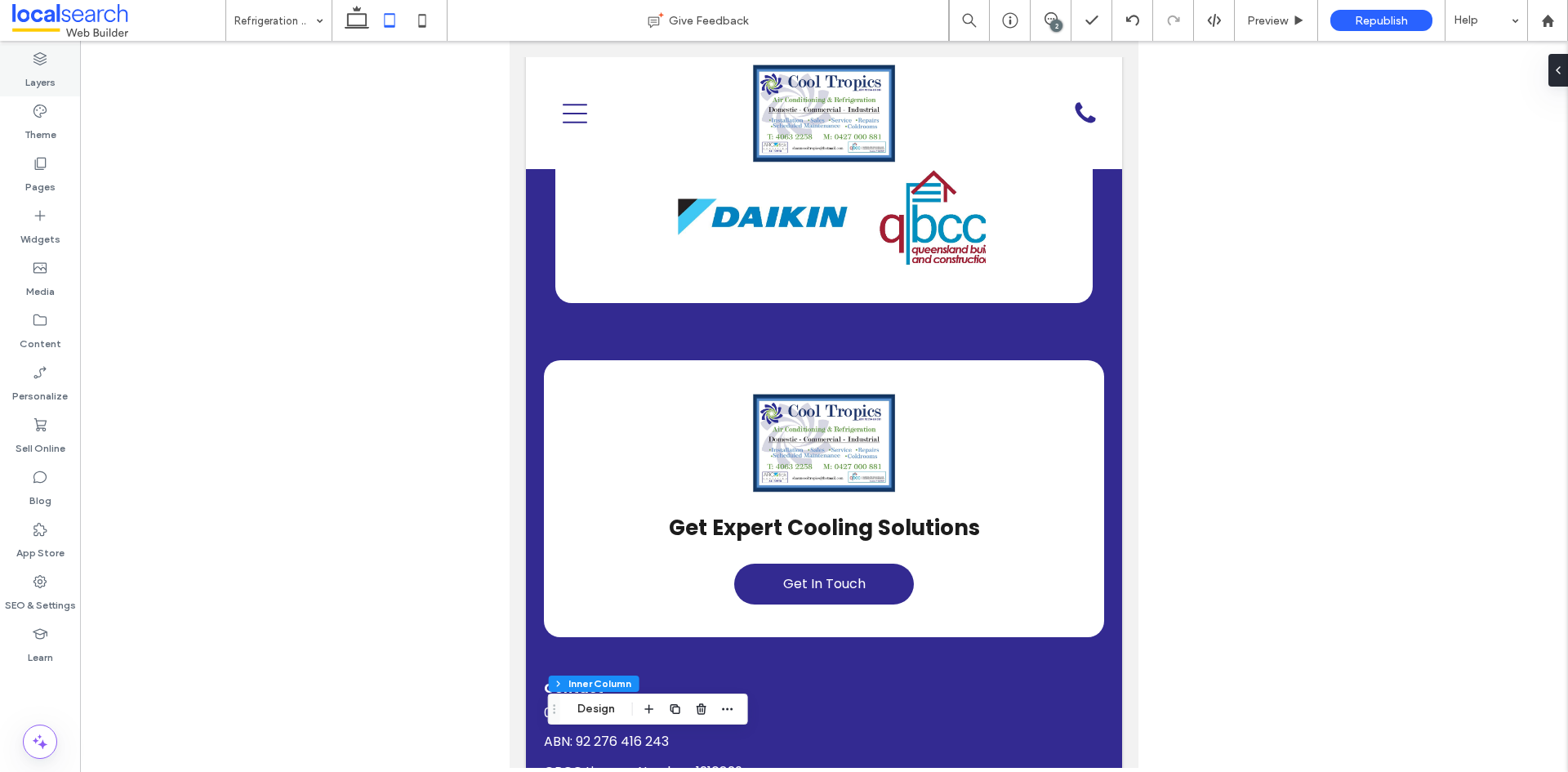
click at [41, 72] on label "Layers" at bounding box center [40, 79] width 30 height 23
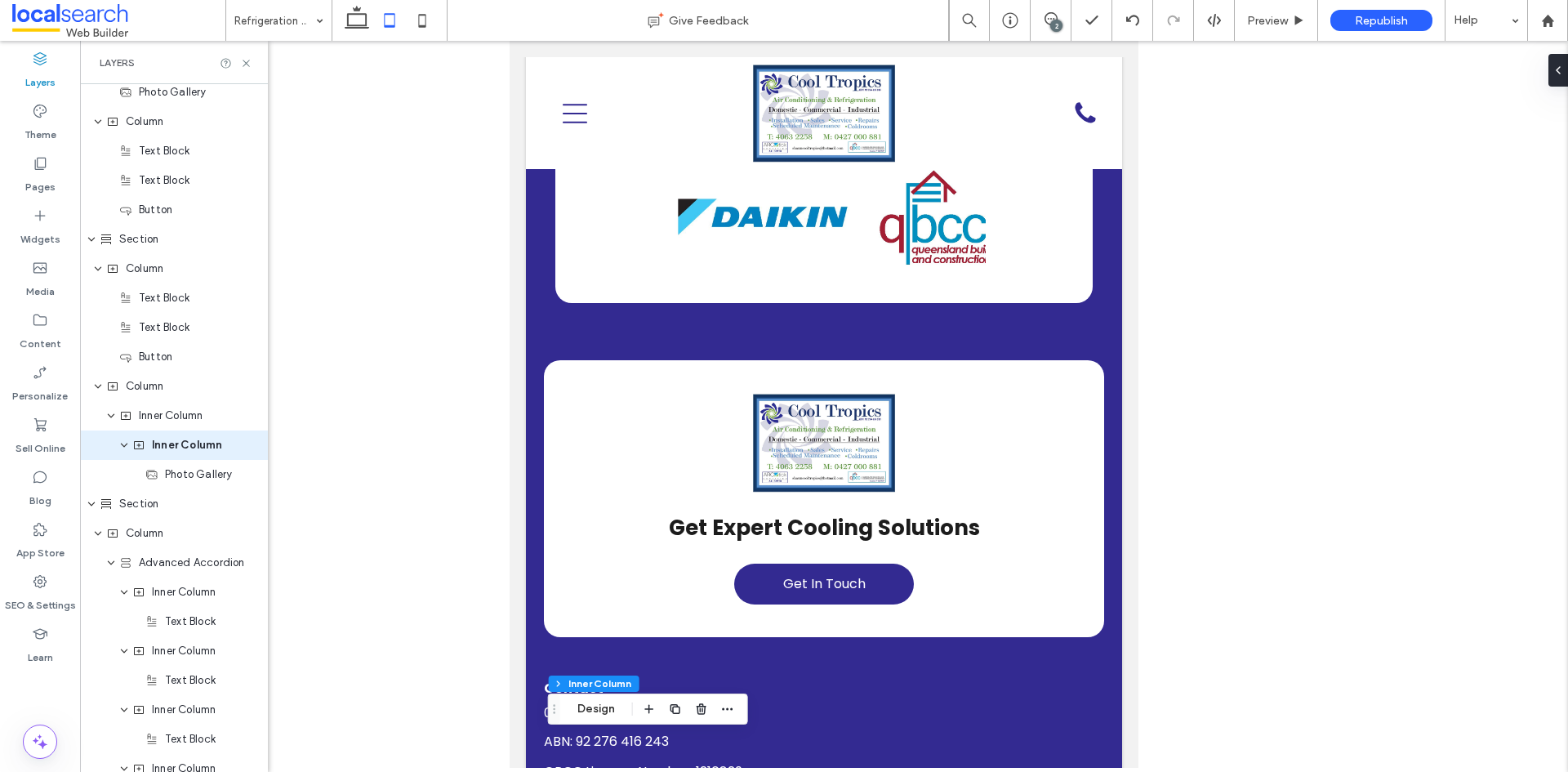
scroll to position [700, 0]
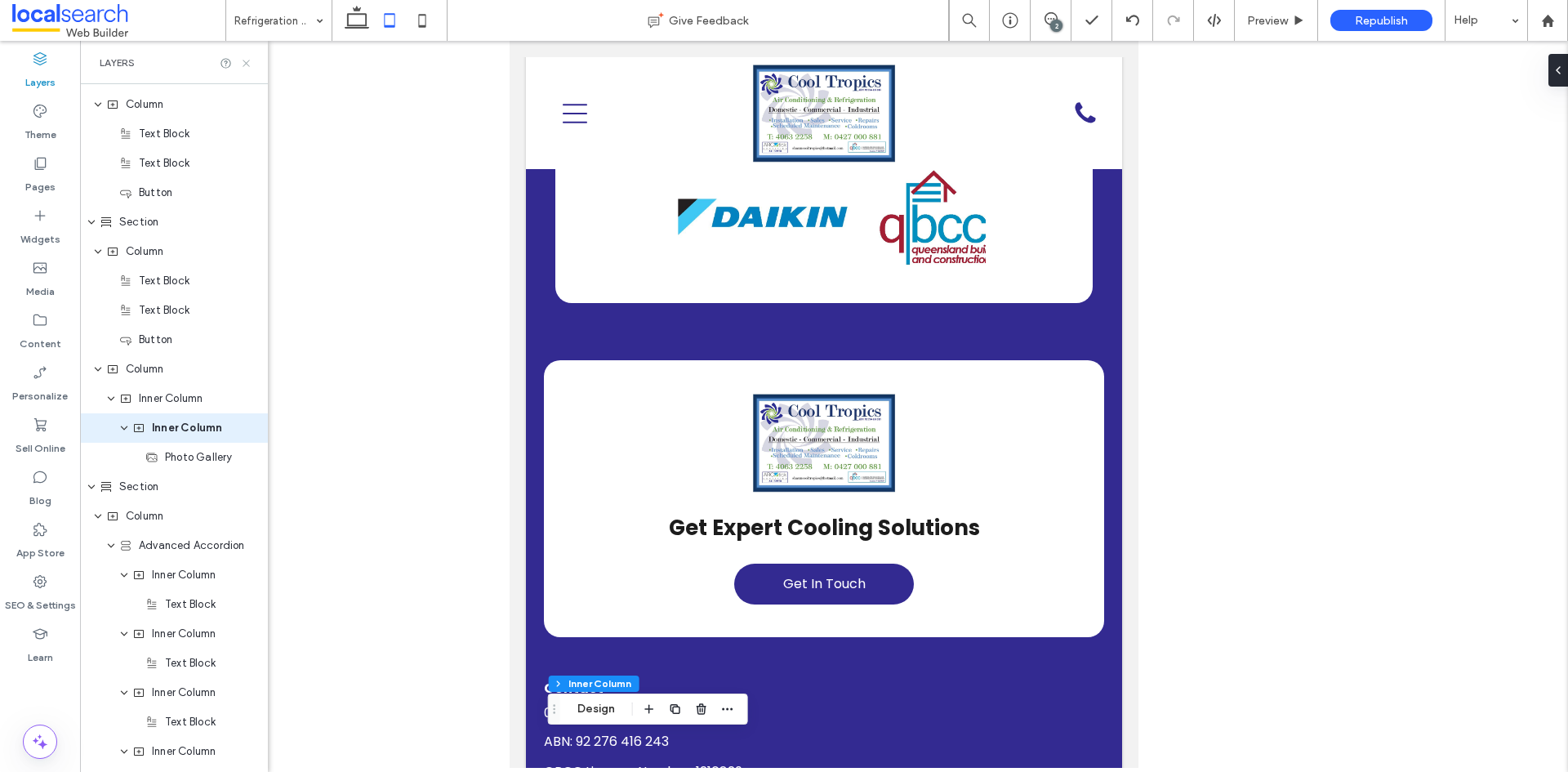
click at [247, 57] on icon at bounding box center [246, 63] width 12 height 12
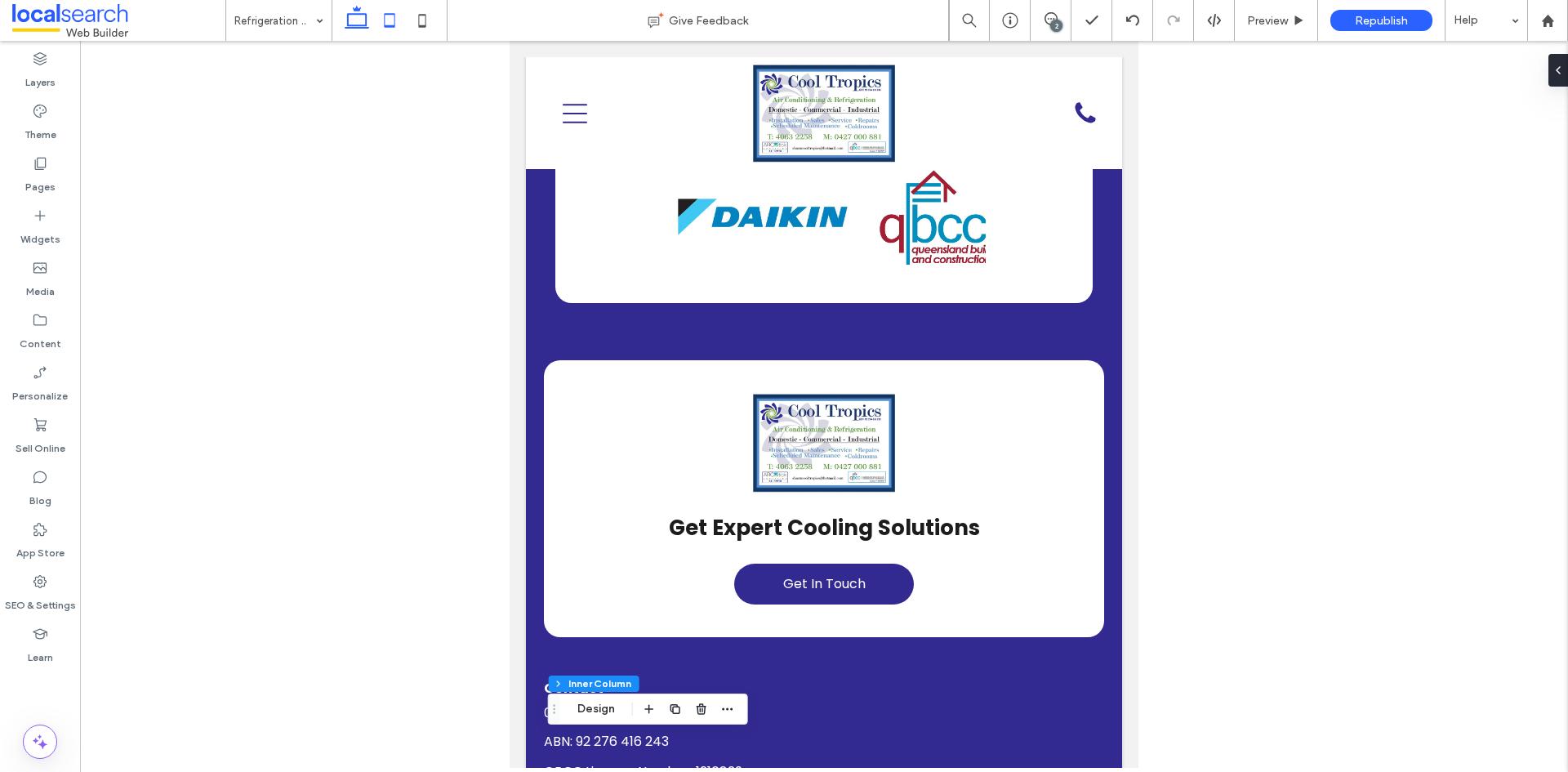
click at [360, 32] on icon at bounding box center [357, 21] width 33 height 33
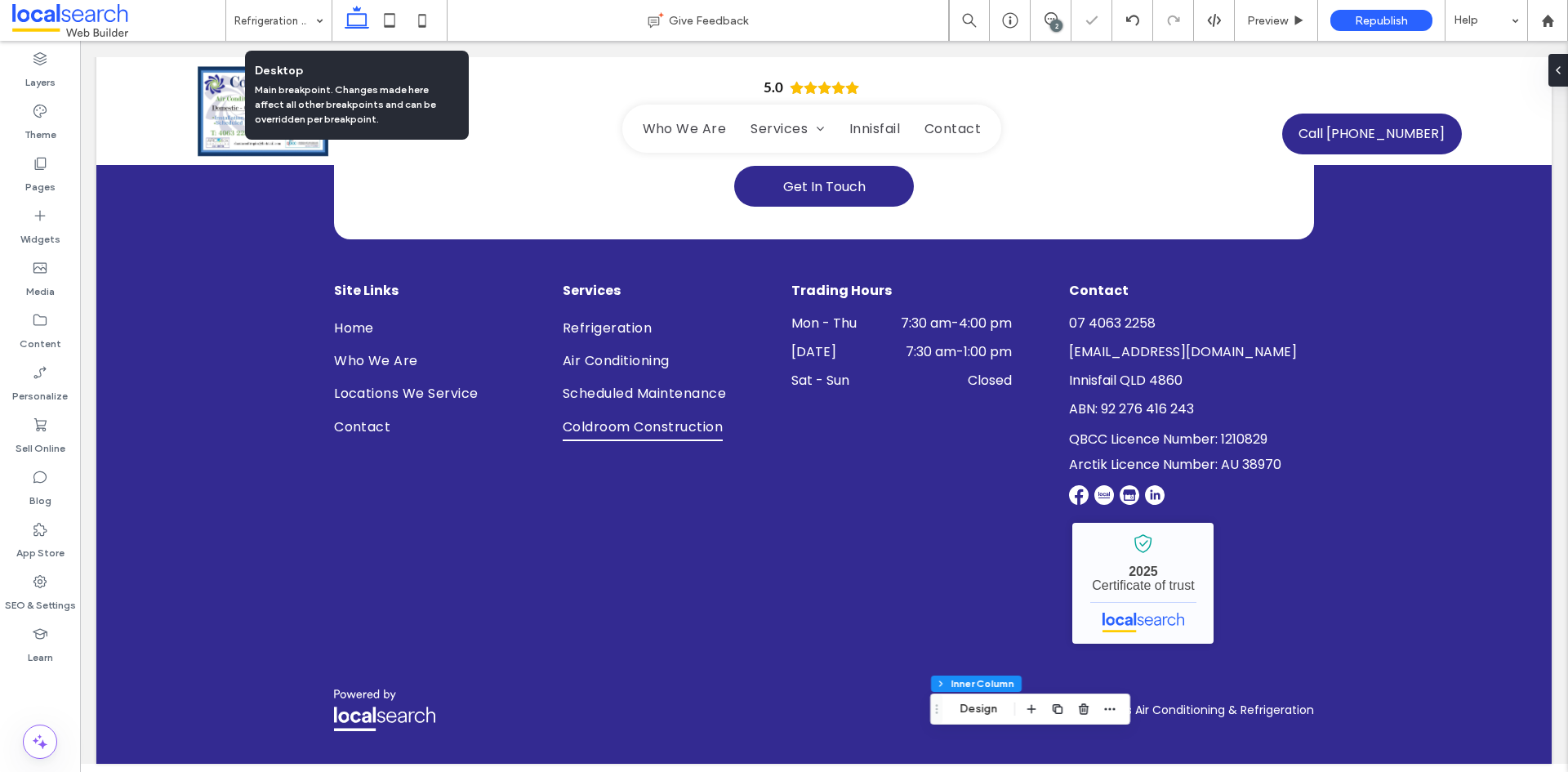
type input "***"
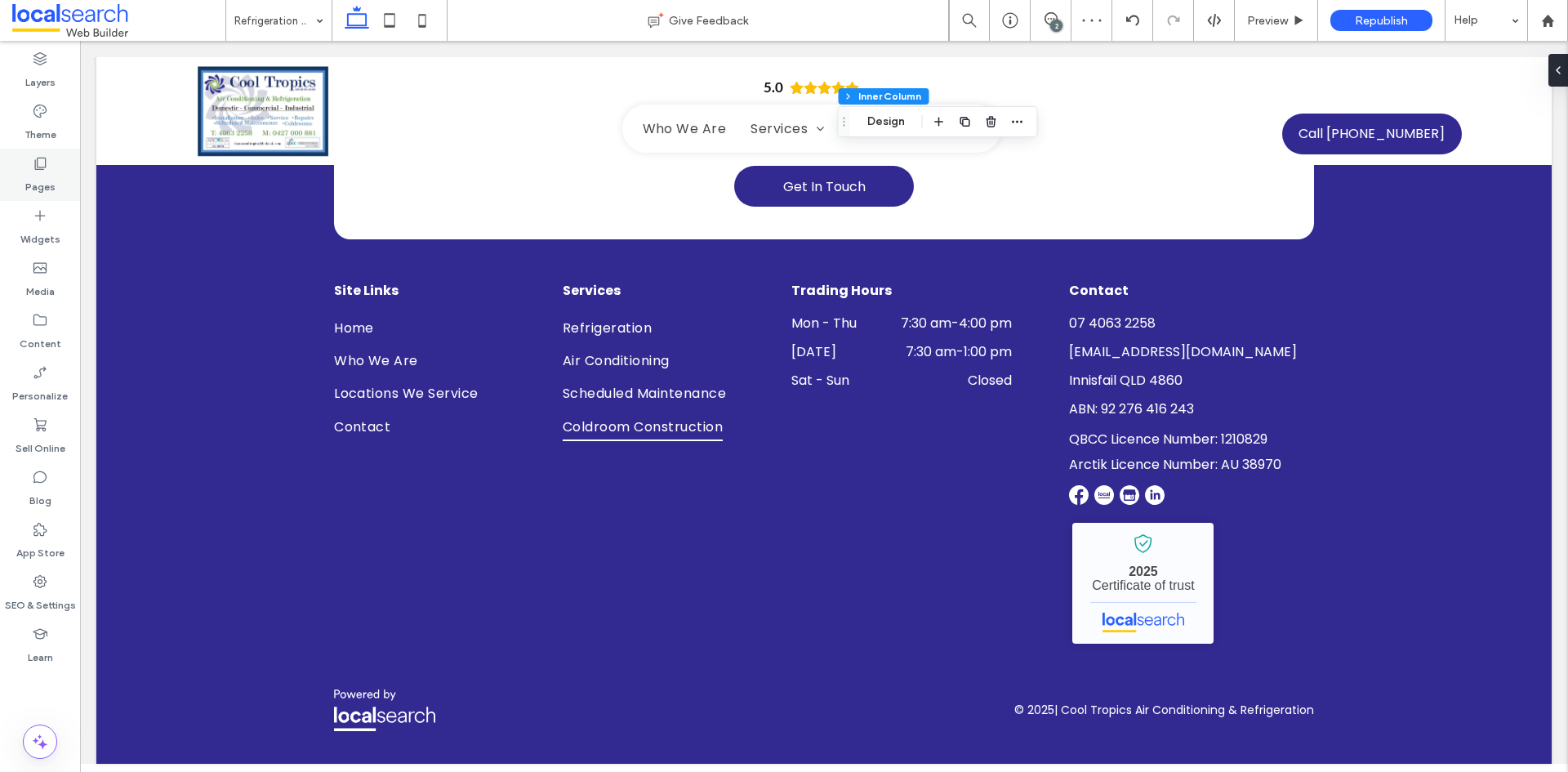
click at [54, 177] on label "Pages" at bounding box center [40, 183] width 30 height 23
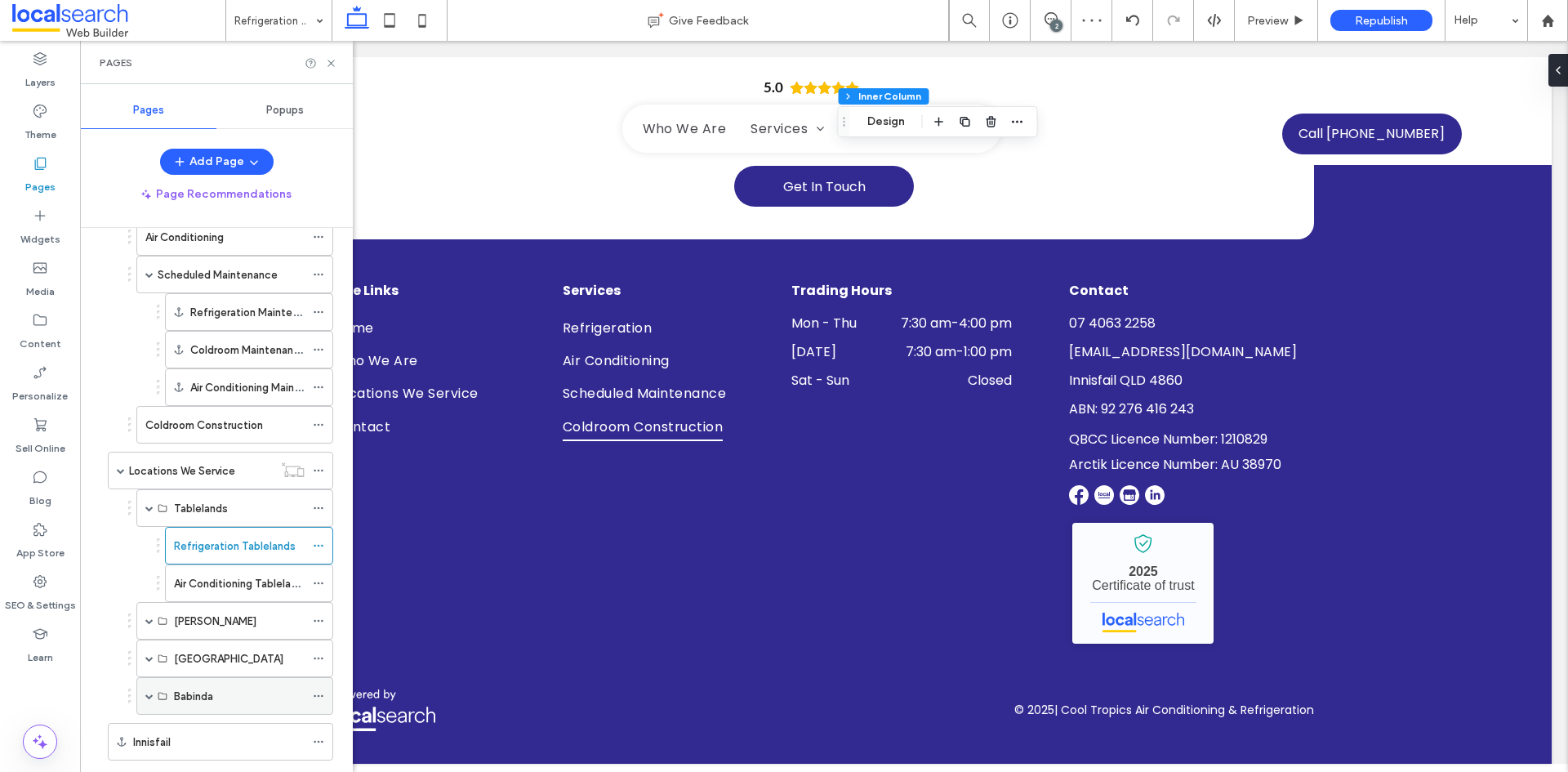
scroll to position [325, 0]
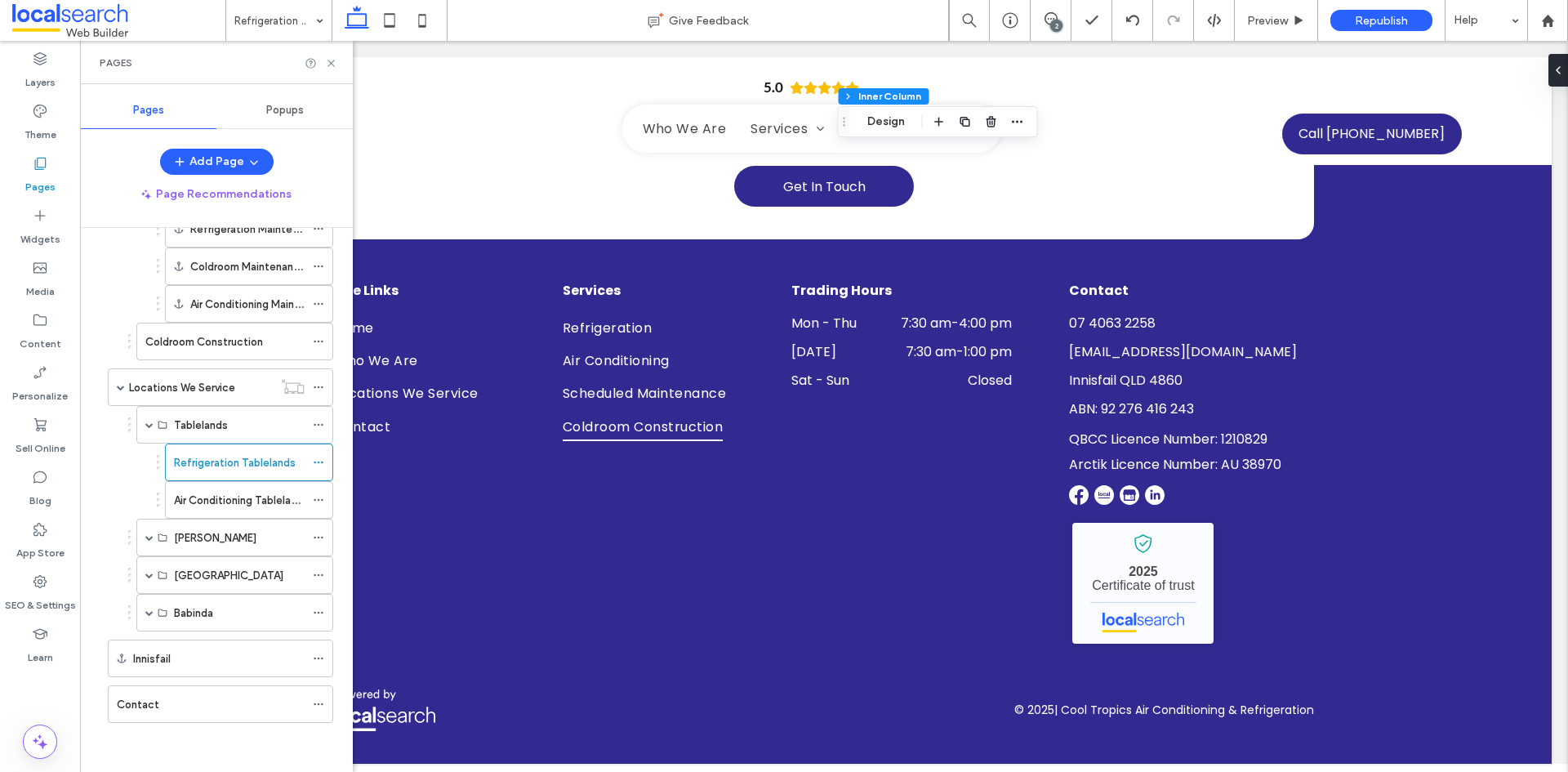
drag, startPoint x: 222, startPoint y: 505, endPoint x: 258, endPoint y: 493, distance: 37.9
click at [221, 503] on label "Air Conditioning Tablelands" at bounding box center [241, 501] width 135 height 29
click at [330, 62] on use at bounding box center [330, 62] width 6 height 6
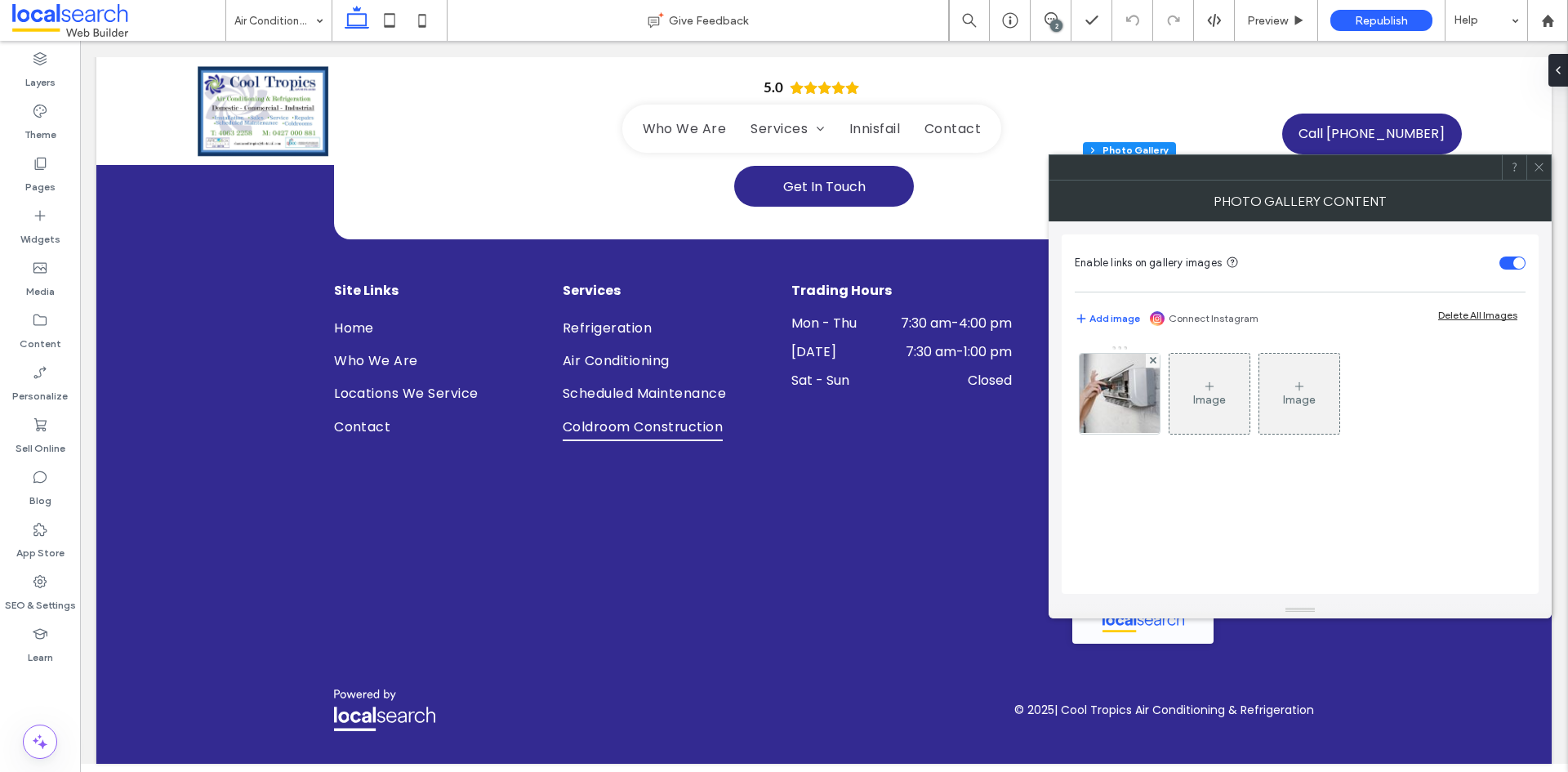
click at [1546, 166] on div at bounding box center [1538, 167] width 24 height 24
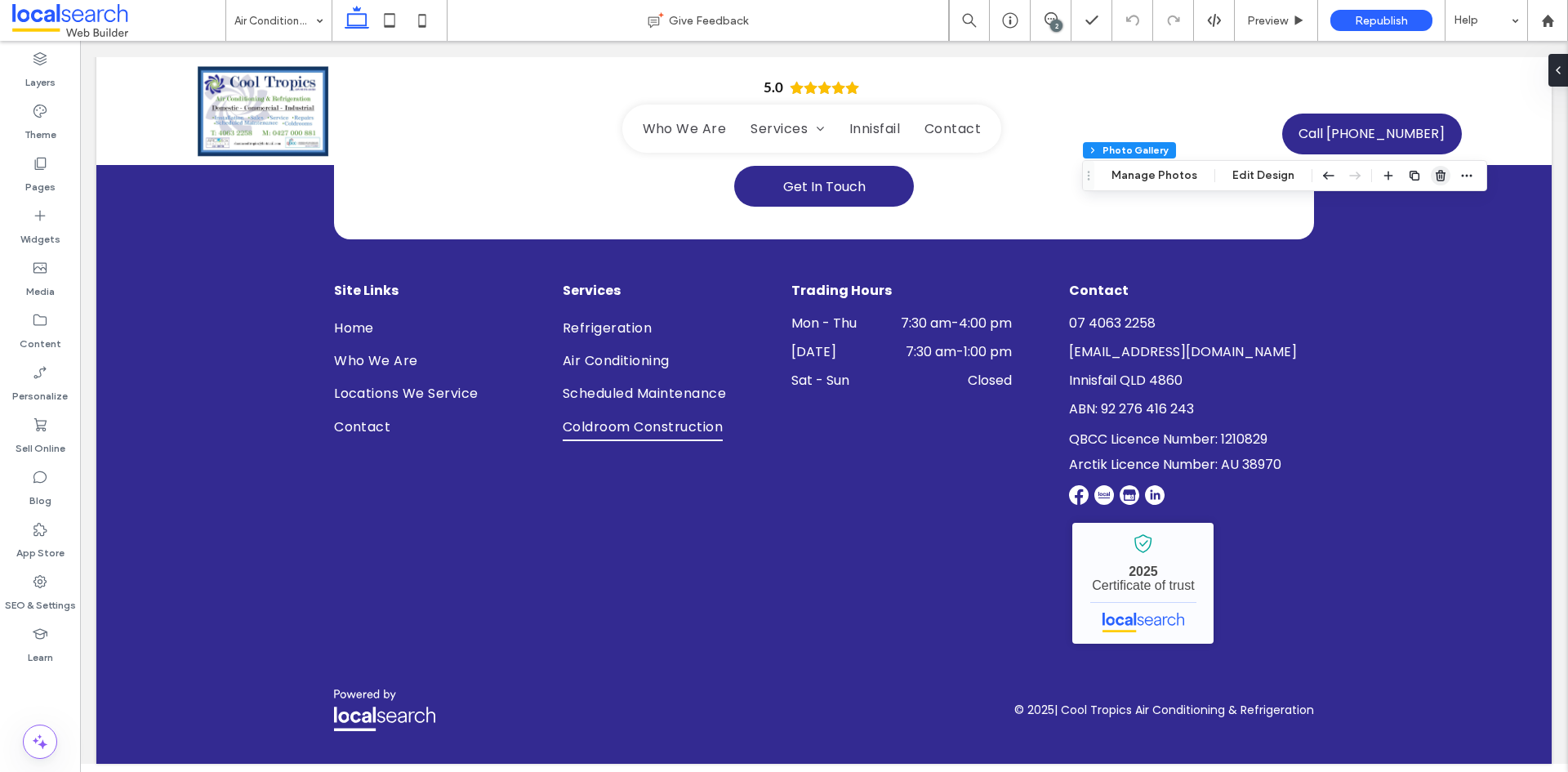
click at [1440, 176] on icon "button" at bounding box center [1440, 175] width 13 height 13
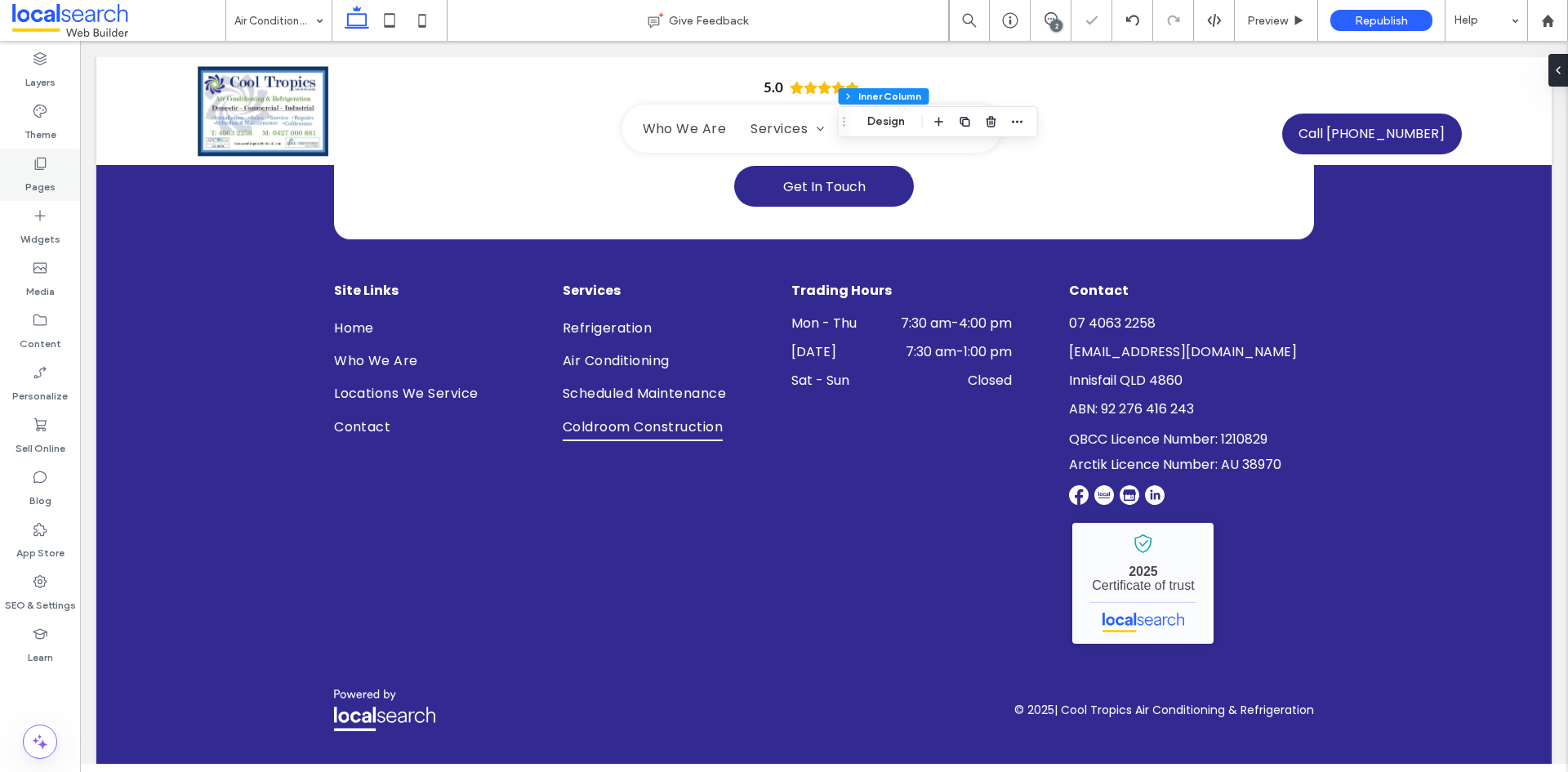
click at [31, 179] on label "Pages" at bounding box center [40, 183] width 30 height 23
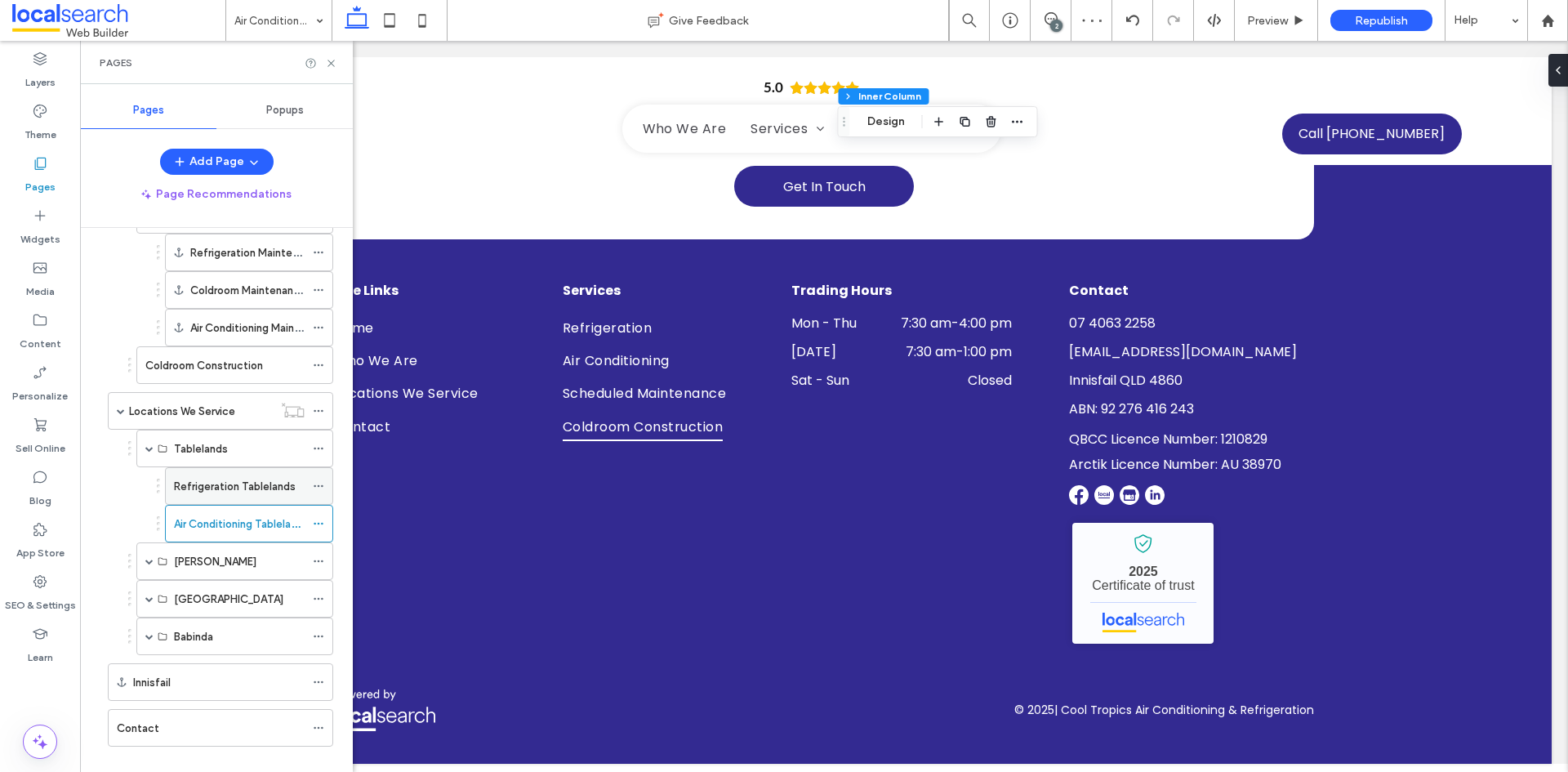
scroll to position [325, 0]
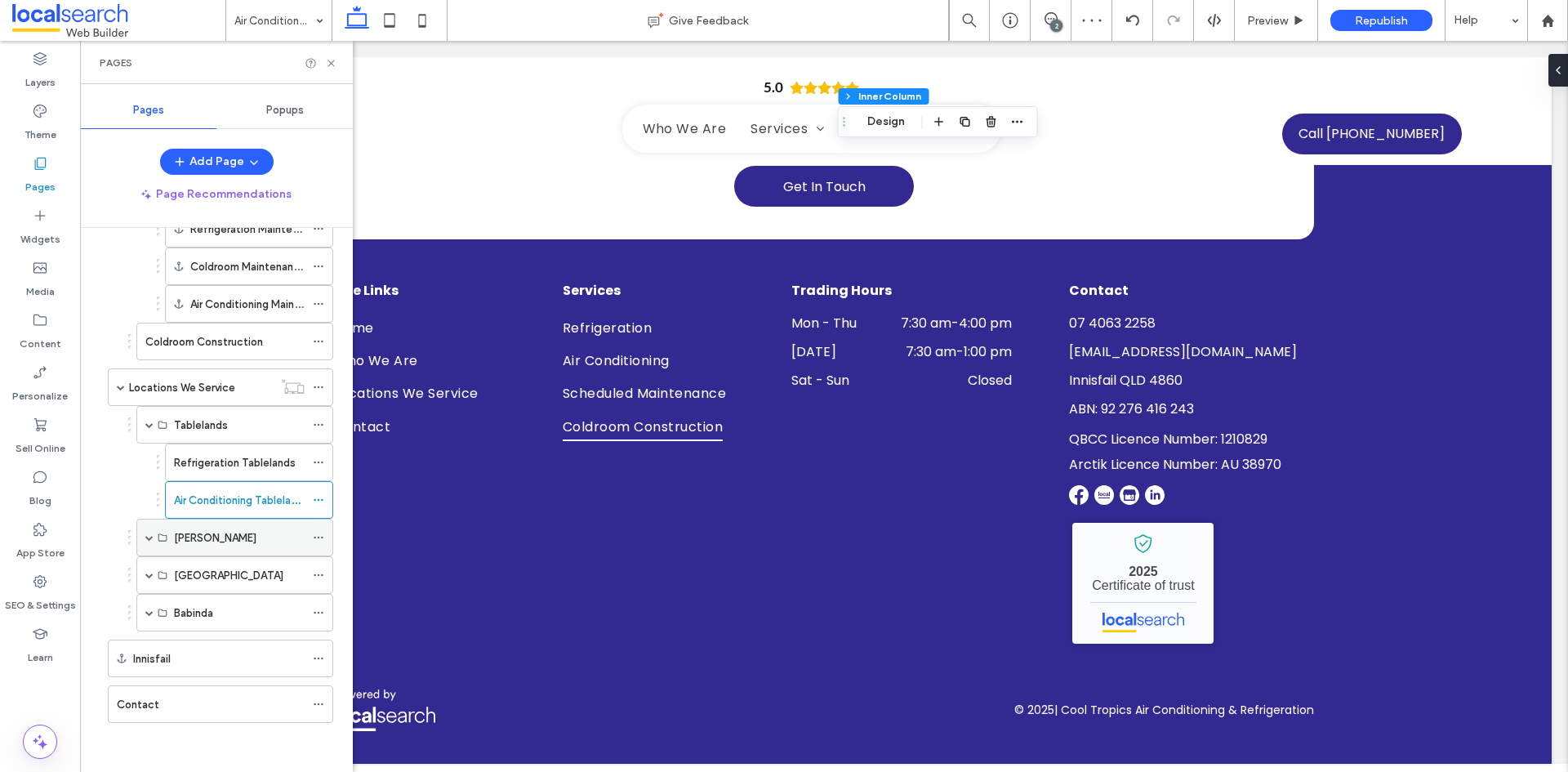
click at [145, 535] on span at bounding box center [149, 537] width 8 height 8
click at [336, 57] on icon at bounding box center [331, 63] width 12 height 12
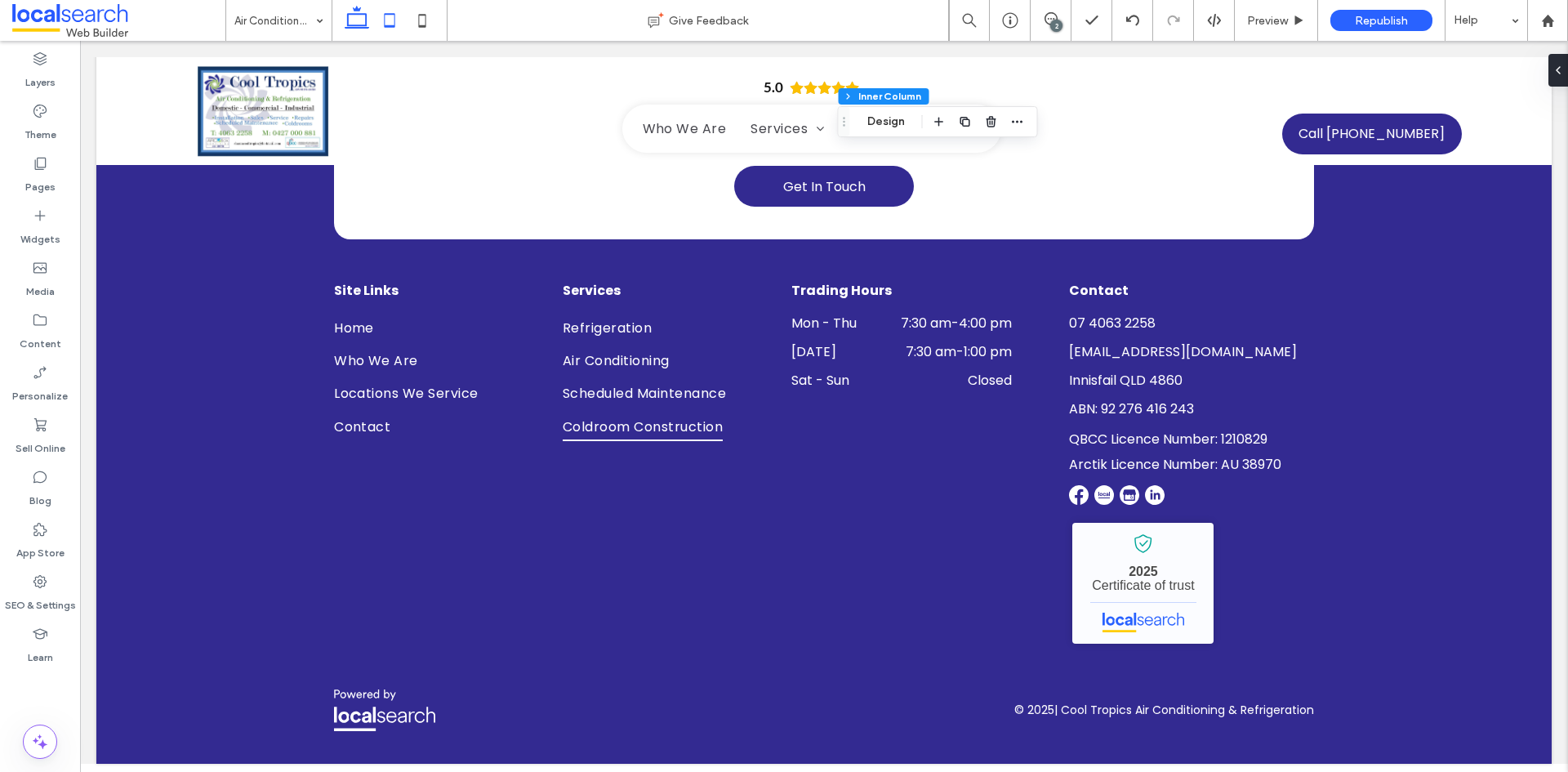
click at [376, 23] on icon at bounding box center [389, 21] width 33 height 33
type input "*"
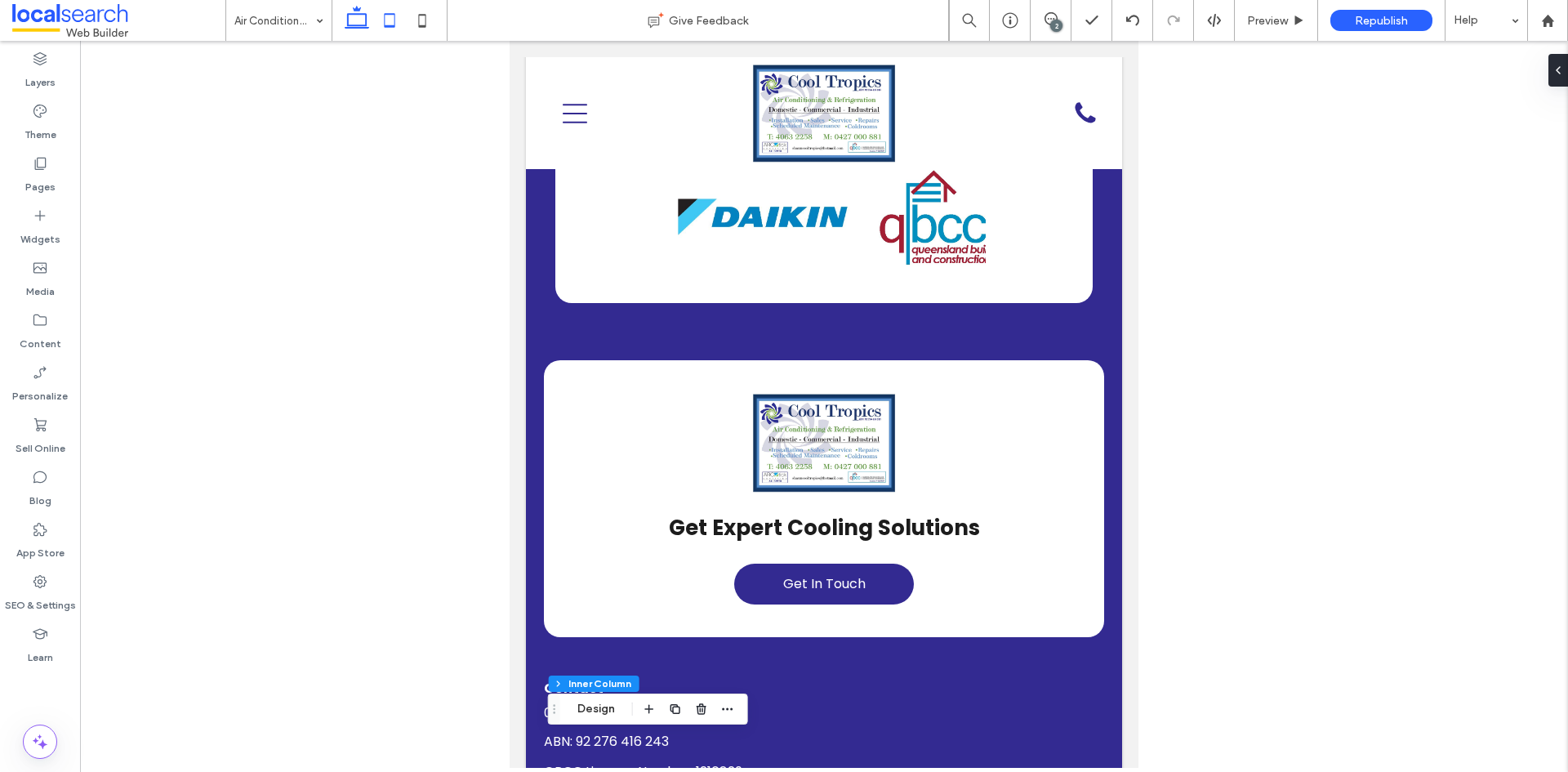
click at [370, 20] on icon at bounding box center [357, 21] width 33 height 33
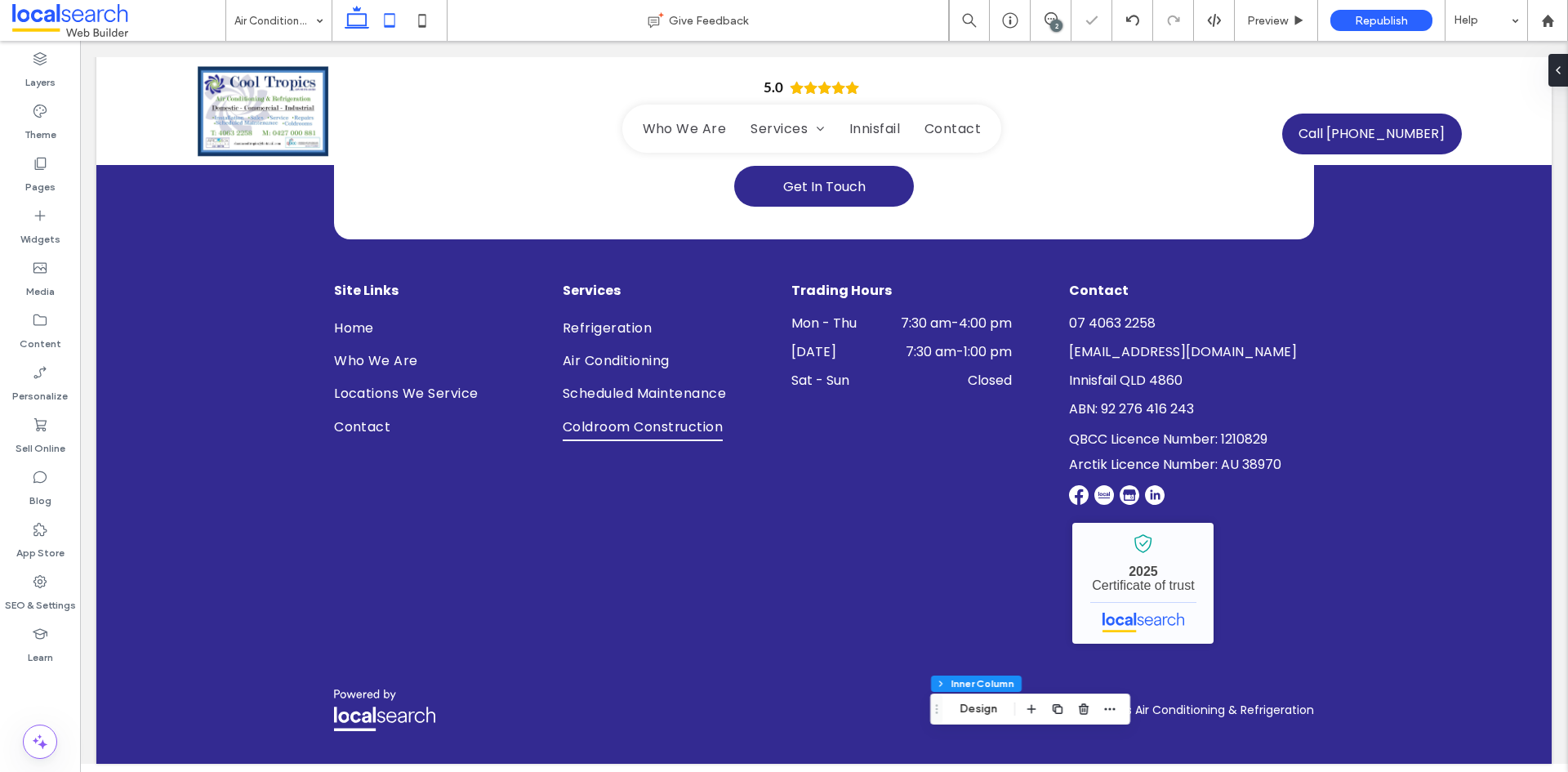
type input "***"
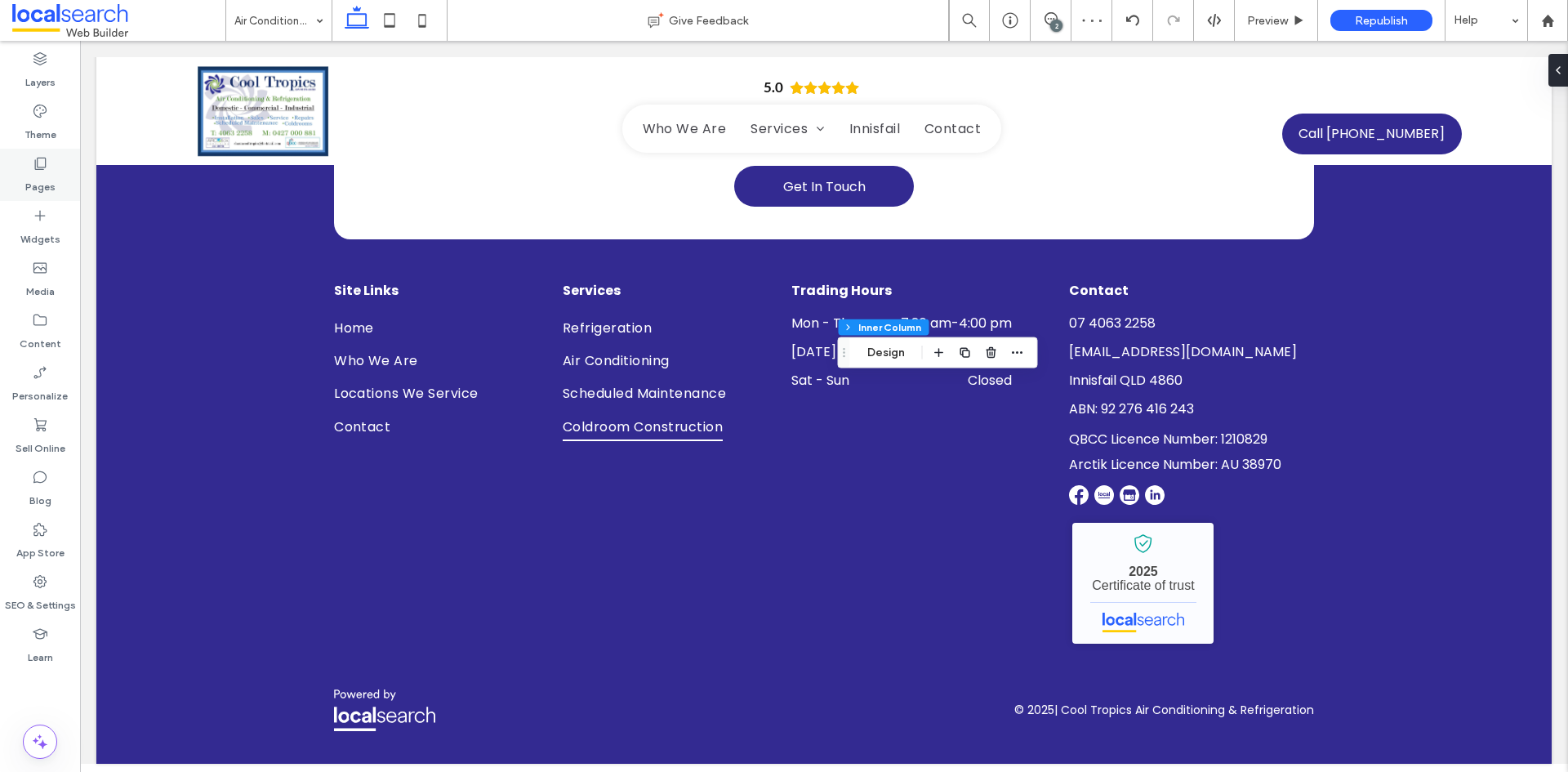
click at [52, 181] on label "Pages" at bounding box center [40, 183] width 30 height 23
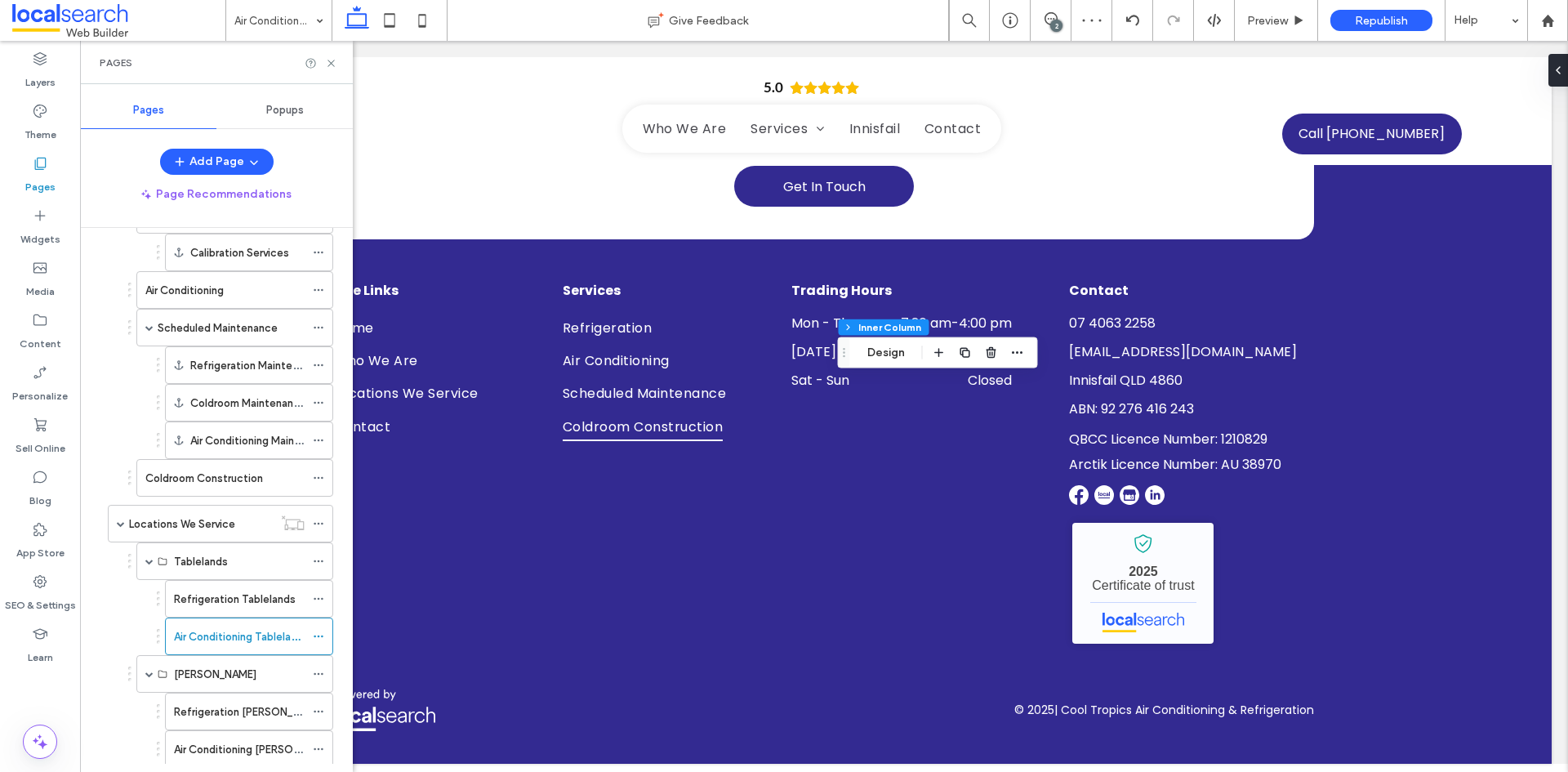
scroll to position [401, 0]
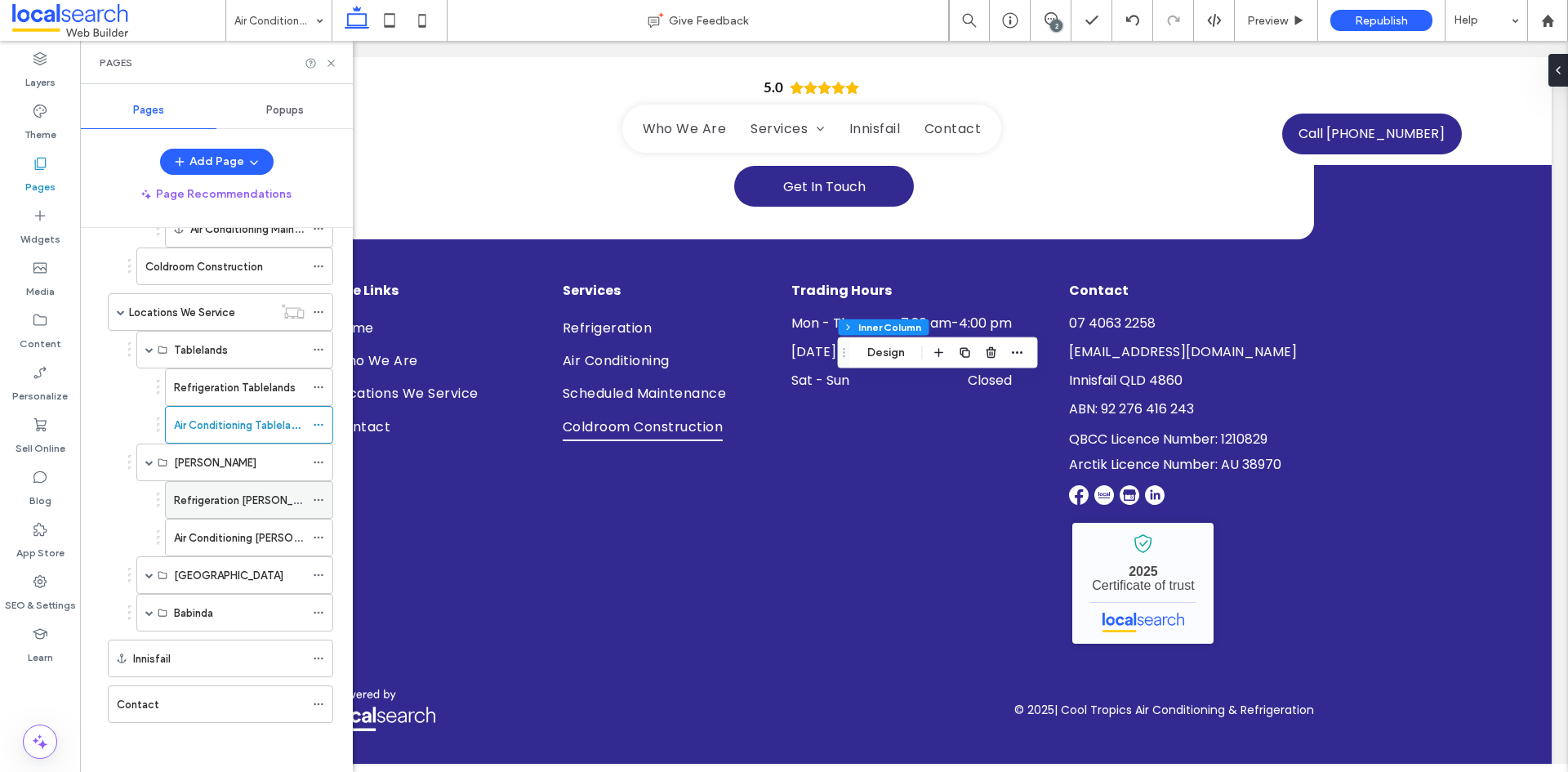
click at [186, 493] on label "Refrigeration Tully" at bounding box center [249, 501] width 150 height 29
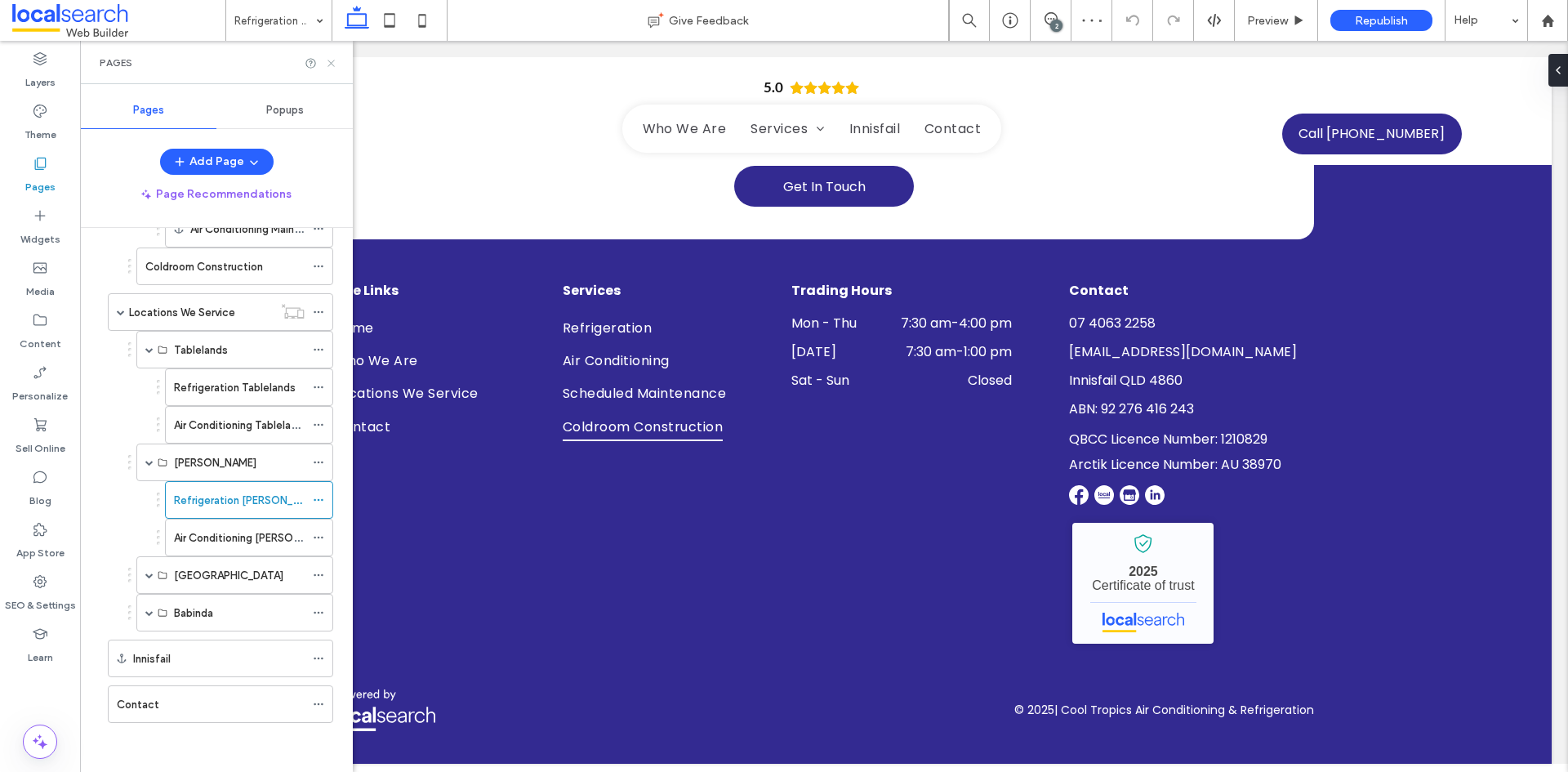
click at [327, 64] on icon at bounding box center [331, 63] width 12 height 12
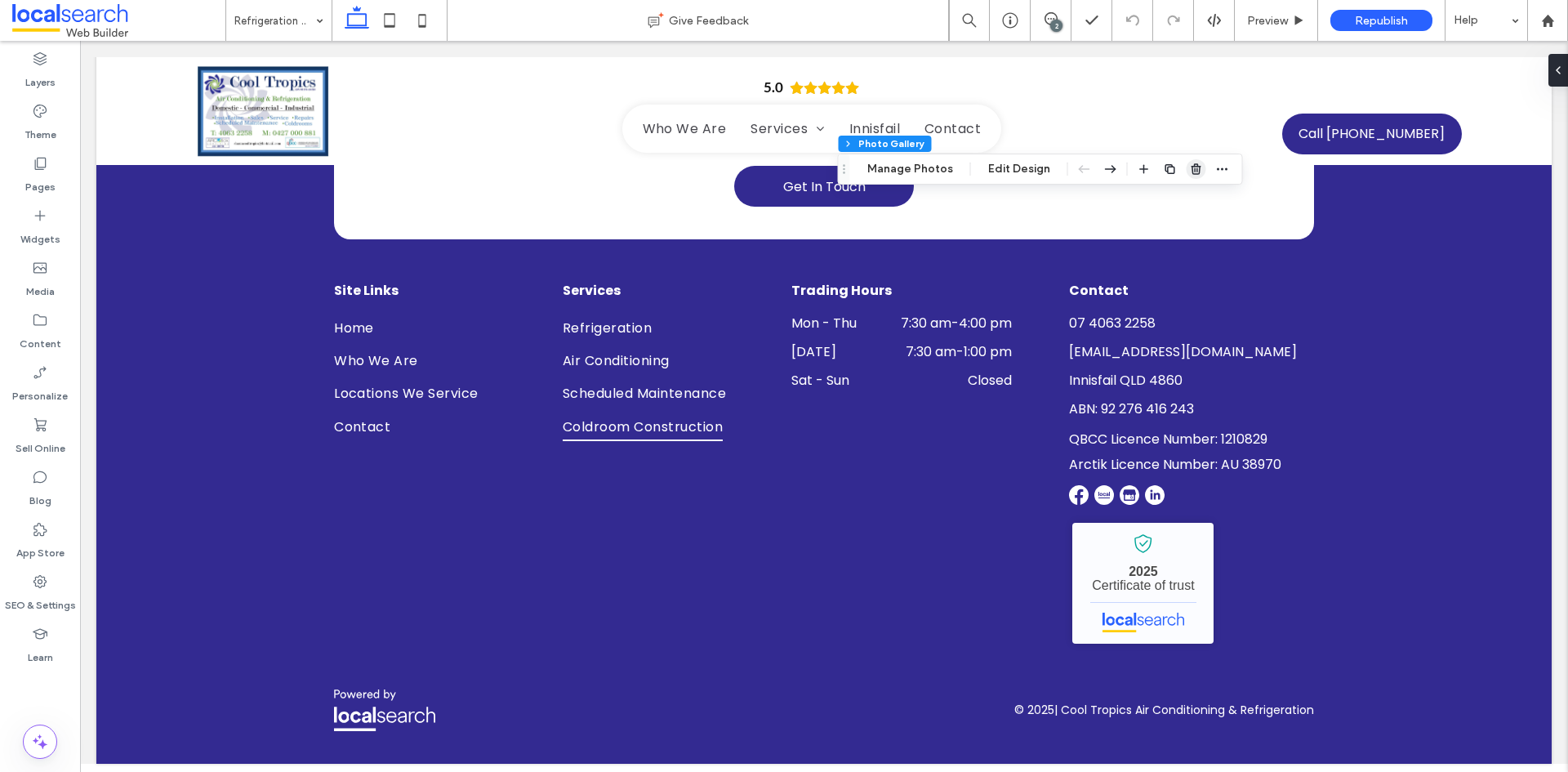
click at [1191, 174] on use "button" at bounding box center [1195, 169] width 10 height 11
click at [391, 8] on icon at bounding box center [389, 21] width 33 height 33
type input "*"
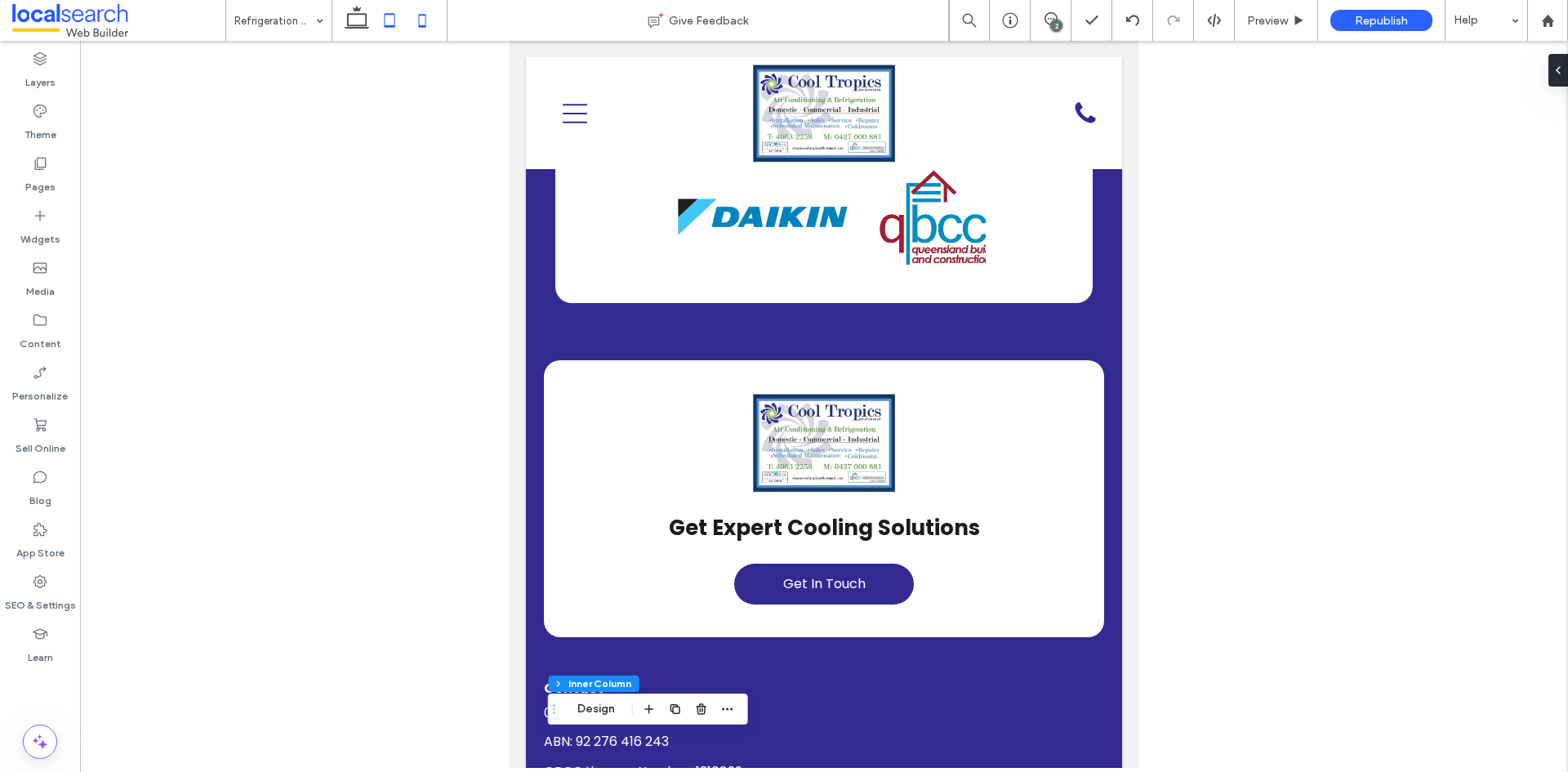
click at [429, 33] on icon at bounding box center [422, 21] width 33 height 33
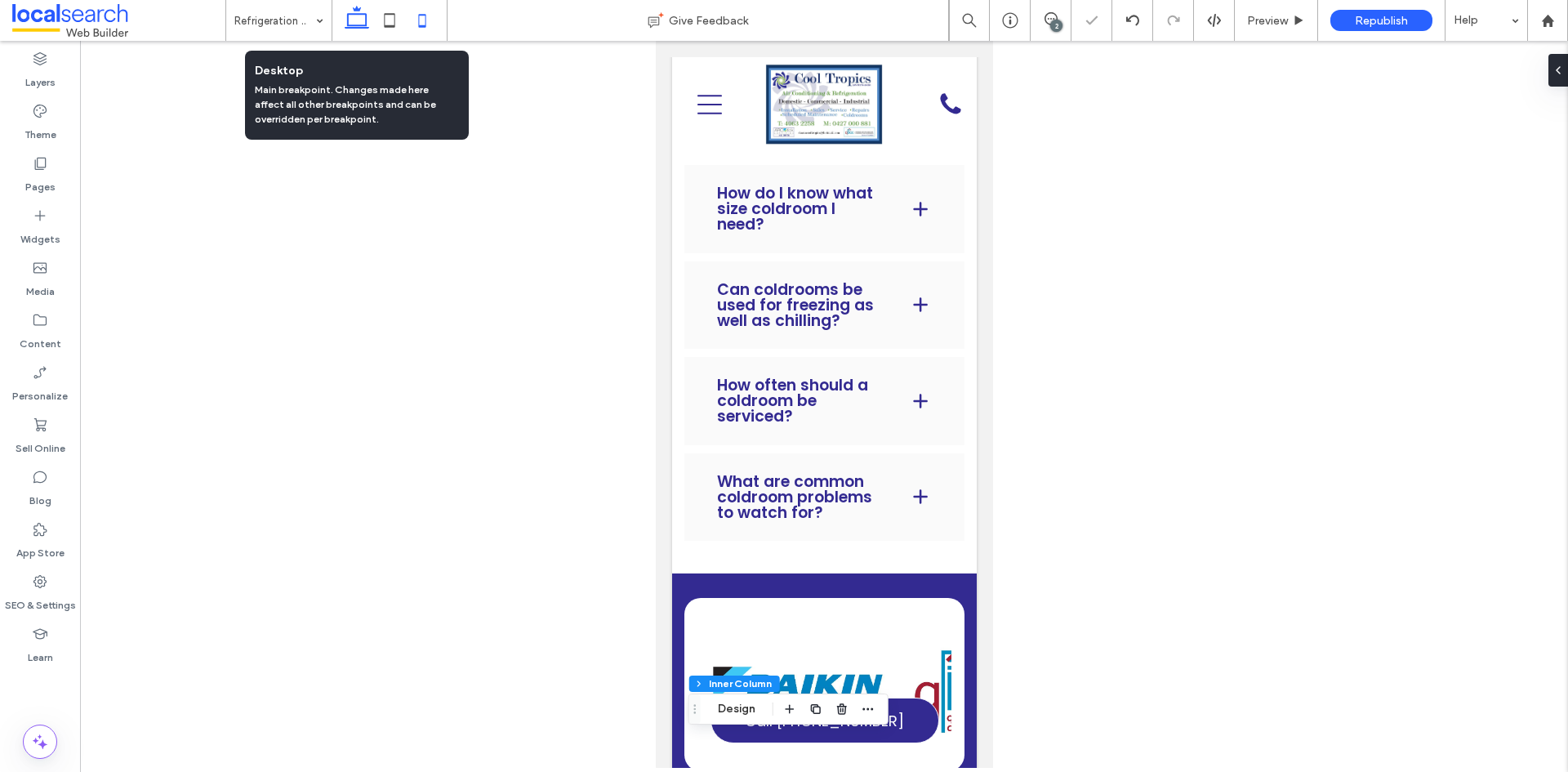
click at [352, 25] on use at bounding box center [356, 17] width 24 height 23
type input "***"
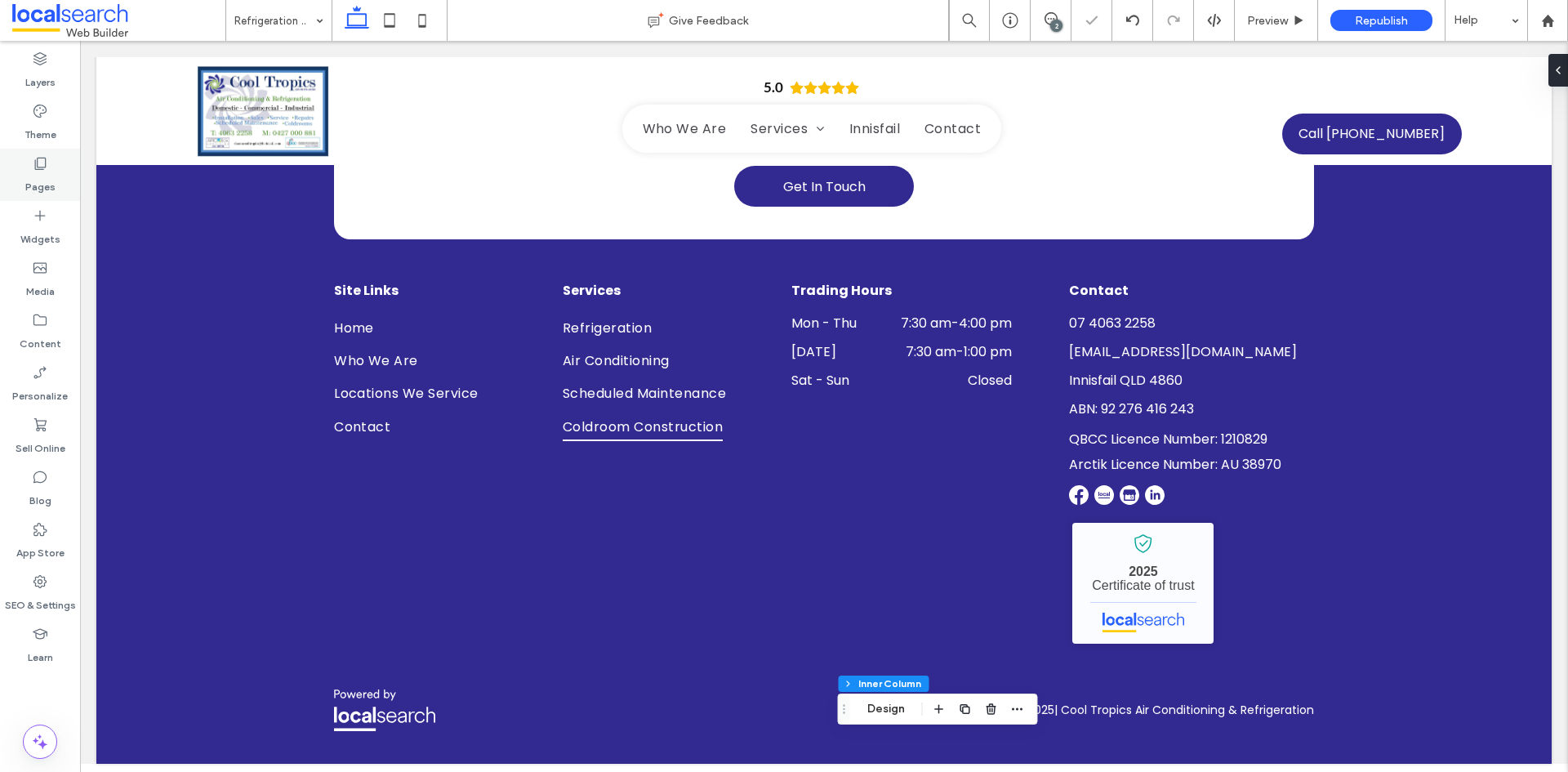
click at [55, 190] on div "Pages" at bounding box center [40, 175] width 80 height 53
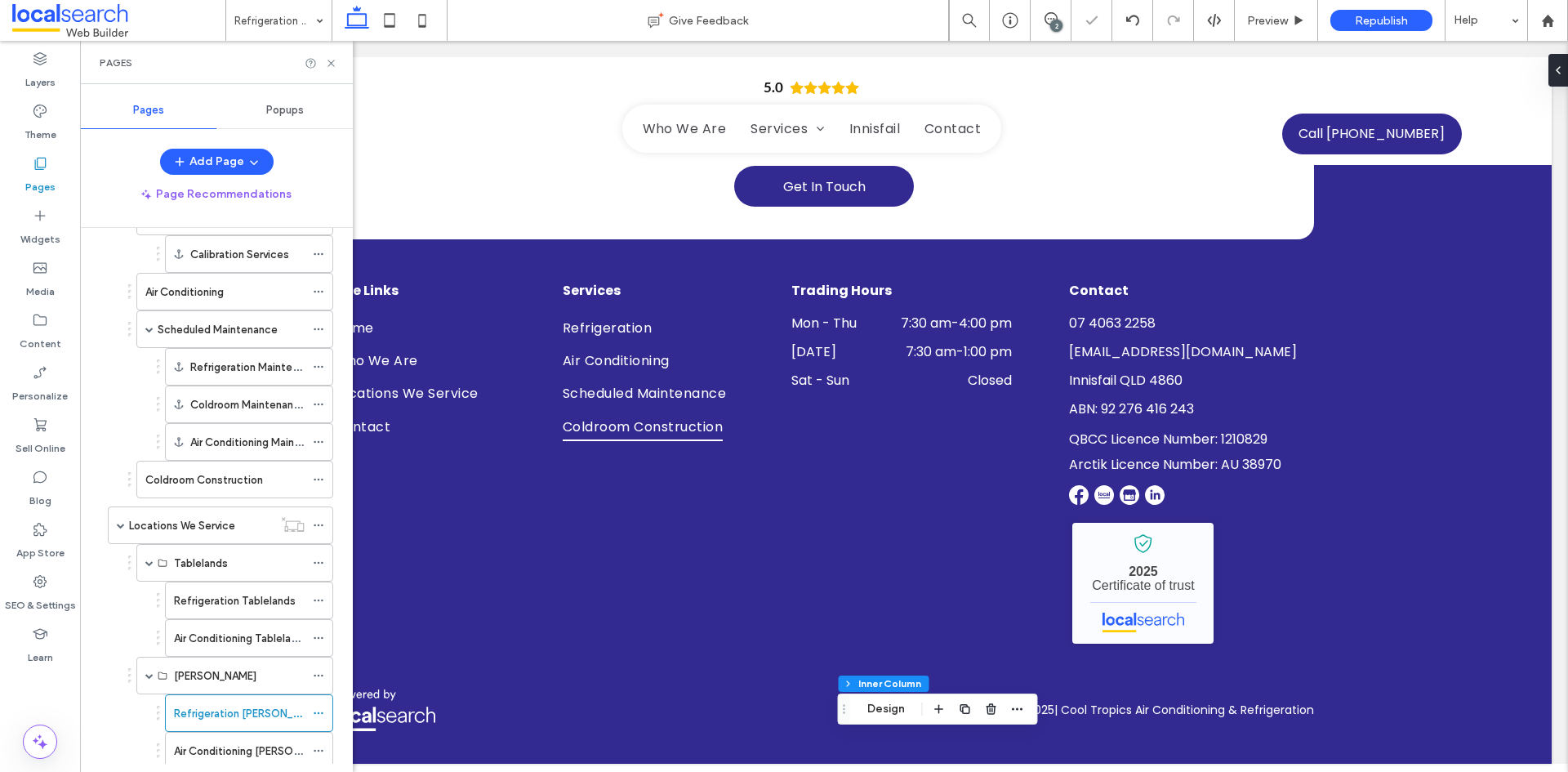
scroll to position [401, 0]
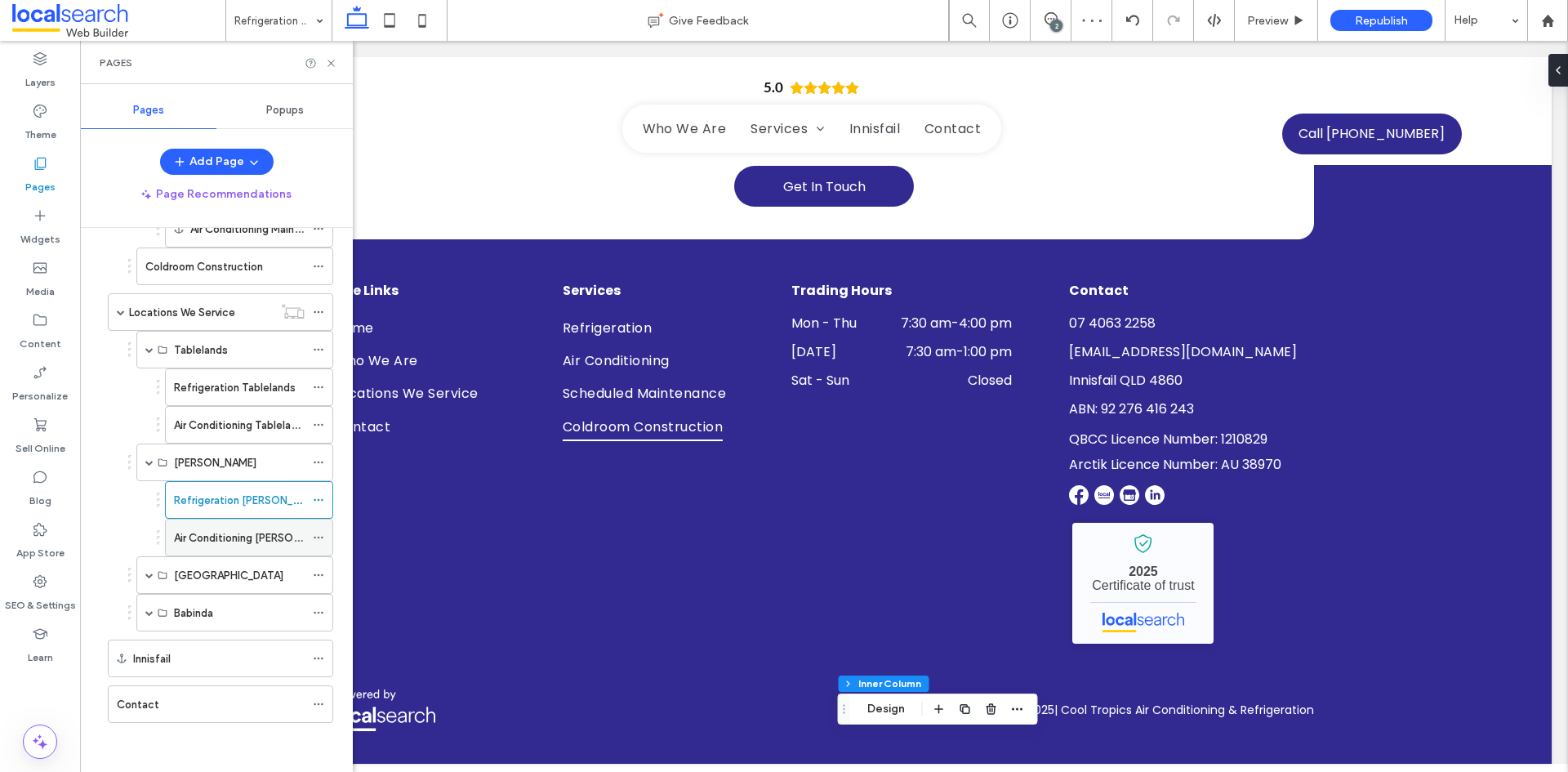
click at [224, 541] on label "Air Conditioning Tully" at bounding box center [255, 538] width 163 height 29
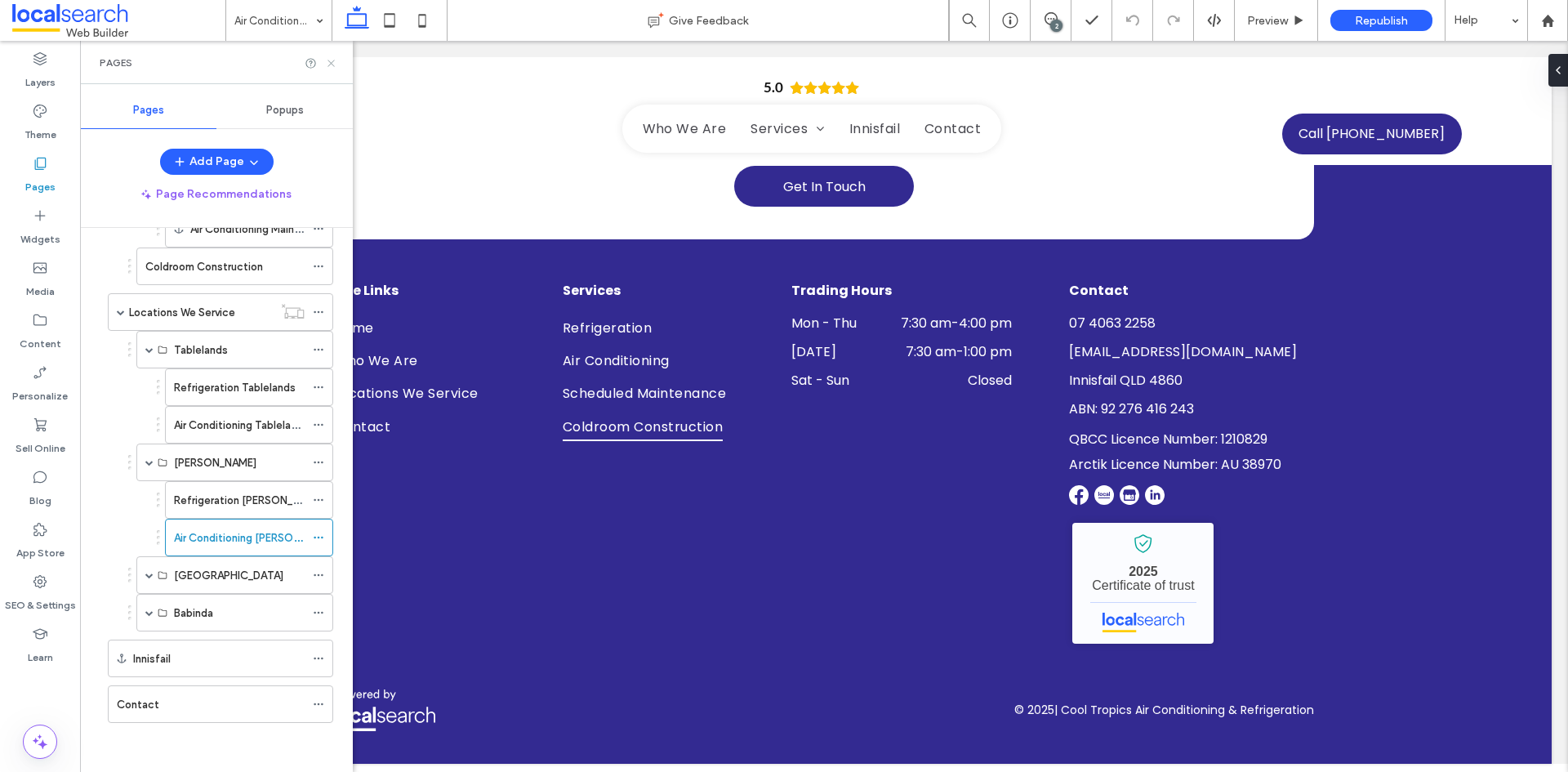
click at [325, 62] on icon at bounding box center [331, 63] width 12 height 12
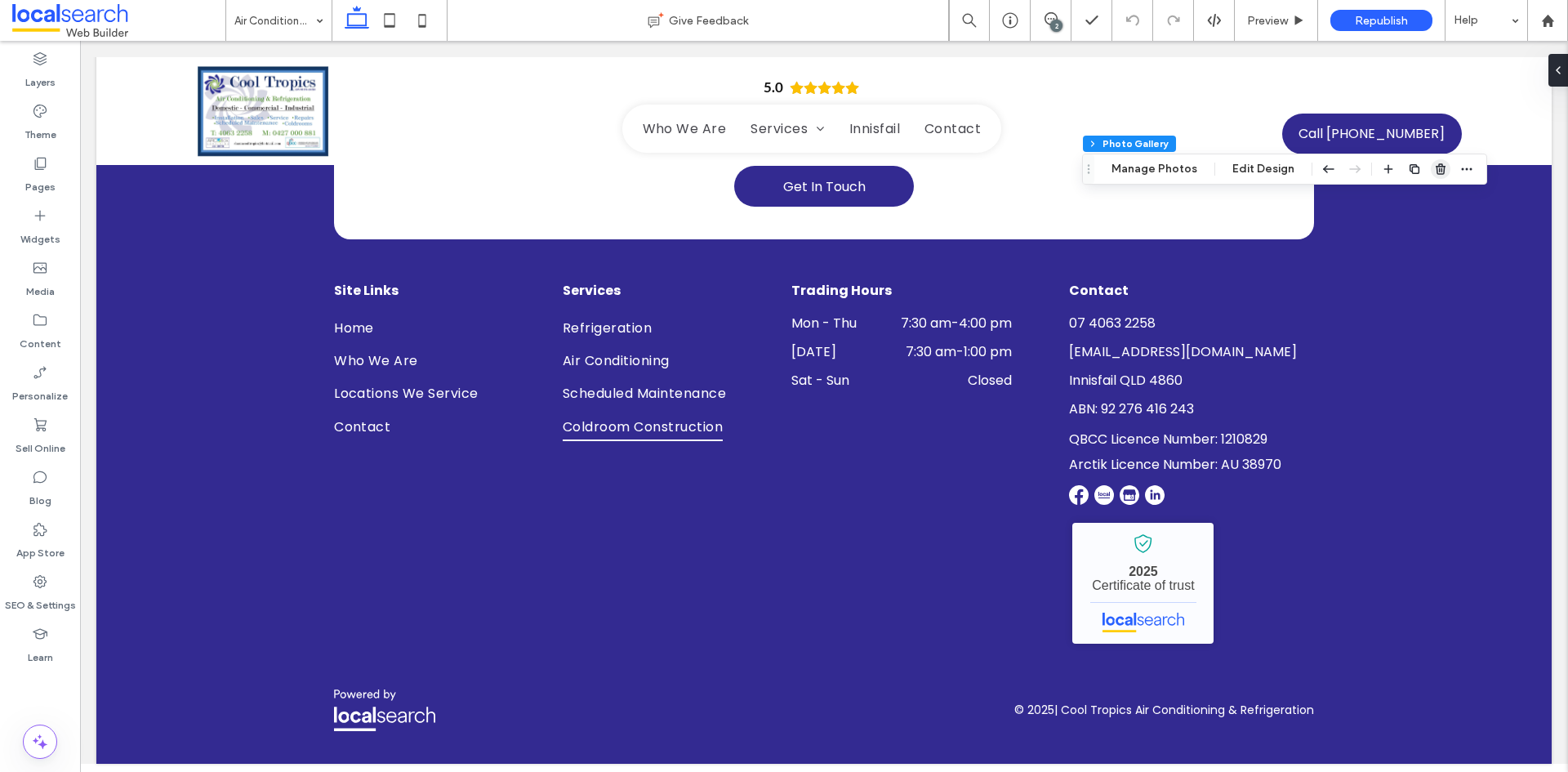
click at [1436, 163] on icon "button" at bounding box center [1440, 169] width 13 height 13
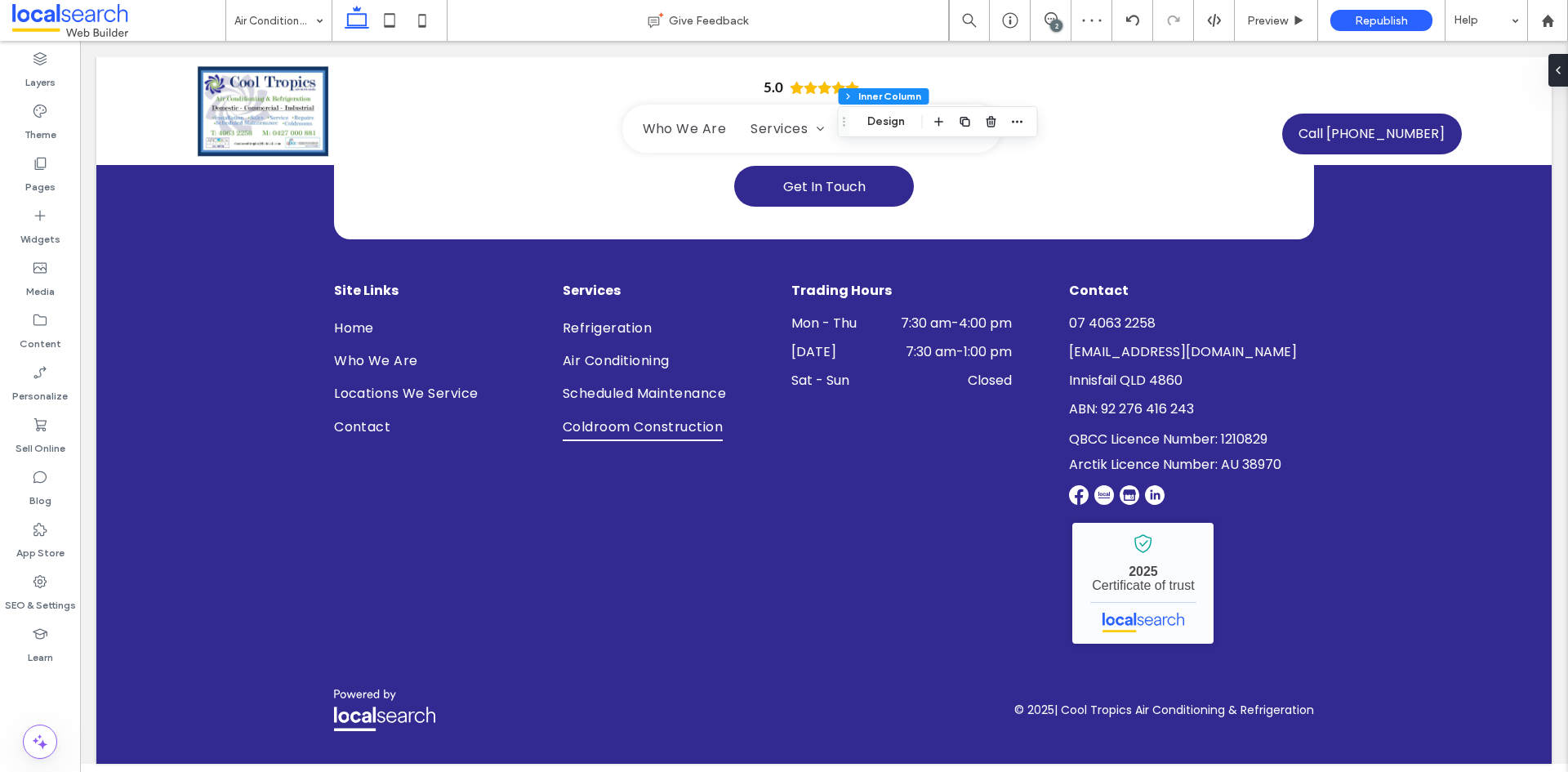
drag, startPoint x: 379, startPoint y: 18, endPoint x: 479, endPoint y: 176, distance: 187.0
click at [380, 18] on icon at bounding box center [389, 21] width 33 height 33
type input "*"
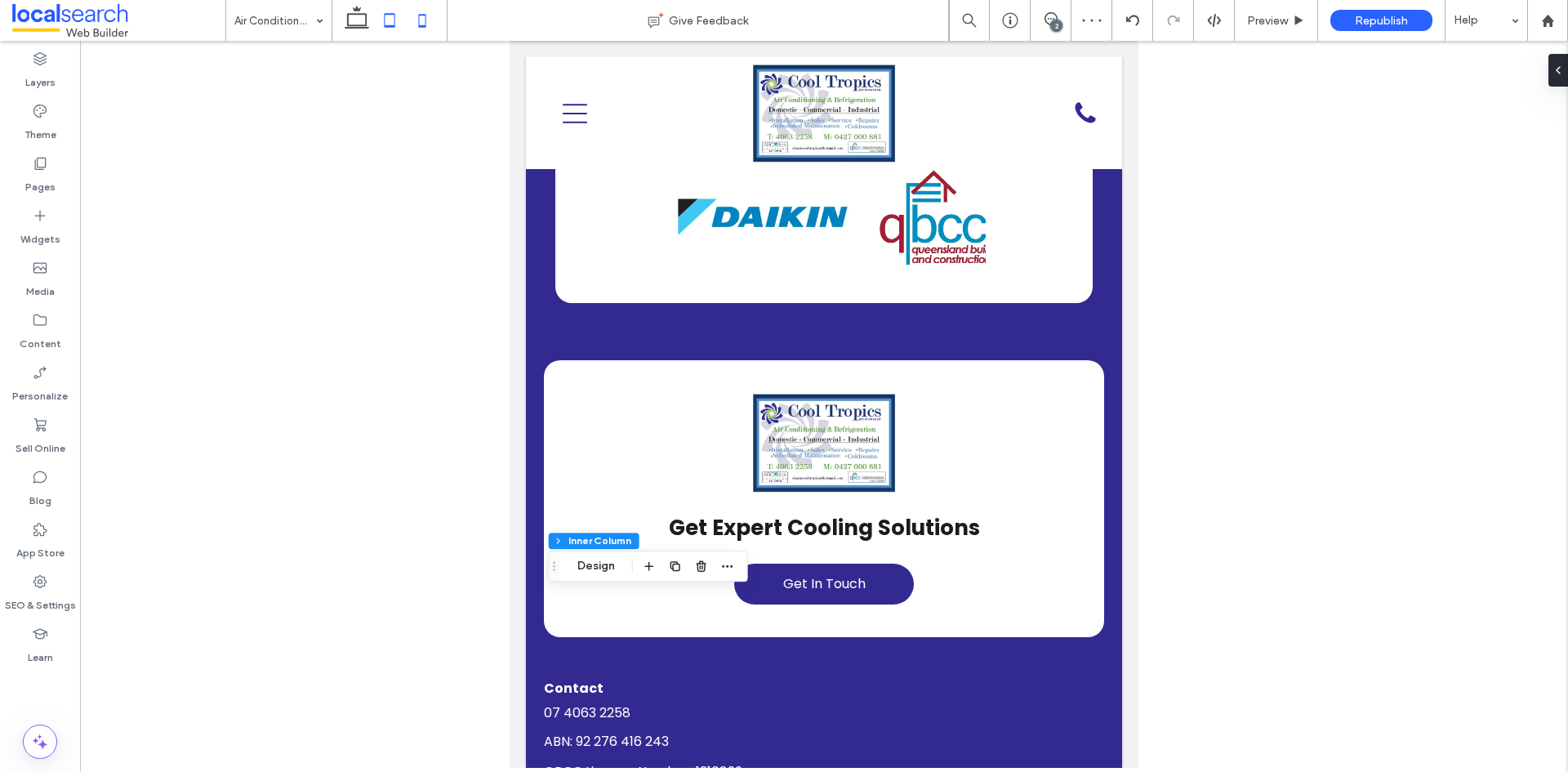
click at [427, 27] on icon at bounding box center [422, 21] width 33 height 33
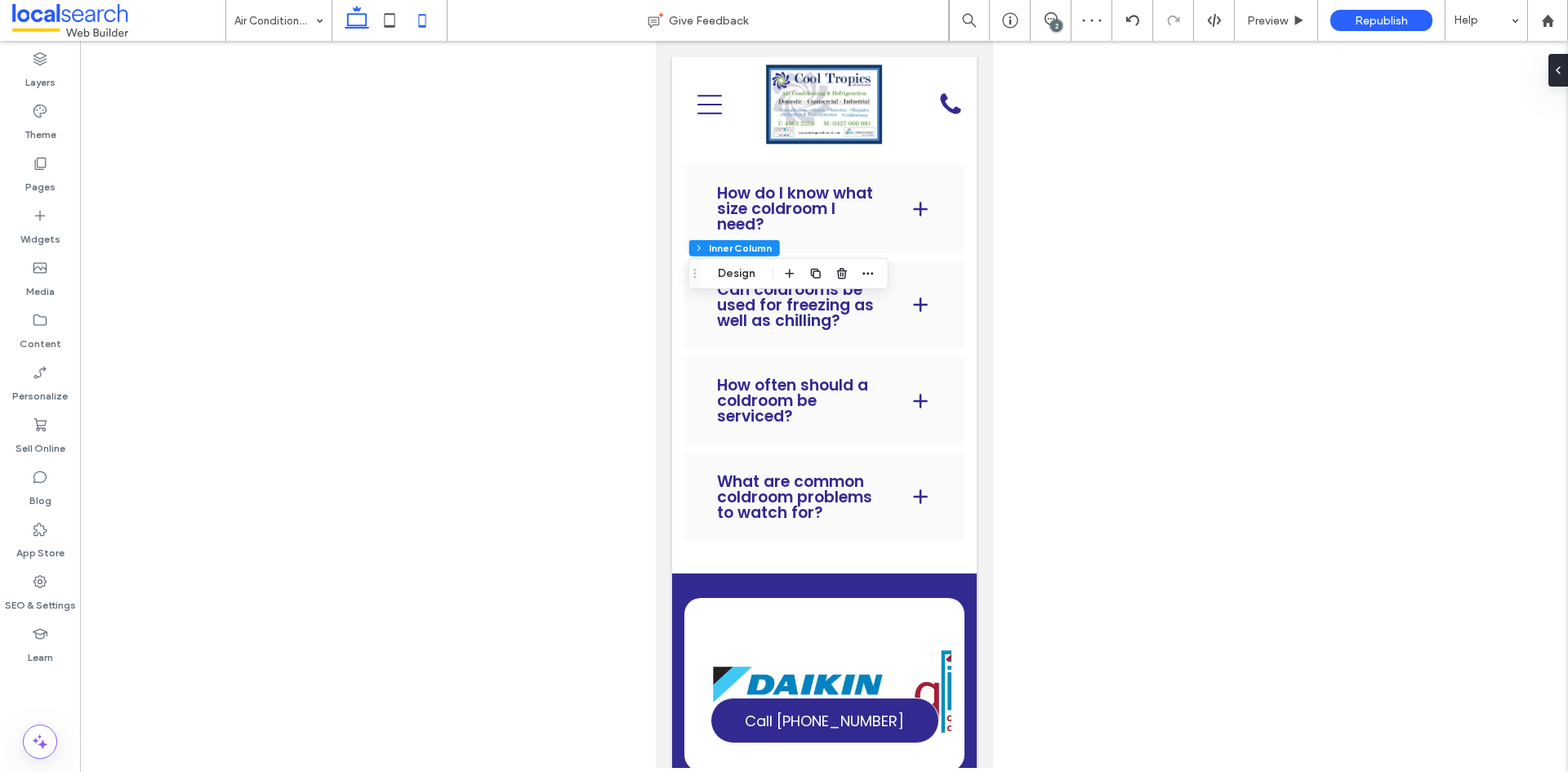
click at [362, 22] on icon at bounding box center [357, 21] width 33 height 33
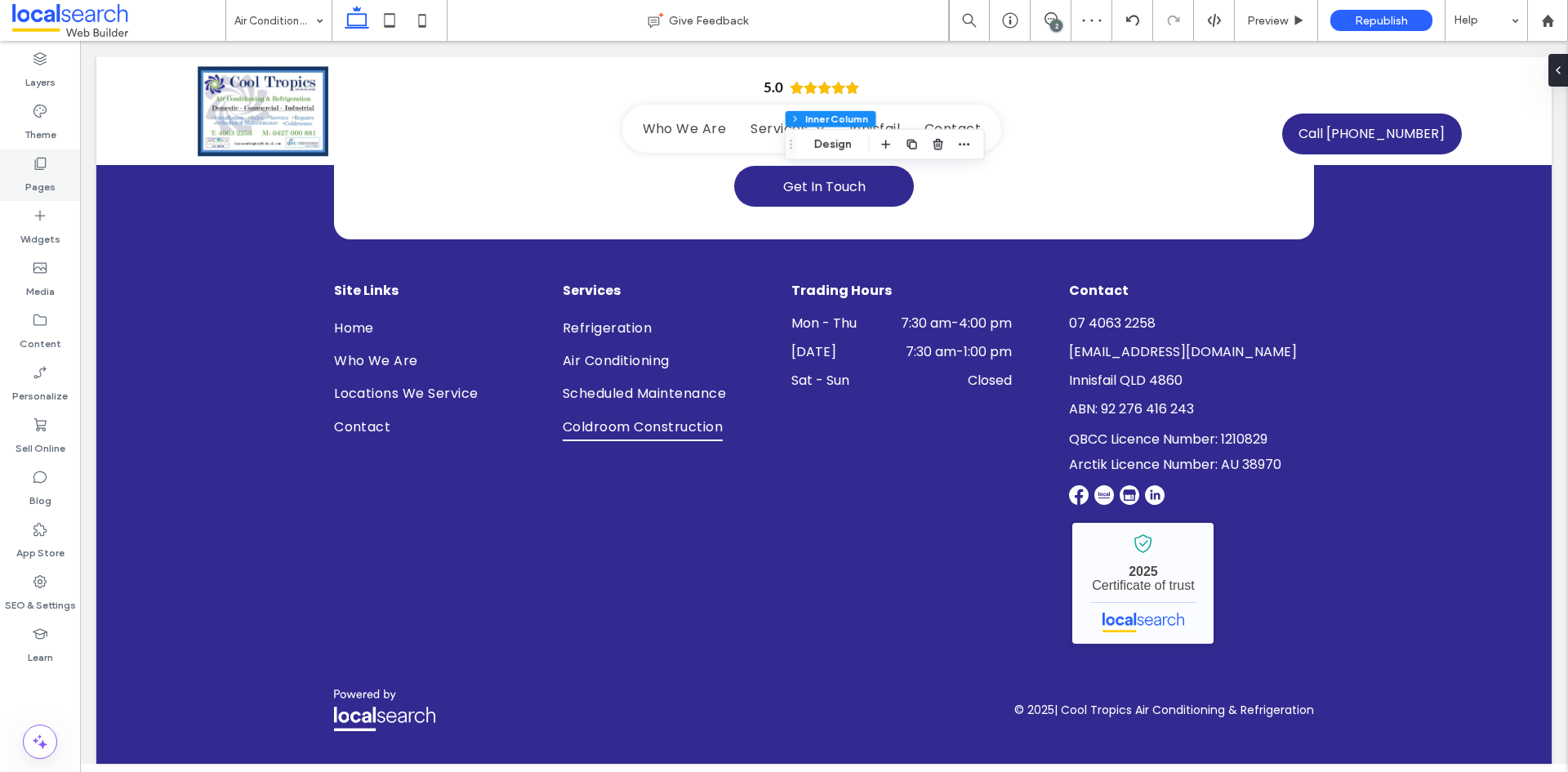
type input "***"
click at [35, 172] on label "Pages" at bounding box center [40, 183] width 30 height 23
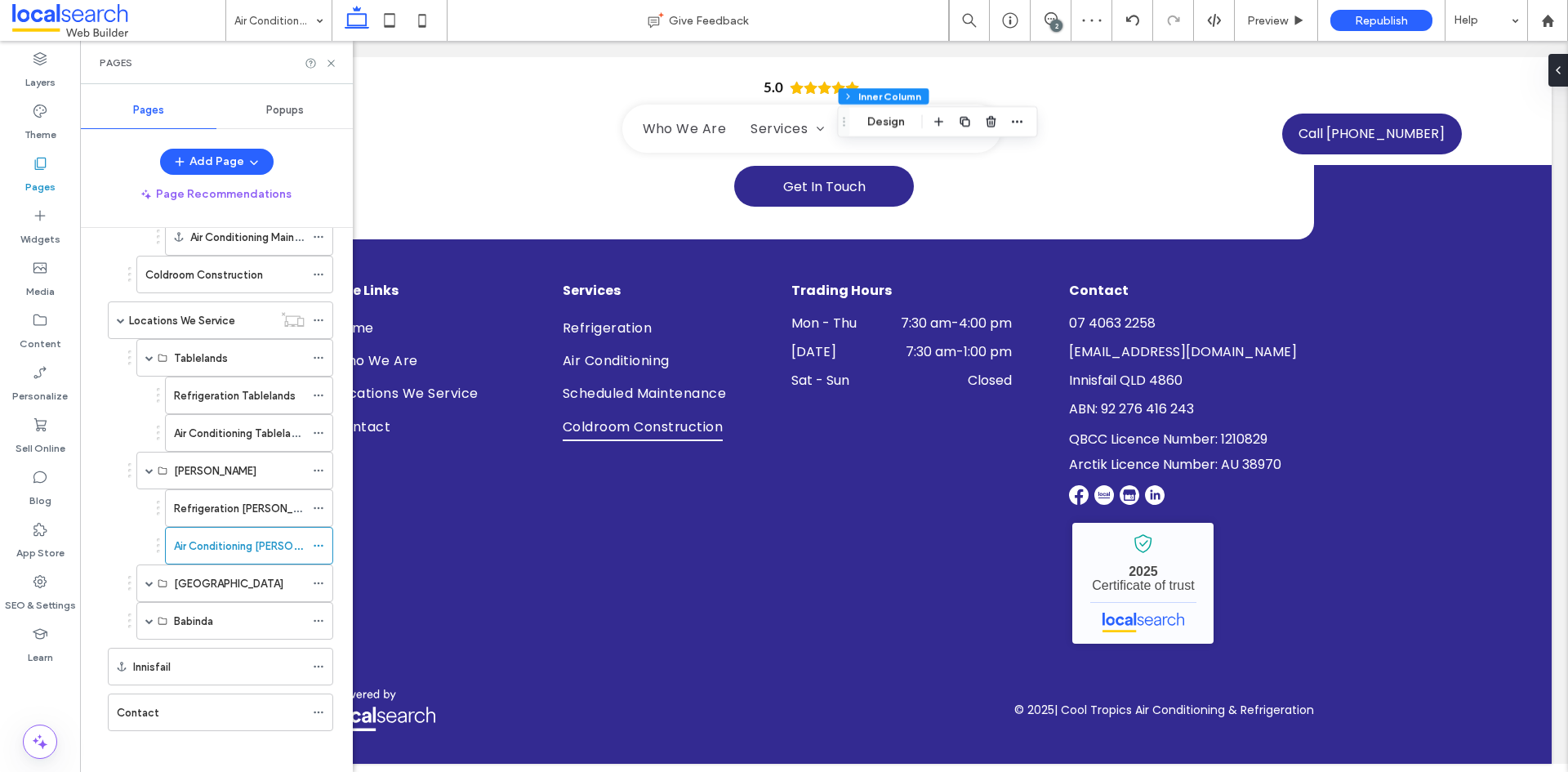
scroll to position [401, 0]
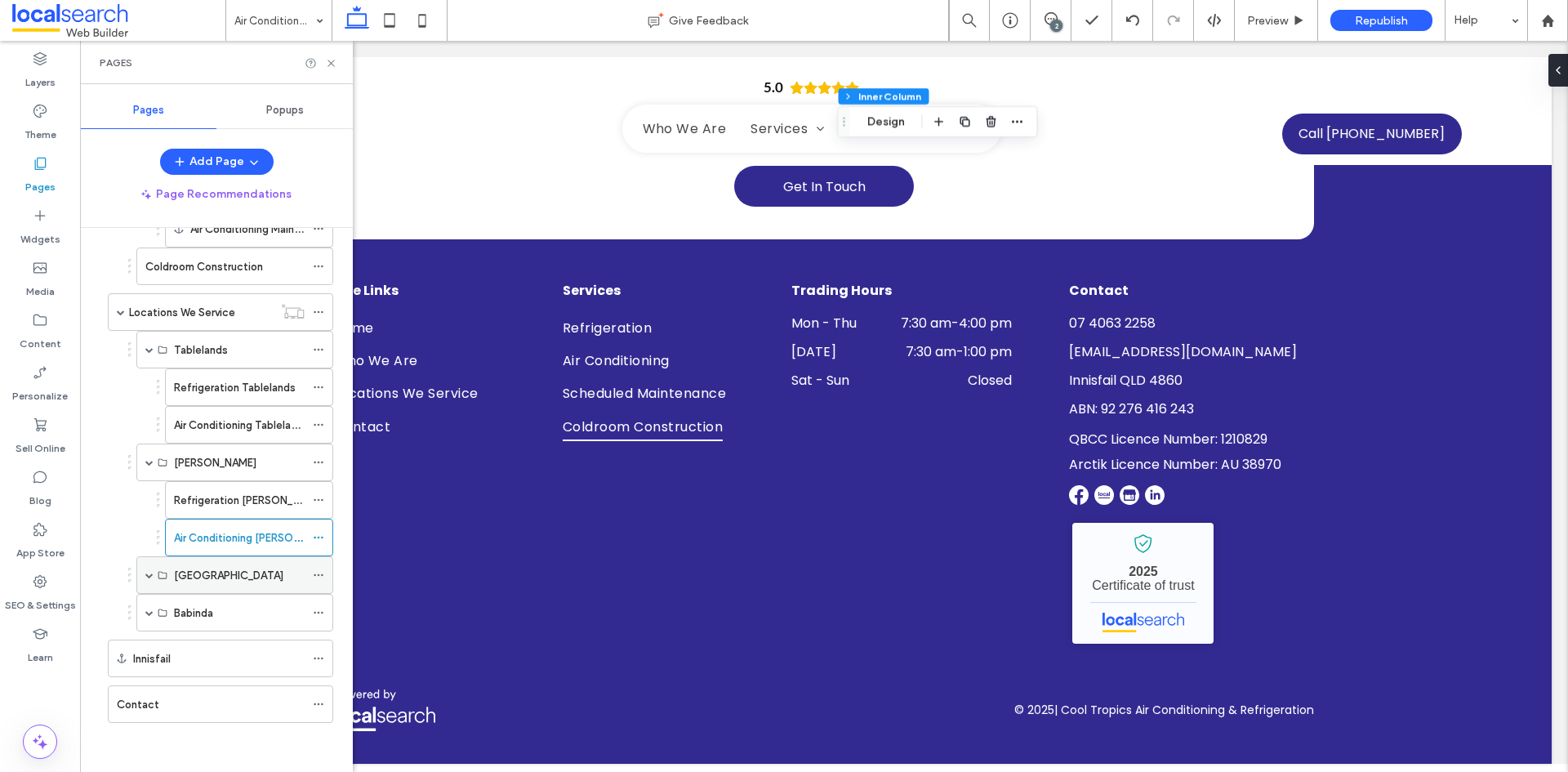
click at [144, 581] on div "Mission Beach" at bounding box center [235, 575] width 197 height 37
click at [206, 578] on label "Mission Beach" at bounding box center [228, 576] width 110 height 29
click at [150, 576] on span at bounding box center [149, 575] width 8 height 8
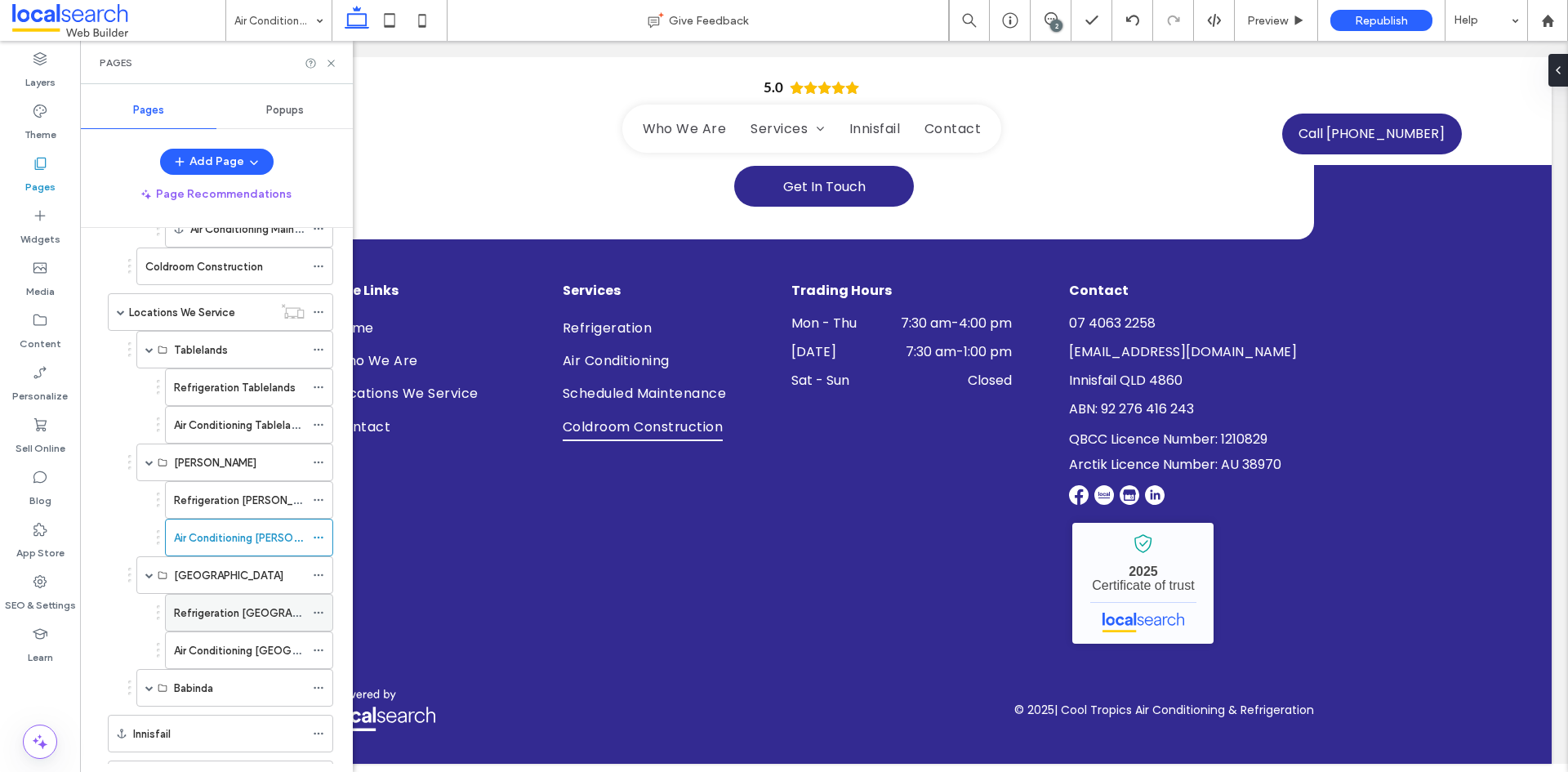
click at [195, 613] on label "Refrigeration Mission Beach" at bounding box center [262, 613] width 177 height 29
click at [331, 68] on icon at bounding box center [331, 63] width 12 height 12
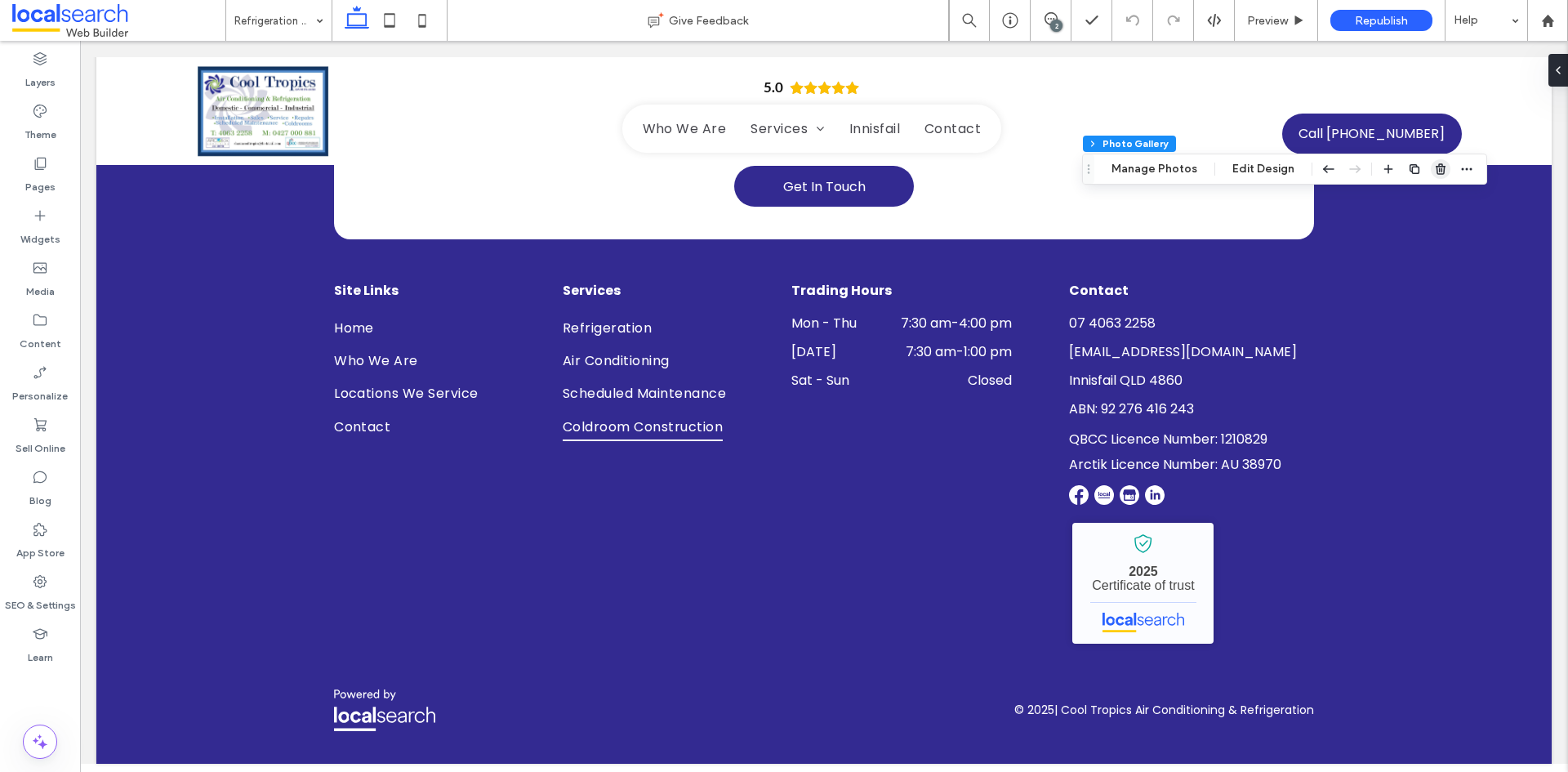
click at [1431, 166] on span "button" at bounding box center [1440, 169] width 20 height 20
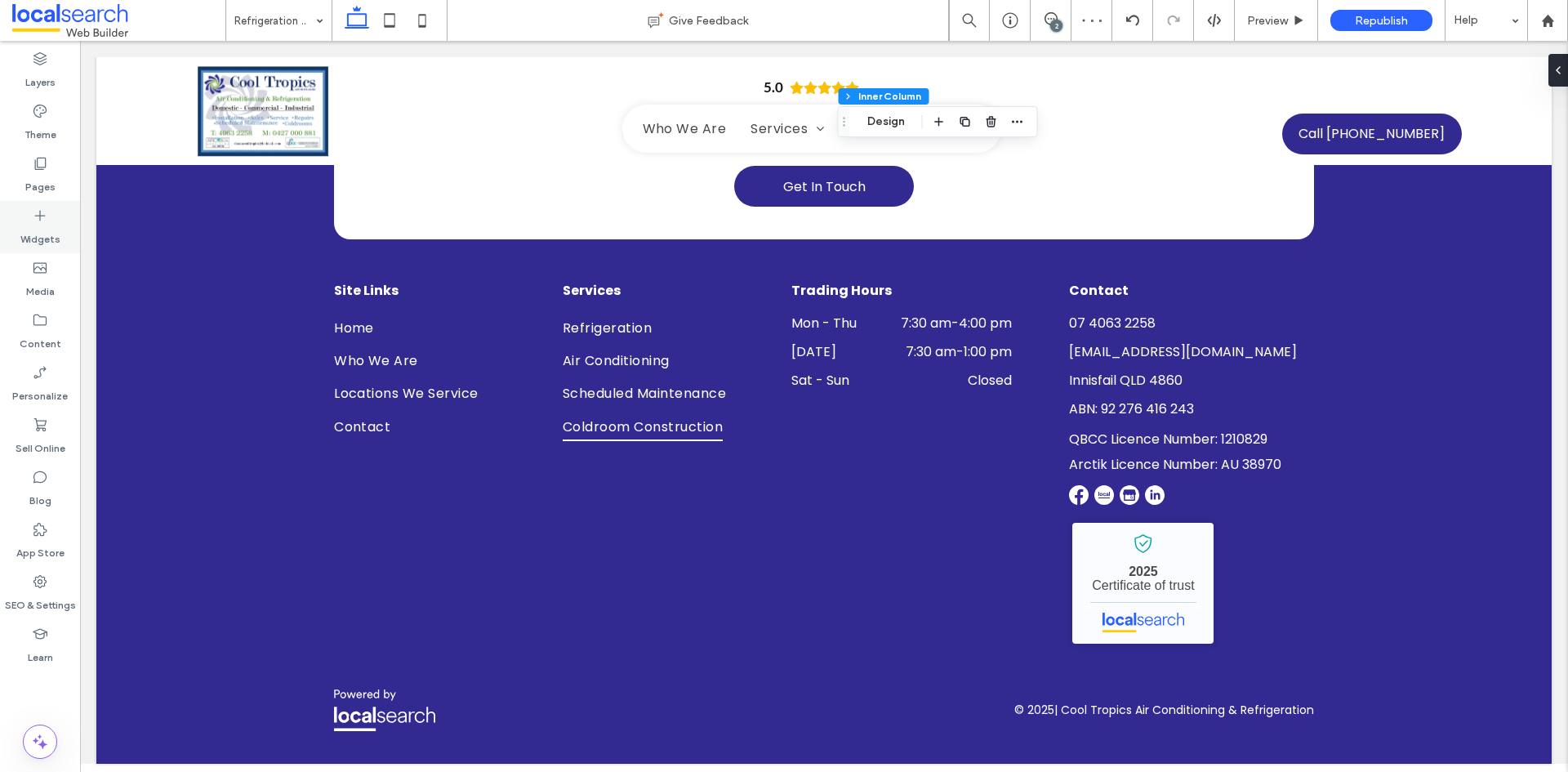
click at [49, 176] on label "Pages" at bounding box center [40, 183] width 30 height 23
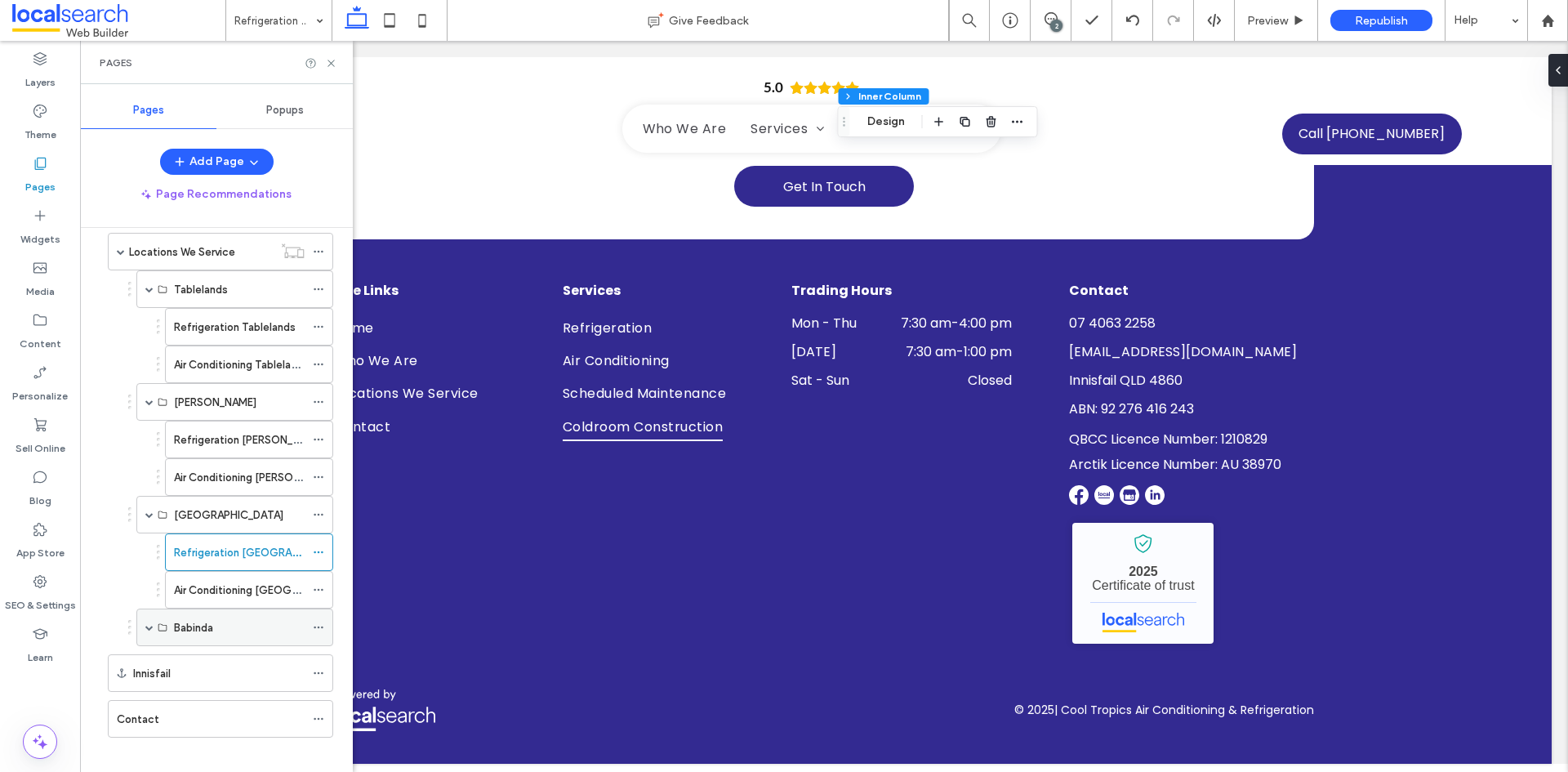
scroll to position [476, 0]
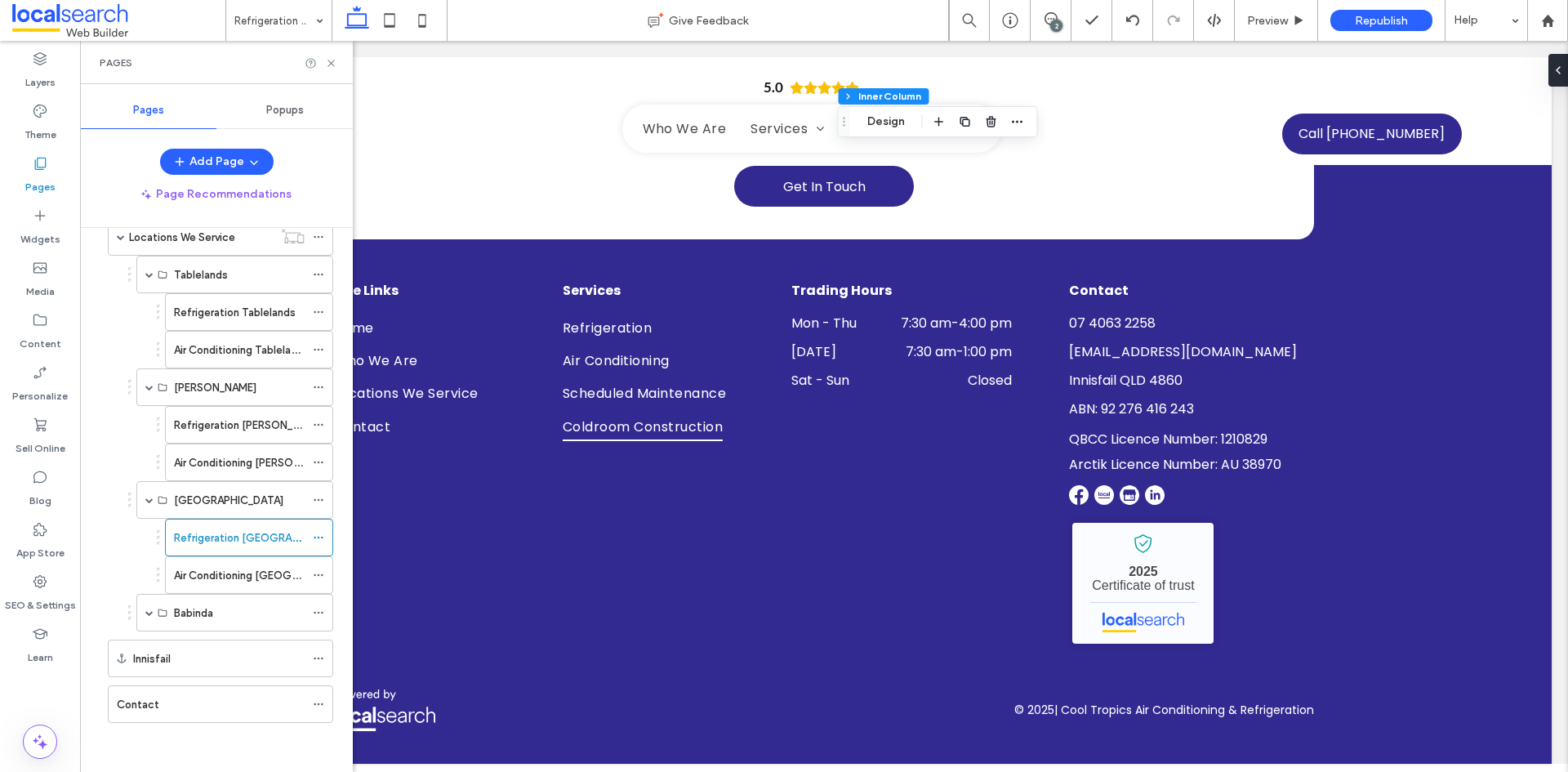
click at [237, 585] on div "Air Conditioning Mission Beach" at bounding box center [239, 575] width 130 height 36
click at [333, 70] on div "Pages" at bounding box center [217, 62] width 273 height 44
click at [333, 63] on use at bounding box center [330, 62] width 6 height 6
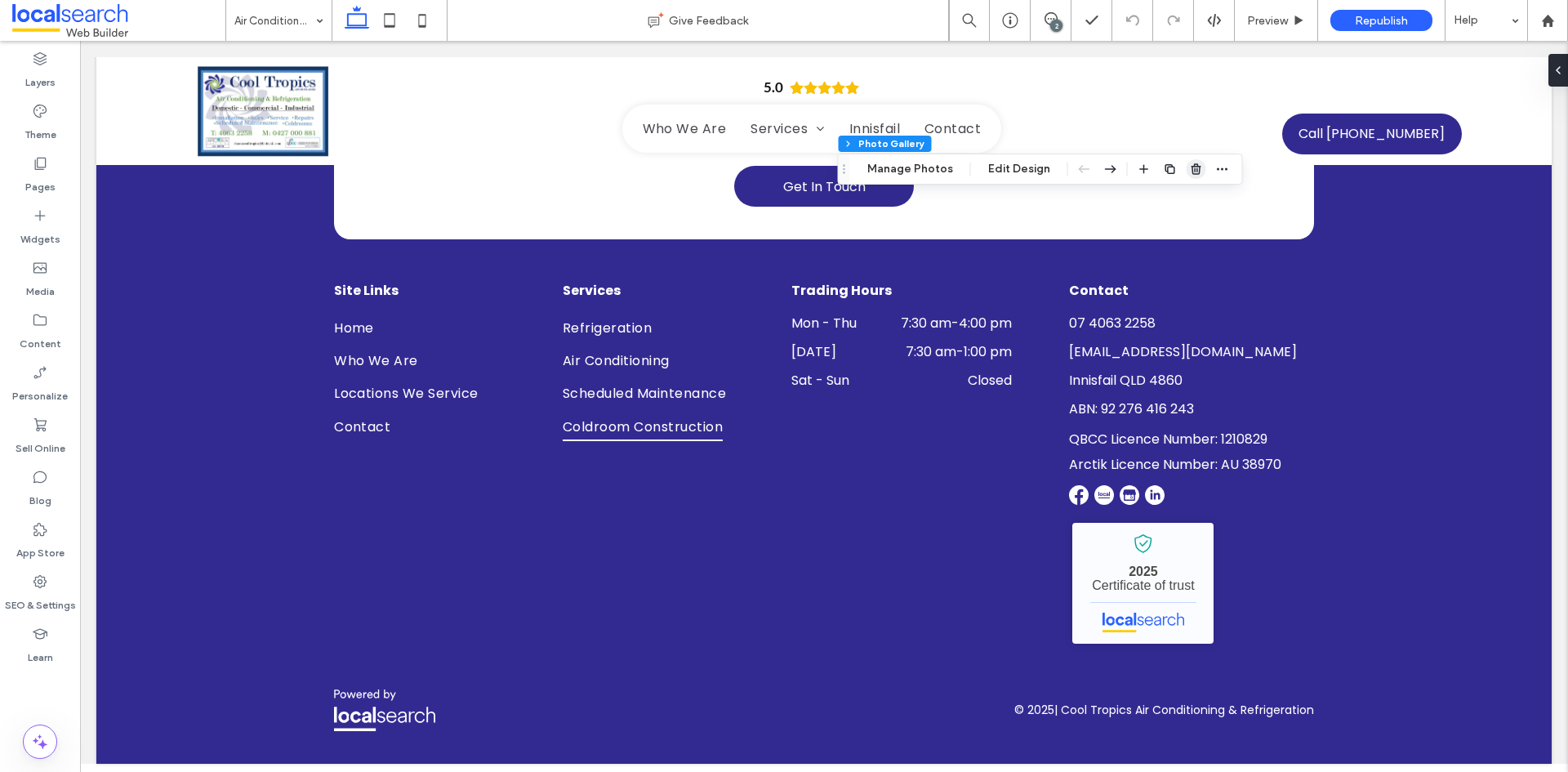
click at [1200, 171] on span "button" at bounding box center [1196, 169] width 20 height 20
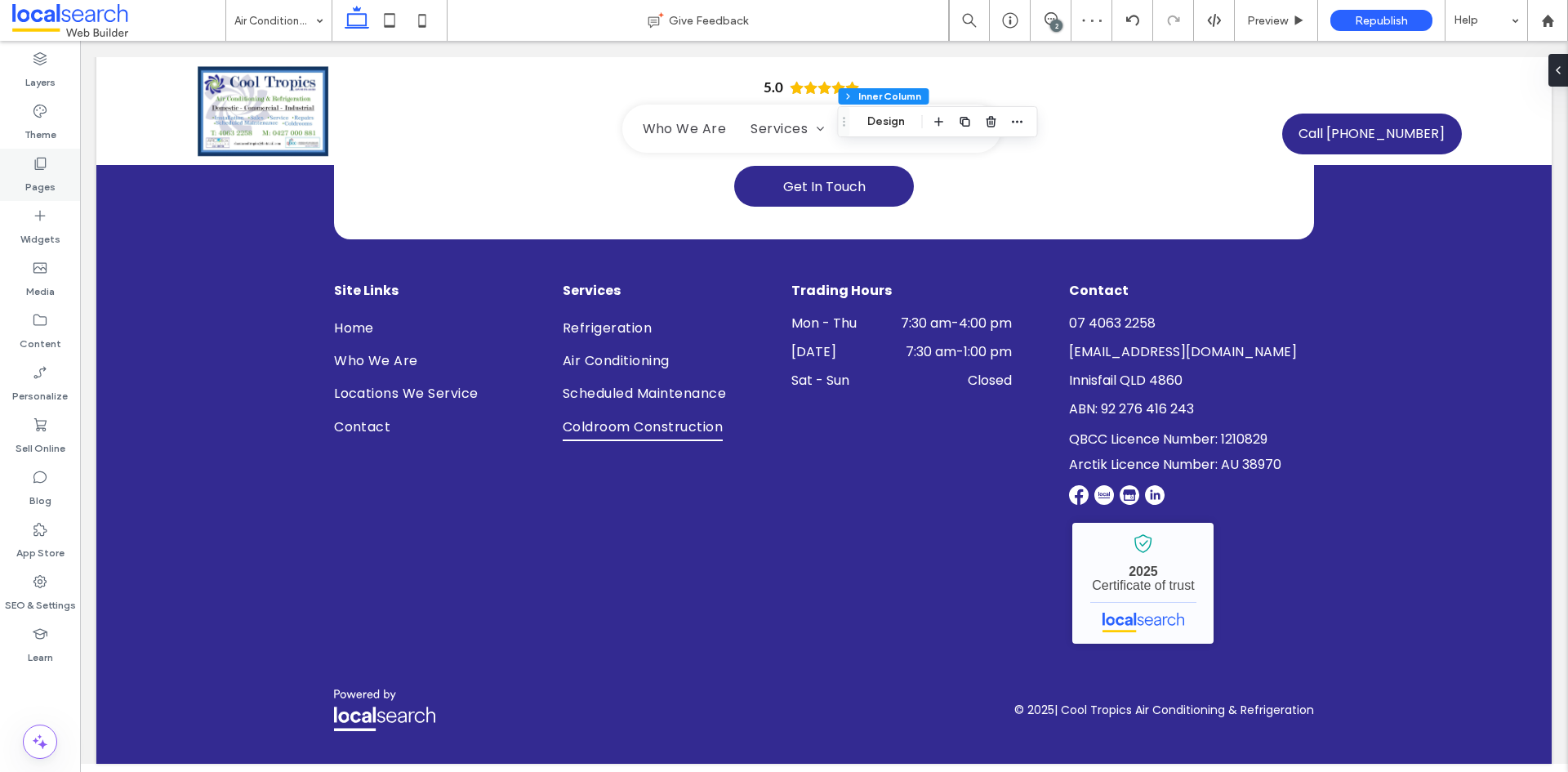
click at [50, 195] on div "Pages" at bounding box center [40, 175] width 80 height 53
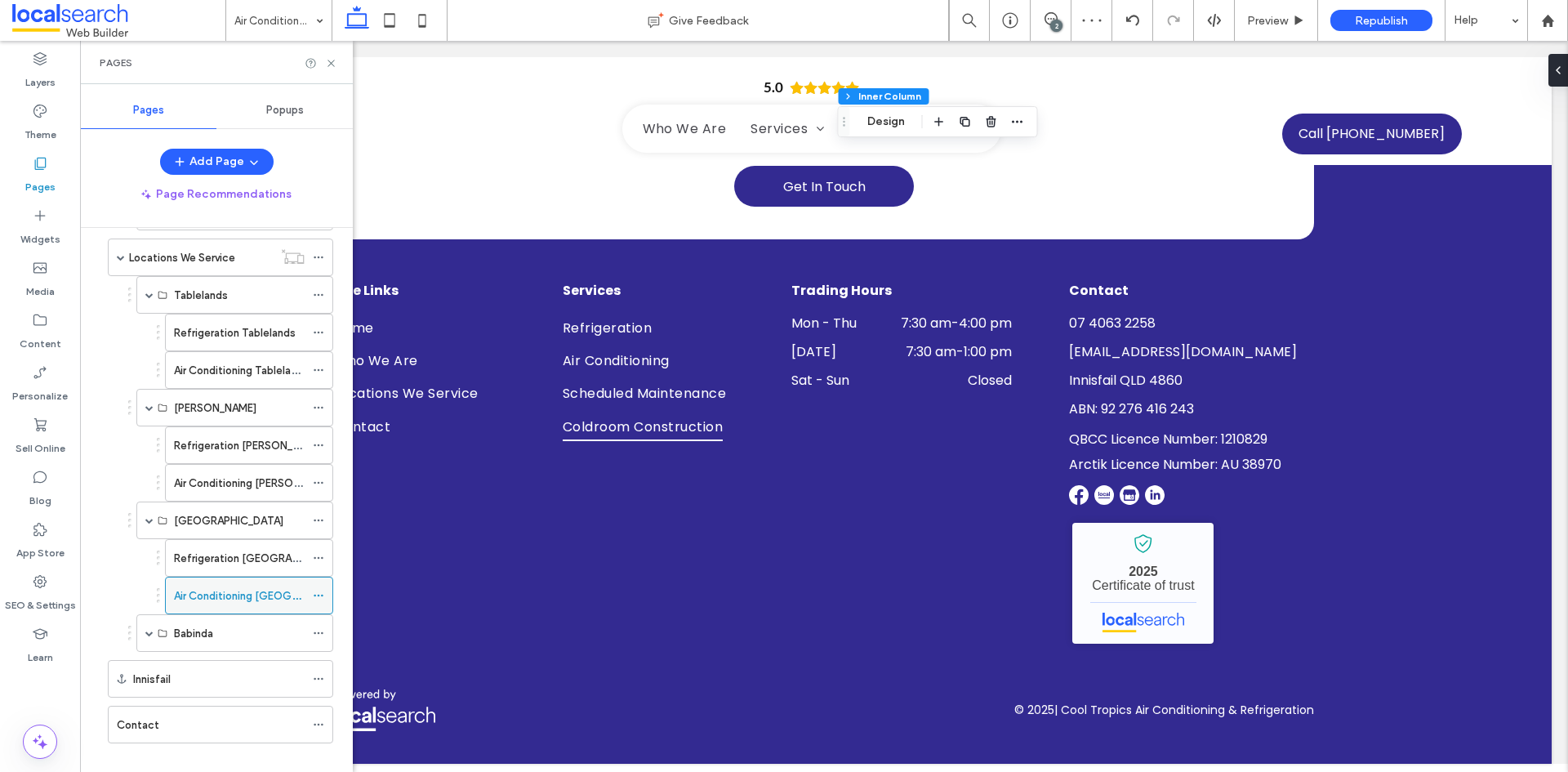
scroll to position [476, 0]
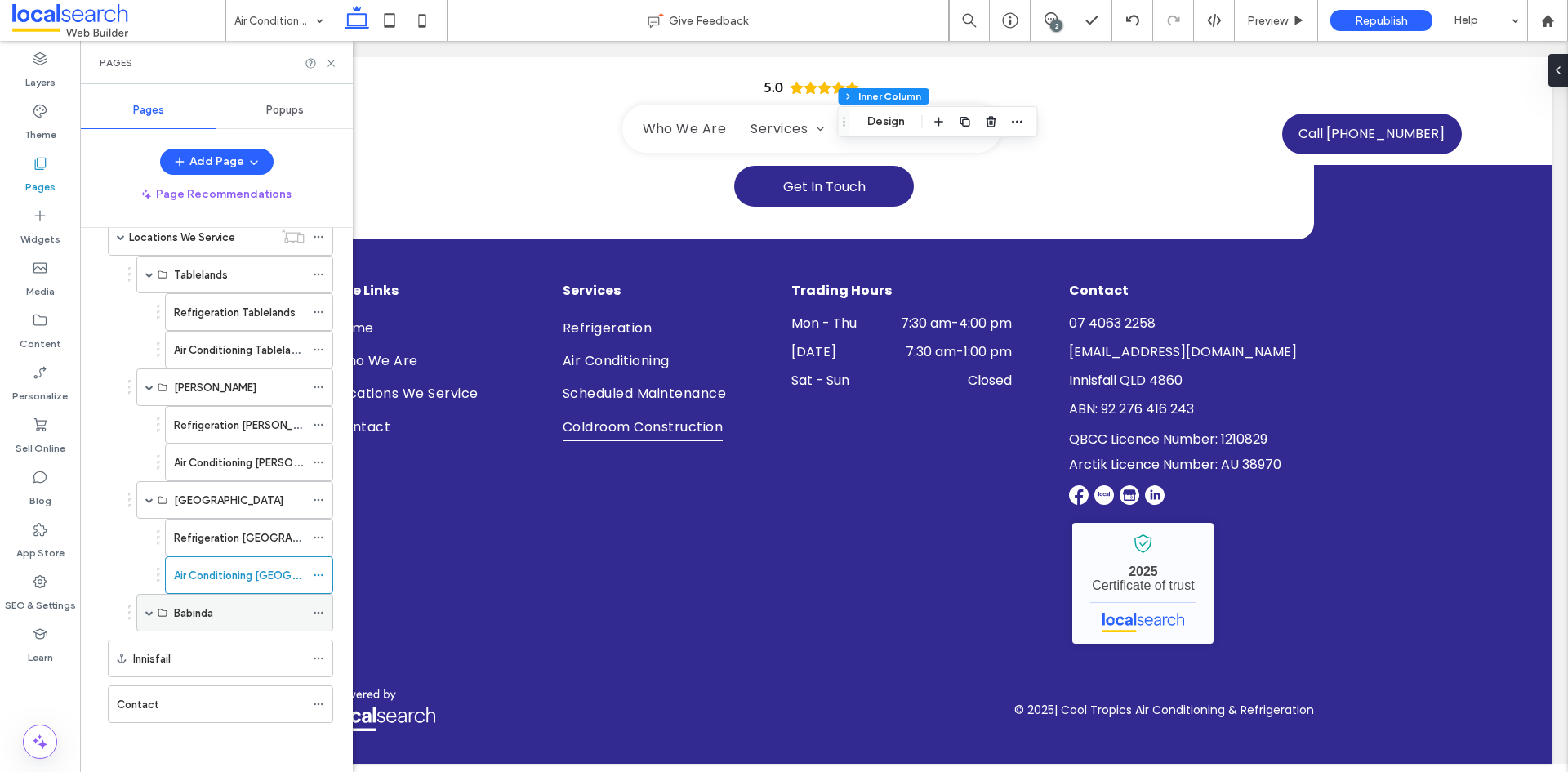
click at [148, 611] on span at bounding box center [149, 612] width 8 height 8
click at [212, 650] on label "Refrigeration Babinda" at bounding box center [249, 651] width 150 height 29
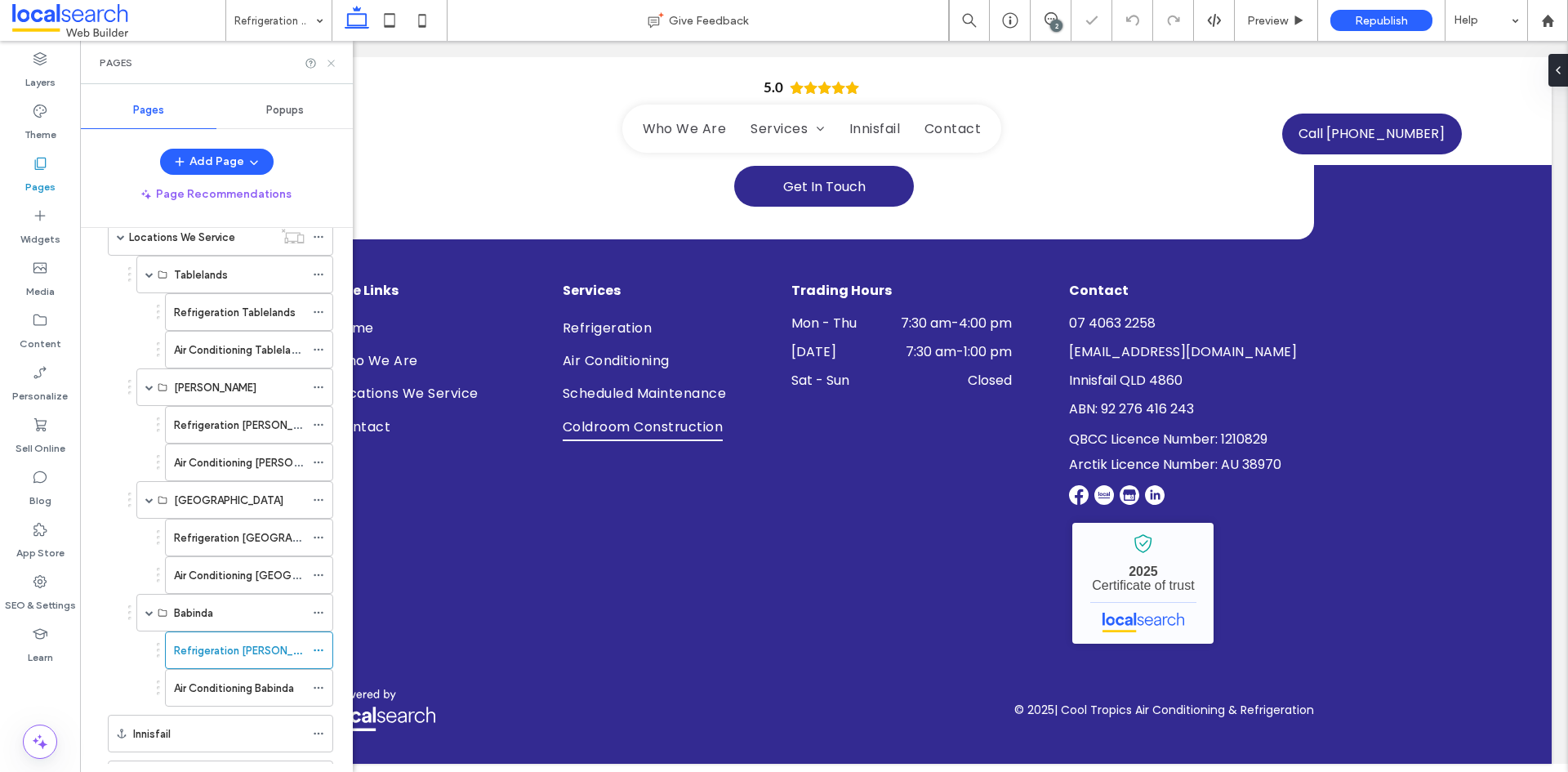
click at [331, 61] on icon at bounding box center [331, 63] width 12 height 12
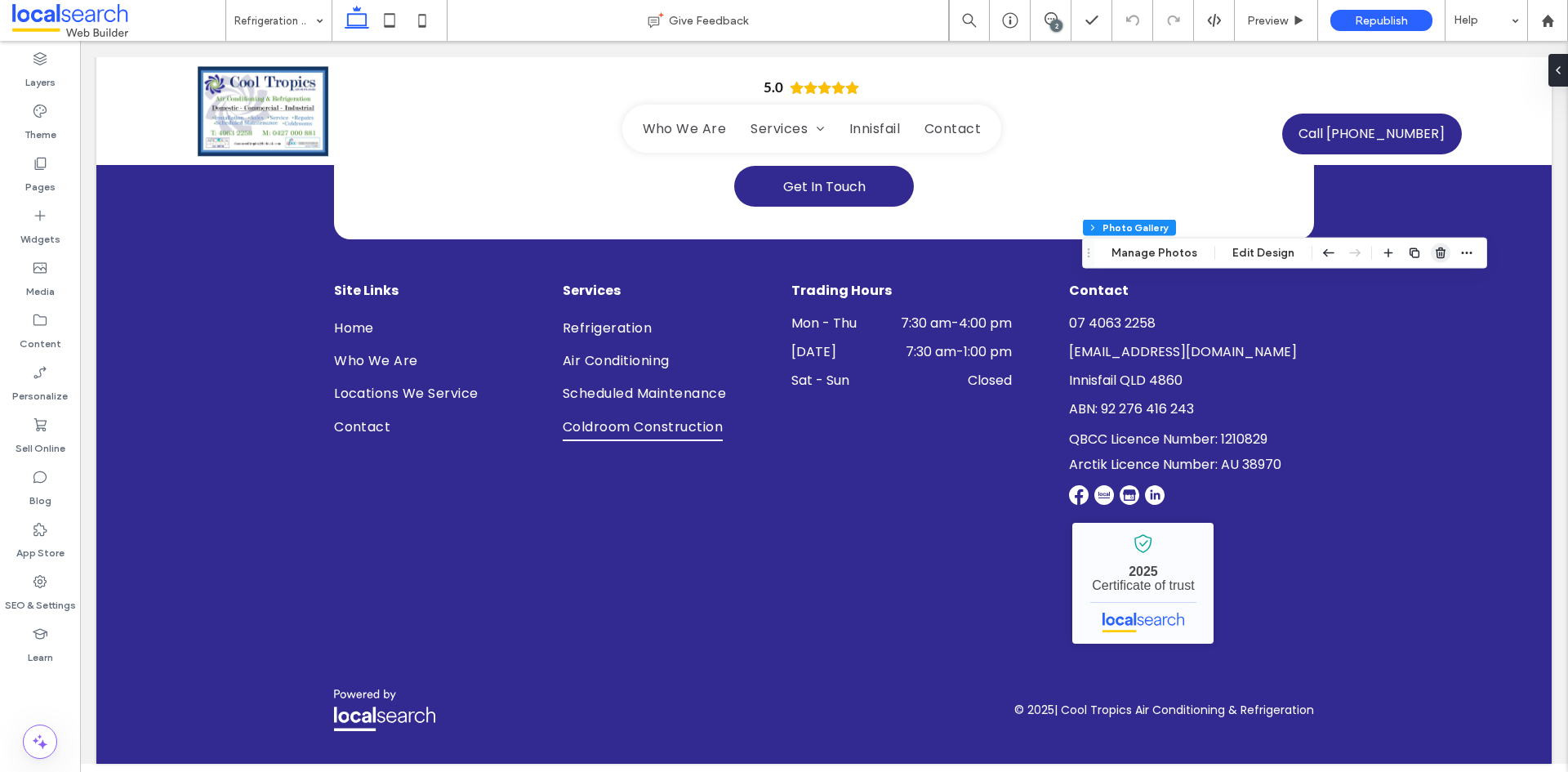
click at [1431, 256] on span "button" at bounding box center [1440, 253] width 20 height 20
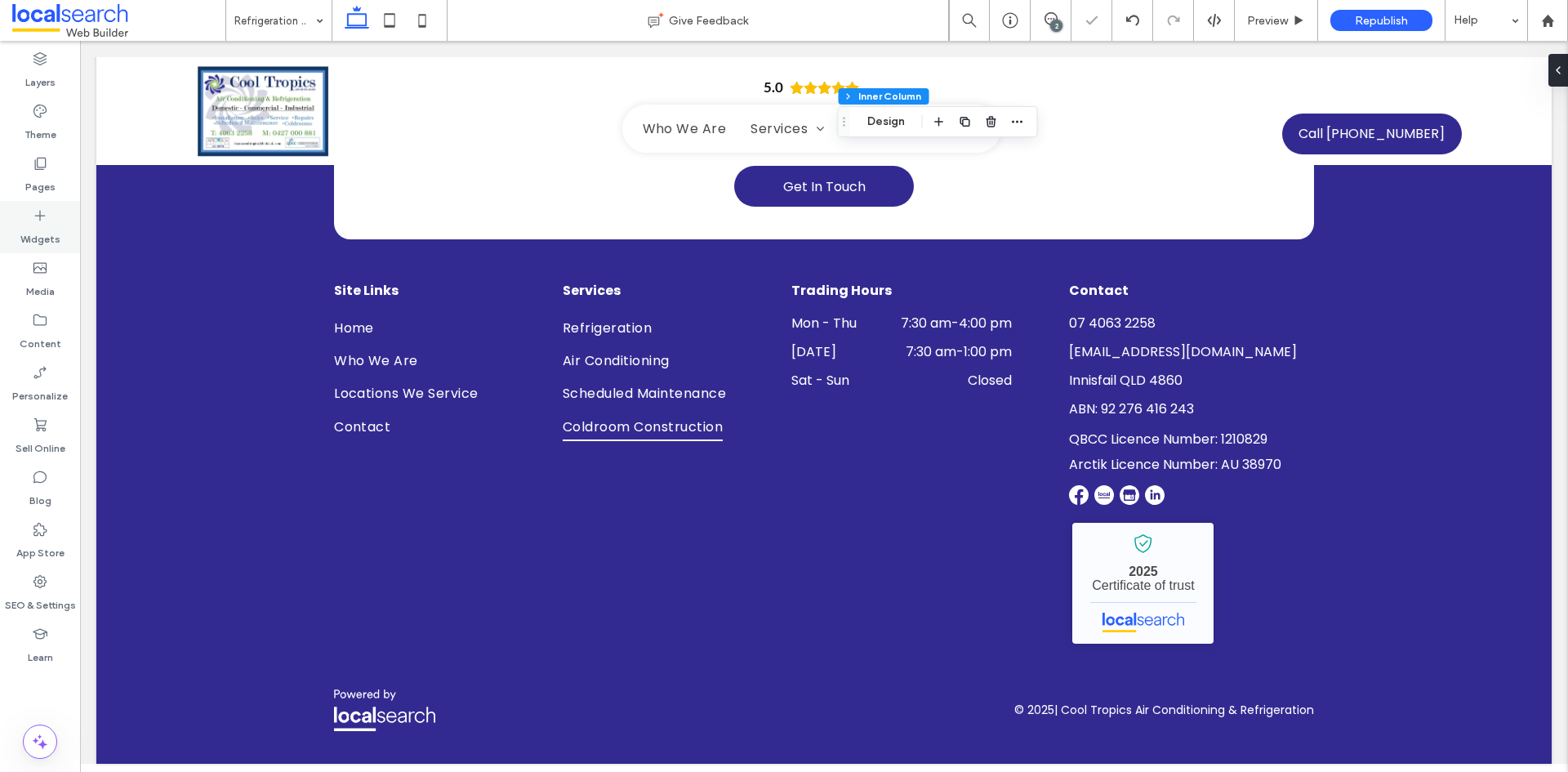
click at [26, 185] on label "Pages" at bounding box center [40, 183] width 30 height 23
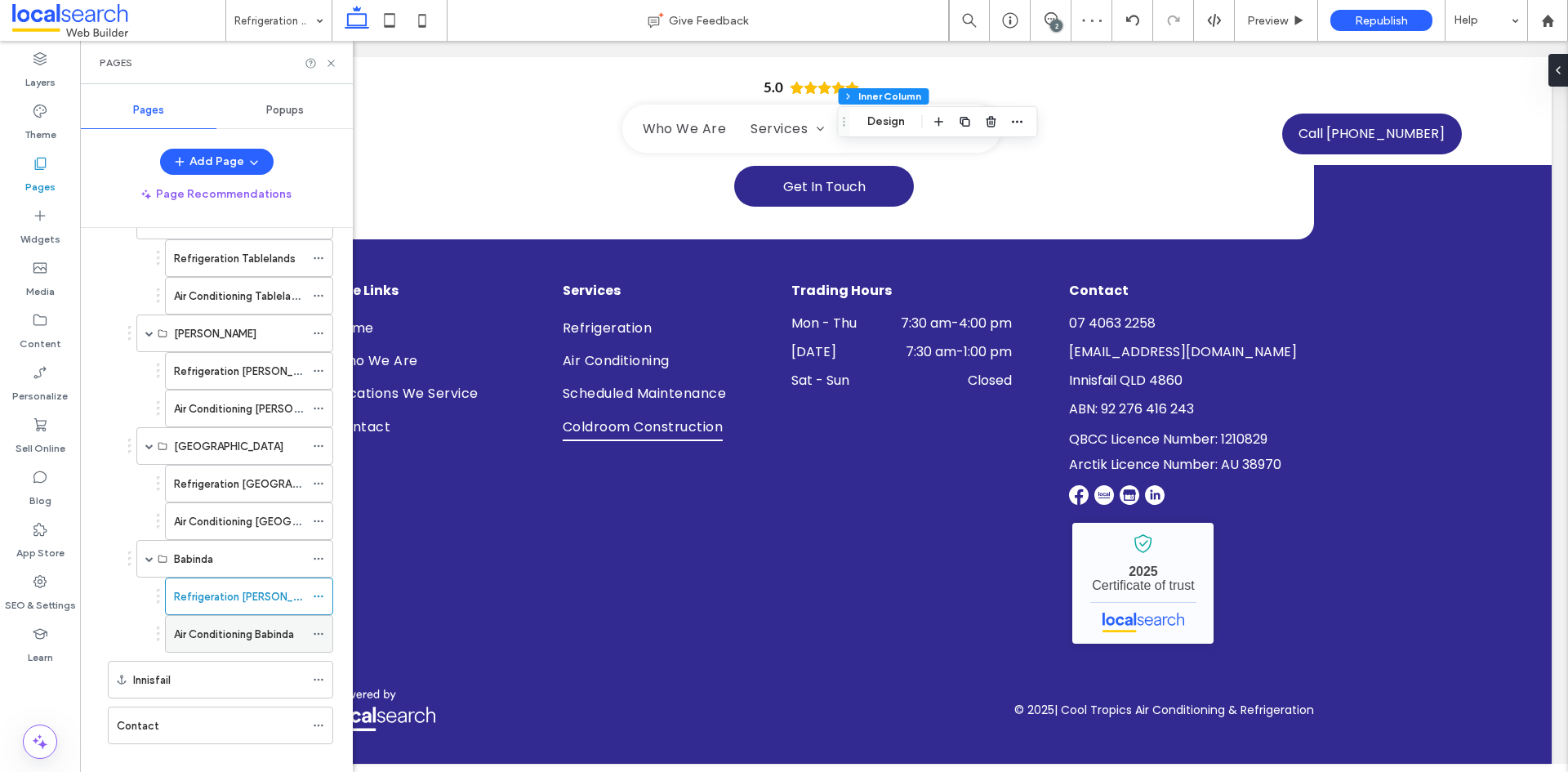
scroll to position [551, 0]
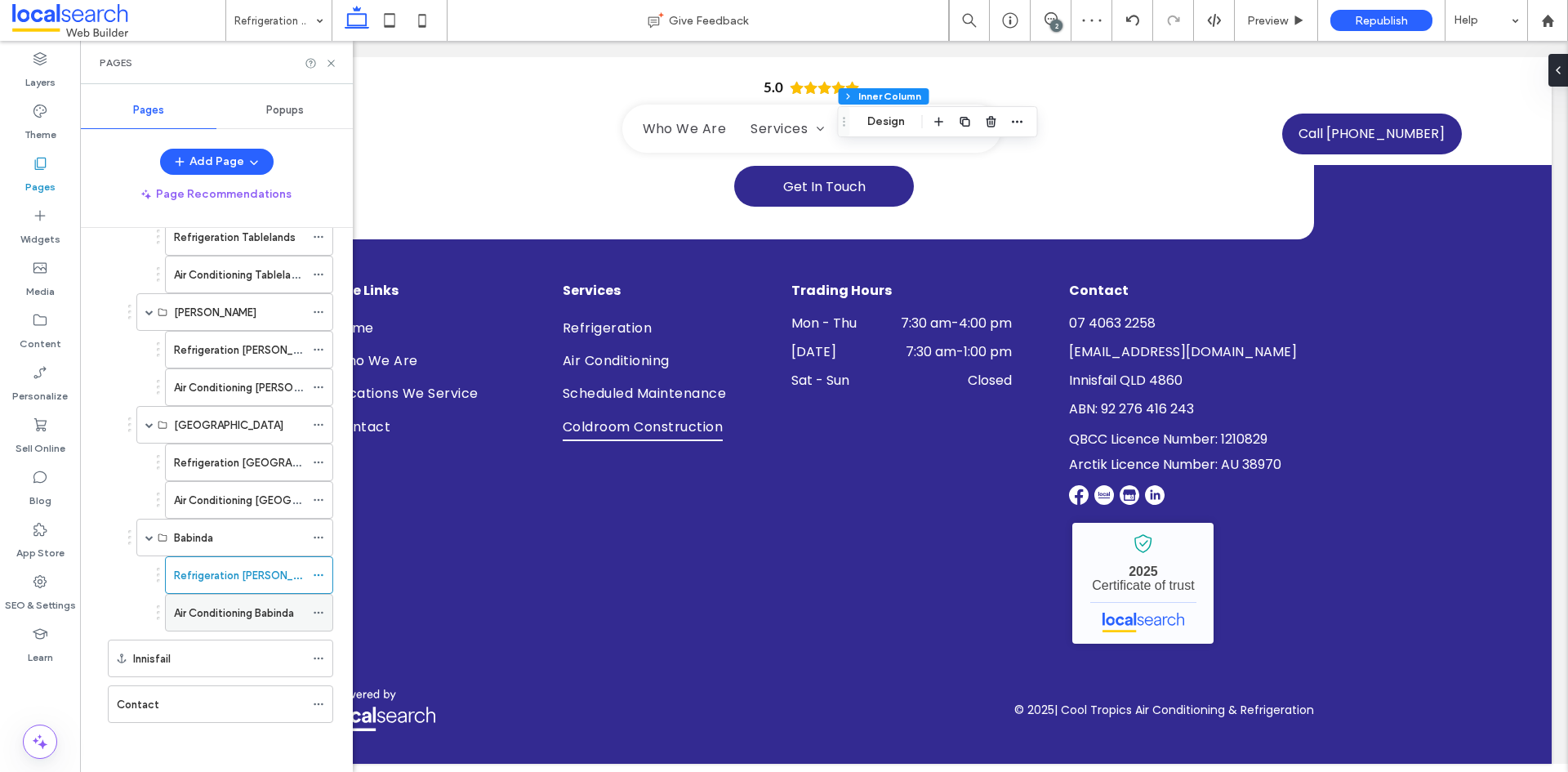
click at [239, 603] on div "Air Conditioning Babinda" at bounding box center [239, 612] width 130 height 36
click at [334, 61] on use at bounding box center [330, 62] width 6 height 6
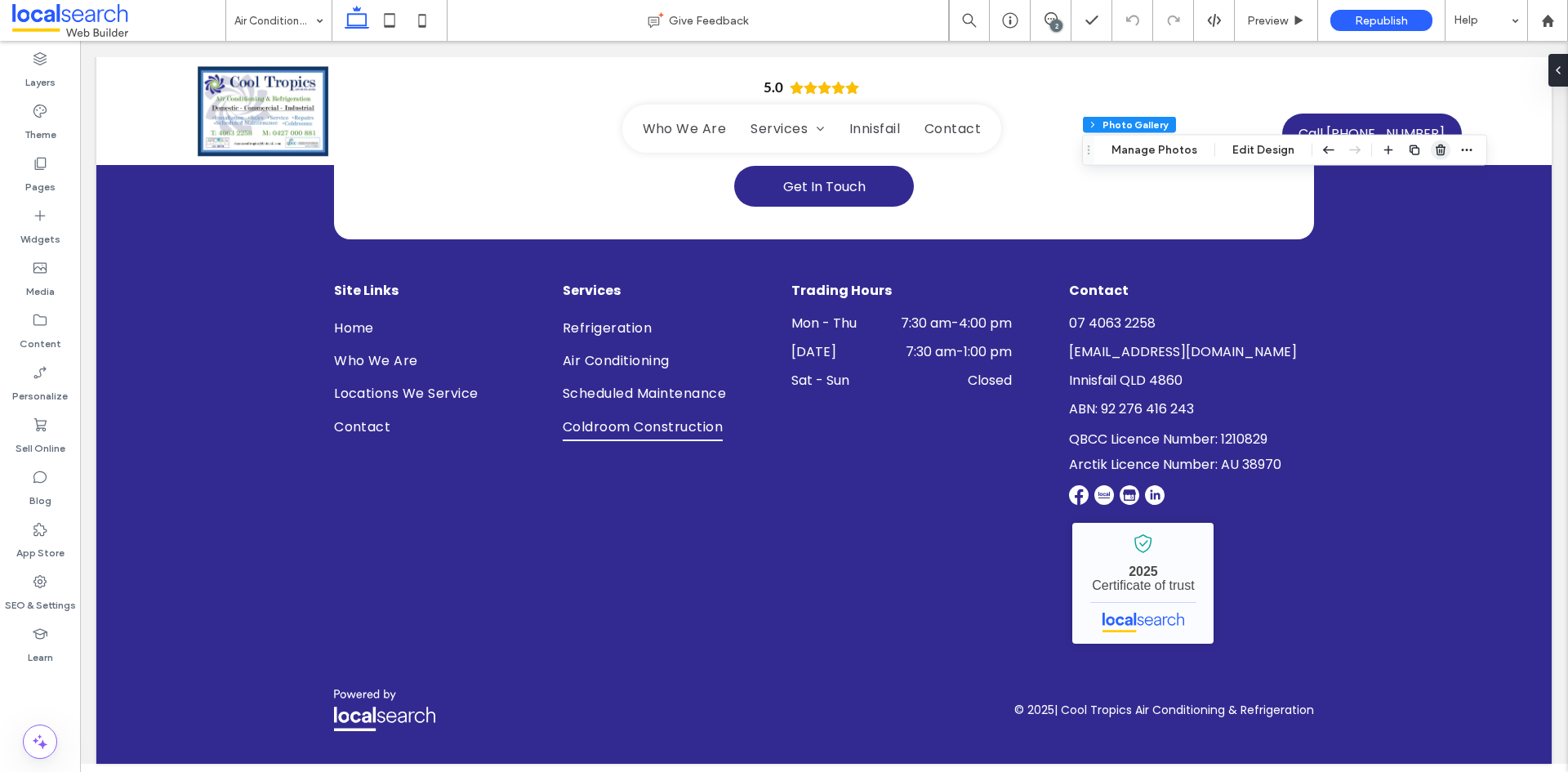
click at [1433, 153] on icon "button" at bounding box center [1440, 150] width 13 height 13
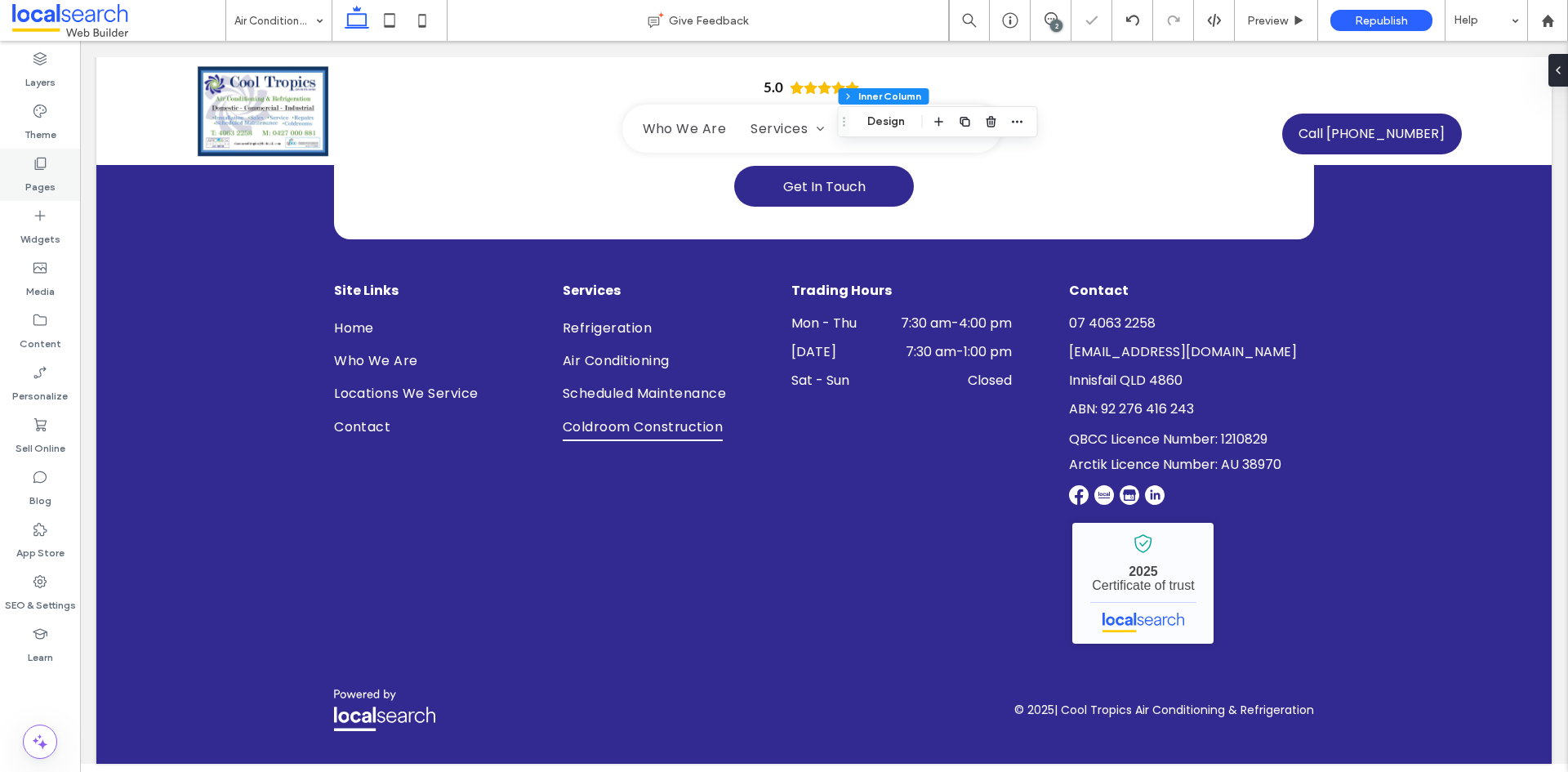
click at [44, 160] on icon at bounding box center [40, 163] width 16 height 16
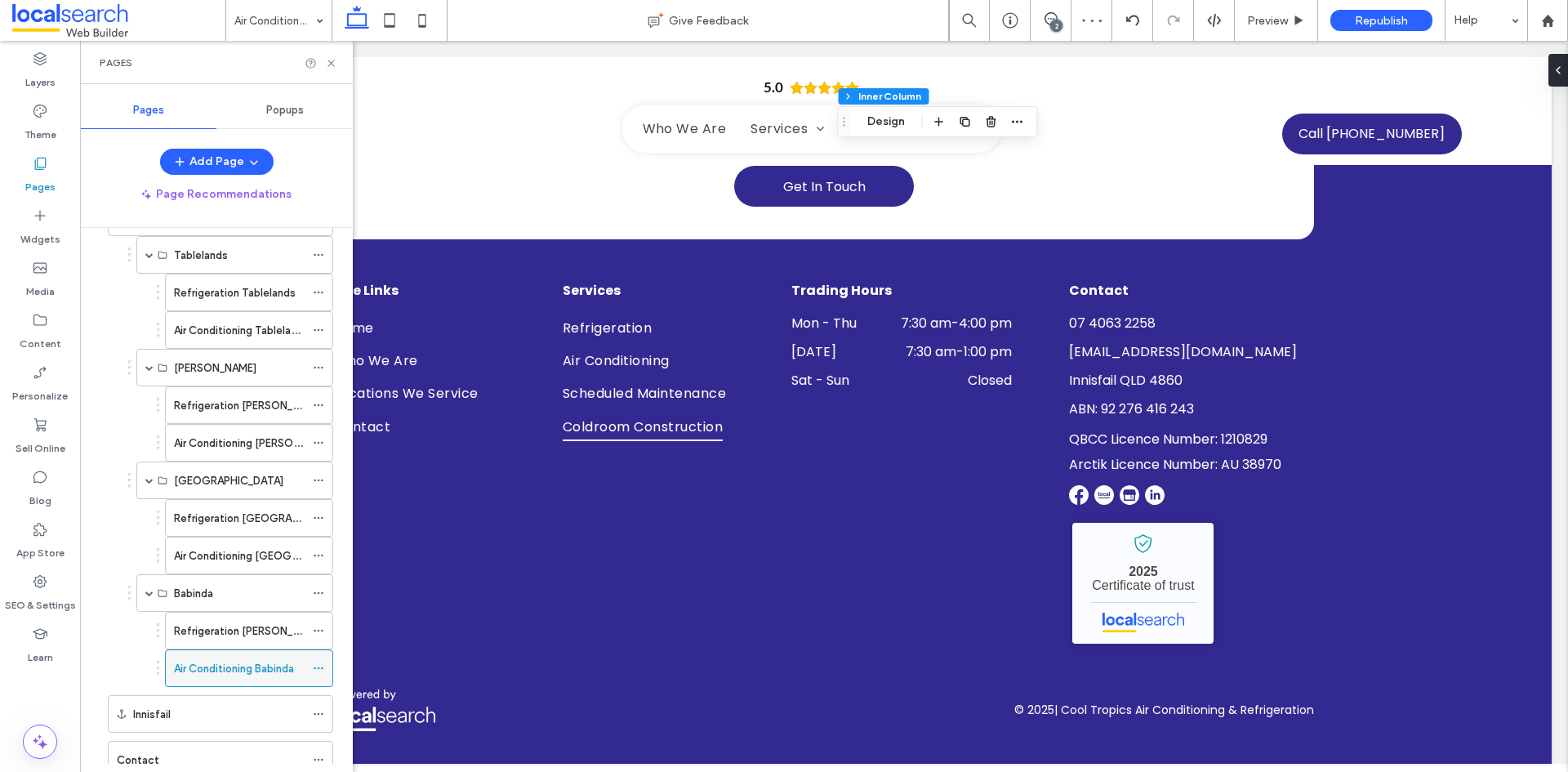
scroll to position [551, 0]
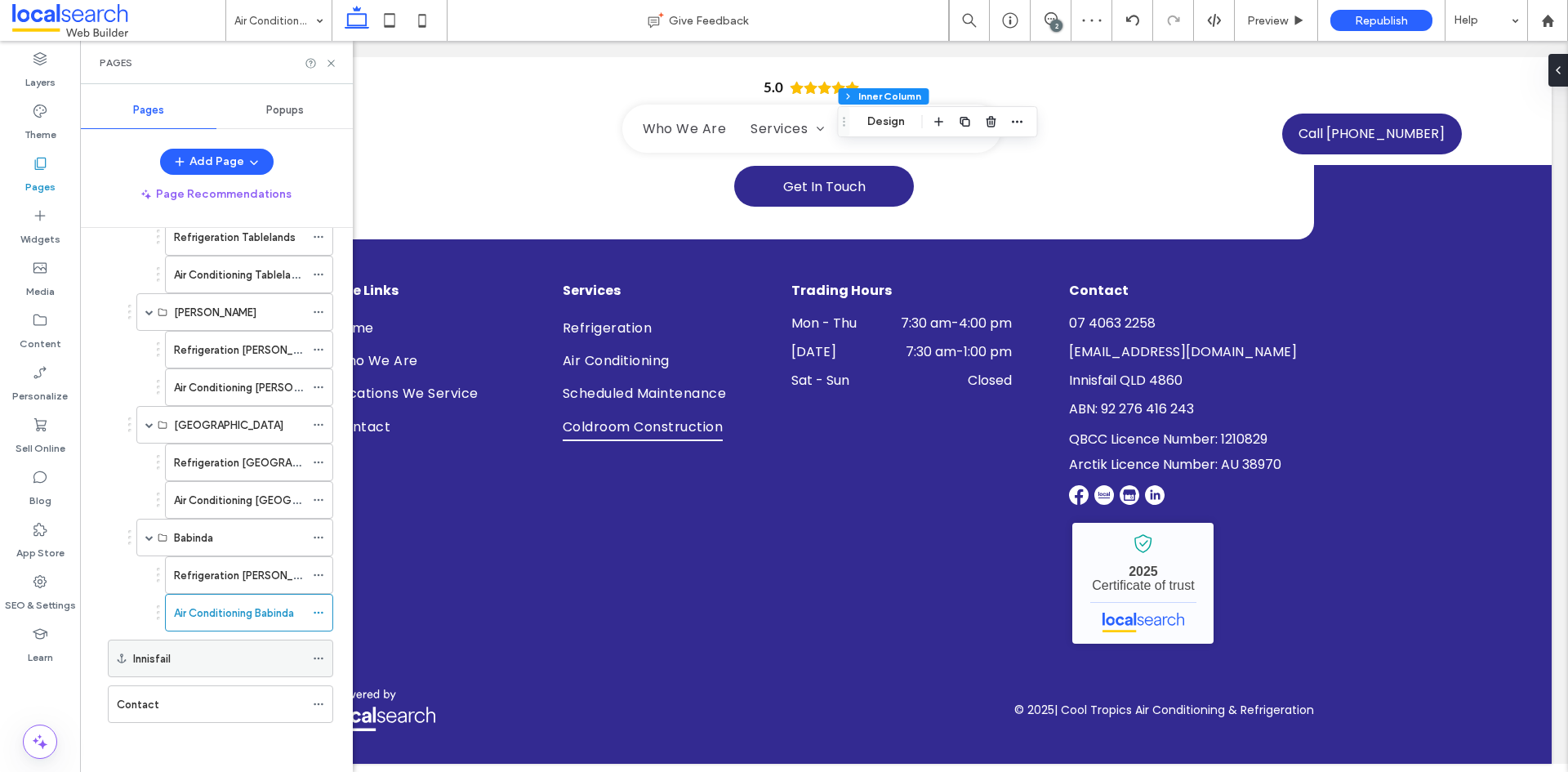
click at [184, 652] on div "Innisfail" at bounding box center [219, 659] width 171 height 17
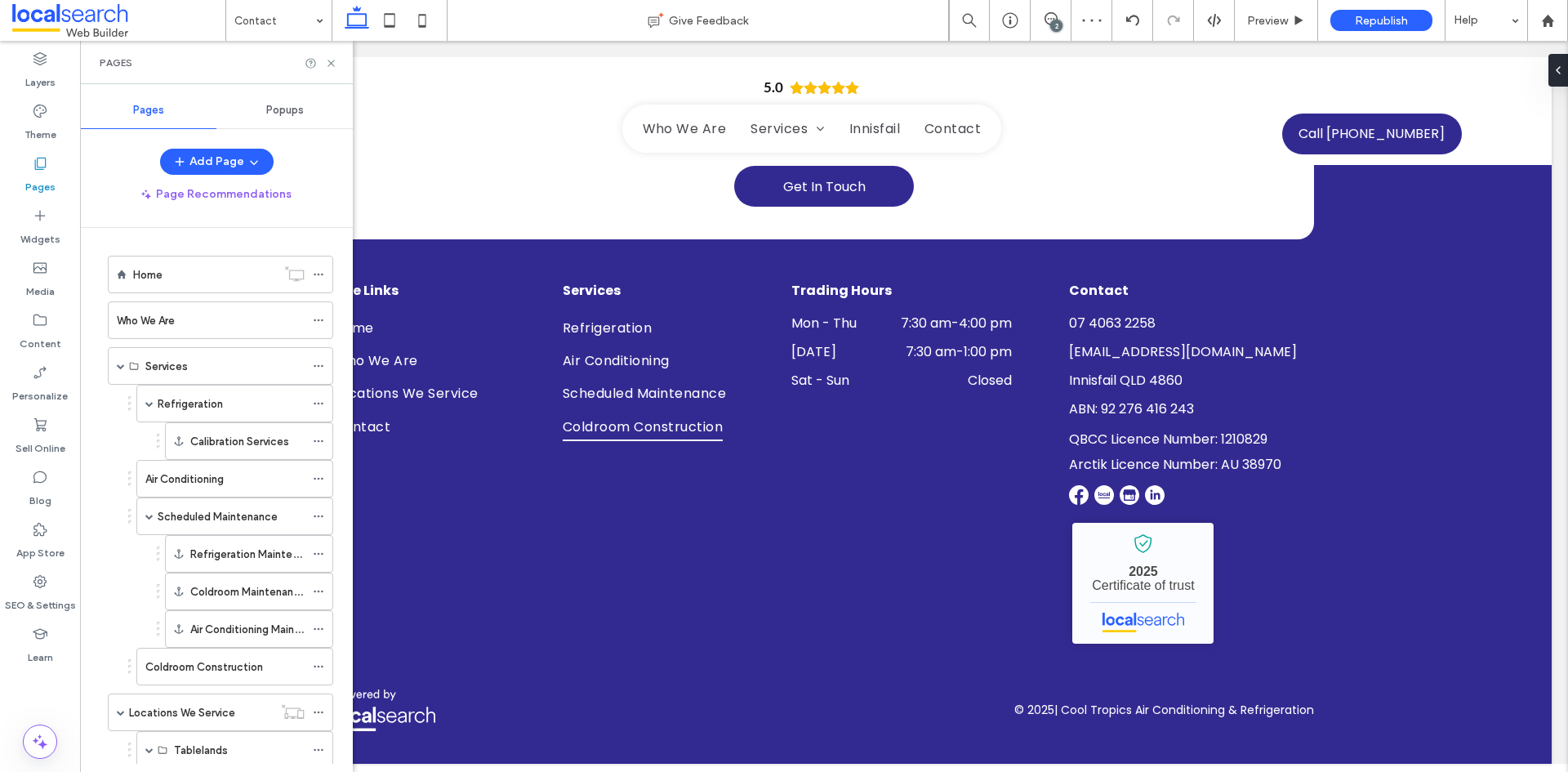
click at [136, 658] on div at bounding box center [784, 386] width 1568 height 772
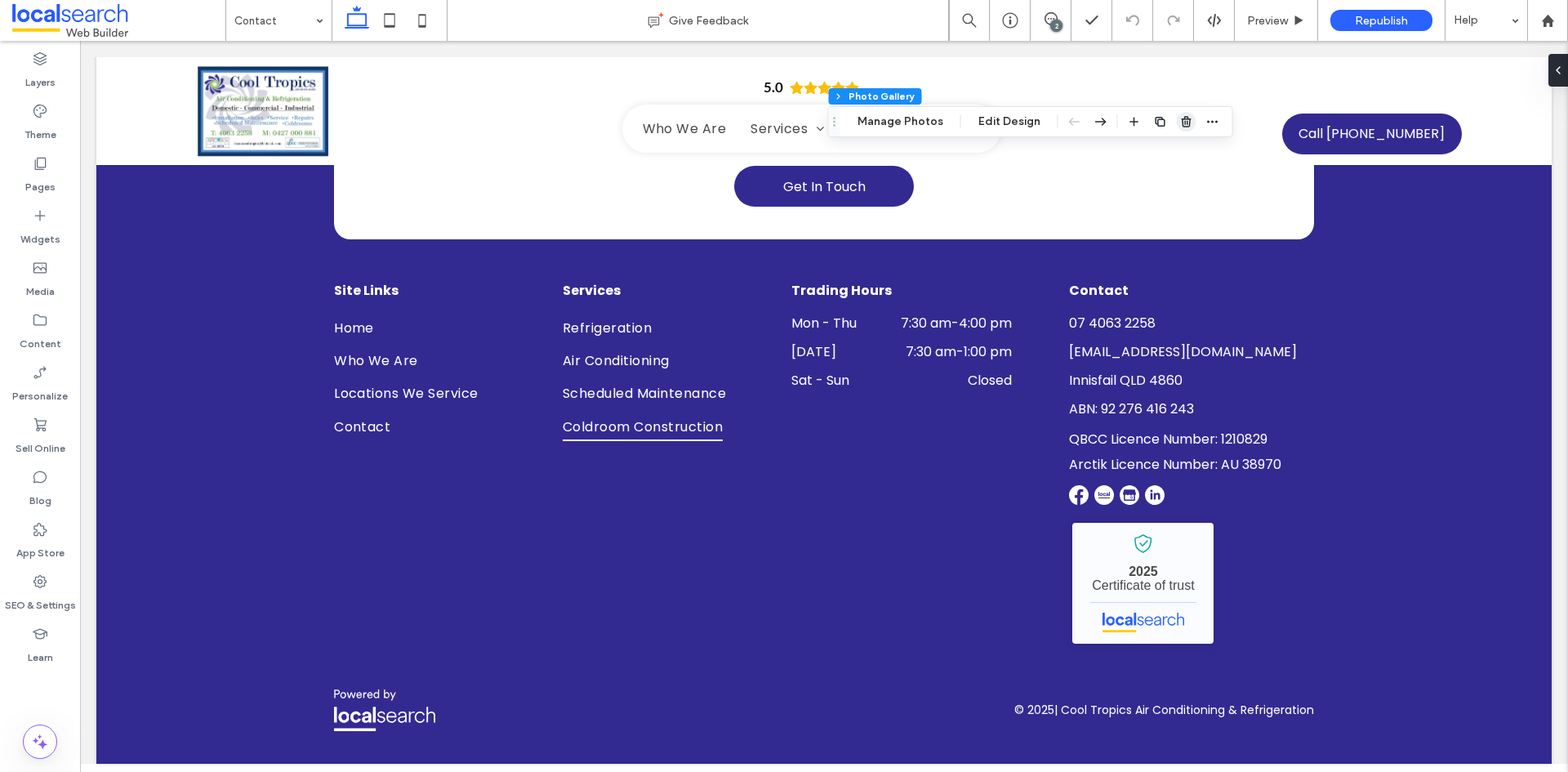
click at [1180, 125] on icon "button" at bounding box center [1186, 121] width 13 height 13
click at [54, 164] on div "Pages" at bounding box center [40, 175] width 80 height 53
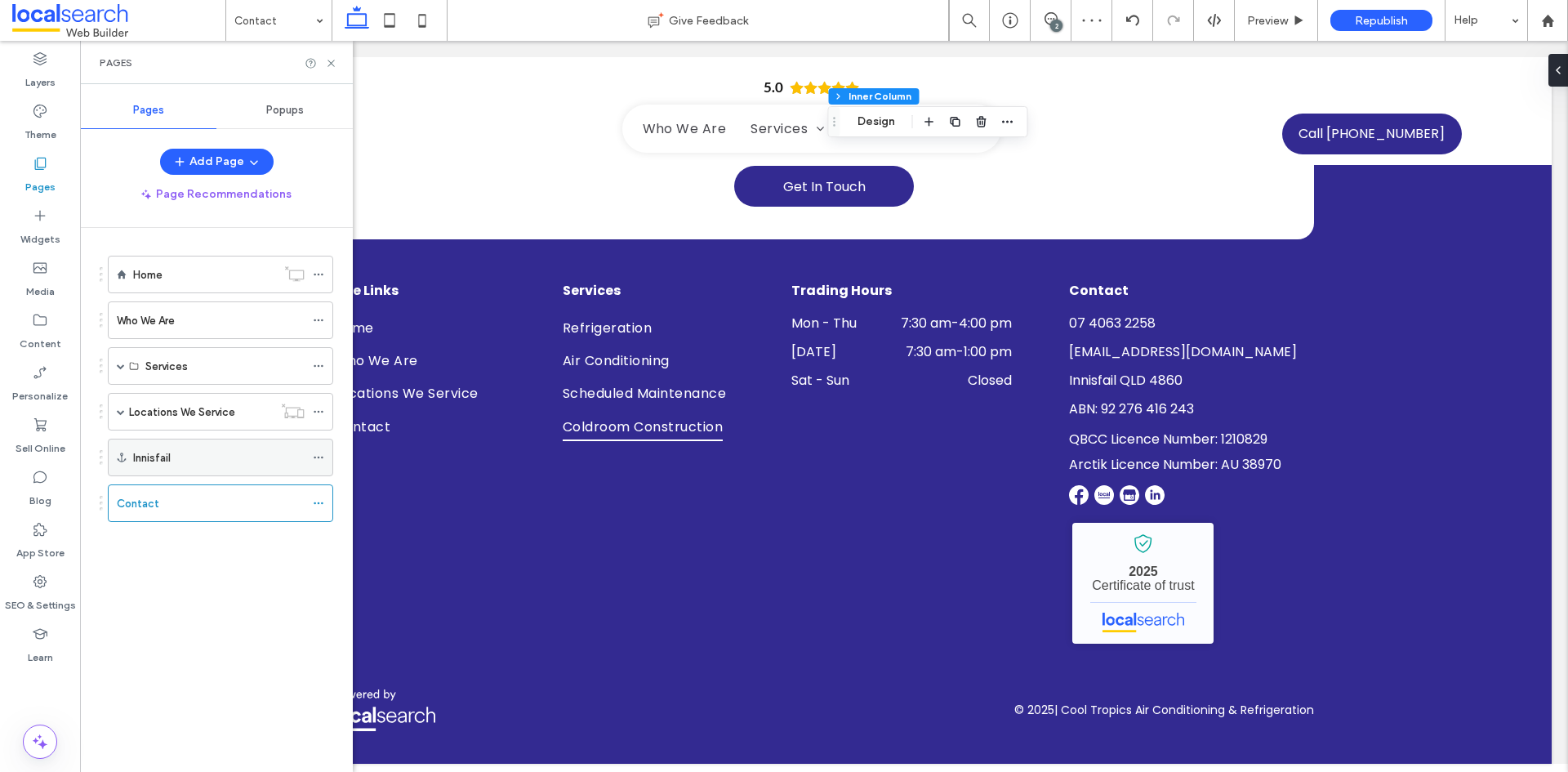
click at [198, 476] on div "Innisfail" at bounding box center [220, 458] width 226 height 37
click at [198, 469] on div "Innisfail" at bounding box center [219, 457] width 171 height 36
click at [328, 57] on icon at bounding box center [331, 63] width 12 height 12
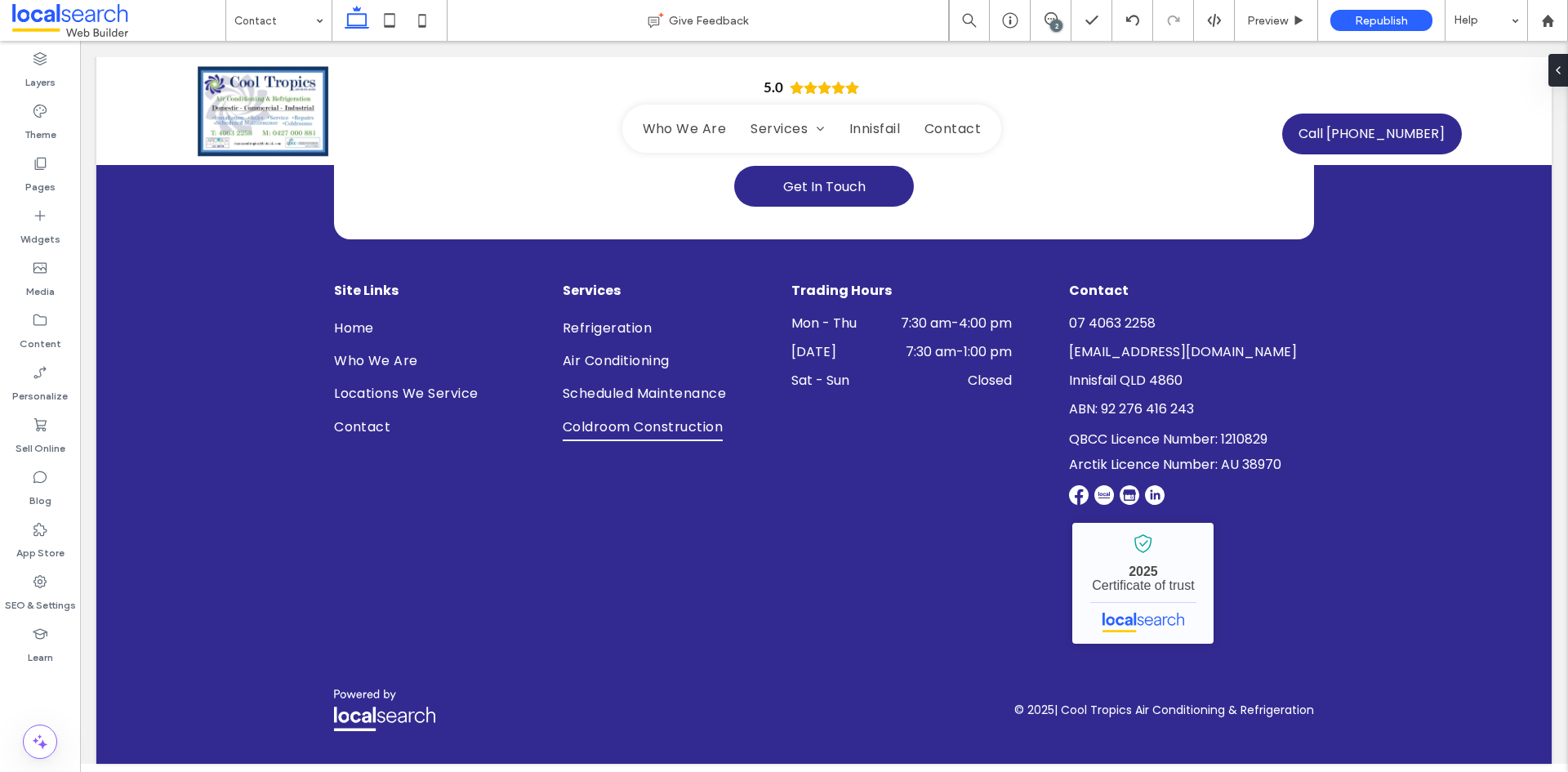
click at [1057, 30] on div "2" at bounding box center [1056, 26] width 12 height 12
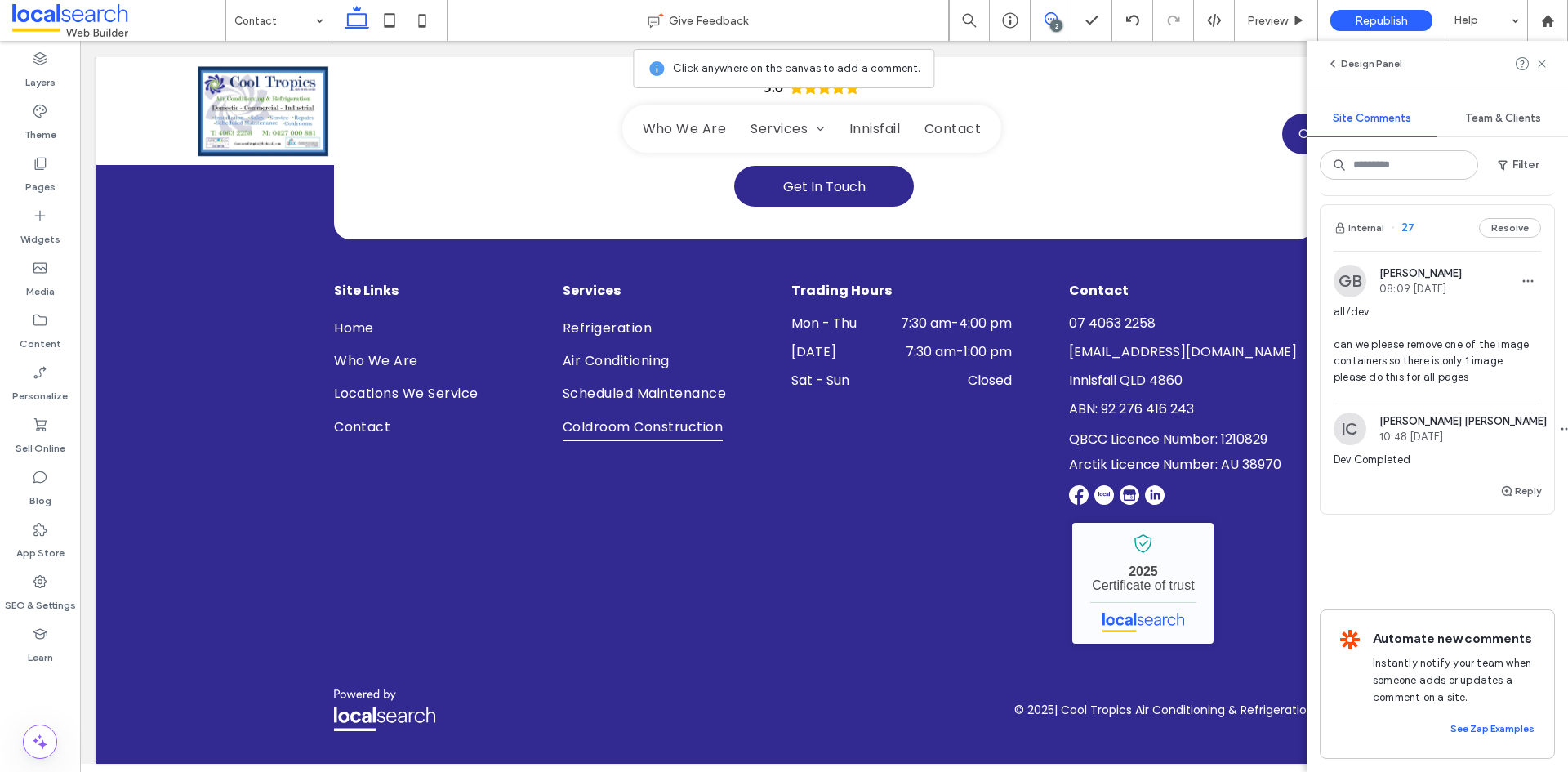
scroll to position [239, 0]
click at [1424, 330] on span "all/dev can we please remove one of the image containers so there is only 1 ima…" at bounding box center [1437, 345] width 208 height 82
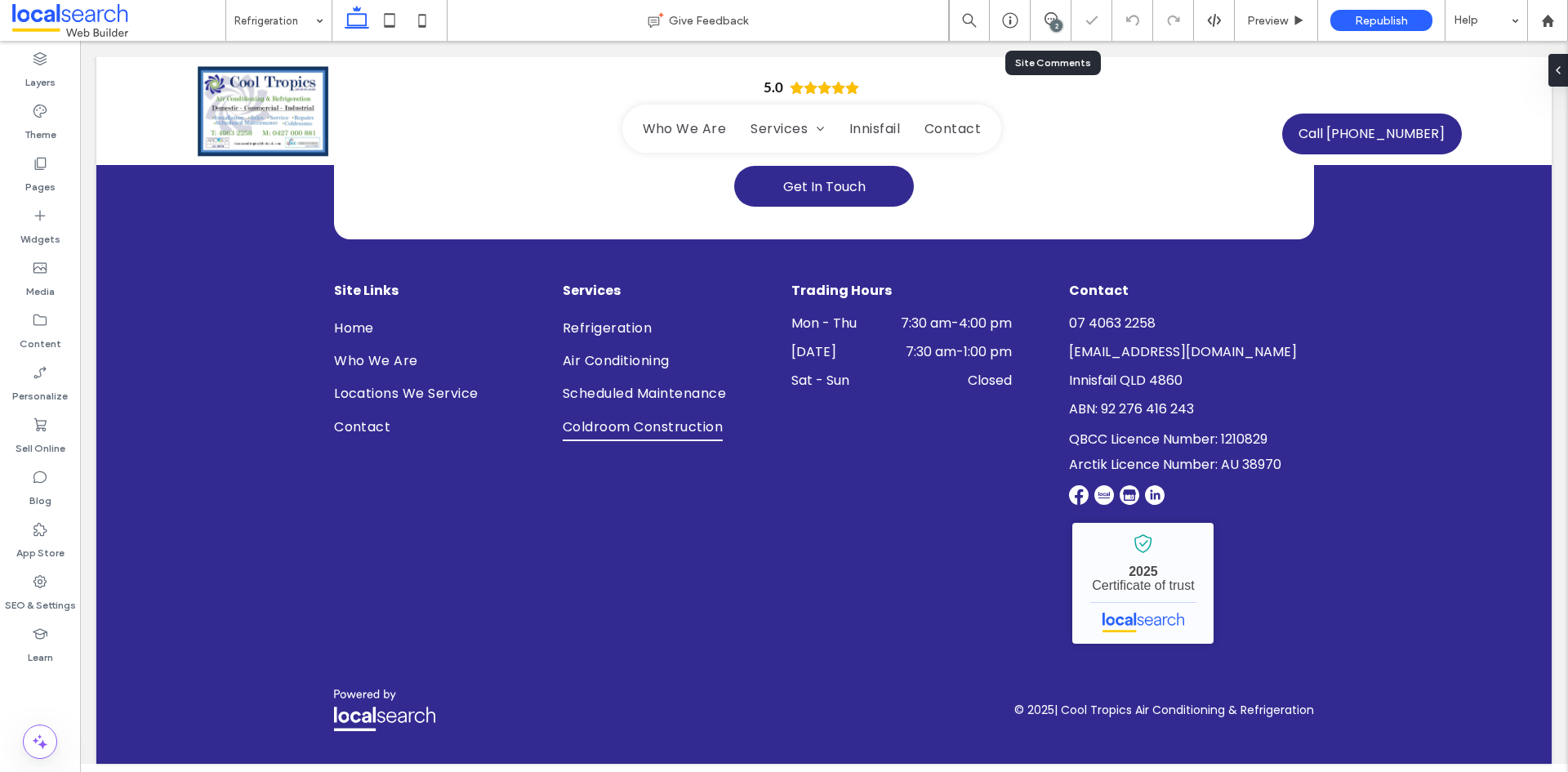
click at [1047, 10] on div "2" at bounding box center [1051, 21] width 41 height 41
click at [1050, 13] on use at bounding box center [1051, 19] width 13 height 13
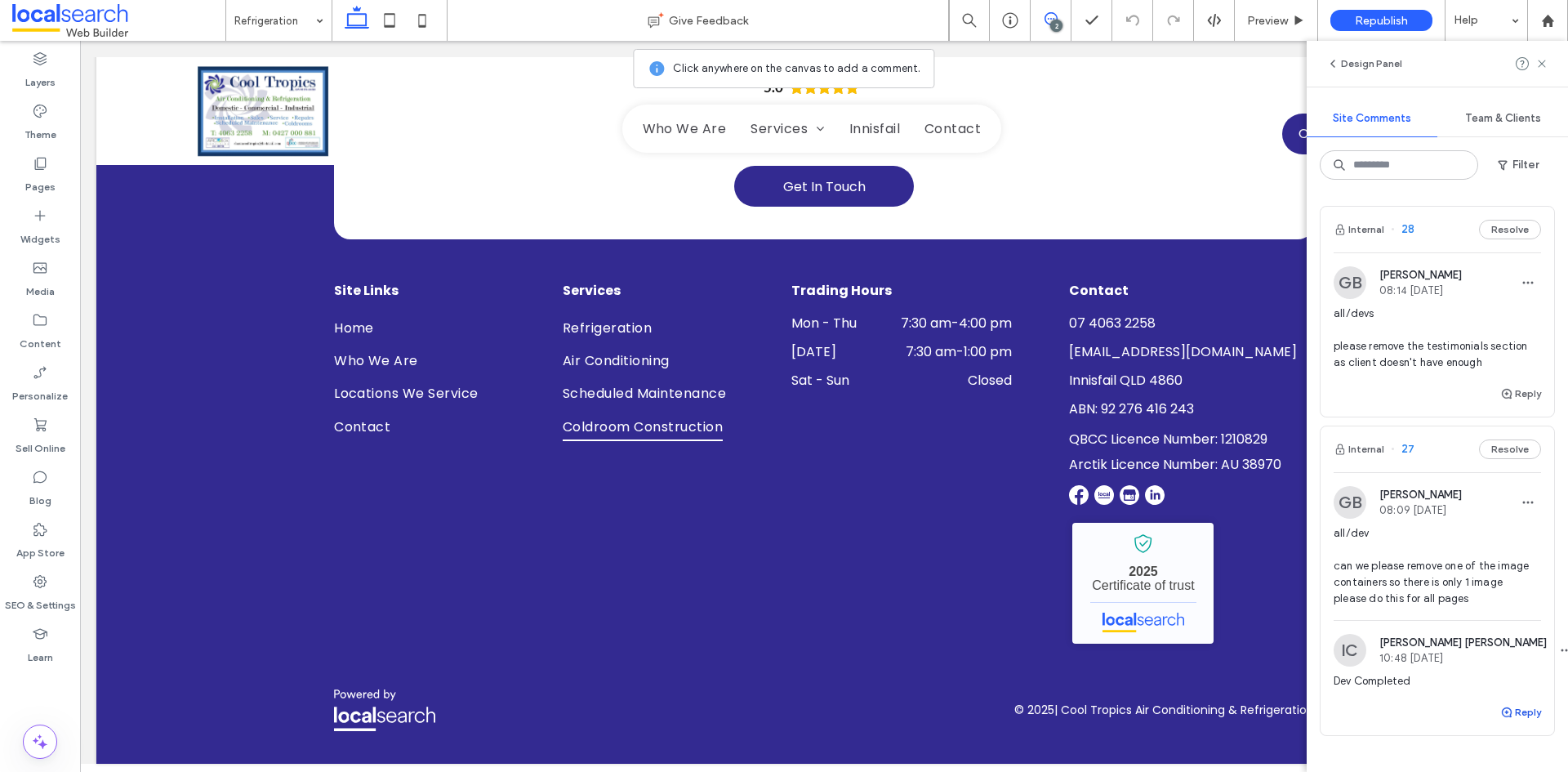
click at [1510, 715] on button "Reply" at bounding box center [1521, 712] width 41 height 20
type textarea "**********"
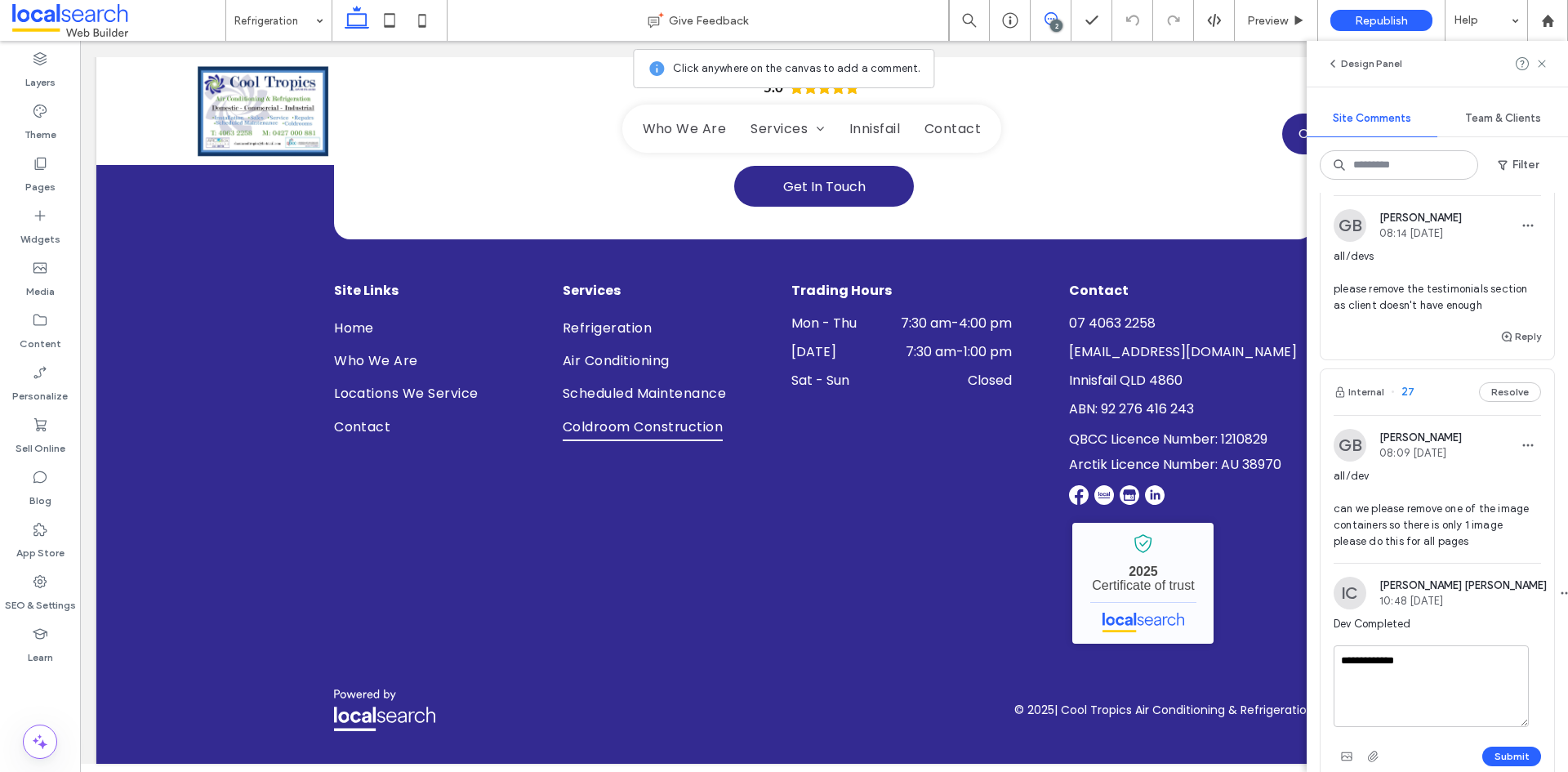
scroll to position [82, 0]
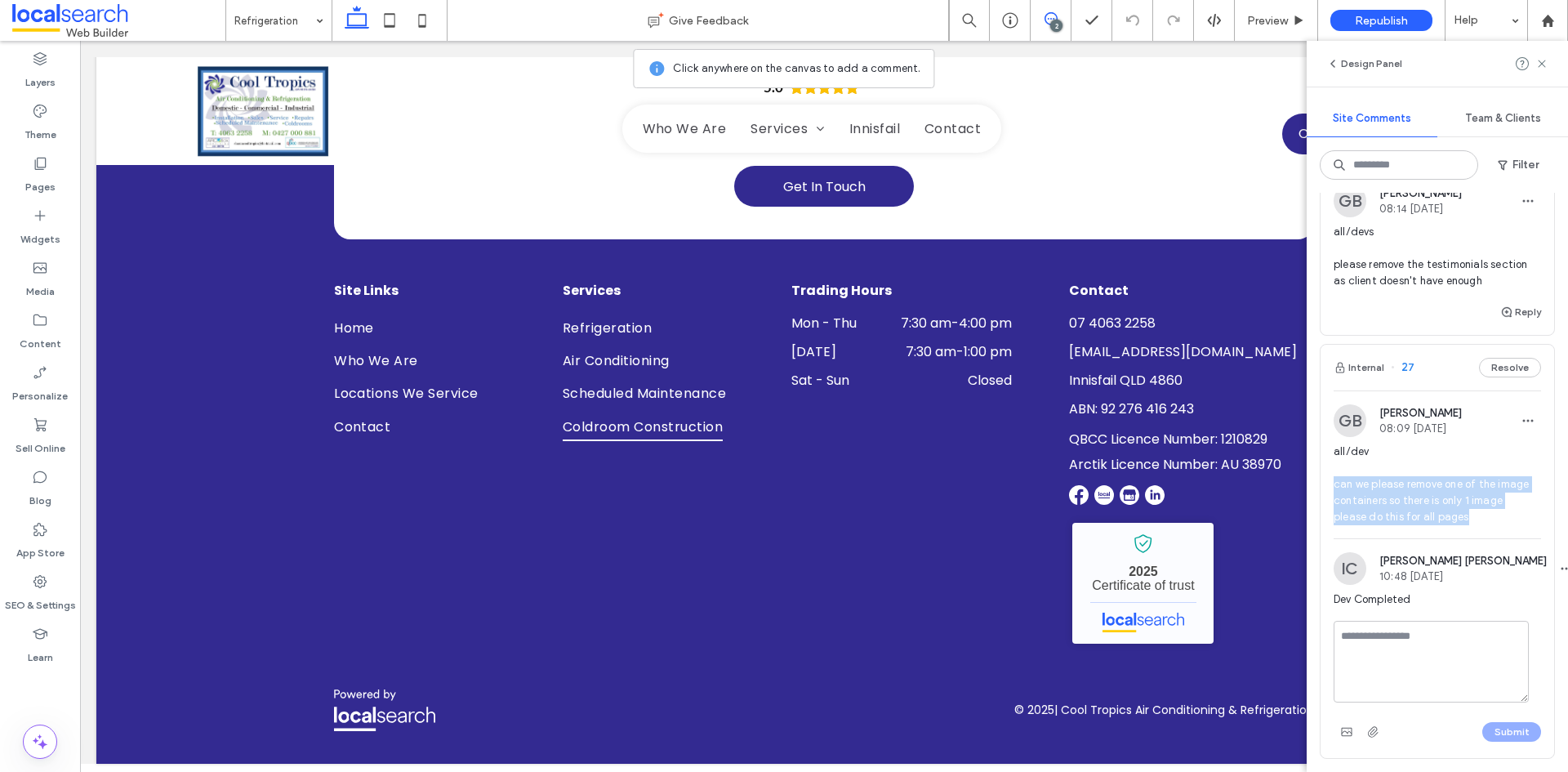
drag, startPoint x: 1471, startPoint y: 517, endPoint x: 1329, endPoint y: 483, distance: 146.0
click at [1329, 483] on div "GB Grace Bowden 08:09 Aug 19 2025 all/dev can we please remove one of the image…" at bounding box center [1437, 471] width 234 height 134
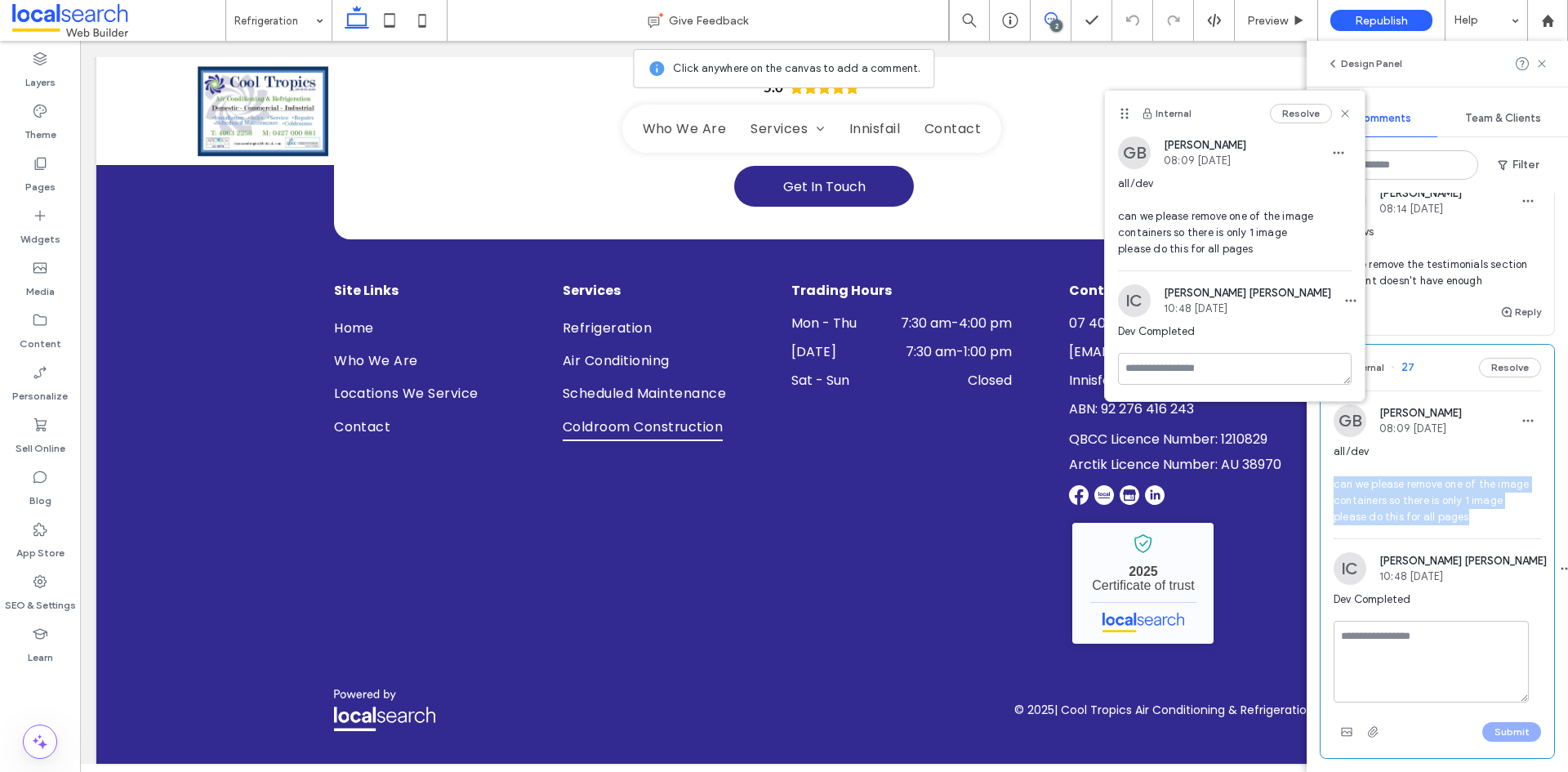
click at [1413, 482] on span "all/dev can we please remove one of the image containers so there is only 1 ima…" at bounding box center [1437, 485] width 208 height 82
drag, startPoint x: 1404, startPoint y: 483, endPoint x: 1509, endPoint y: 502, distance: 106.7
click at [1509, 502] on span "all/dev can we please remove one of the image containers so there is only 1 ima…" at bounding box center [1437, 485] width 208 height 82
copy span "remove one of the image containers so there is only 1 image"
click at [1442, 303] on div "Reply" at bounding box center [1437, 319] width 234 height 33
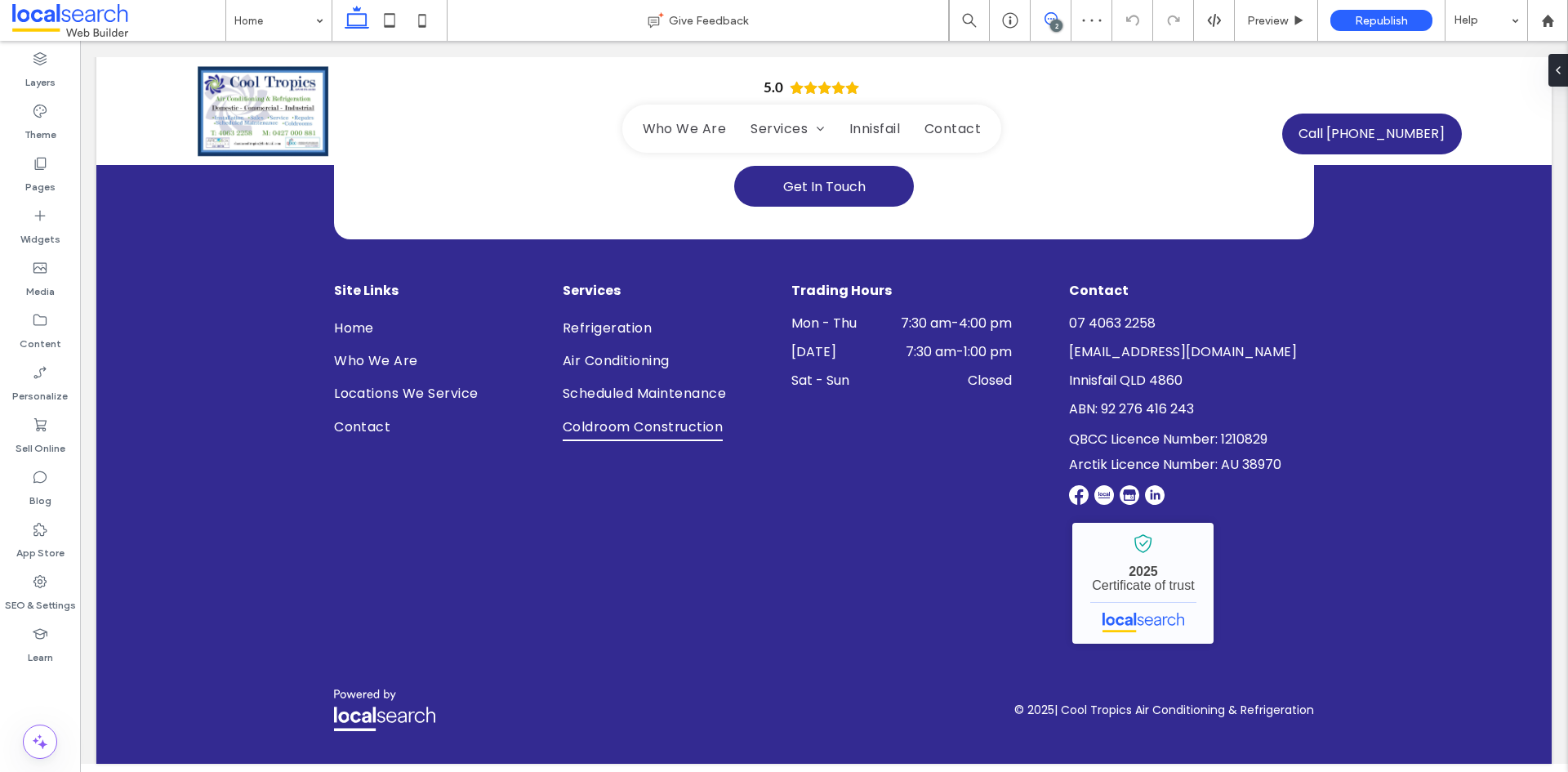
click at [1053, 17] on icon at bounding box center [1051, 19] width 13 height 13
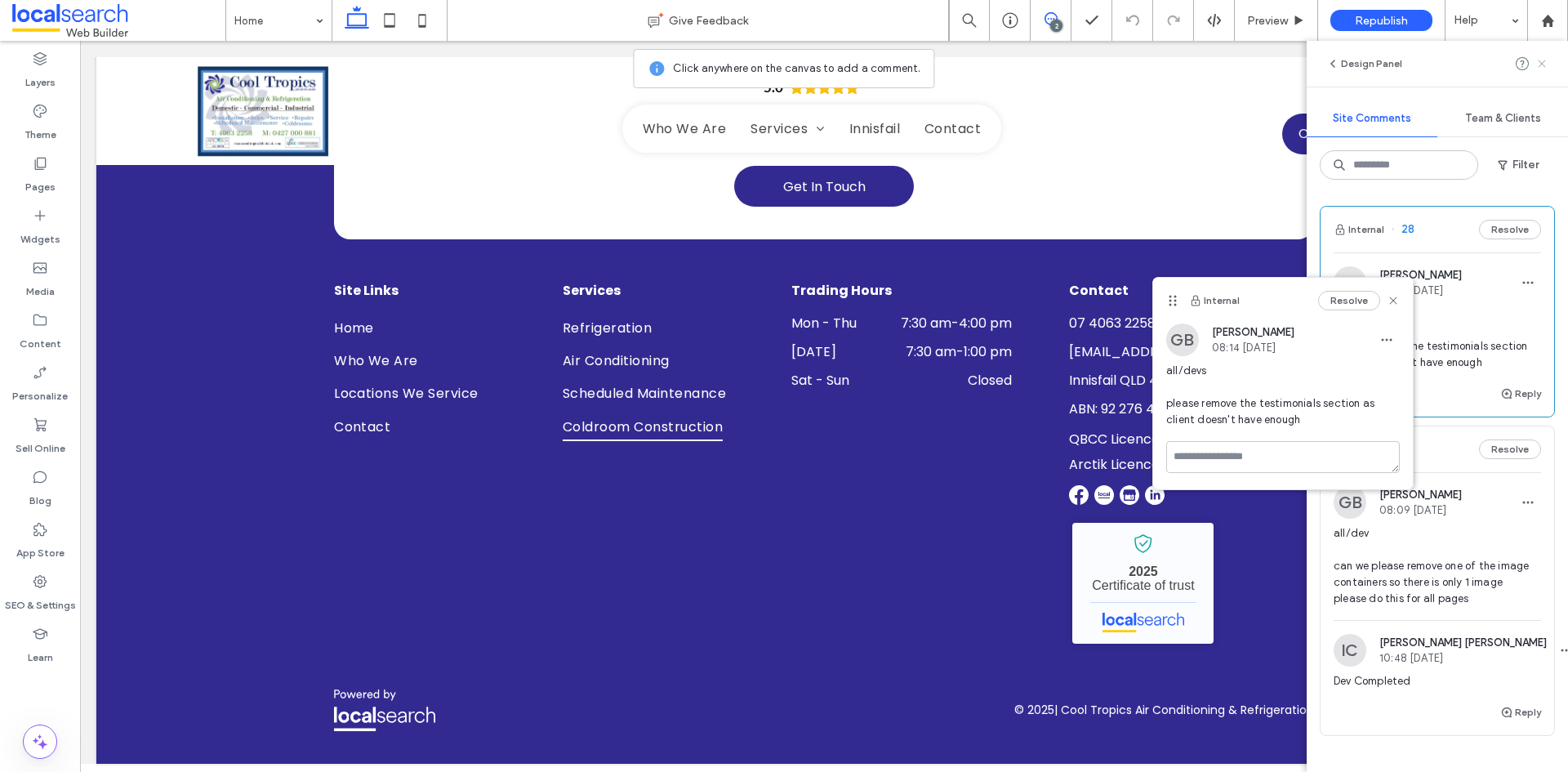
click at [1547, 62] on icon at bounding box center [1541, 63] width 13 height 13
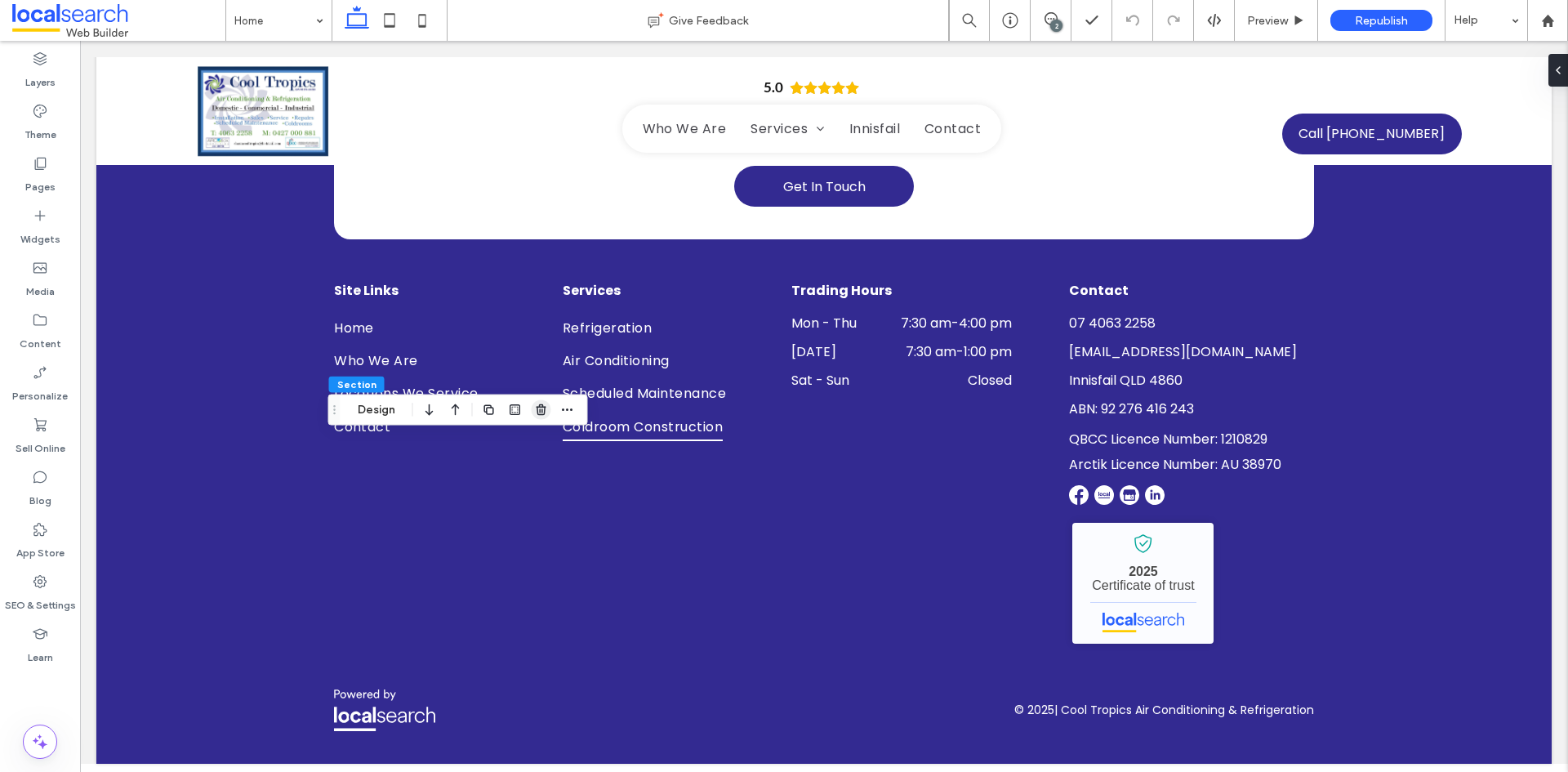
click at [541, 417] on span "button" at bounding box center [541, 411] width 20 height 20
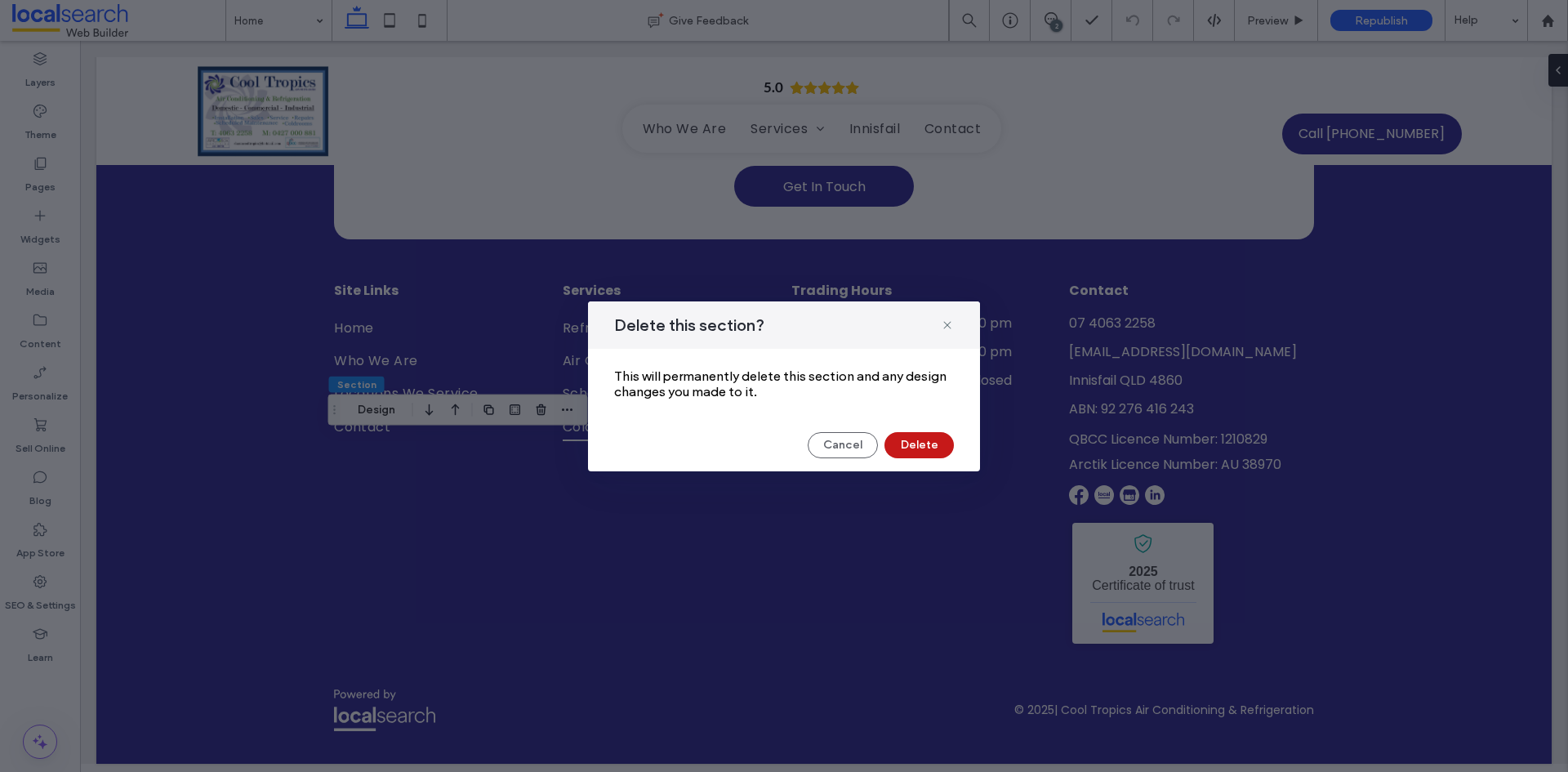
click at [927, 447] on button "Delete" at bounding box center [919, 444] width 70 height 26
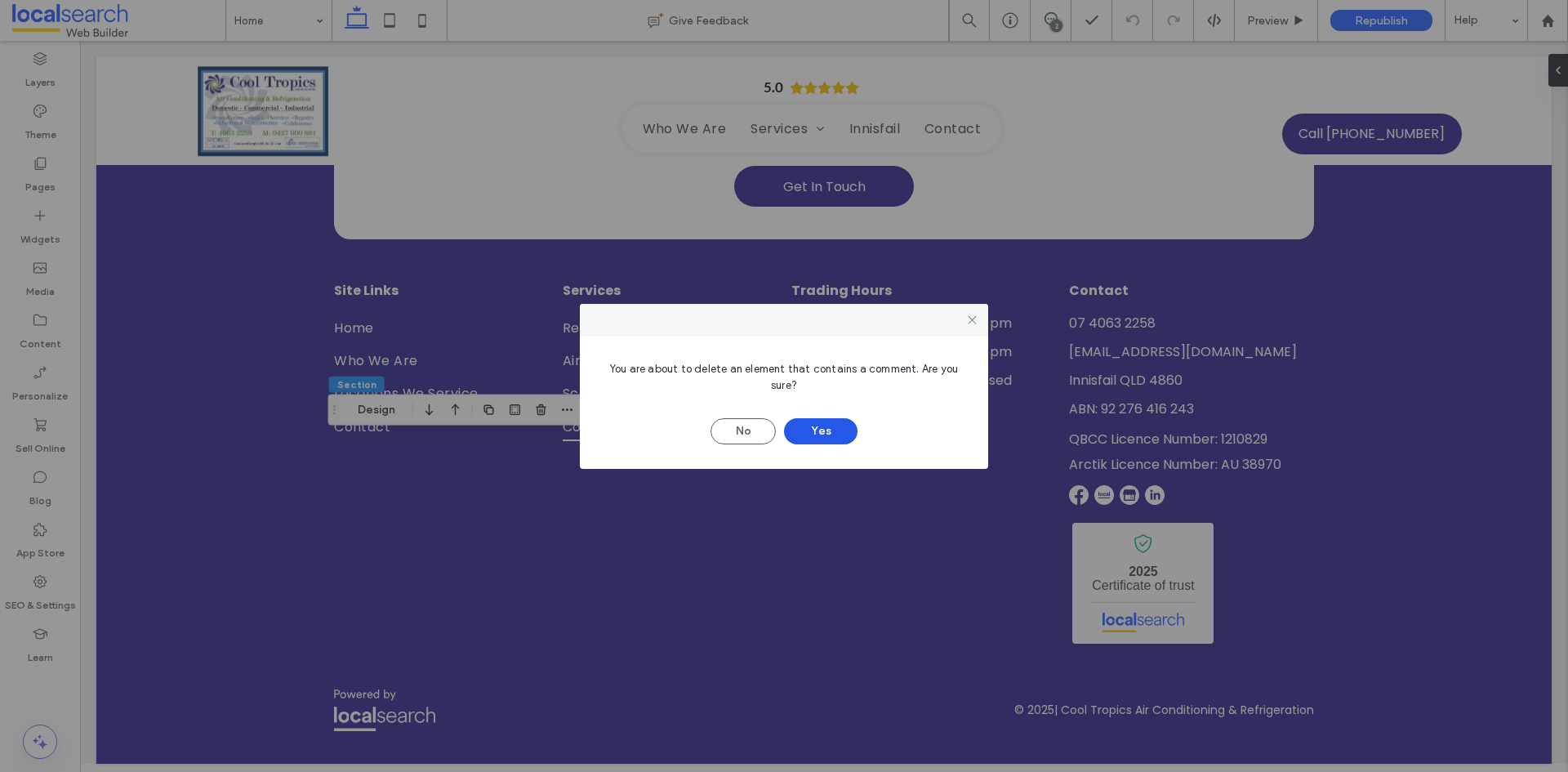
click at [823, 425] on button "Yes" at bounding box center [821, 431] width 73 height 26
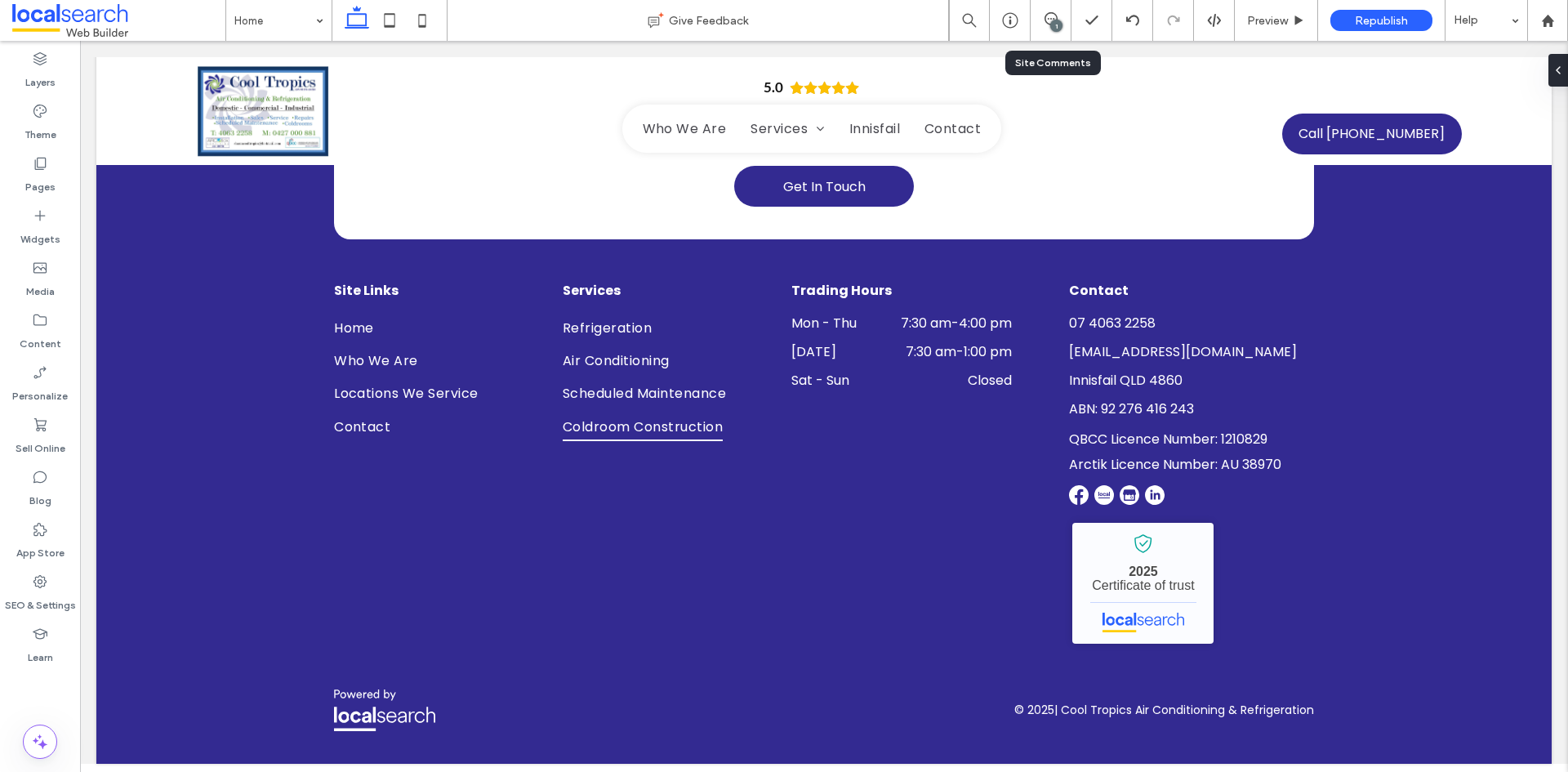
click at [1054, 25] on div "1" at bounding box center [1056, 26] width 12 height 12
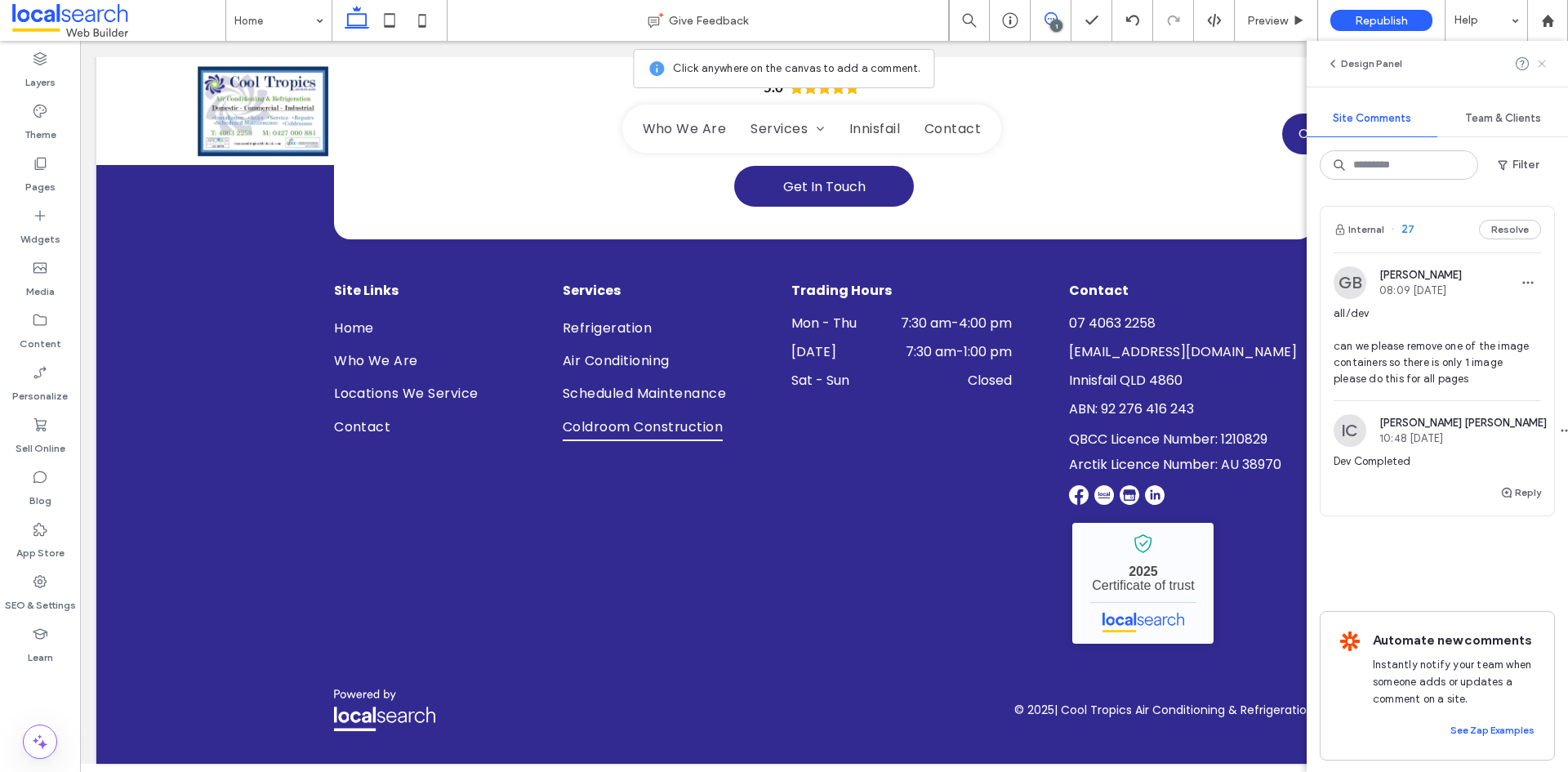
click at [1546, 62] on icon at bounding box center [1541, 63] width 13 height 13
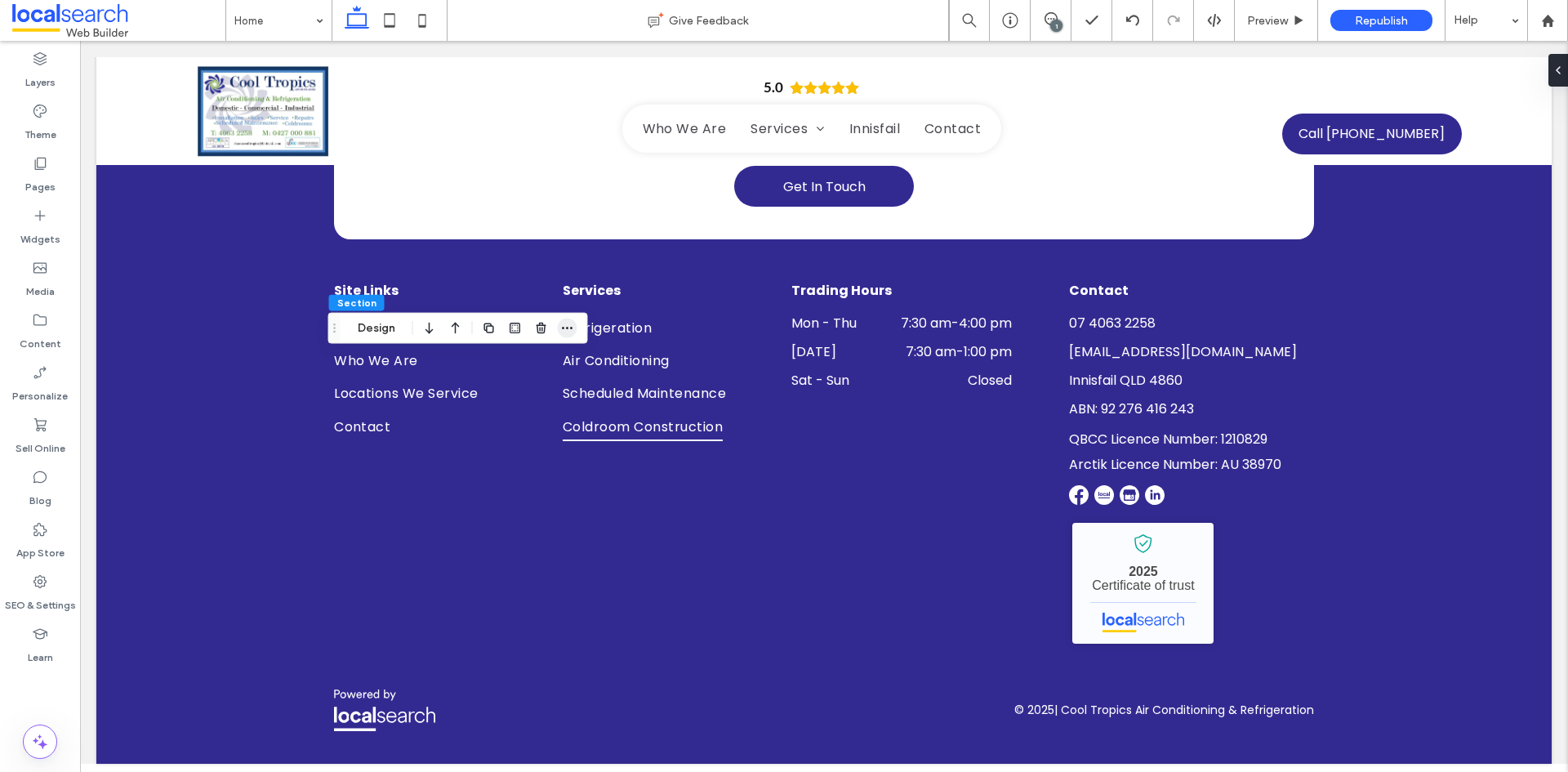
click at [563, 325] on icon "button" at bounding box center [567, 328] width 13 height 13
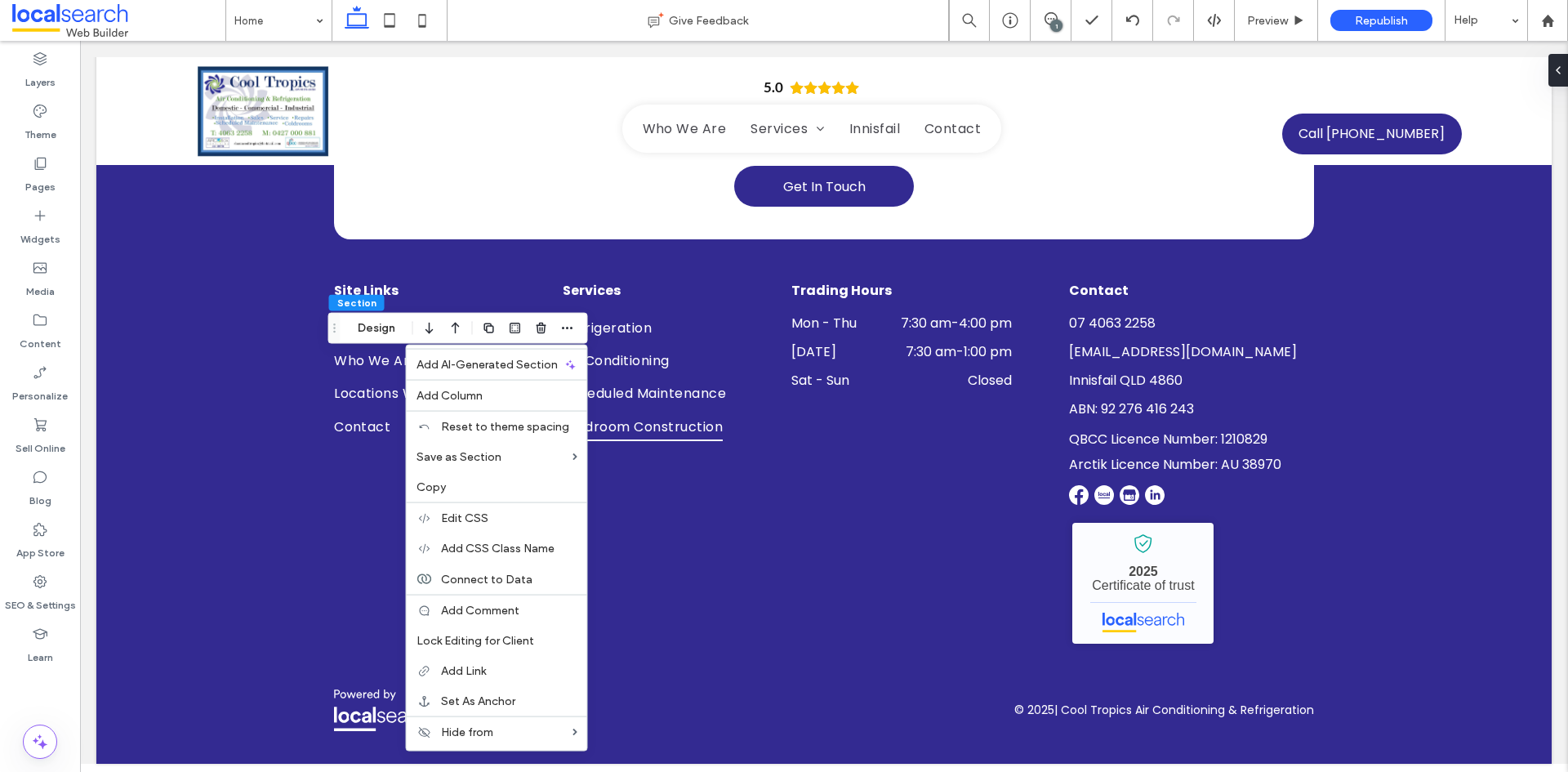
click at [408, 330] on div "Section Design Add AI-Generated Section Add Column Reset to theme spacing Save …" at bounding box center [458, 328] width 260 height 31
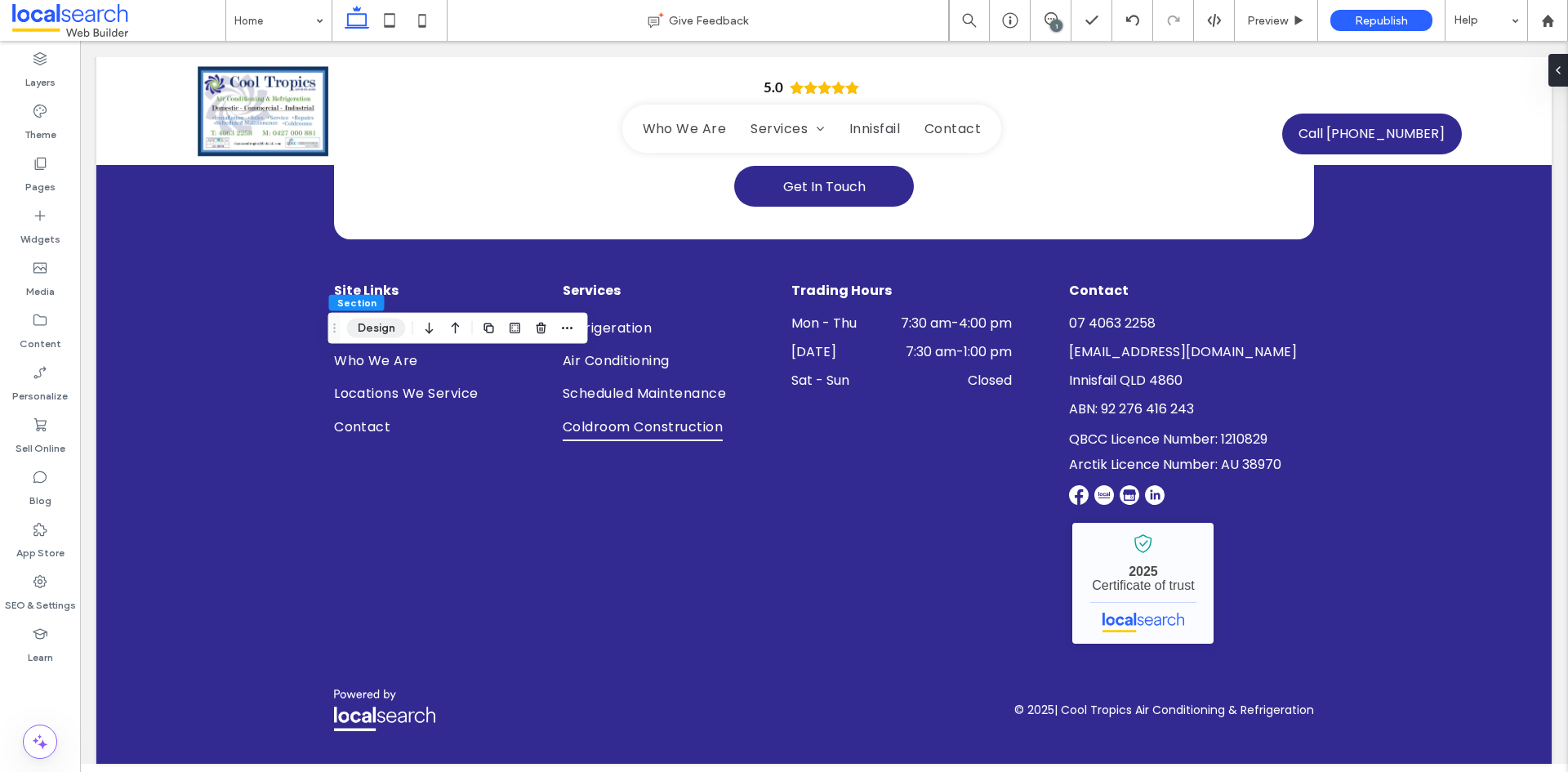
click at [388, 331] on button "Design" at bounding box center [376, 328] width 59 height 20
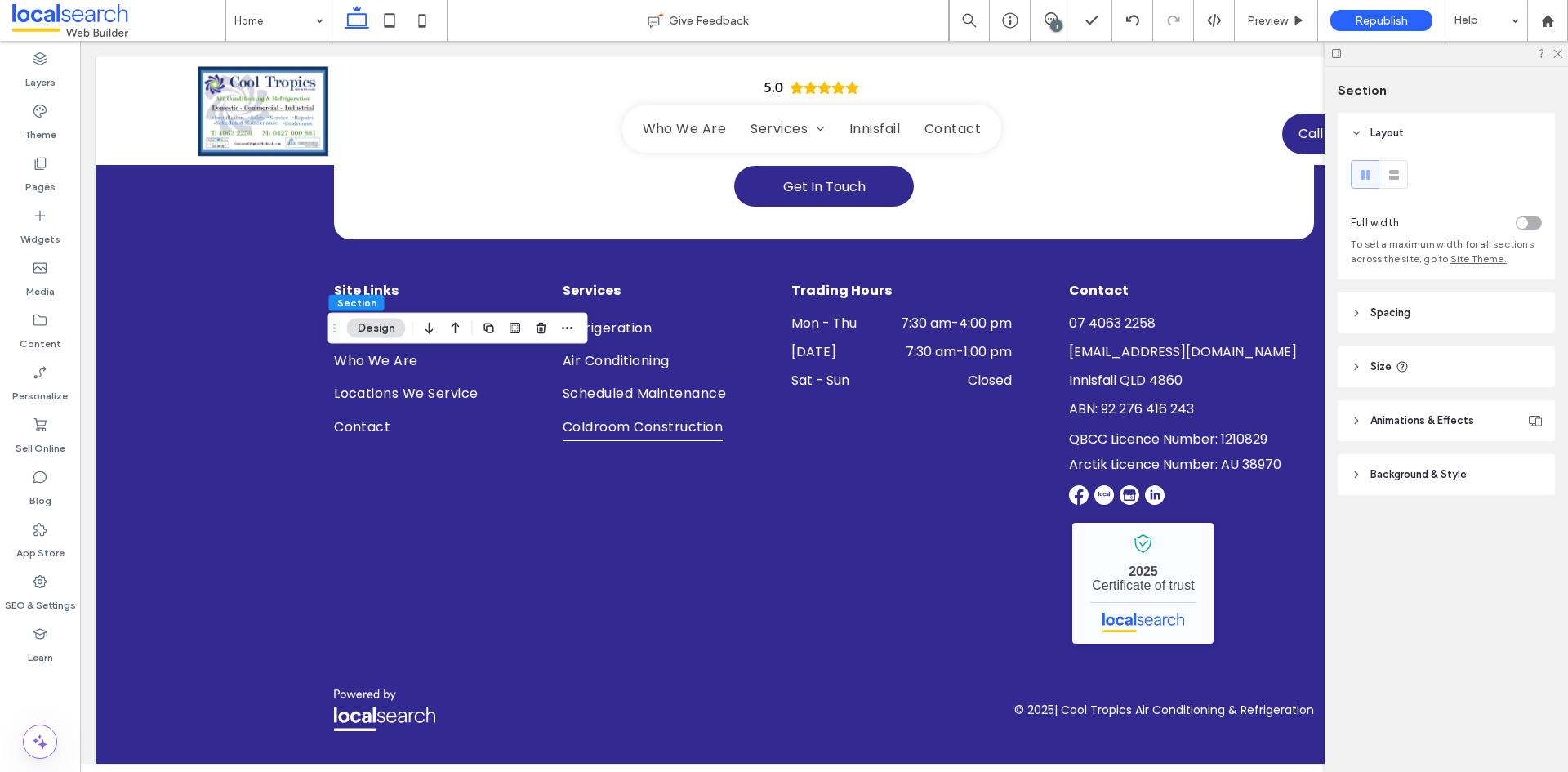
click at [1473, 479] on header "Background & Style" at bounding box center [1445, 475] width 217 height 41
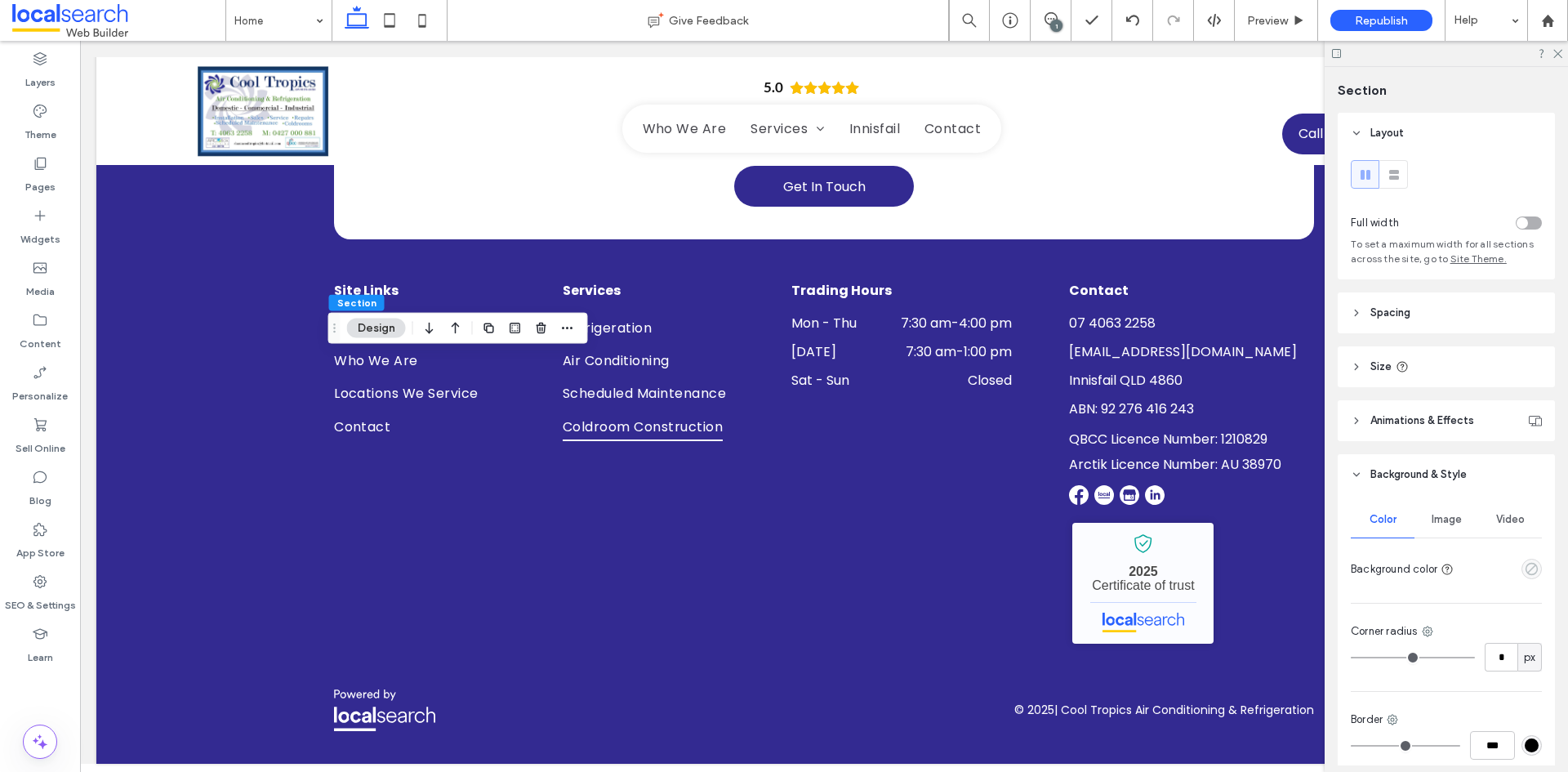
click at [1524, 568] on icon "empty color" at bounding box center [1531, 569] width 14 height 14
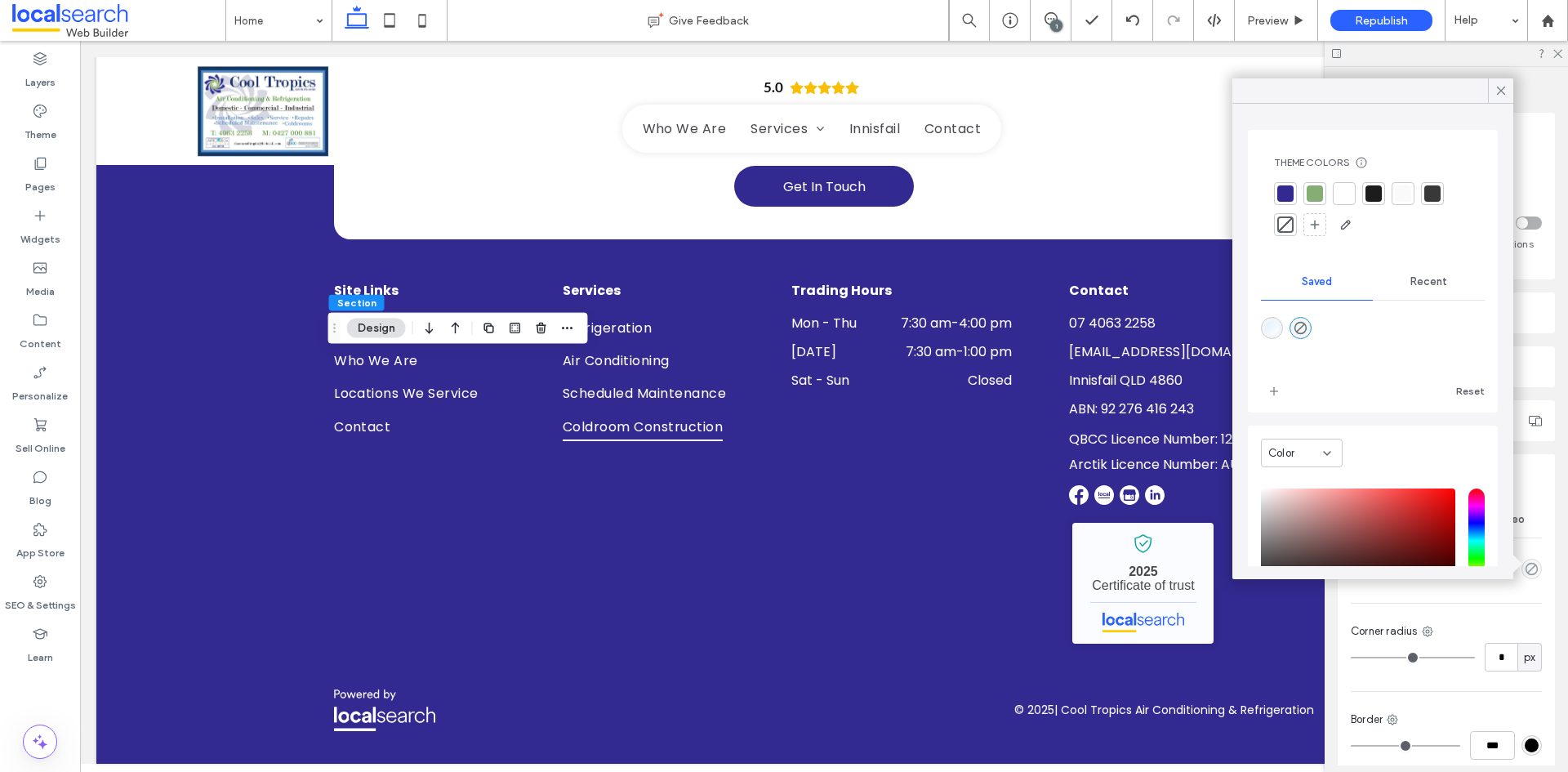
click at [1407, 195] on div at bounding box center [1402, 194] width 16 height 16
click at [1498, 87] on use at bounding box center [1500, 90] width 8 height 8
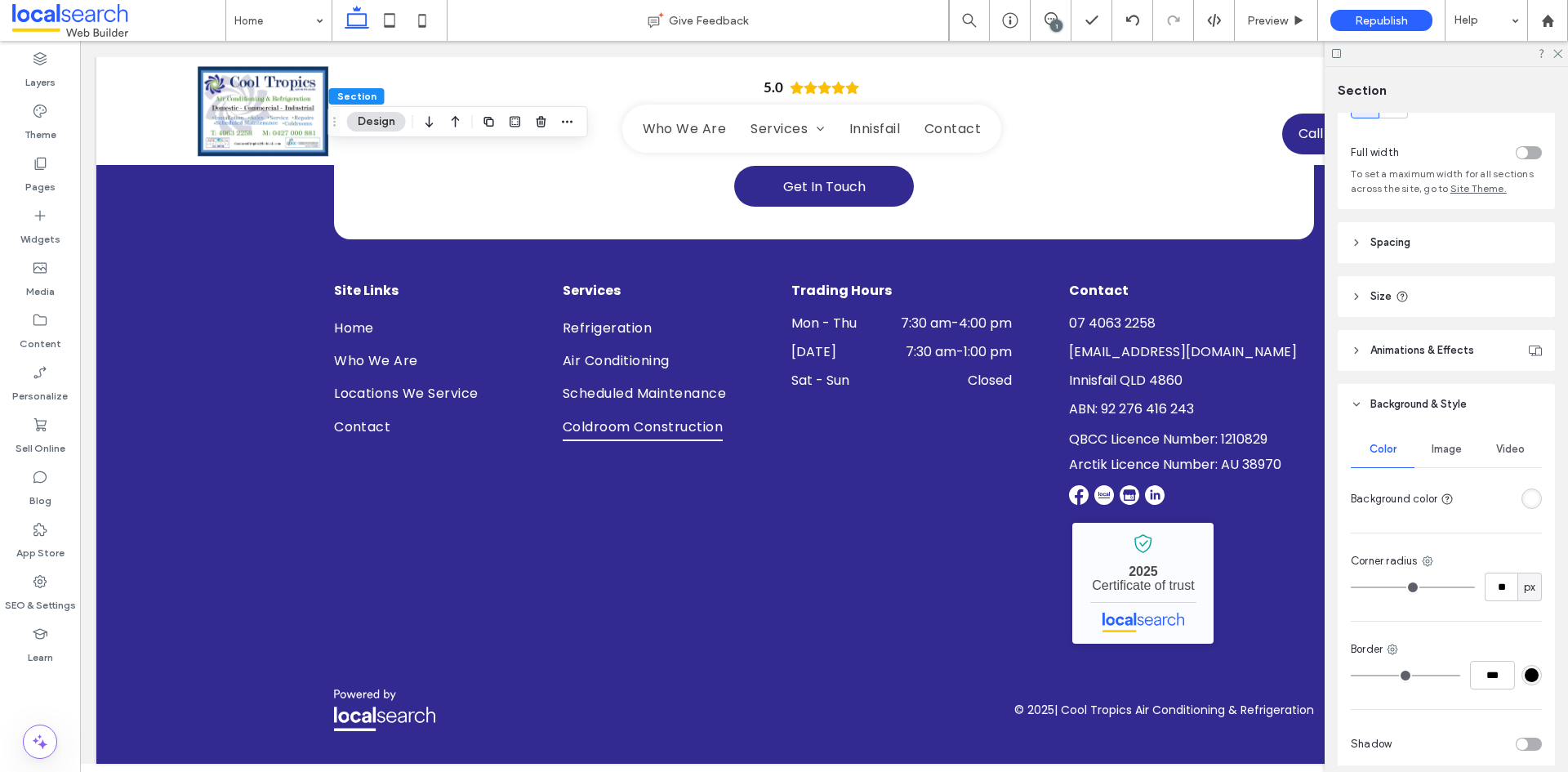
scroll to position [141, 0]
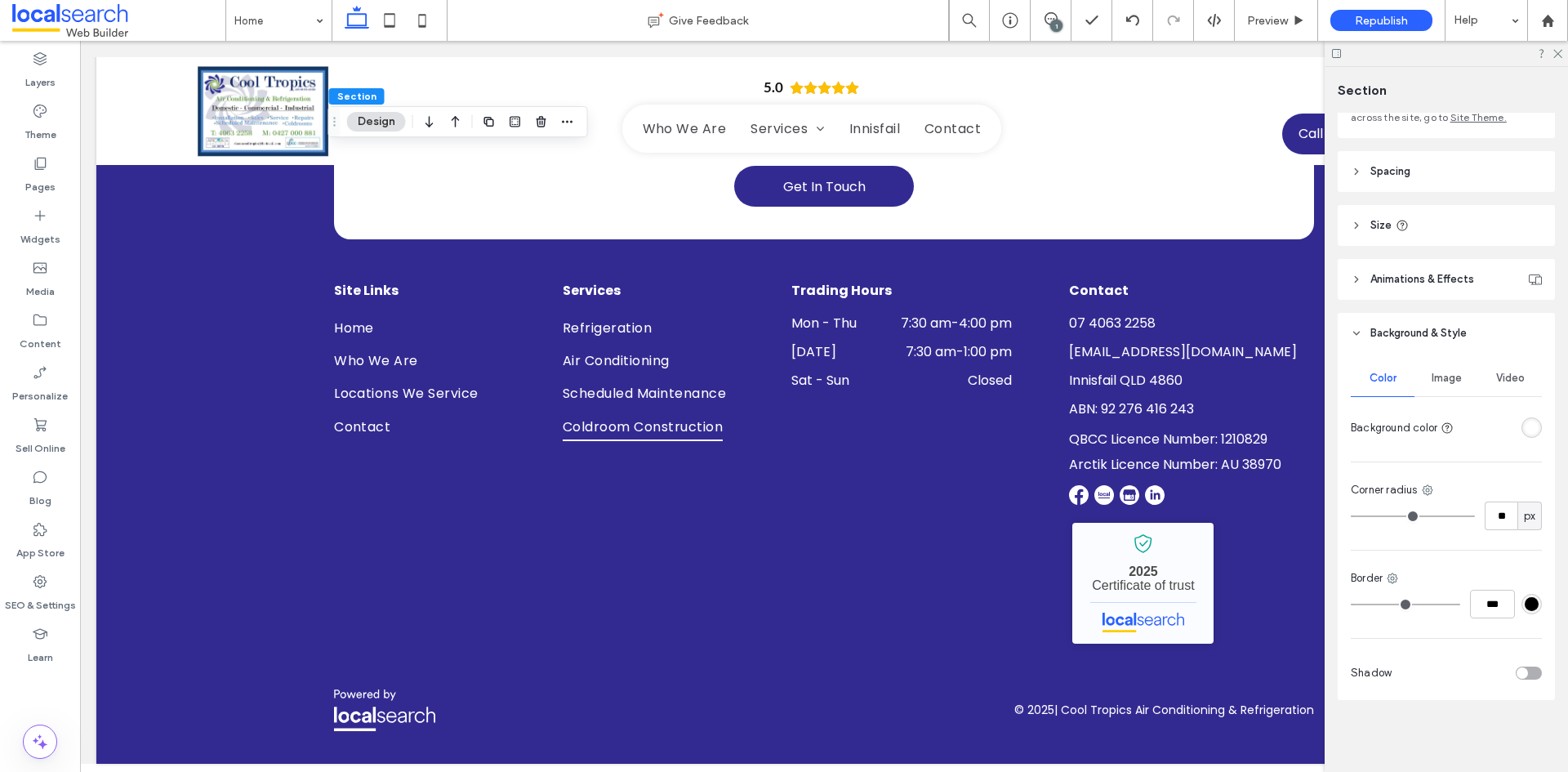
click at [1524, 421] on div "rgba(255, 255, 255, 1)" at bounding box center [1531, 428] width 14 height 14
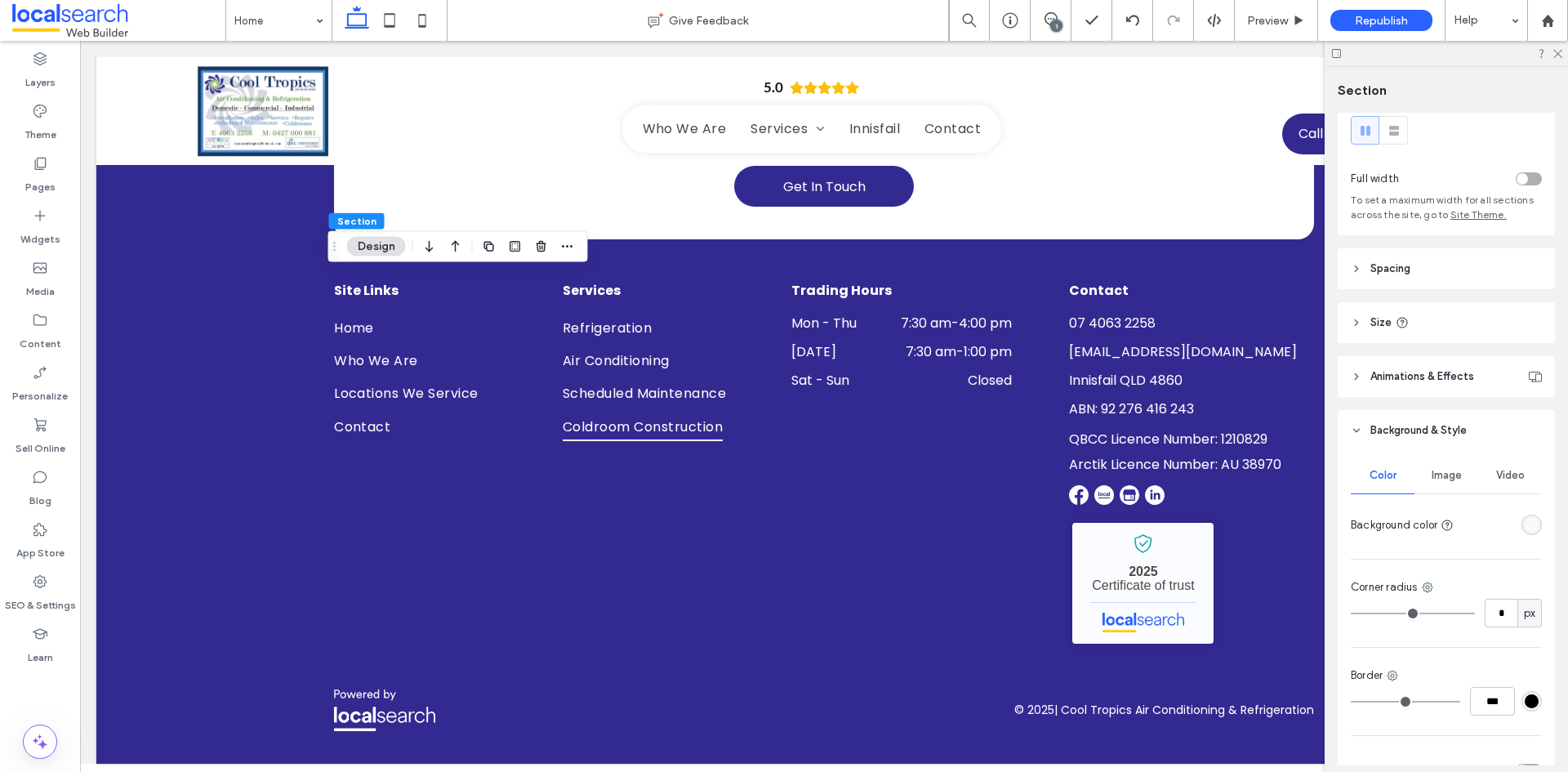
scroll to position [82, 0]
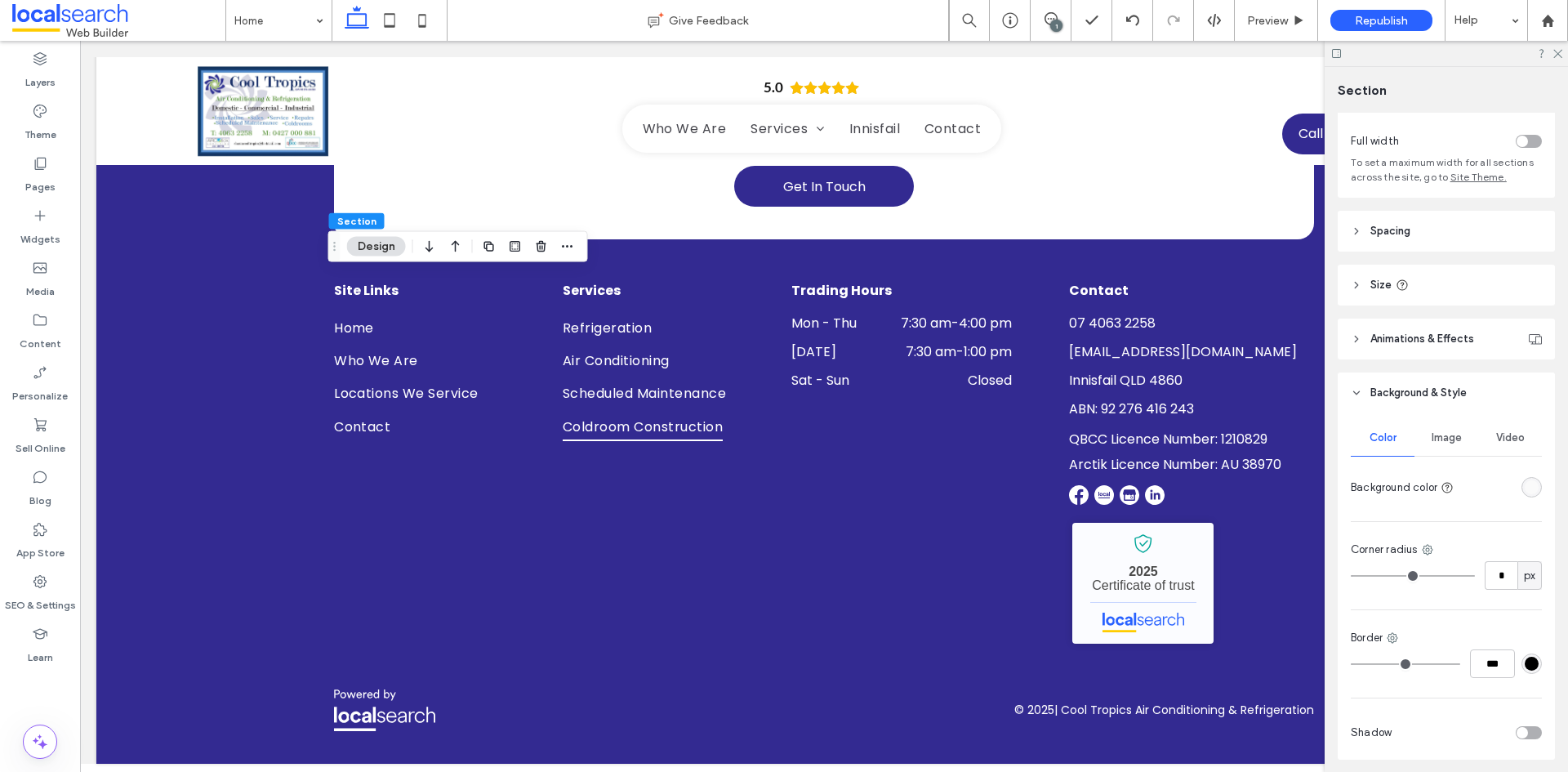
click at [1526, 487] on div "rgba(250, 250, 250, 1)" at bounding box center [1531, 487] width 14 height 14
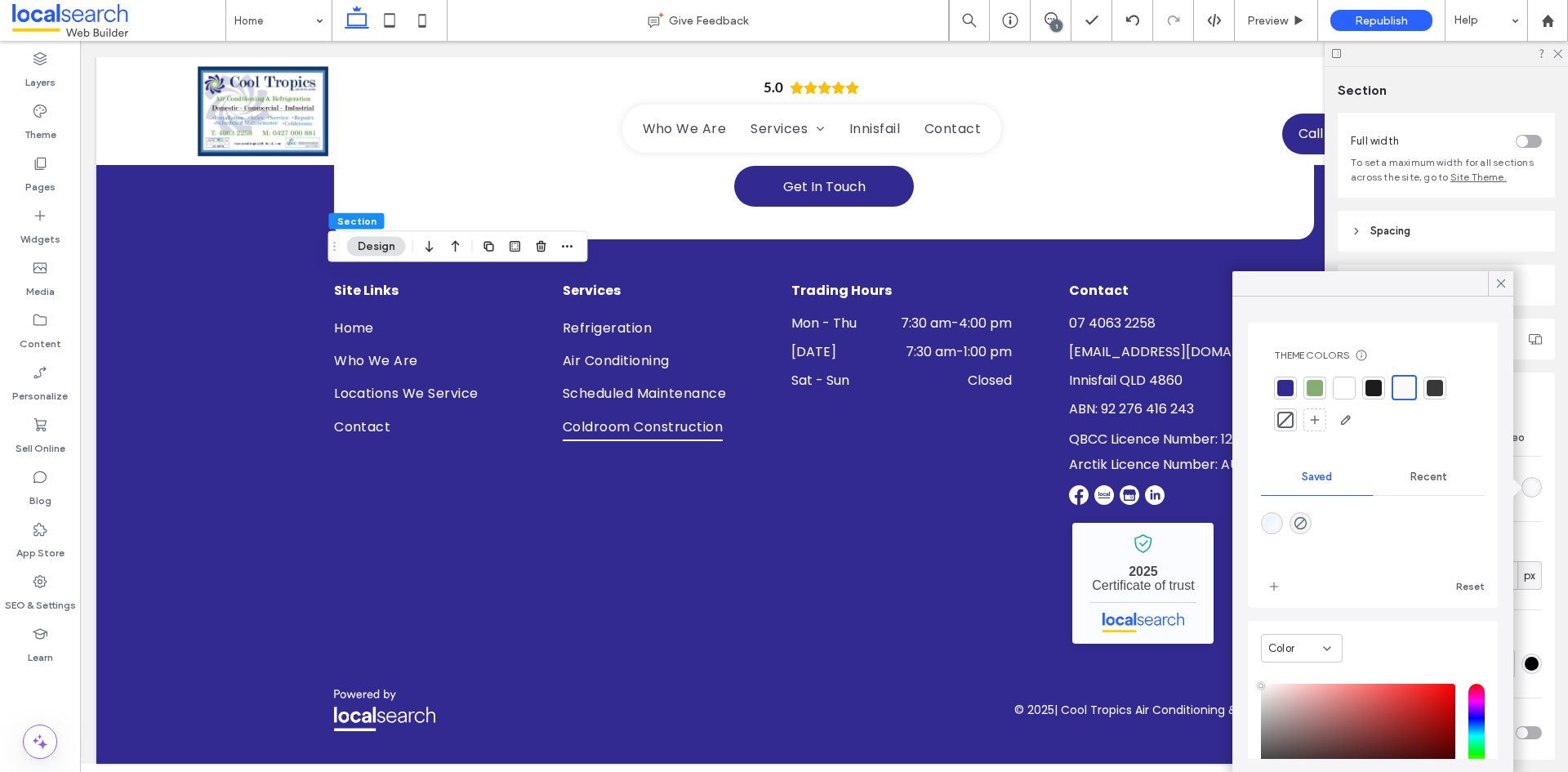
click at [1344, 385] on div at bounding box center [1344, 388] width 16 height 16
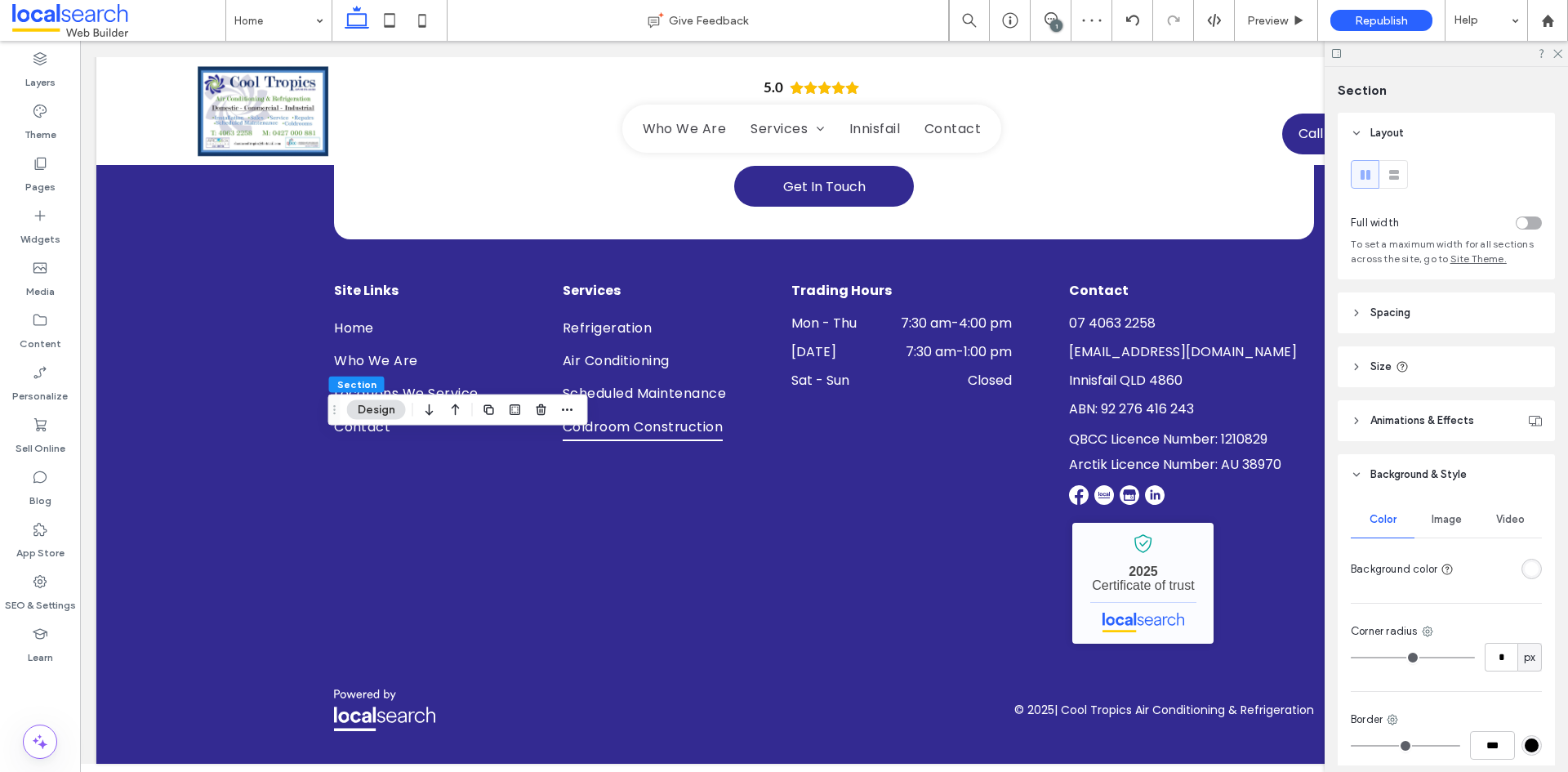
click at [1521, 576] on div "rgba(255, 255, 255, 1)" at bounding box center [1531, 569] width 21 height 21
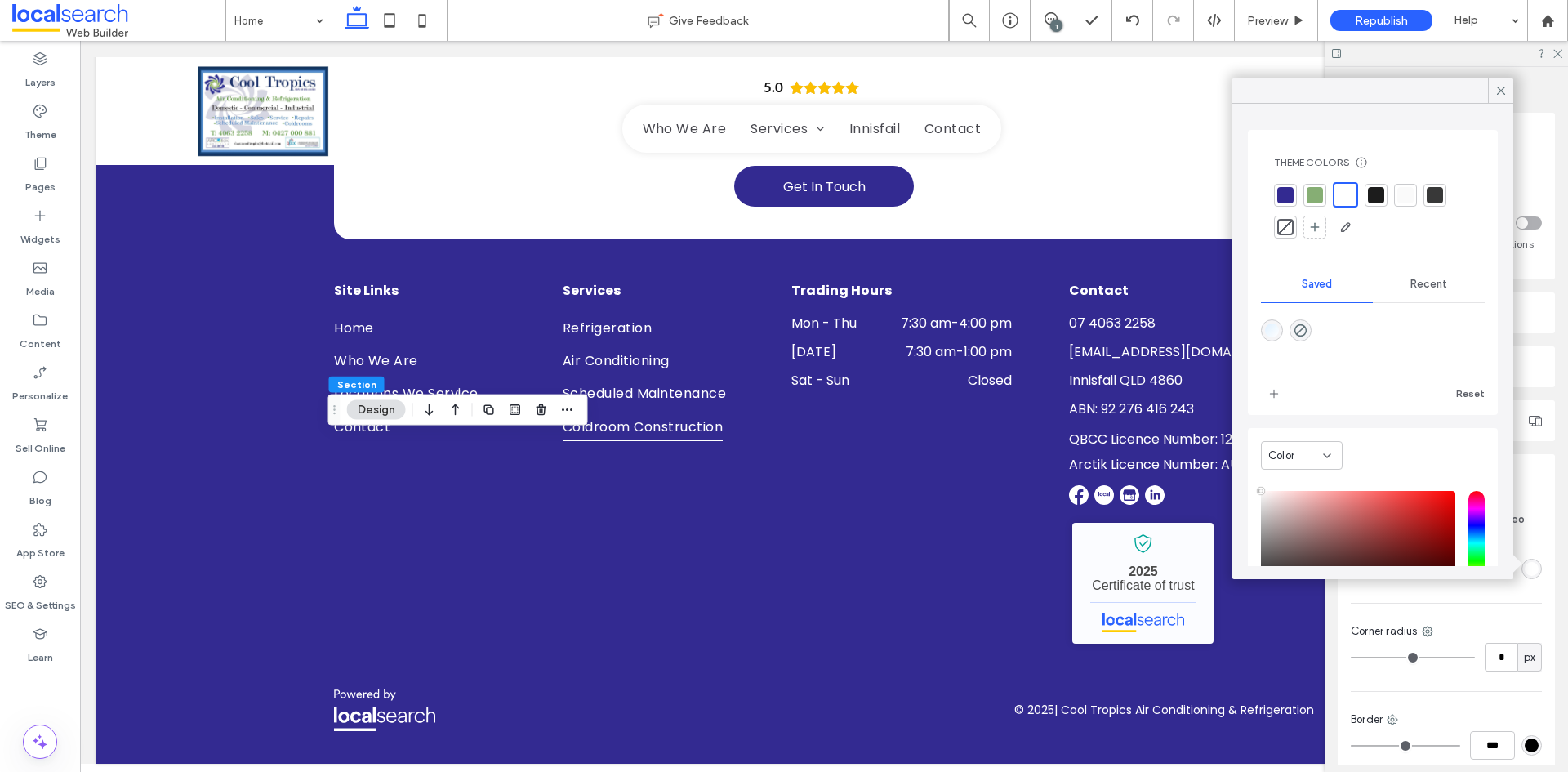
click at [1402, 203] on div at bounding box center [1405, 195] width 16 height 16
drag, startPoint x: 1497, startPoint y: 90, endPoint x: 1510, endPoint y: 86, distance: 13.6
click at [1499, 90] on icon at bounding box center [1500, 90] width 14 height 14
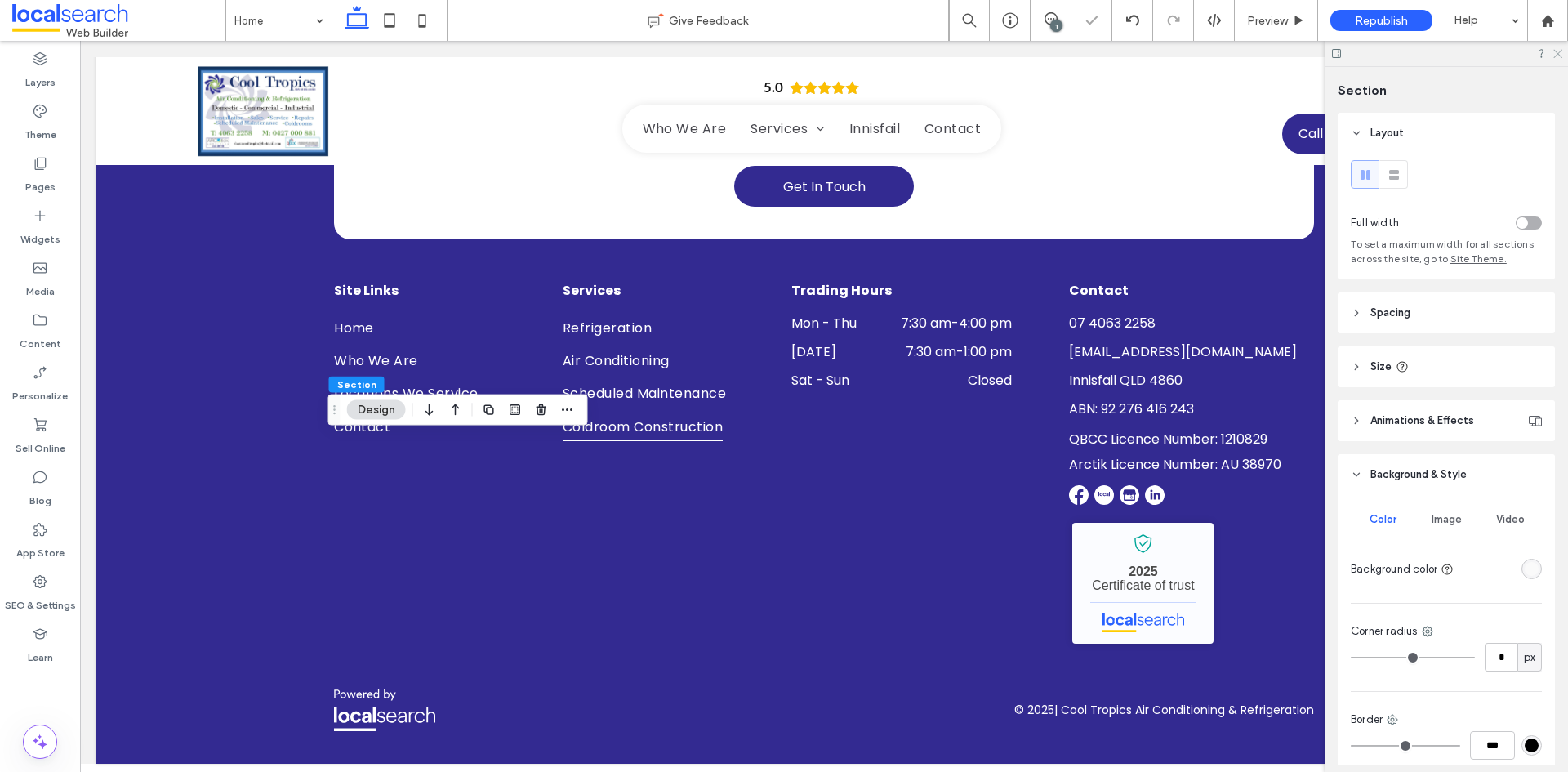
click at [1558, 54] on icon at bounding box center [1556, 53] width 11 height 11
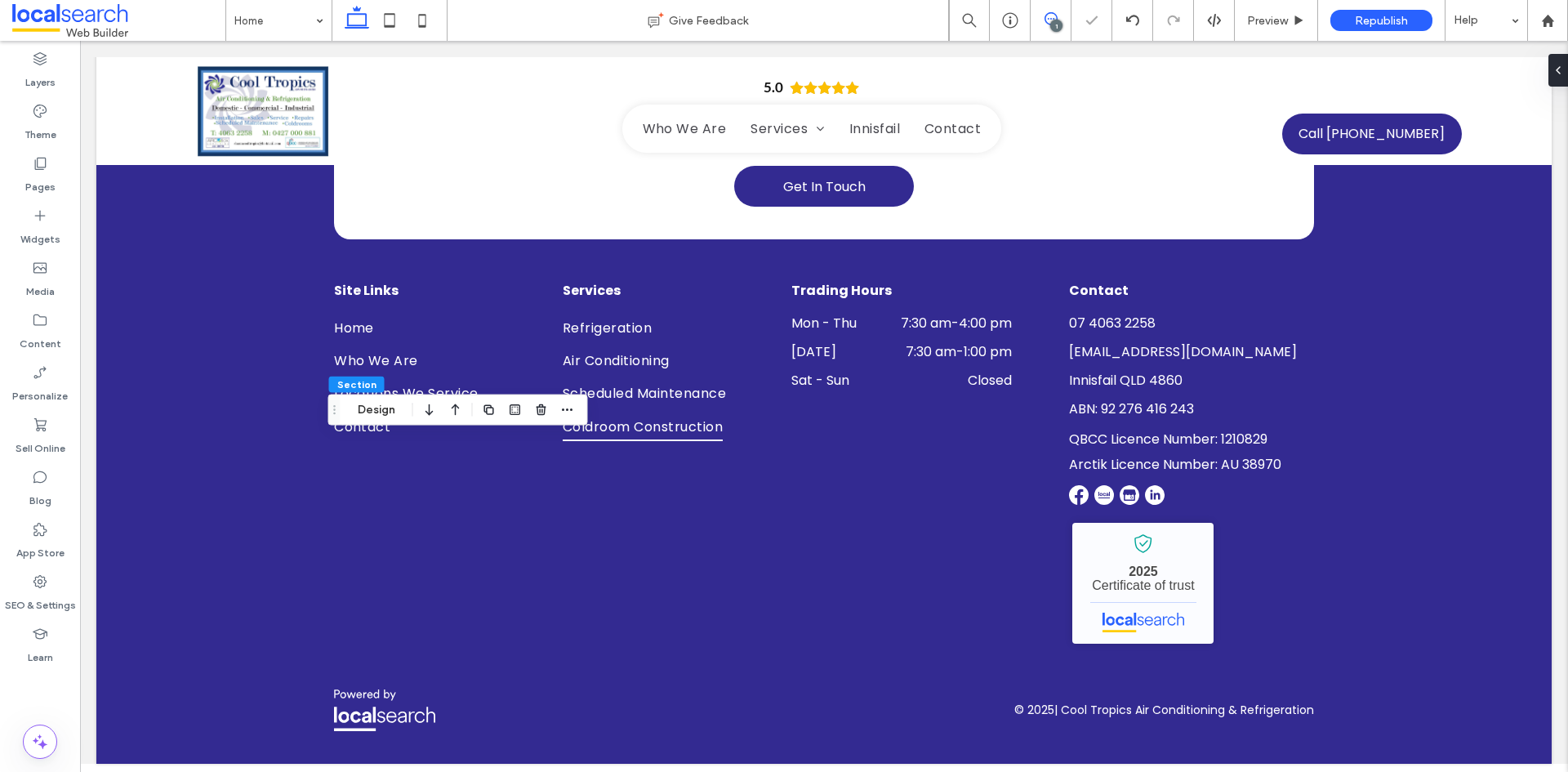
click at [1058, 19] on span at bounding box center [1050, 19] width 40 height 13
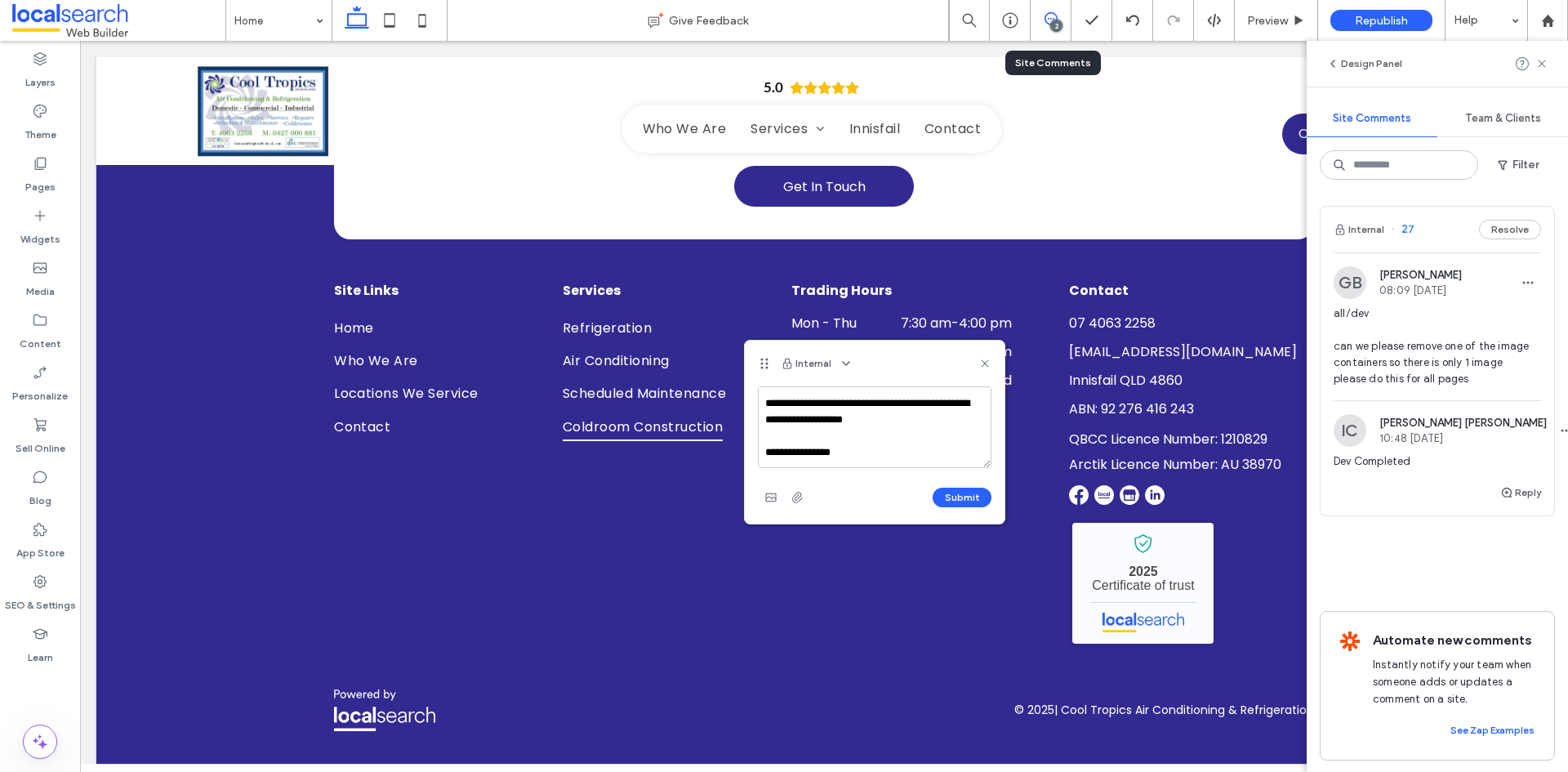
scroll to position [54, 0]
type textarea "**********"
click at [772, 505] on span "button" at bounding box center [770, 497] width 26 height 26
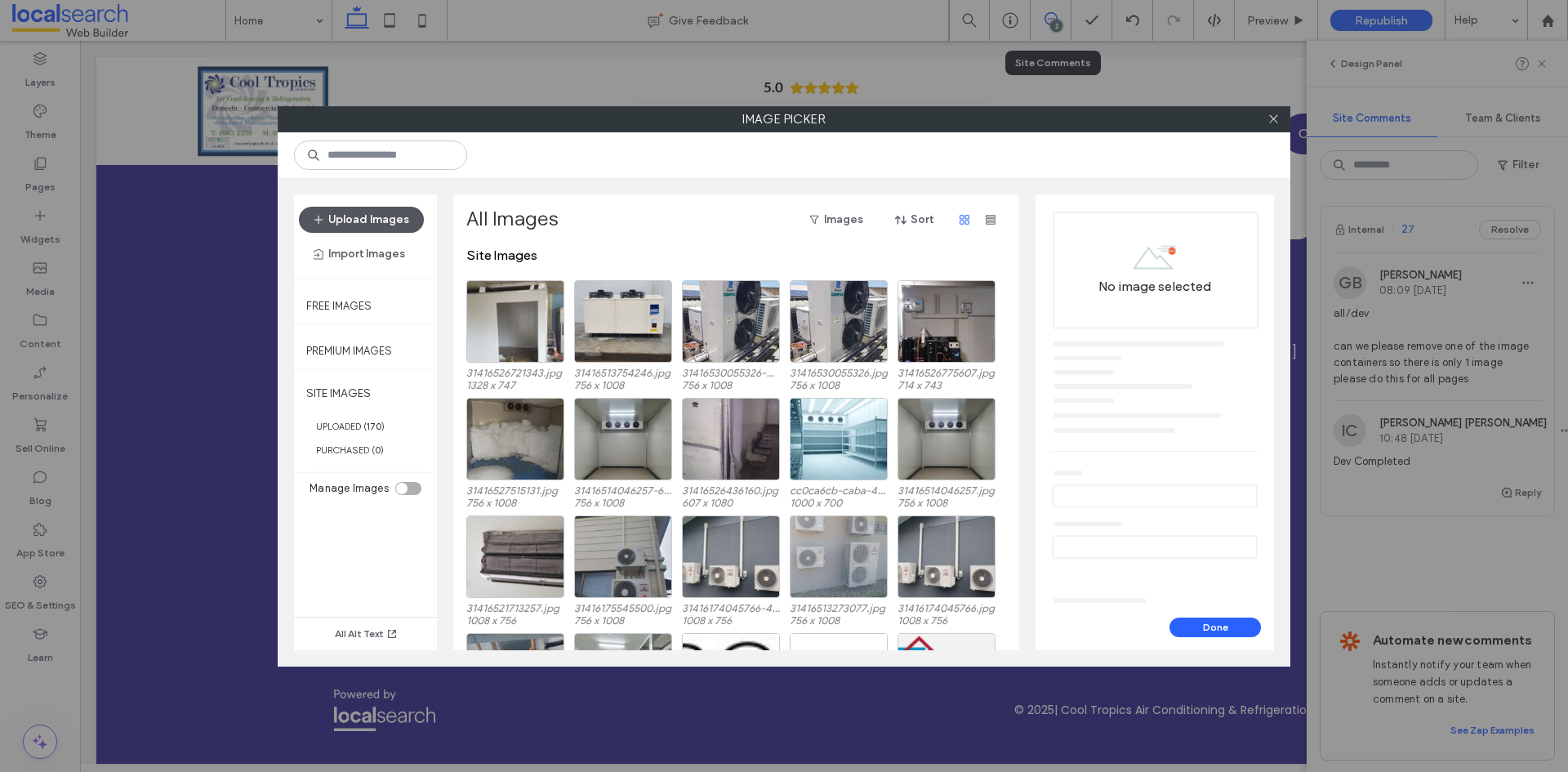
click at [375, 224] on button "Upload Images" at bounding box center [361, 220] width 125 height 26
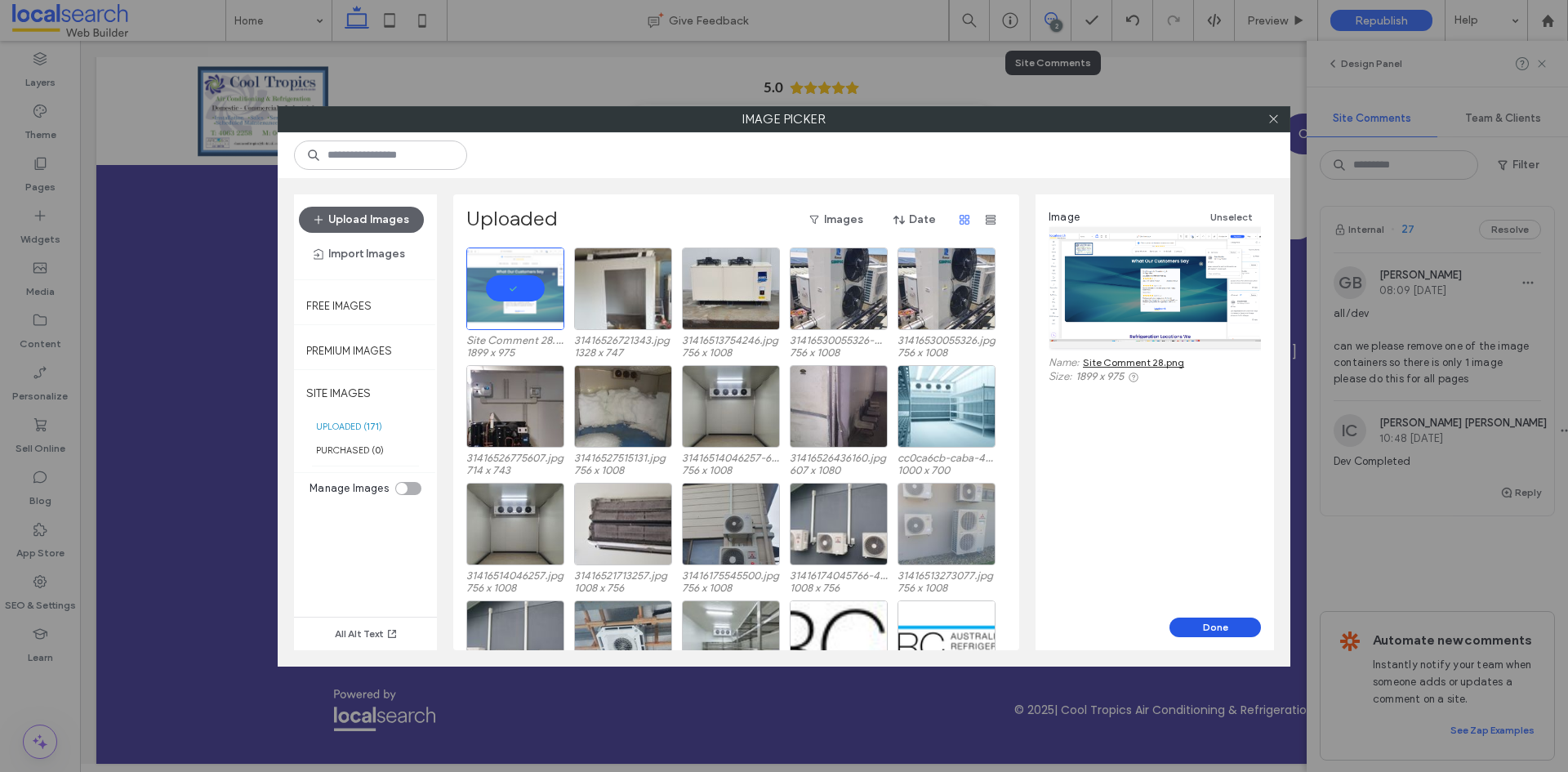
click at [1186, 628] on button "Done" at bounding box center [1215, 627] width 92 height 20
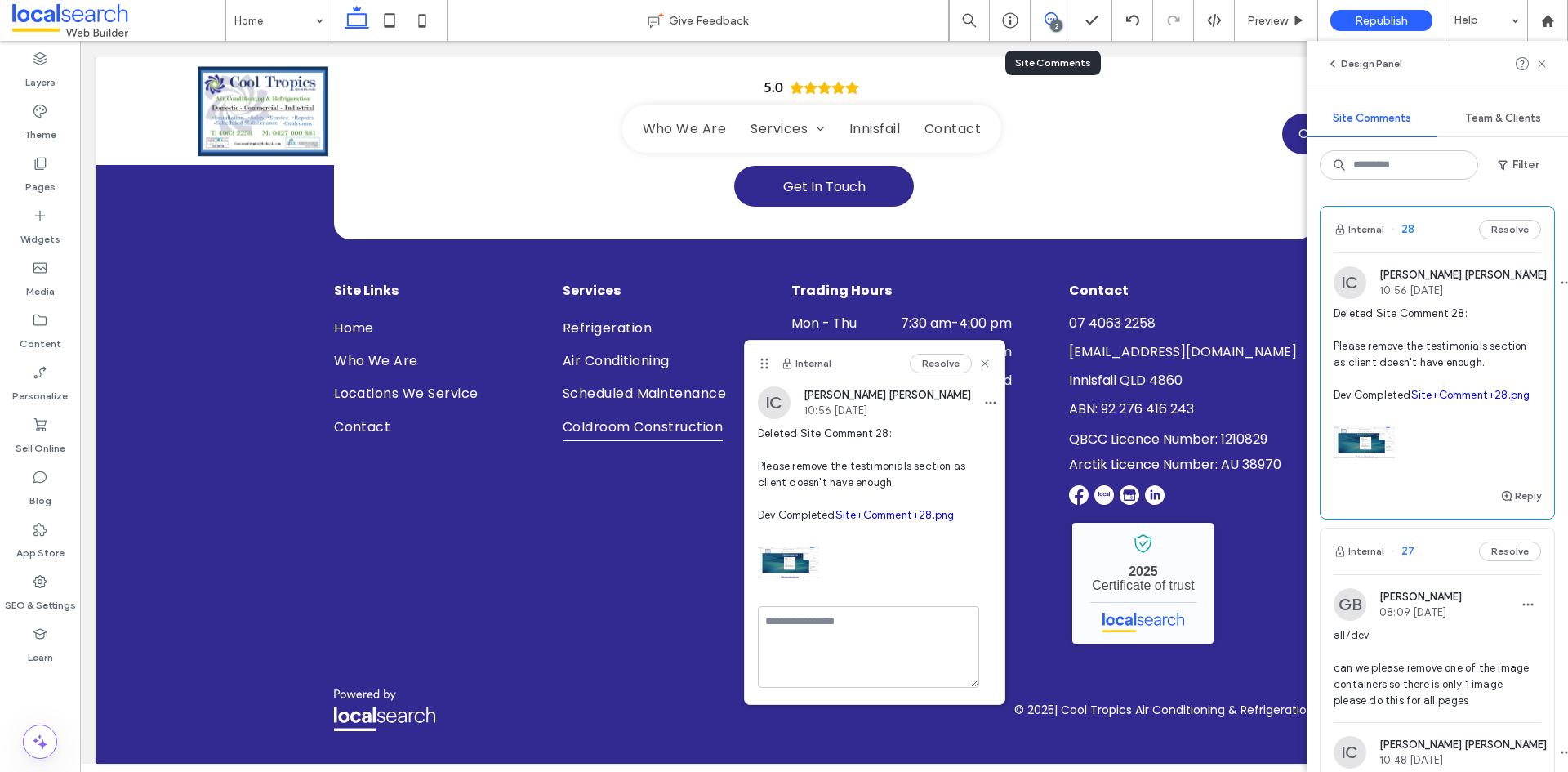
scroll to position [0, 0]
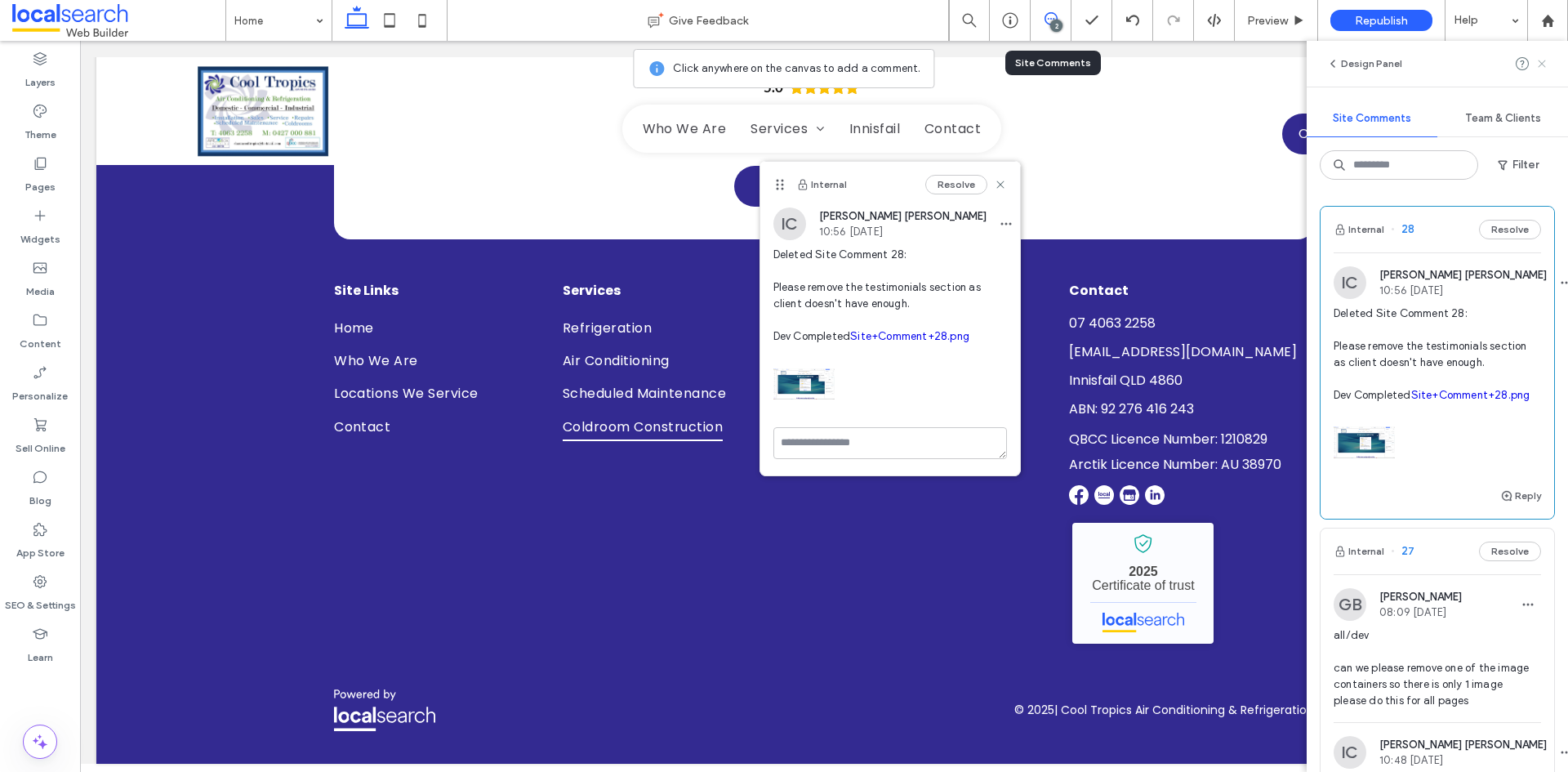
click at [1538, 61] on use at bounding box center [1541, 63] width 7 height 7
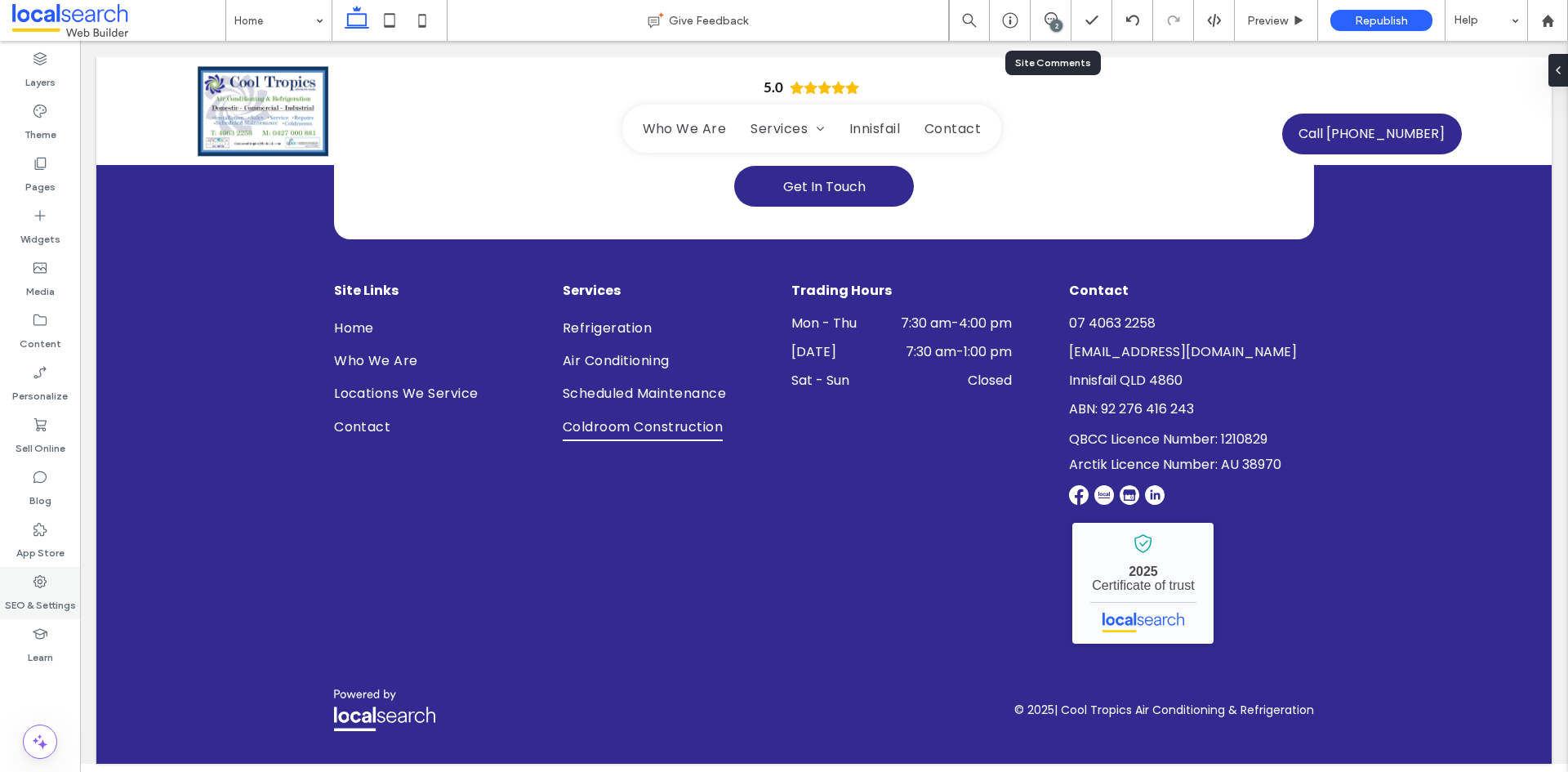
click at [47, 587] on icon at bounding box center [40, 582] width 16 height 16
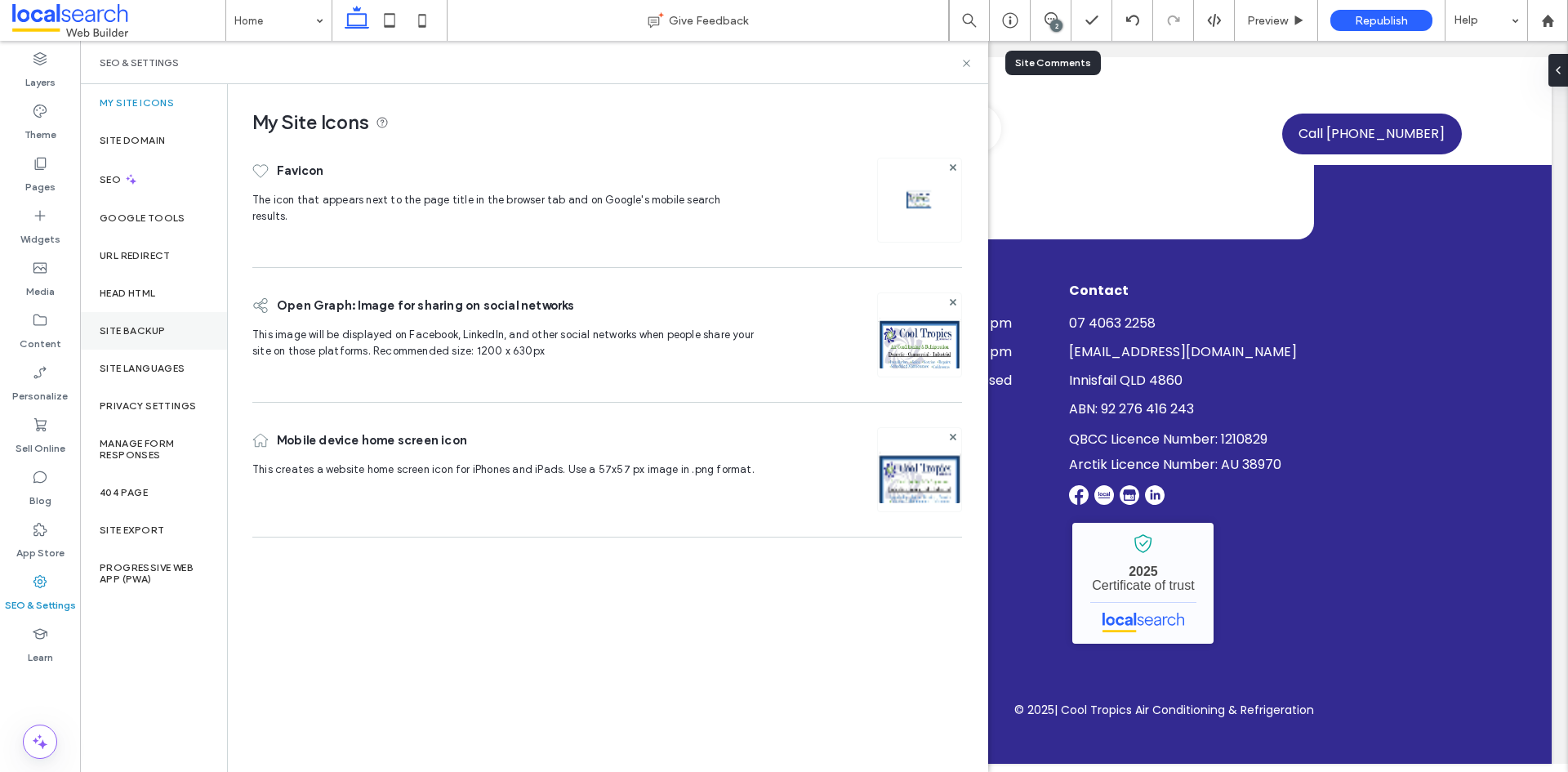
click at [157, 318] on div "Site Backup" at bounding box center [153, 331] width 147 height 37
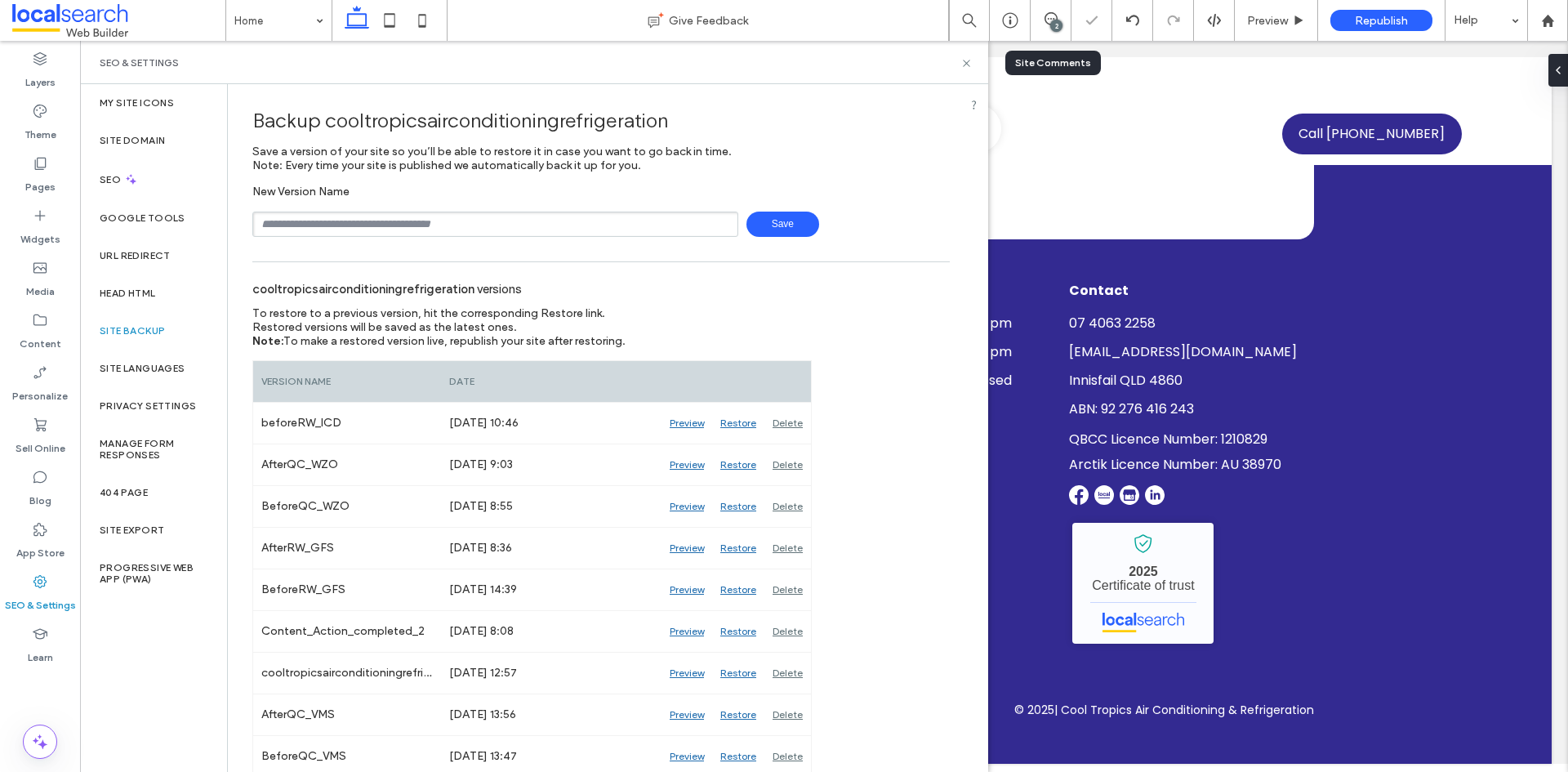
click at [574, 225] on input "text" at bounding box center [495, 224] width 486 height 25
type input "**********"
click at [770, 226] on span "Save" at bounding box center [782, 224] width 72 height 25
click at [962, 66] on icon at bounding box center [966, 63] width 12 height 12
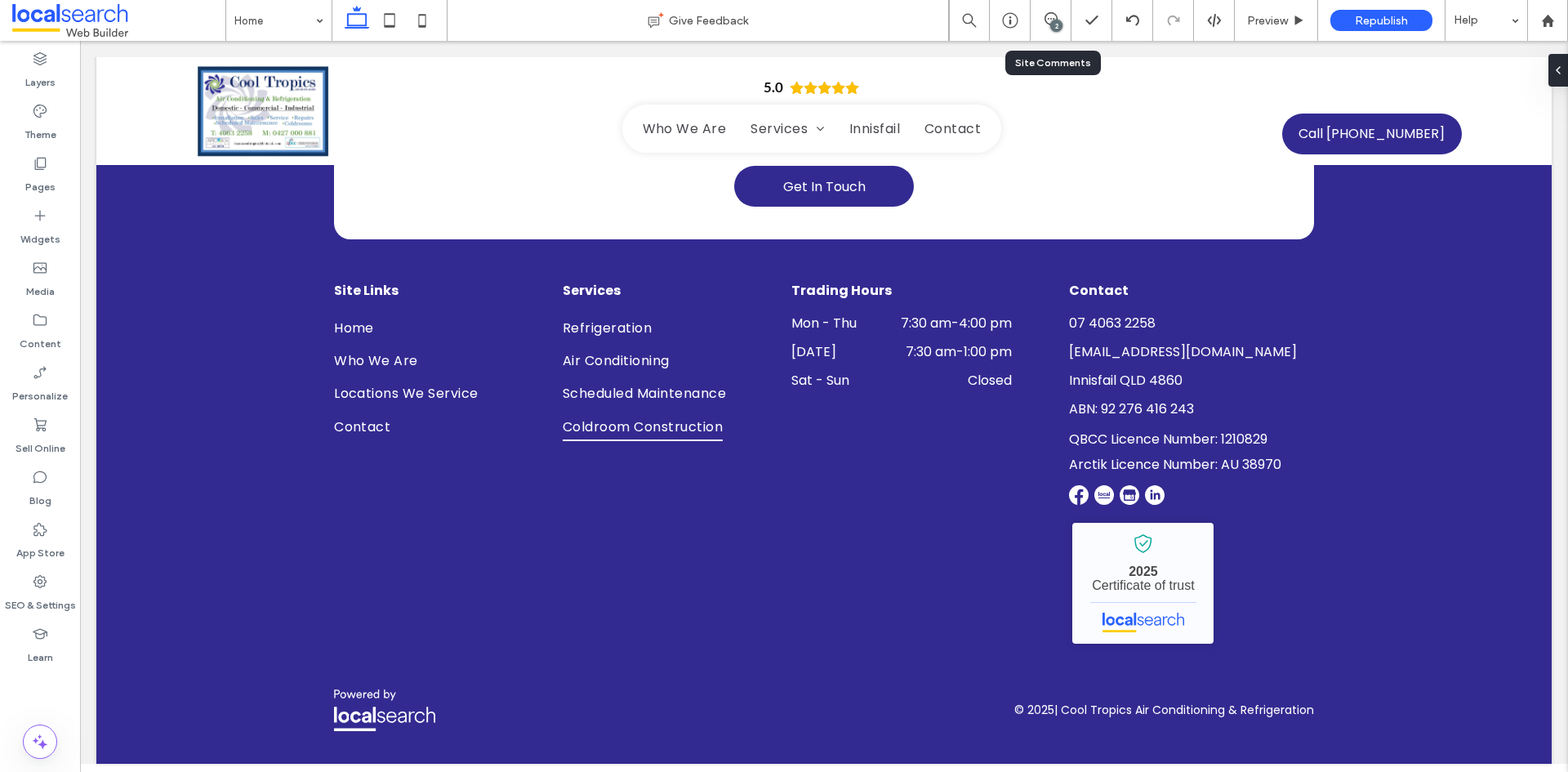
click at [1046, 30] on div "2" at bounding box center [1051, 21] width 41 height 41
click at [1051, 16] on icon at bounding box center [1051, 19] width 13 height 13
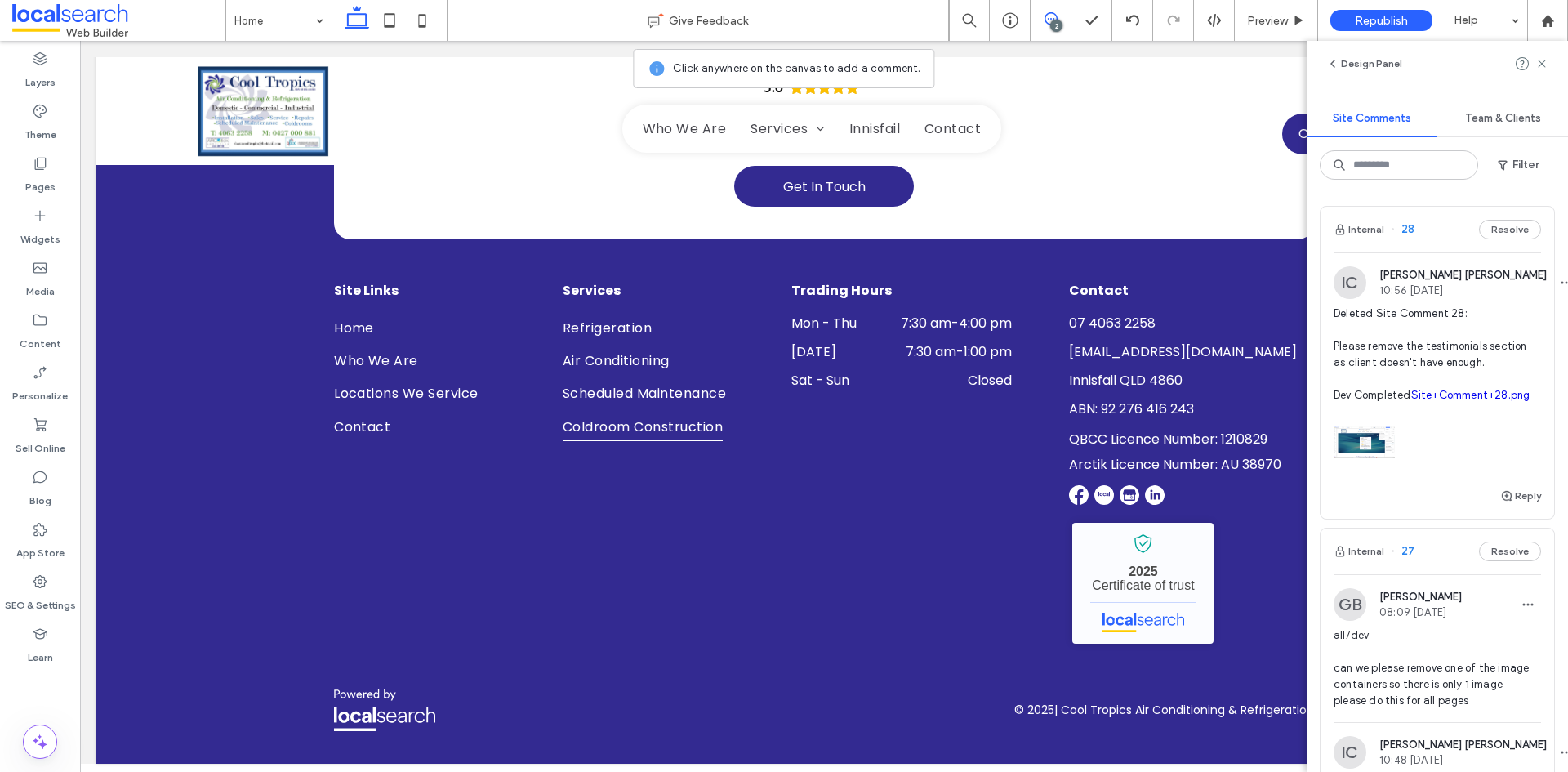
scroll to position [245, 0]
